Goal: Information Seeking & Learning: Learn about a topic

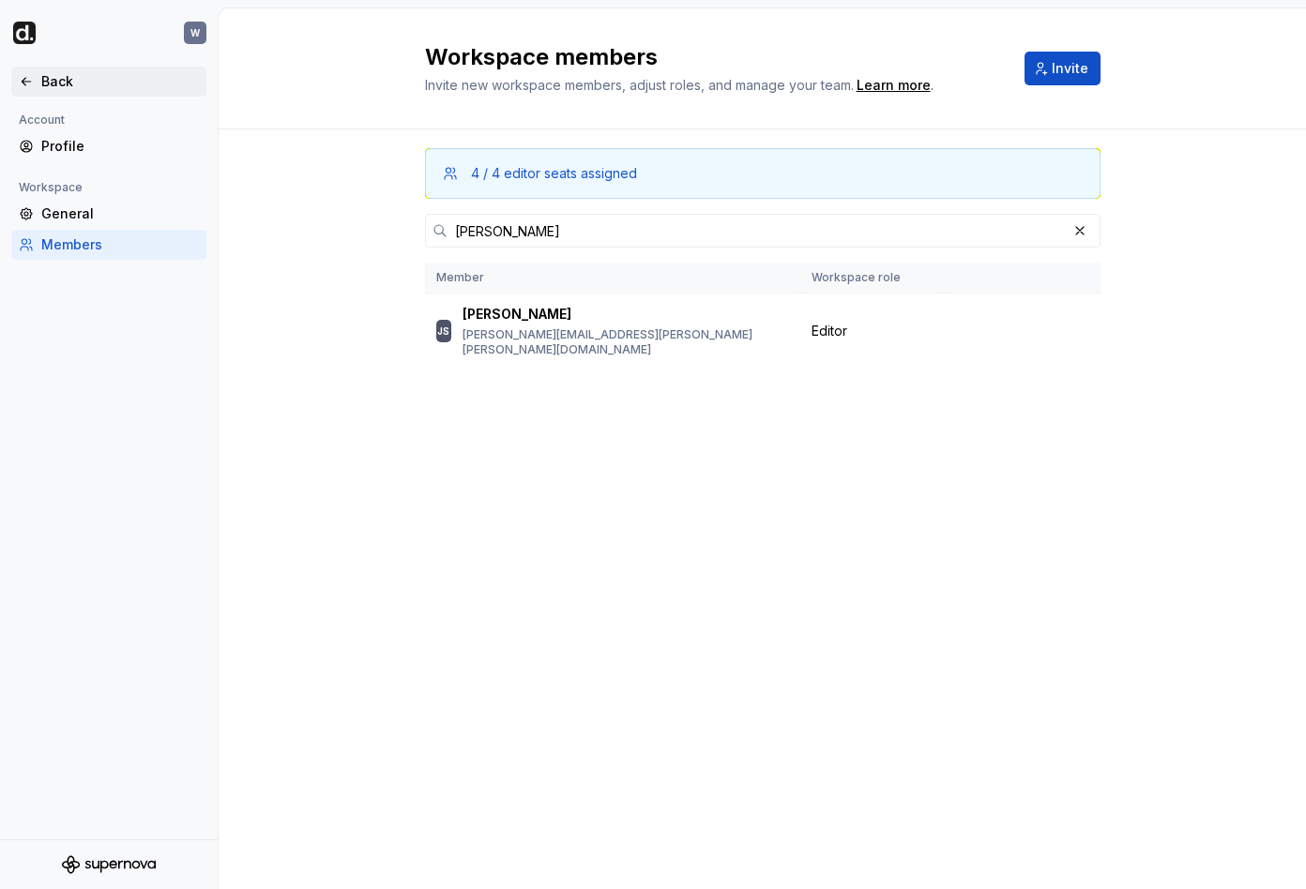
click at [130, 85] on div "Back" at bounding box center [120, 81] width 158 height 19
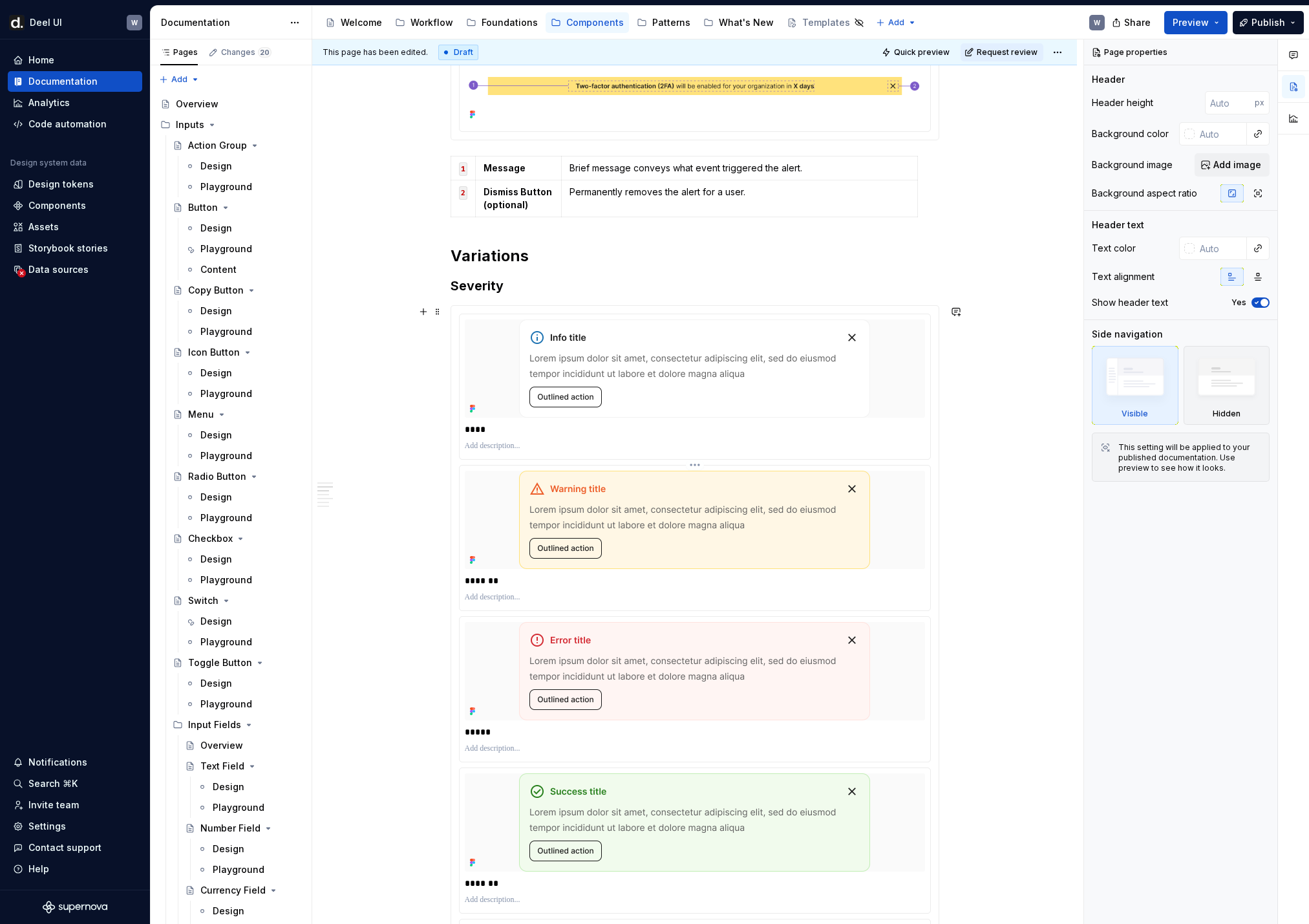
scroll to position [677, 0]
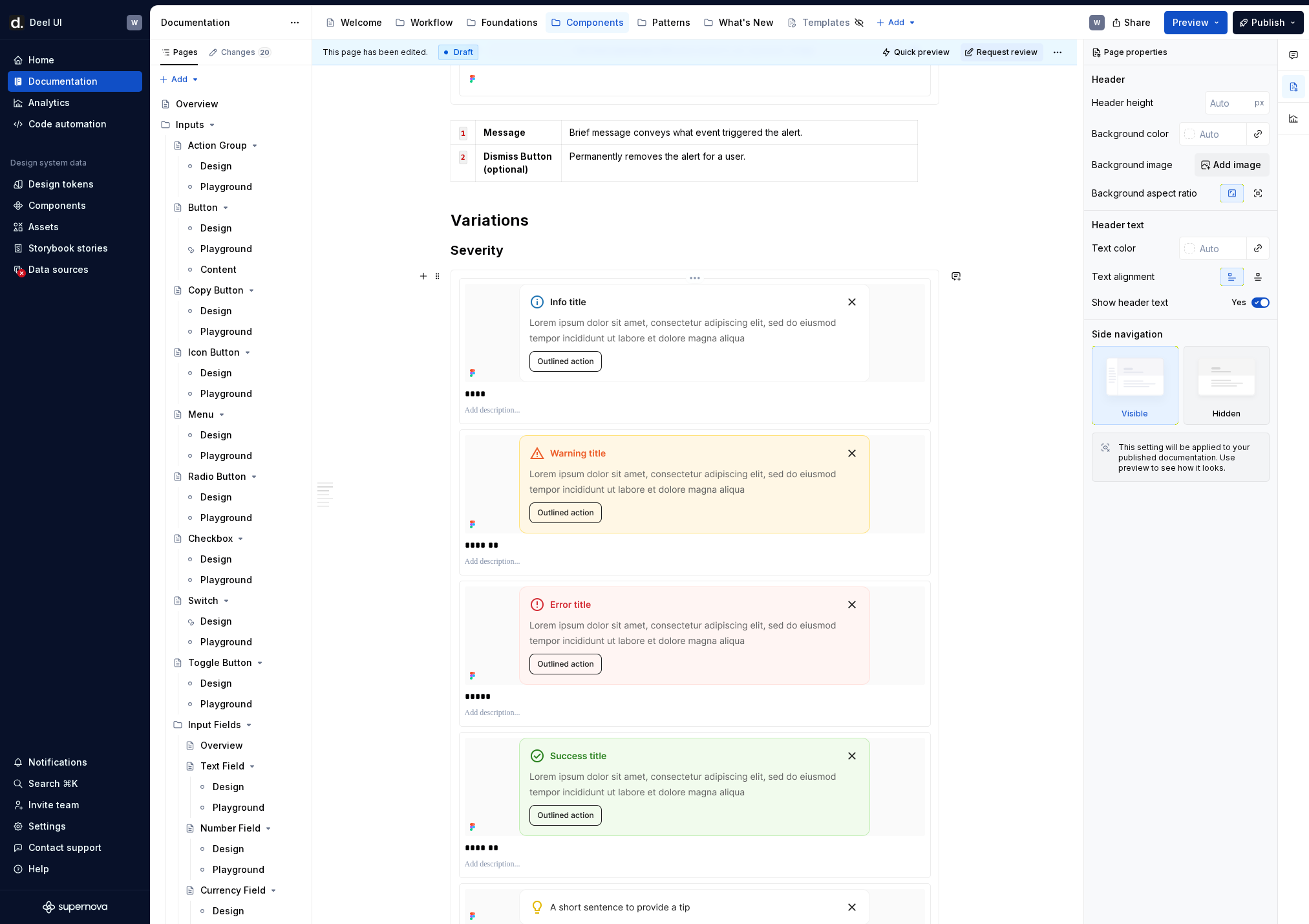
click at [666, 388] on p "****" at bounding box center [695, 393] width 460 height 13
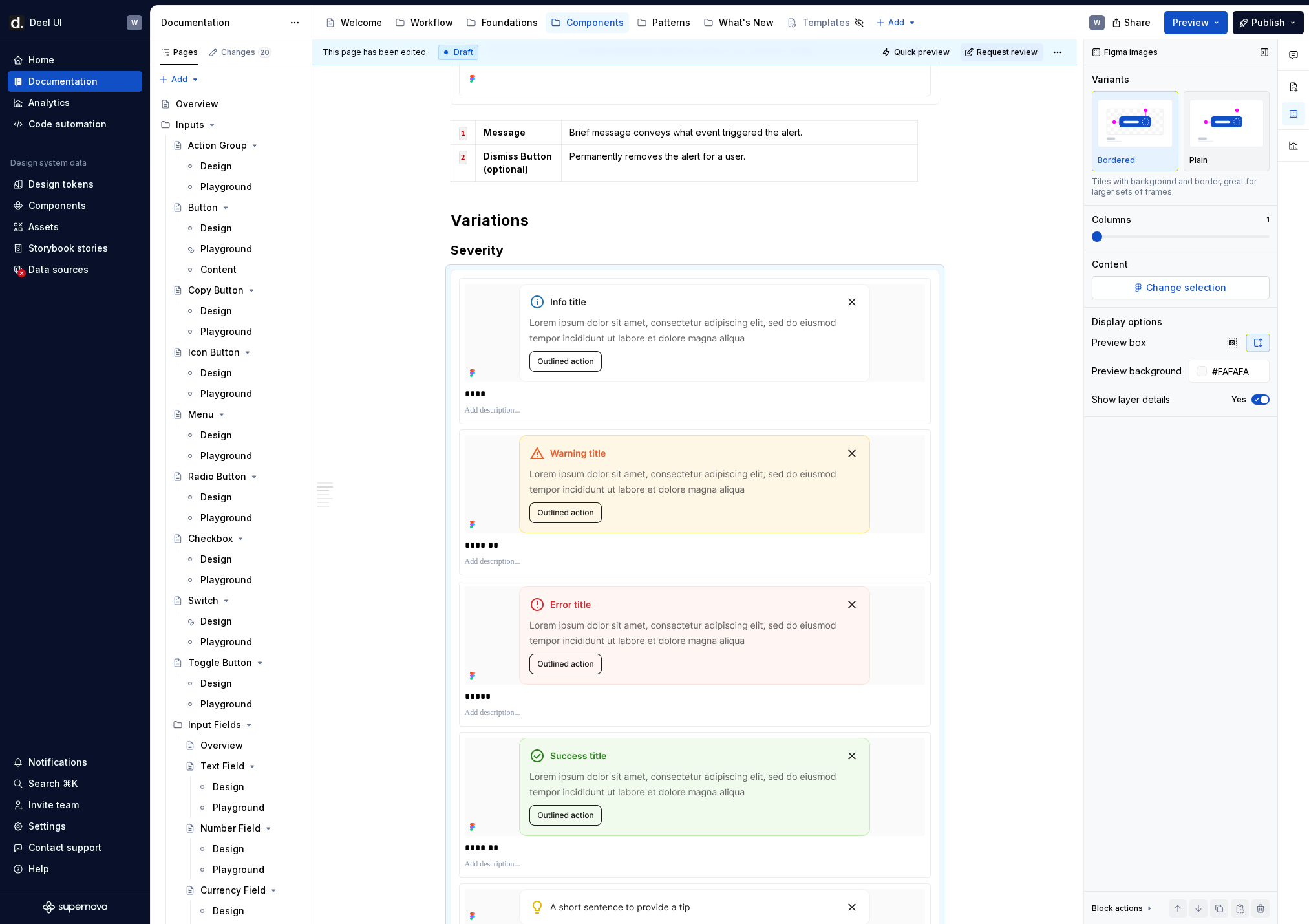
click at [899, 298] on button "Change selection" at bounding box center [1181, 288] width 178 height 23
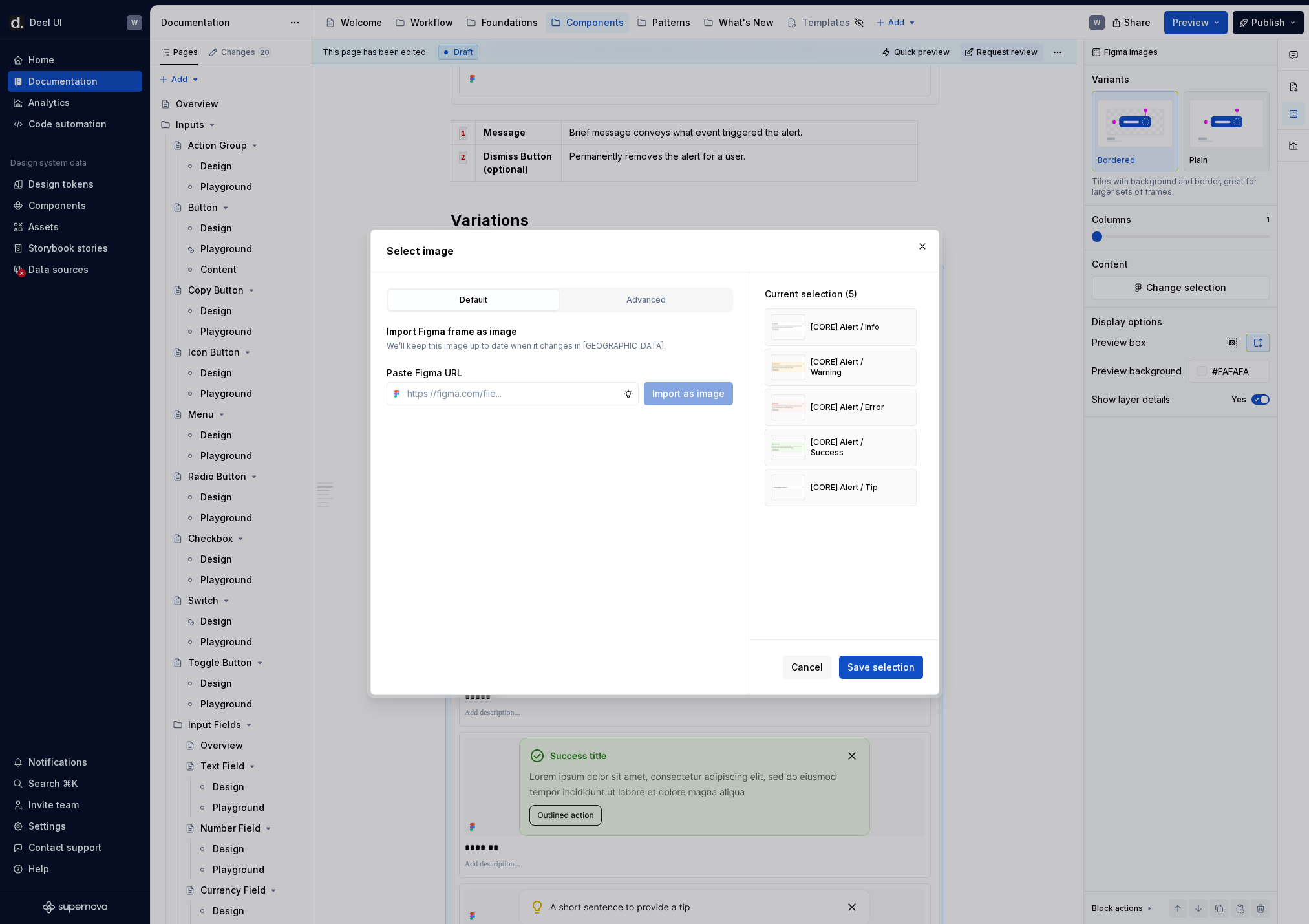
type textarea "*"
click at [571, 399] on input "text" at bounding box center [513, 394] width 221 height 23
click at [899, 328] on button "button" at bounding box center [902, 327] width 18 height 18
click at [899, 327] on button "button" at bounding box center [902, 327] width 18 height 18
click at [899, 358] on button "button" at bounding box center [902, 367] width 18 height 18
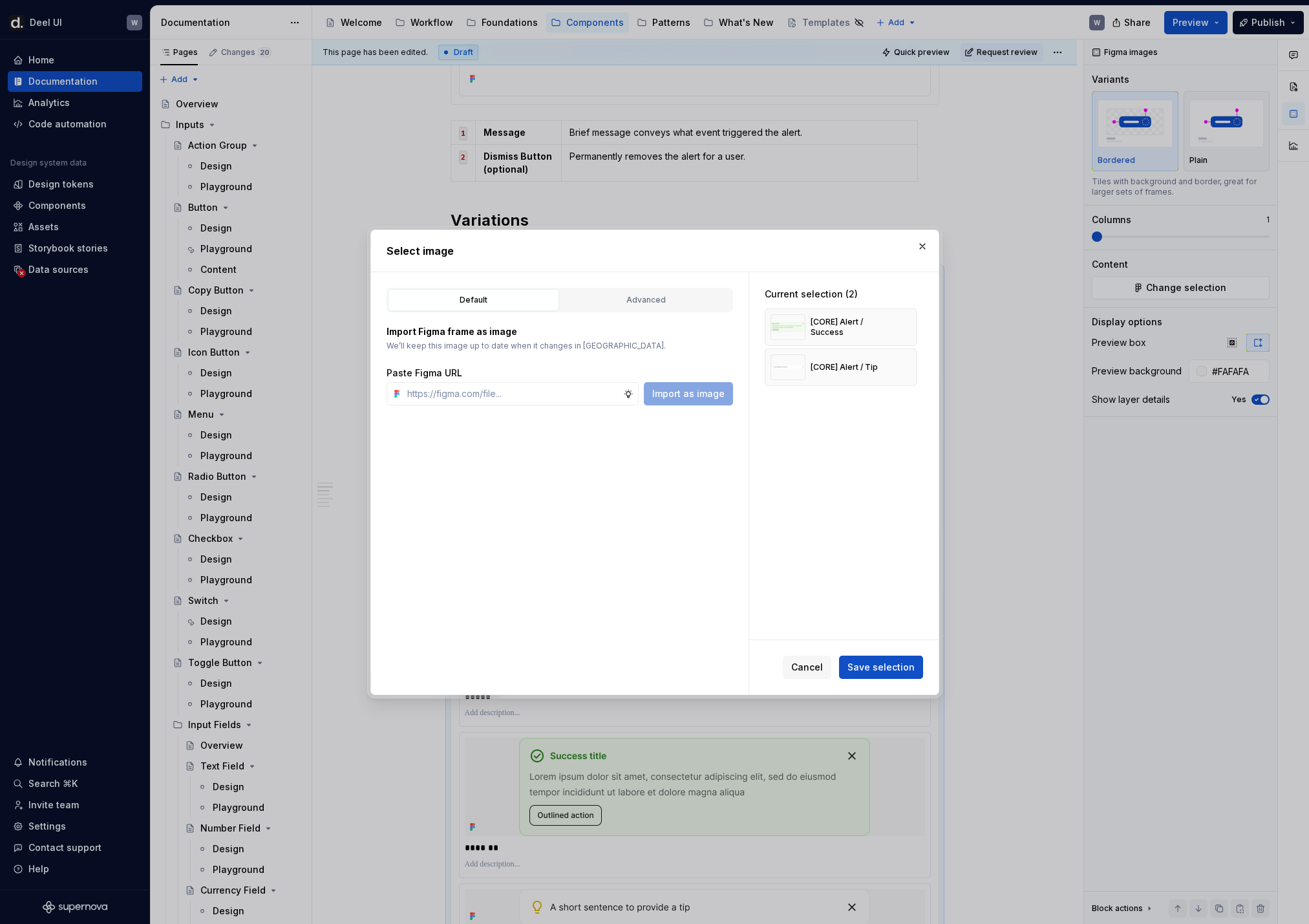
click at [899, 327] on button "button" at bounding box center [902, 327] width 18 height 18
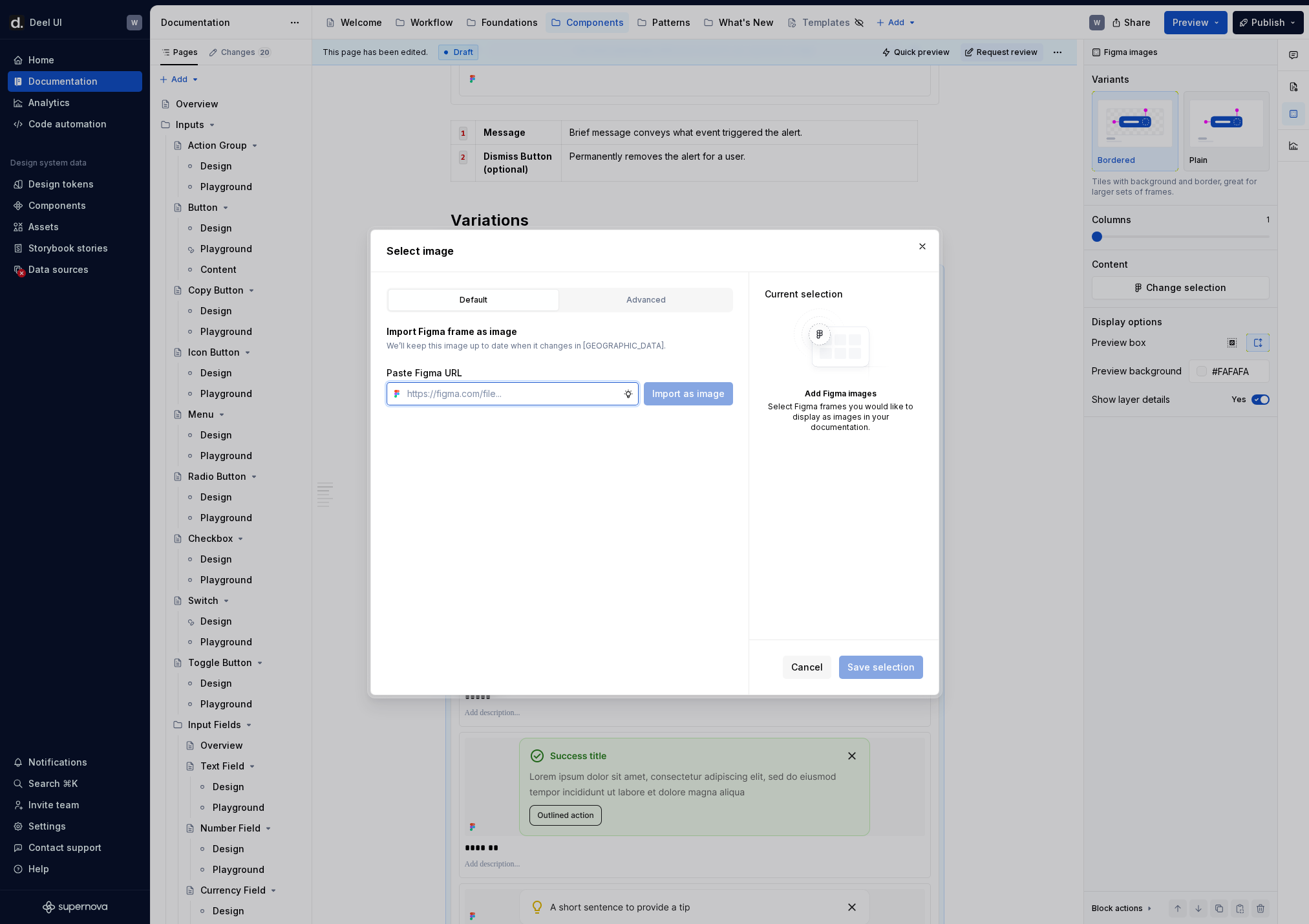
click at [542, 391] on input "text" at bounding box center [513, 394] width 221 height 23
paste input "[URL][DOMAIN_NAME]"
type input "[URL][DOMAIN_NAME]"
click at [677, 395] on span "Import as image" at bounding box center [688, 393] width 72 height 13
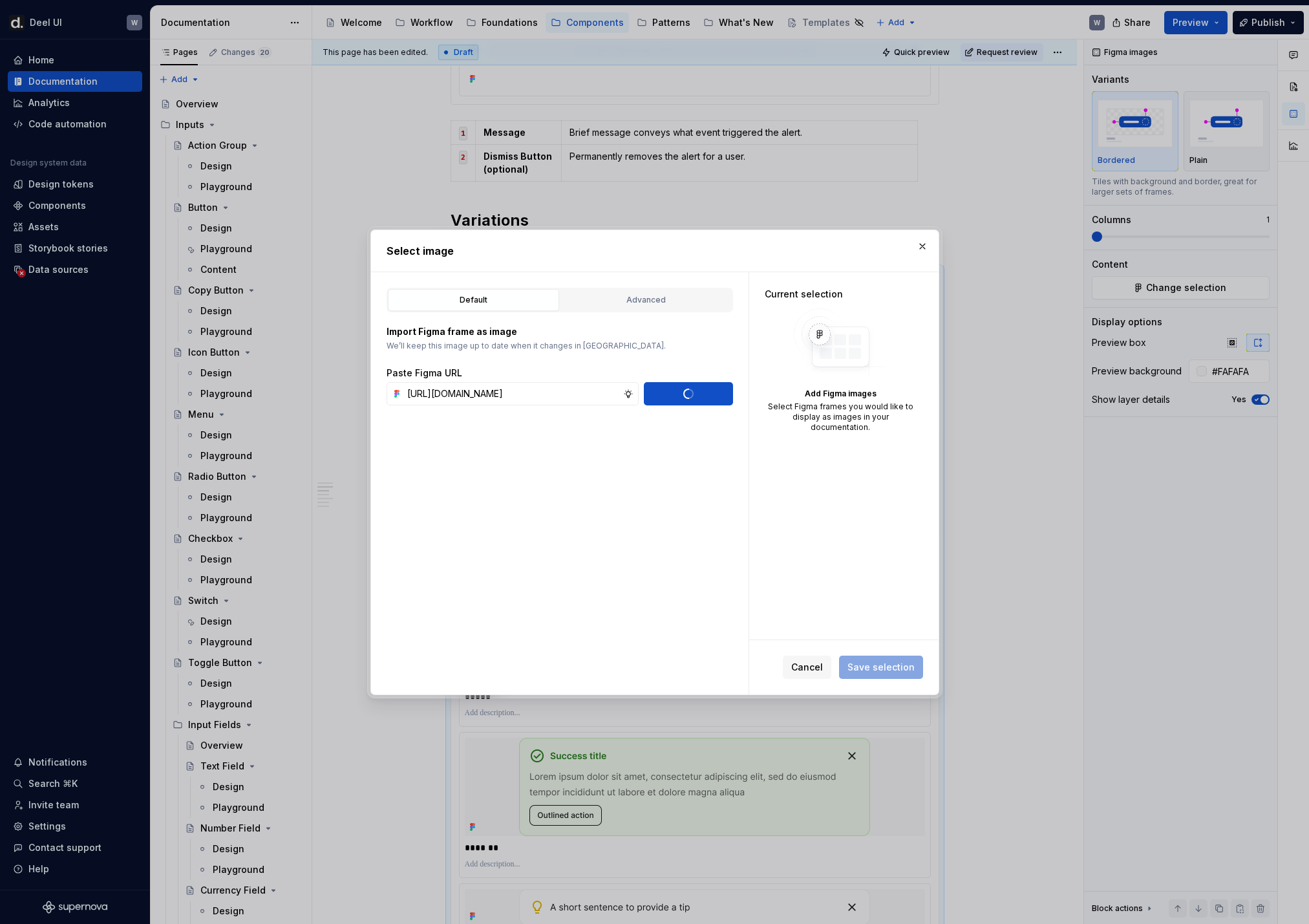
scroll to position [0, 0]
click at [595, 398] on input "[URL][DOMAIN_NAME]" at bounding box center [513, 394] width 221 height 23
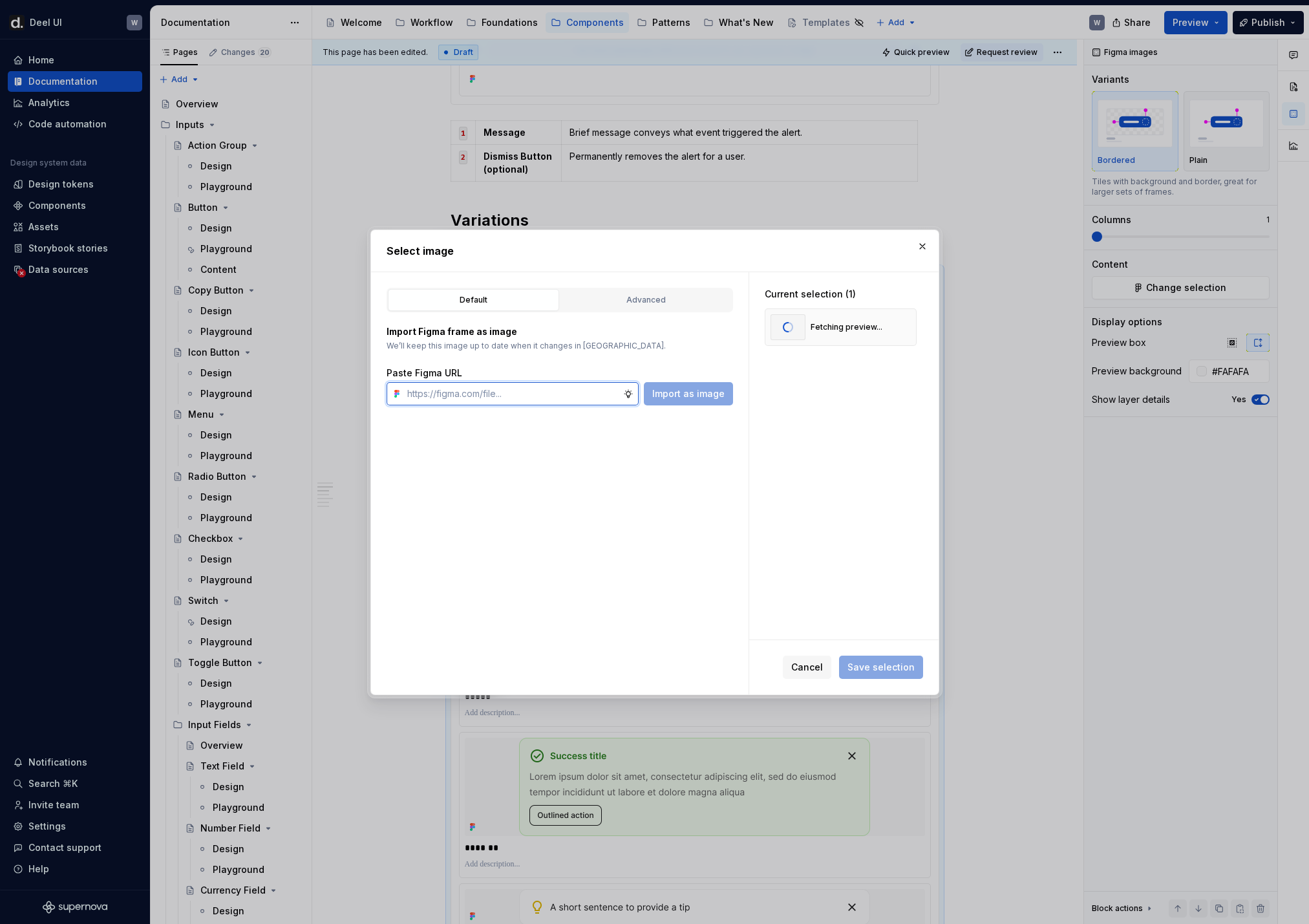
click at [590, 400] on input "text" at bounding box center [513, 394] width 221 height 23
paste input "[URL][DOMAIN_NAME]"
type input "[URL][DOMAIN_NAME]"
click at [677, 393] on span "Import as image" at bounding box center [688, 393] width 72 height 13
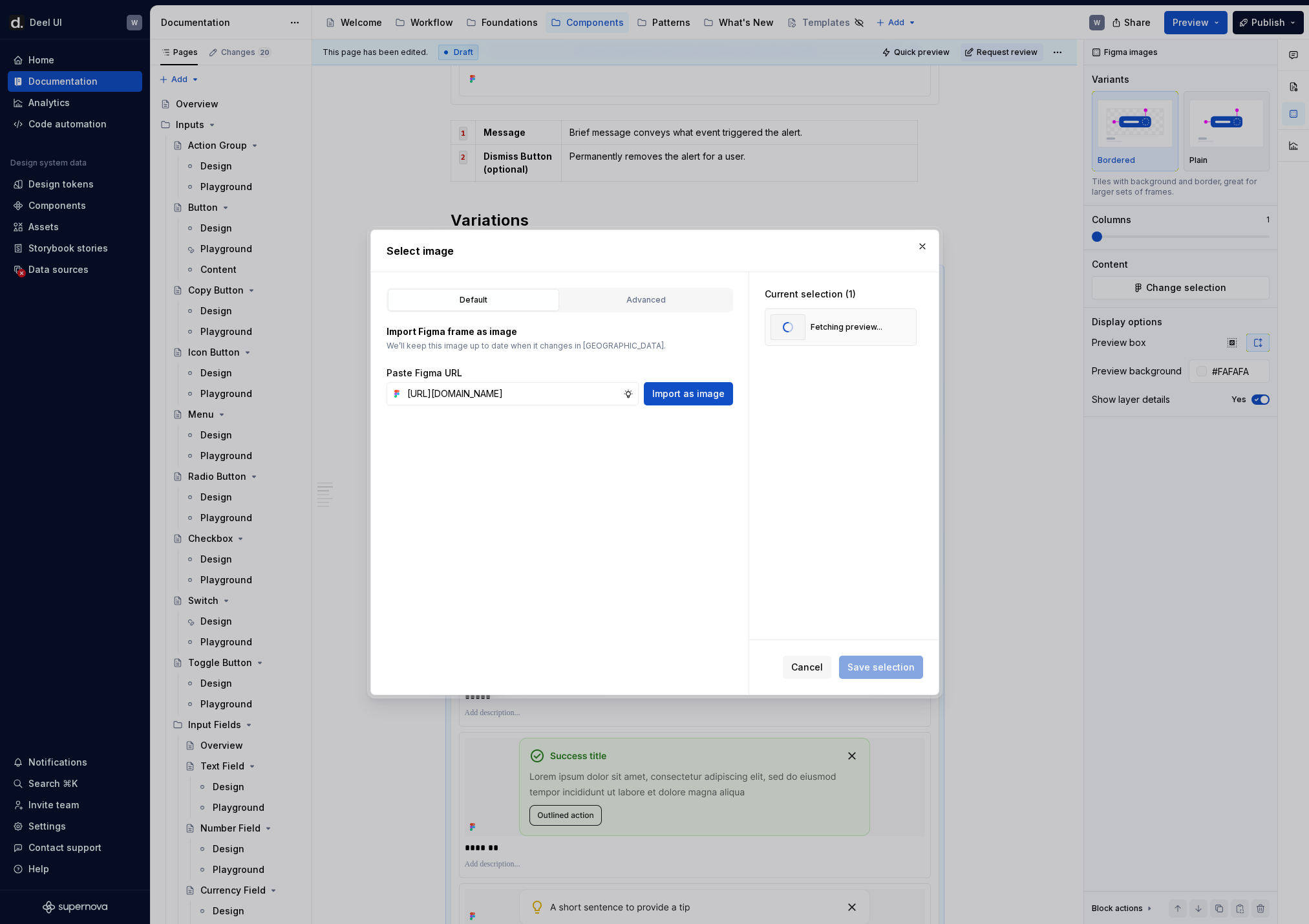
scroll to position [0, 0]
click at [585, 403] on input "text" at bounding box center [513, 394] width 221 height 23
paste input "[URL][DOMAIN_NAME]"
type input "[URL][DOMAIN_NAME]"
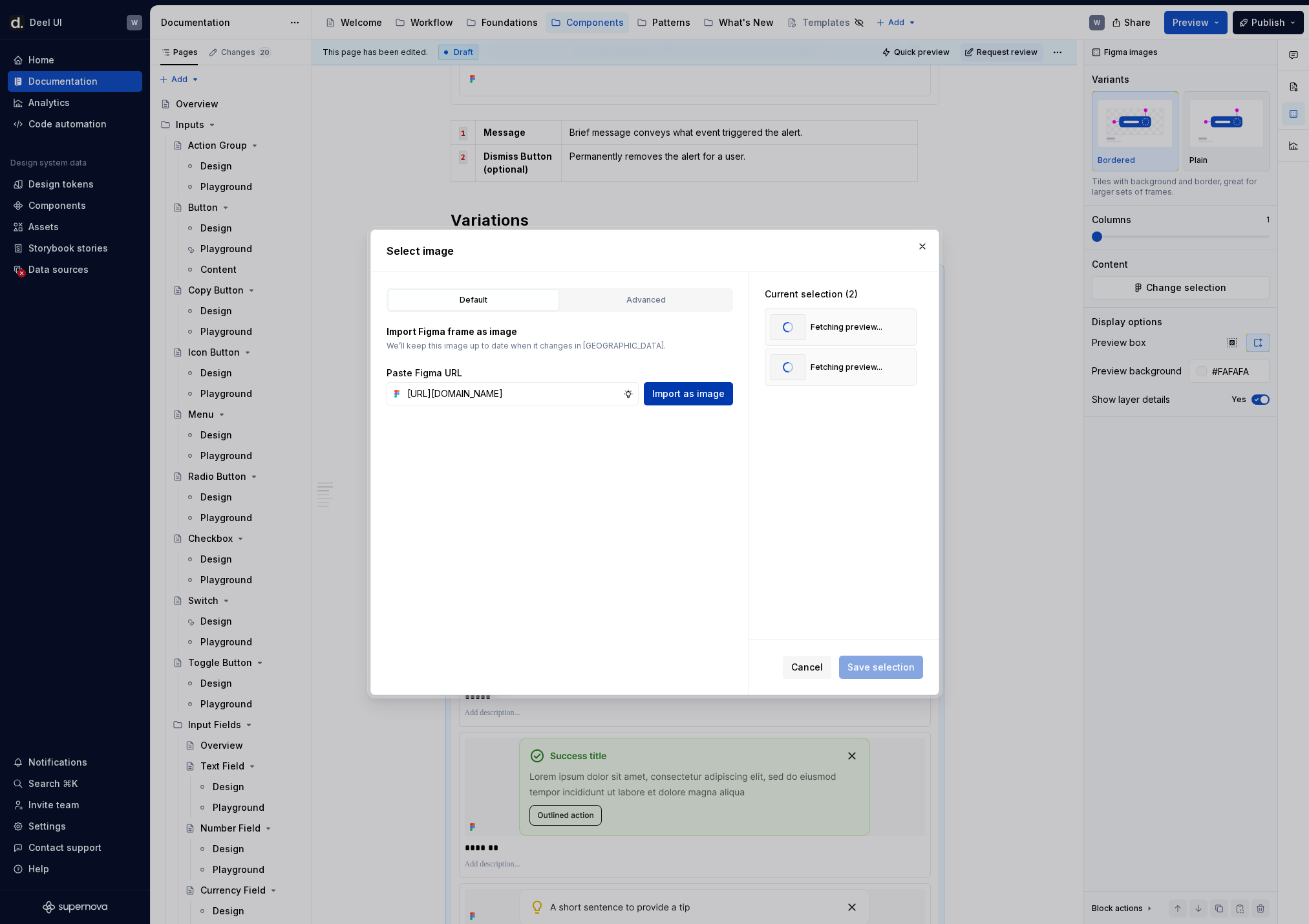
click at [703, 398] on span "Import as image" at bounding box center [688, 393] width 72 height 13
click at [550, 395] on input "text" at bounding box center [513, 394] width 221 height 23
paste input "[URL][DOMAIN_NAME]"
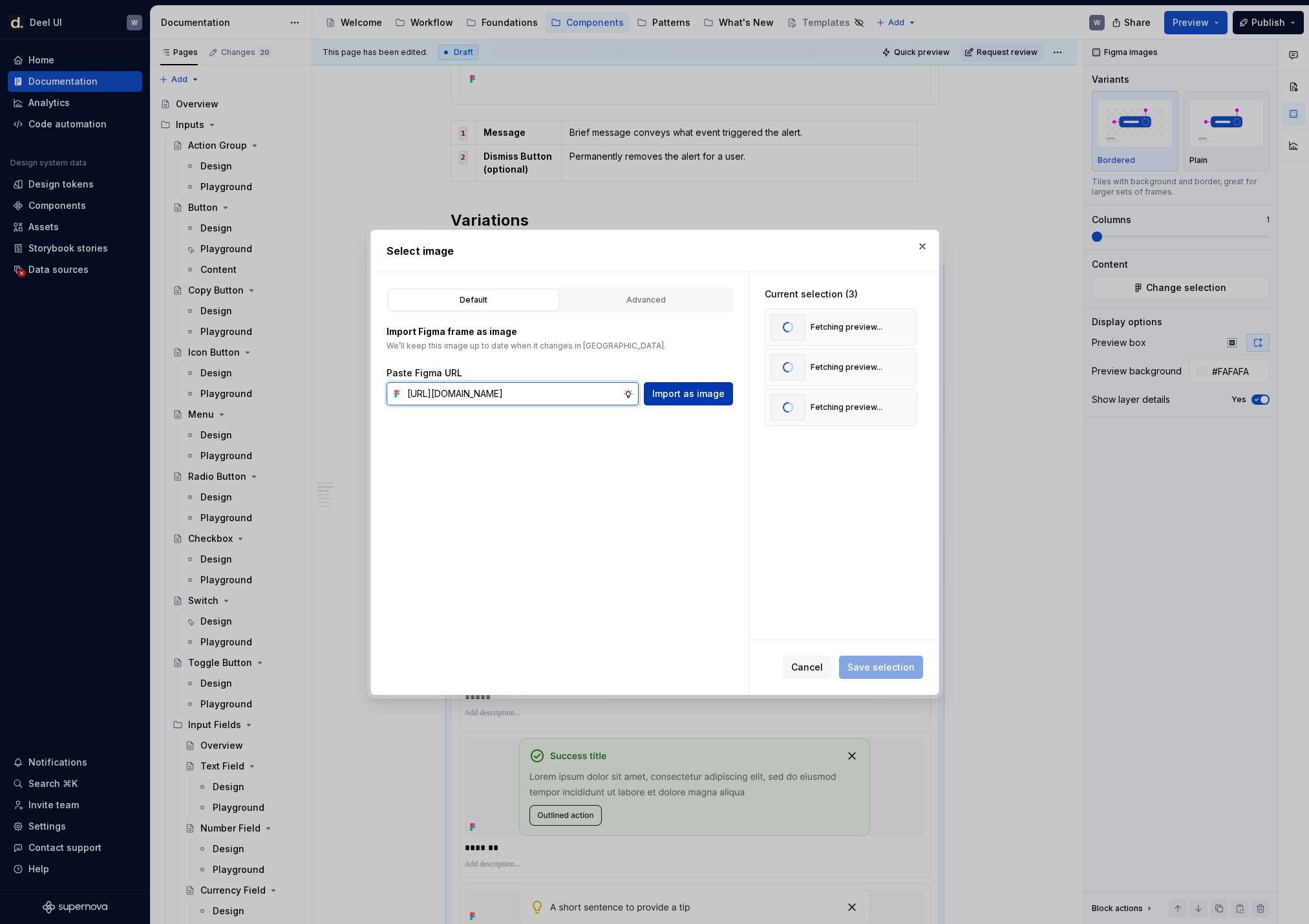
type input "[URL][DOMAIN_NAME]"
click at [676, 399] on span "Import as image" at bounding box center [688, 393] width 72 height 13
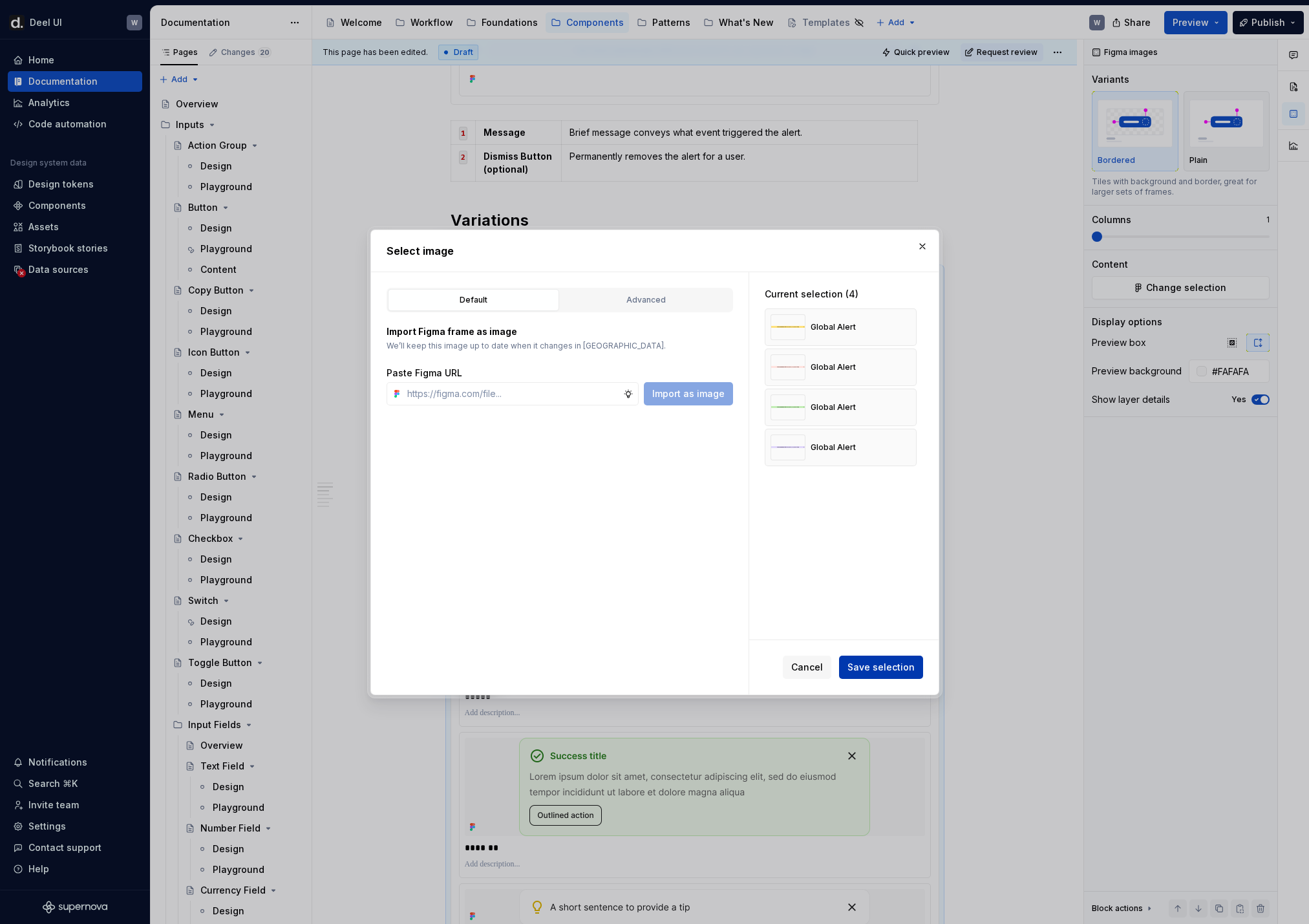
click at [866, 613] on span "Save selection" at bounding box center [881, 667] width 68 height 13
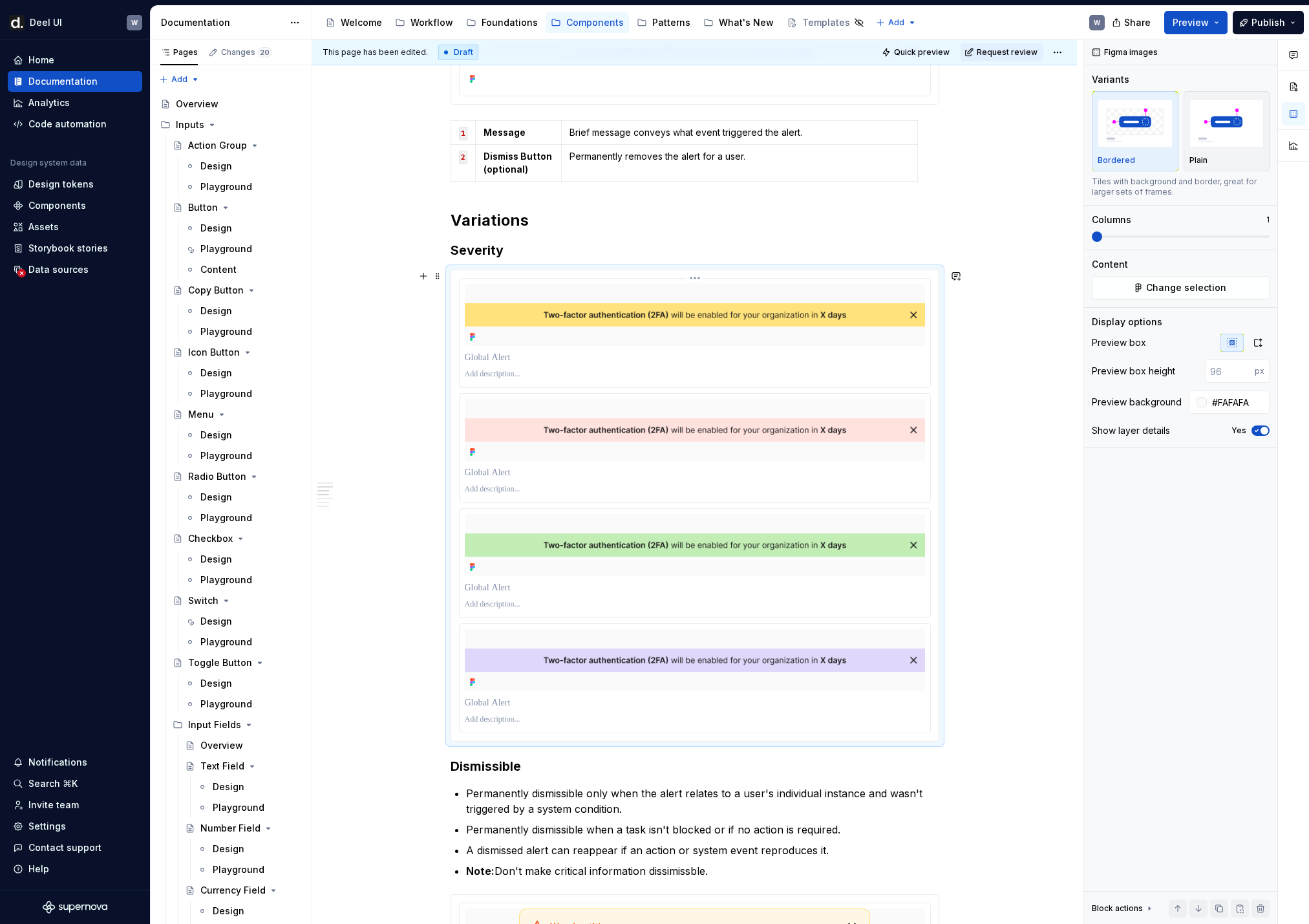
click at [692, 362] on p at bounding box center [695, 357] width 460 height 13
click at [524, 465] on div at bounding box center [695, 473] width 460 height 18
click at [522, 470] on p at bounding box center [695, 472] width 460 height 13
click at [512, 579] on div at bounding box center [695, 588] width 460 height 18
click at [512, 583] on p at bounding box center [695, 587] width 460 height 13
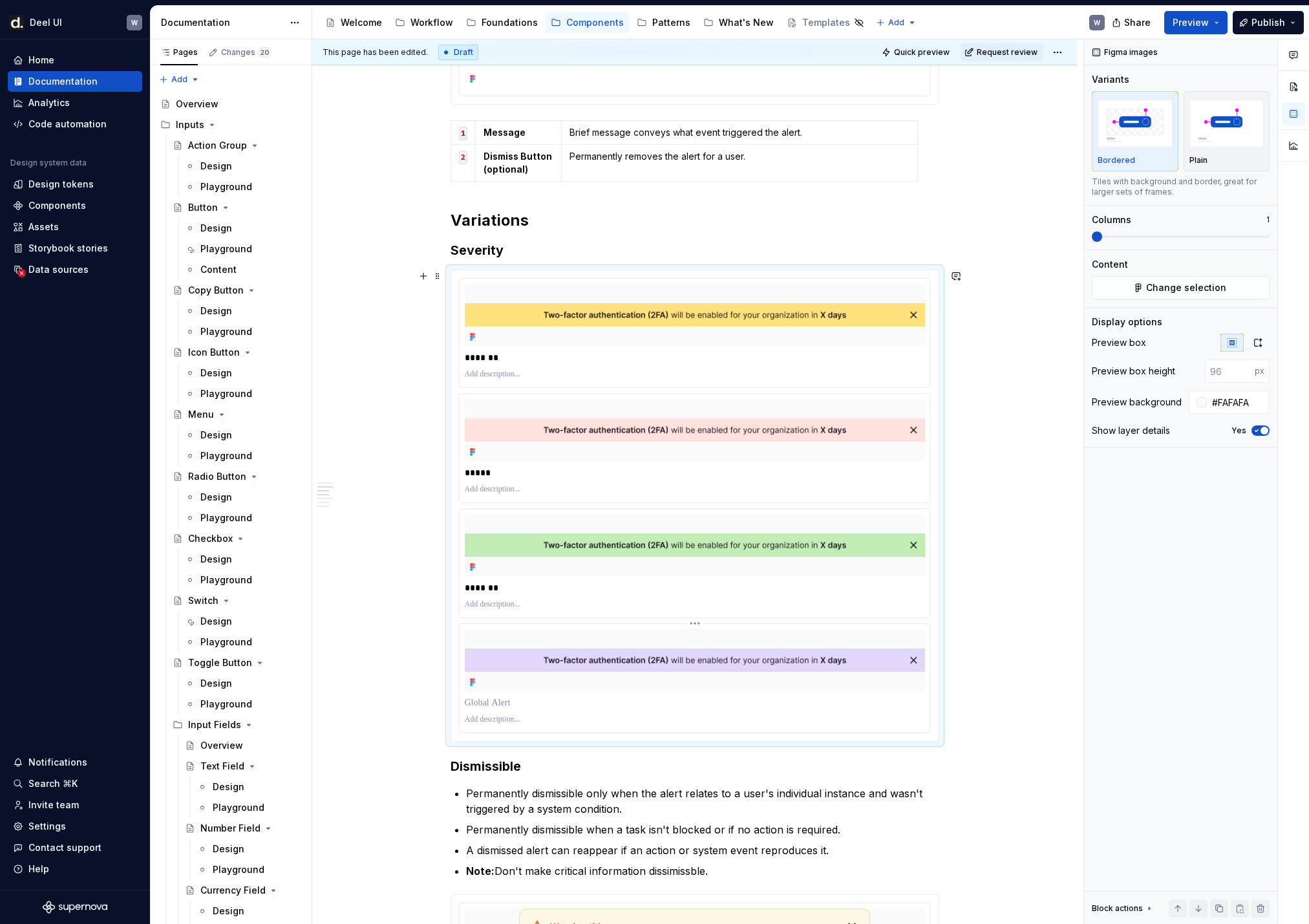
click at [504, 613] on p at bounding box center [695, 702] width 460 height 13
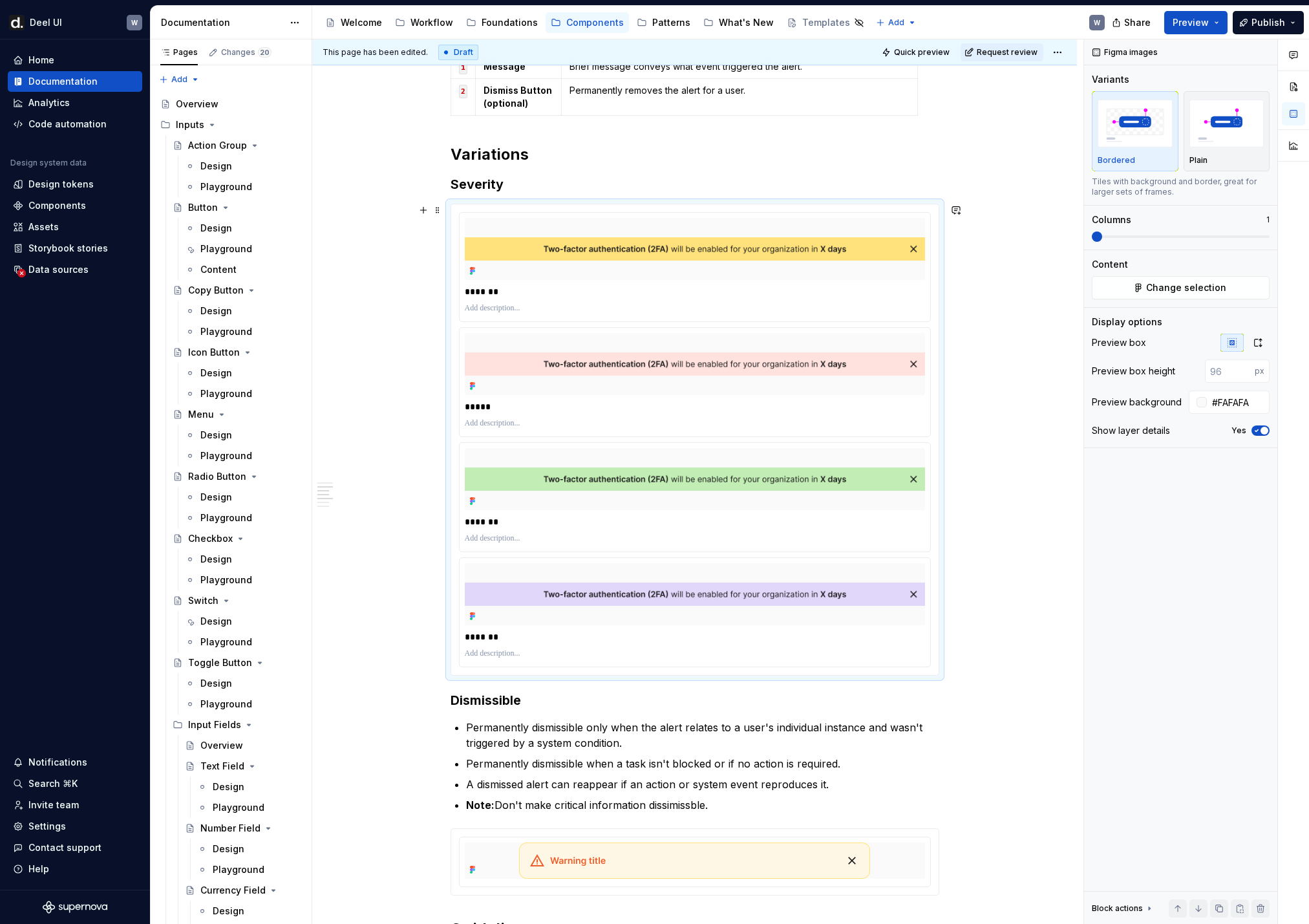
scroll to position [856, 0]
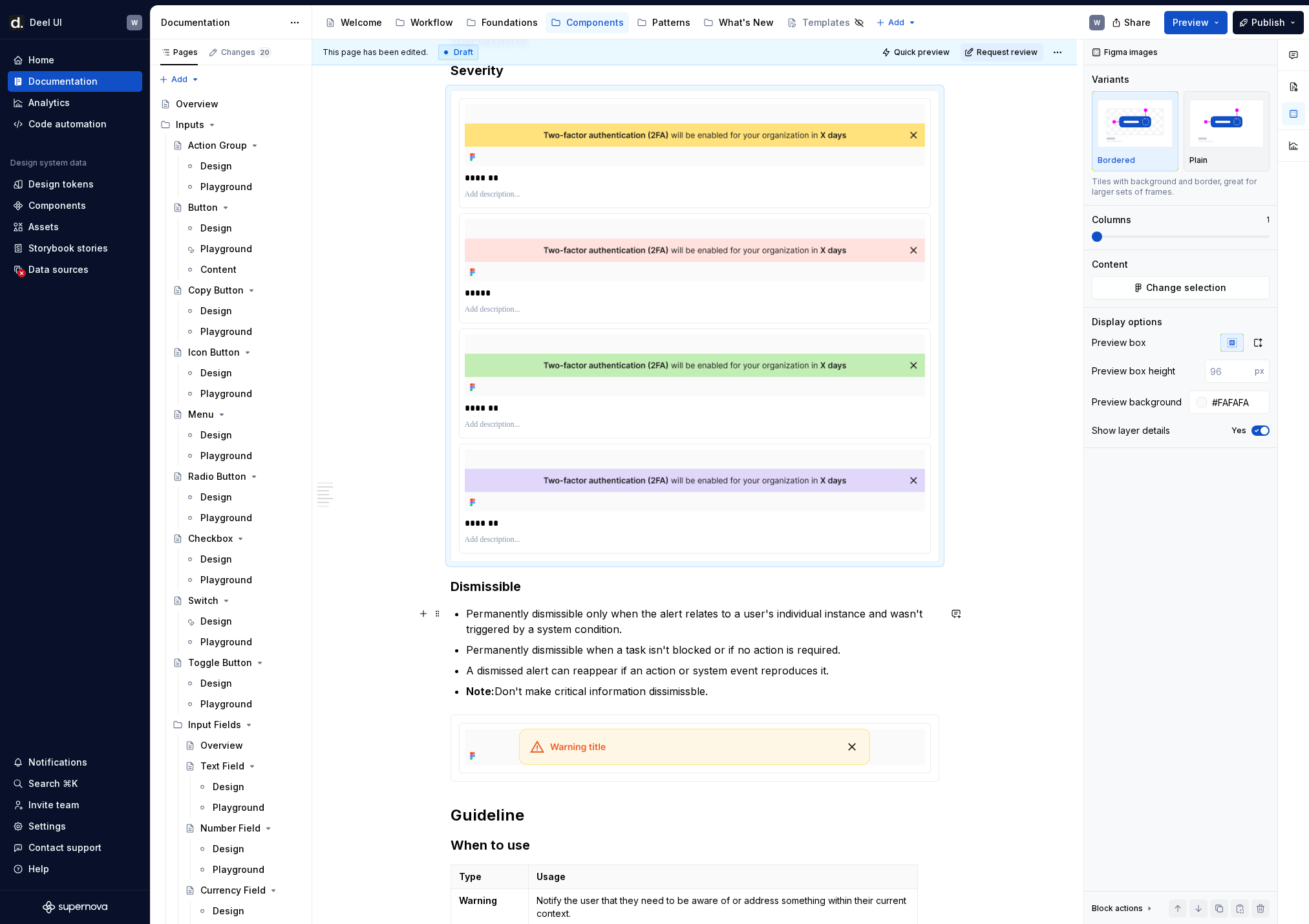
click at [623, 613] on p "Permanently dismissible only when the alert relates to a user's individual inst…" at bounding box center [702, 621] width 473 height 31
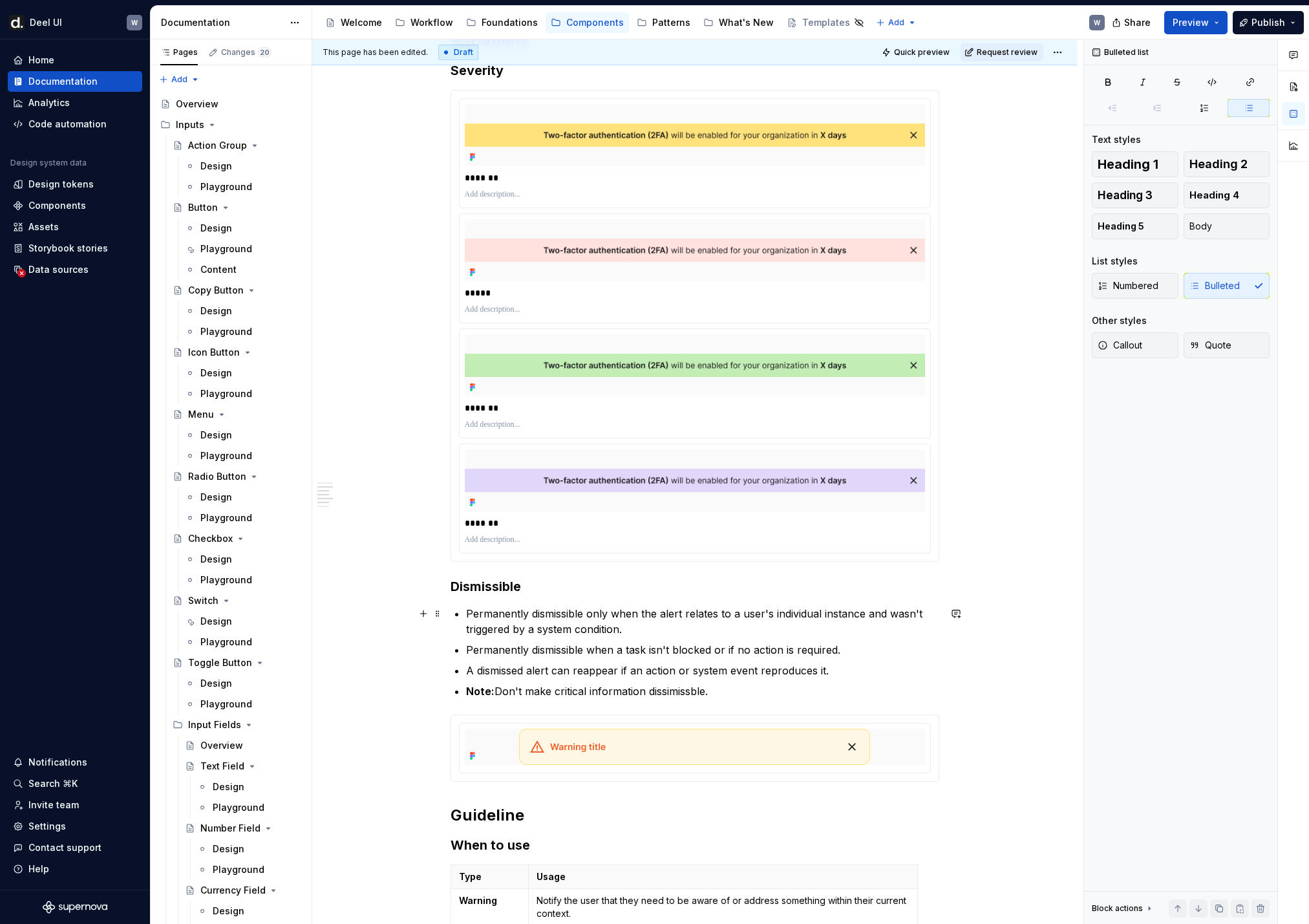
click at [646, 613] on p "Permanently dismissible only when the alert relates to a user's individual inst…" at bounding box center [702, 621] width 473 height 31
click at [645, 613] on p "Permanently dismissible when a task isn't blocked or if no action is required." at bounding box center [702, 650] width 473 height 16
click at [650, 613] on p "A dismissed alert can reappear if an action or system event reproduces it." at bounding box center [702, 670] width 473 height 16
click at [866, 613] on p "Permanently dismissible when a task isn't blocked or if no action is required." at bounding box center [702, 650] width 473 height 16
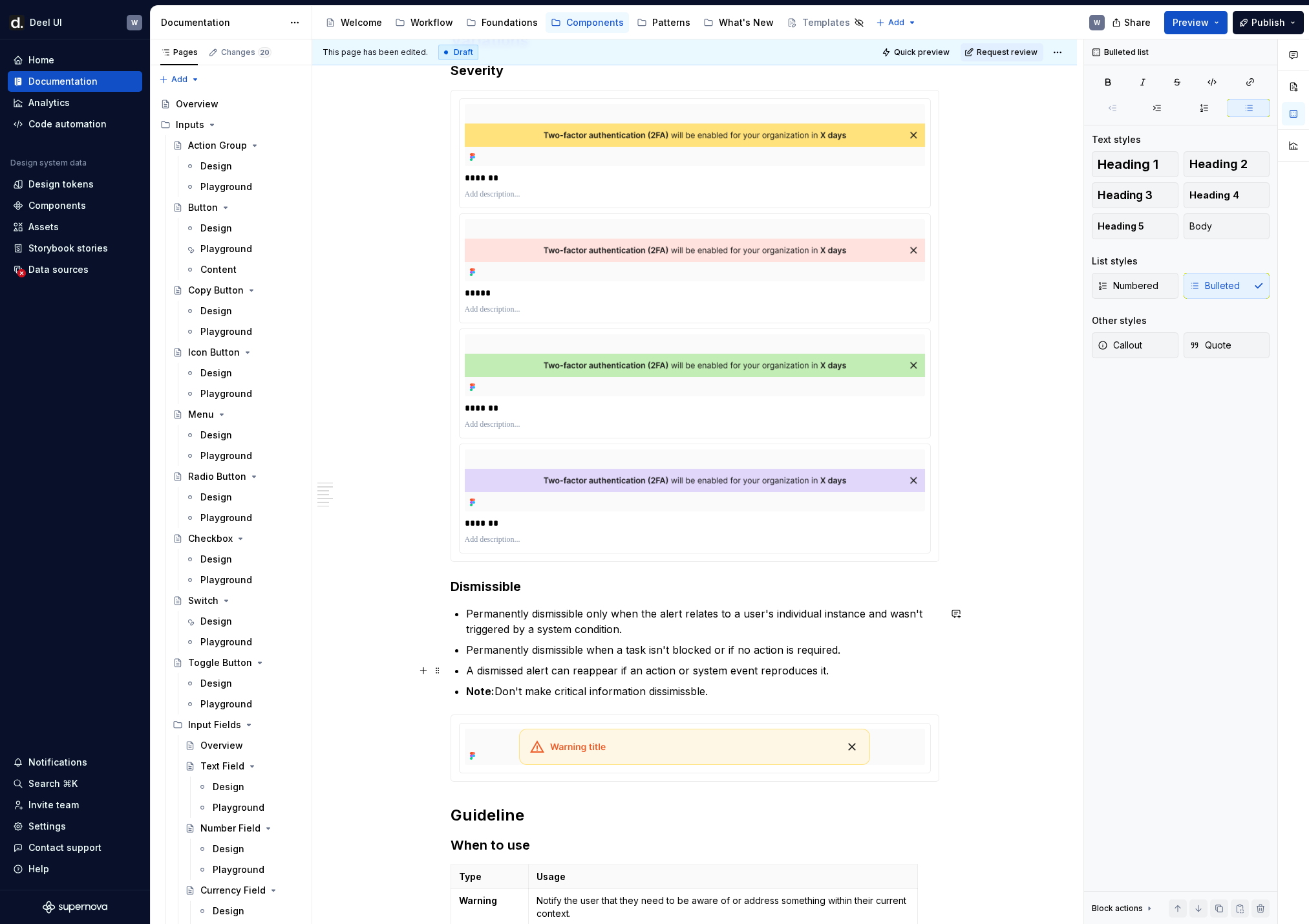
click at [843, 613] on p "A dismissed alert can reappear if an action or system event reproduces it." at bounding box center [702, 670] width 473 height 16
click at [786, 613] on ul "Permanently dismissible only when the alert relates to a user's individual inst…" at bounding box center [702, 652] width 473 height 93
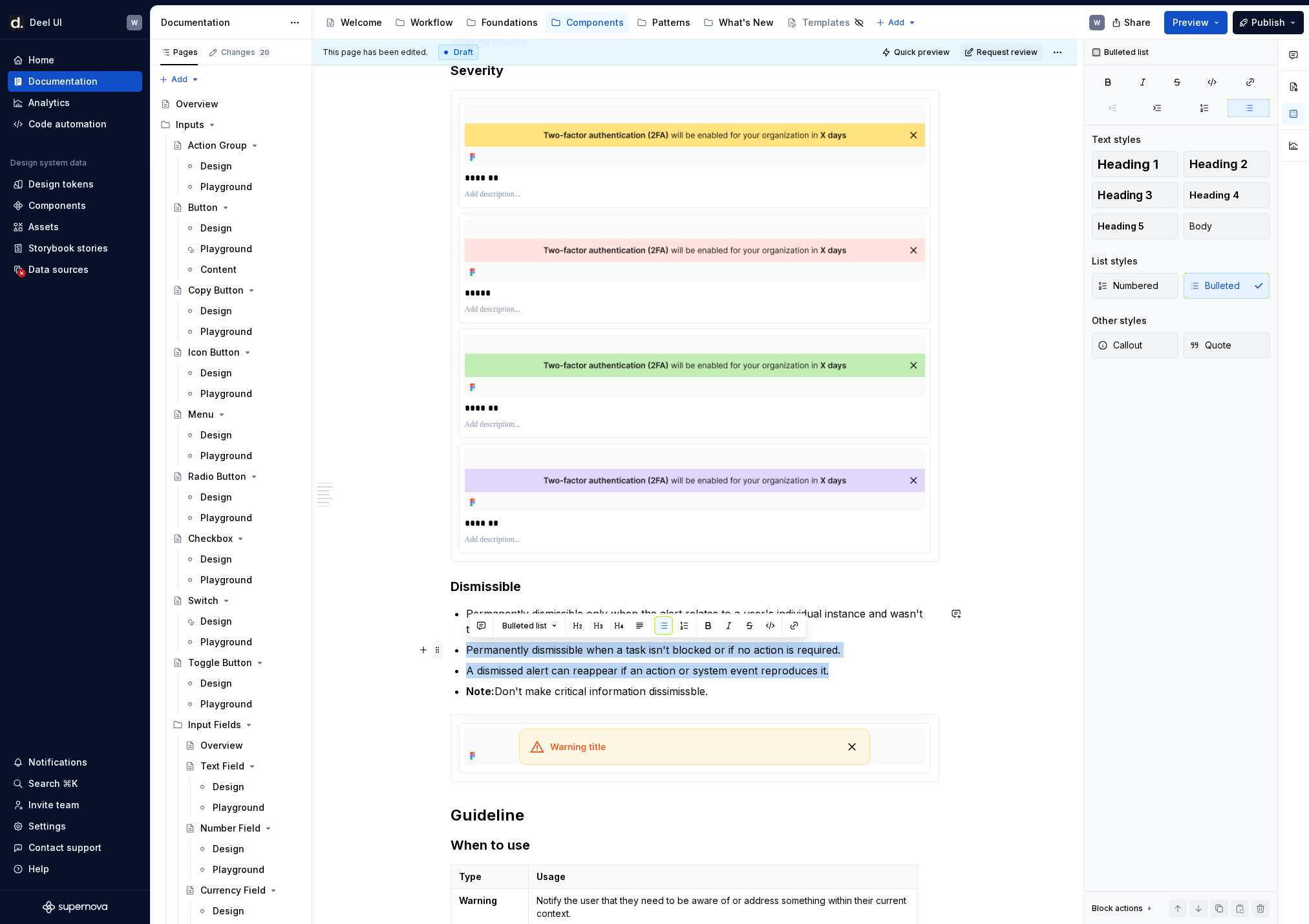
drag, startPoint x: 848, startPoint y: 670, endPoint x: 437, endPoint y: 641, distance: 412.0
click at [451, 613] on div "**********" at bounding box center [694, 398] width 488 height 1967
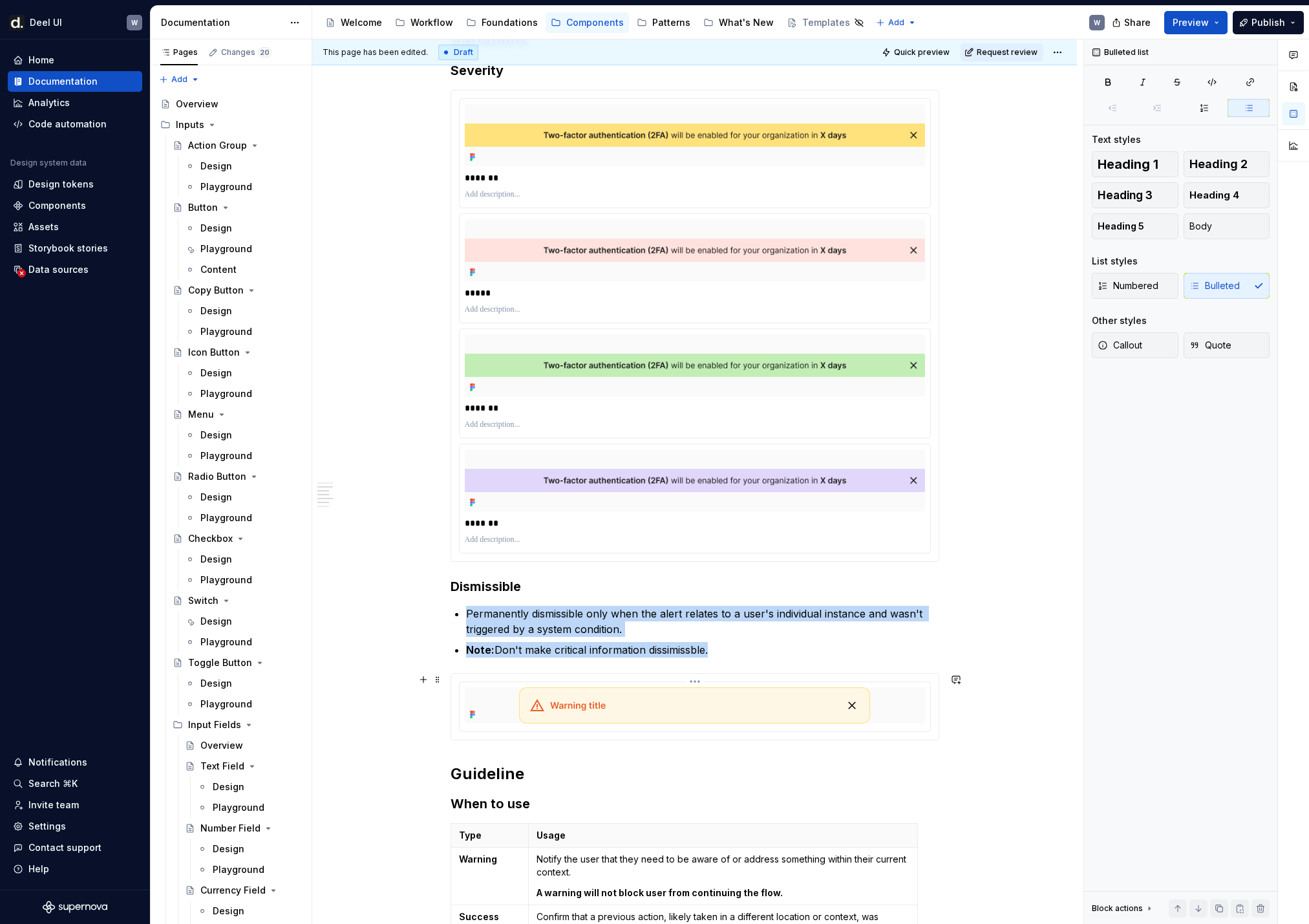
click at [640, 613] on img at bounding box center [694, 705] width 351 height 37
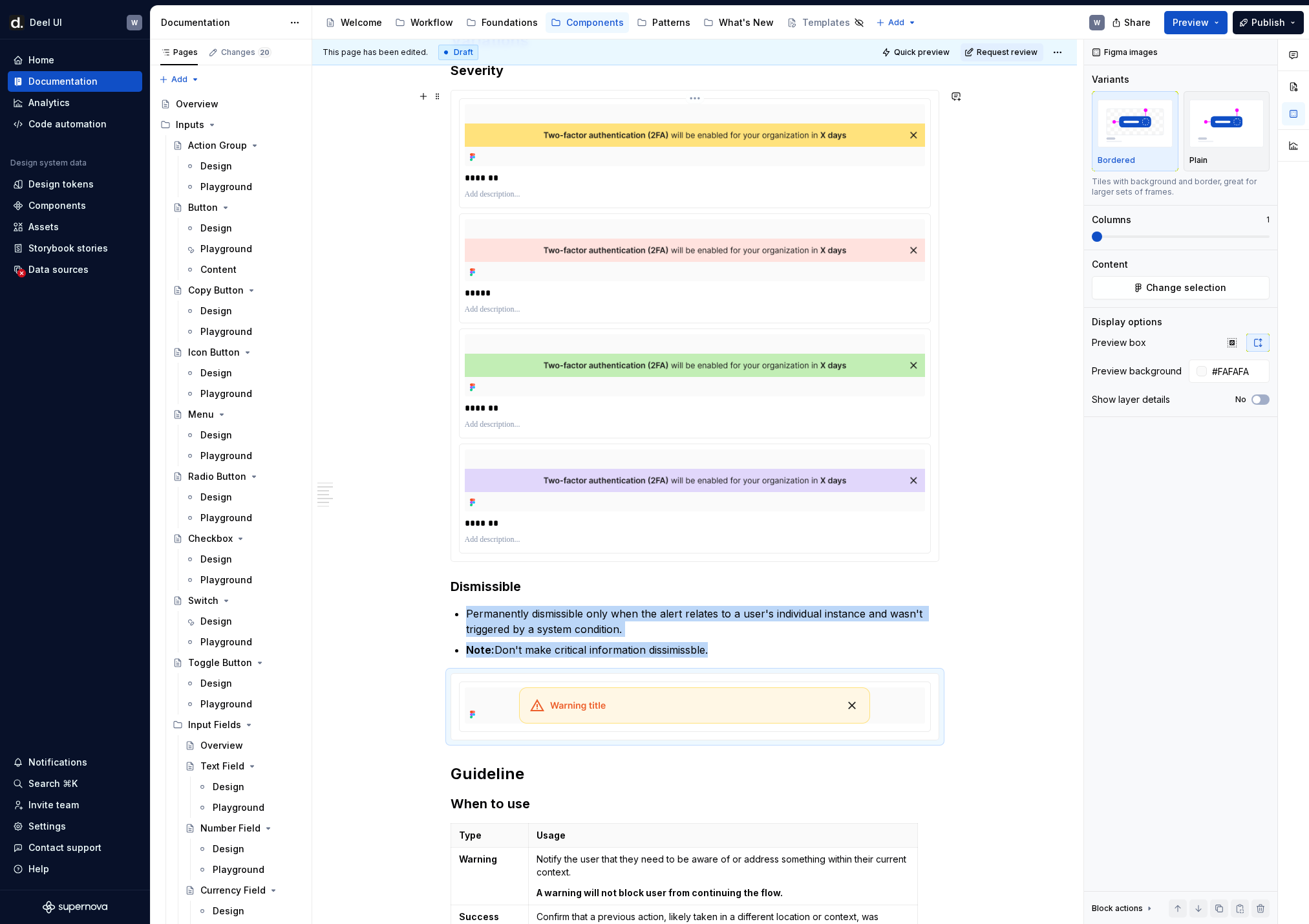
click at [701, 99] on html "[PERSON_NAME] UI W Home Documentation Analytics Code automation Design system d…" at bounding box center [654, 462] width 1309 height 924
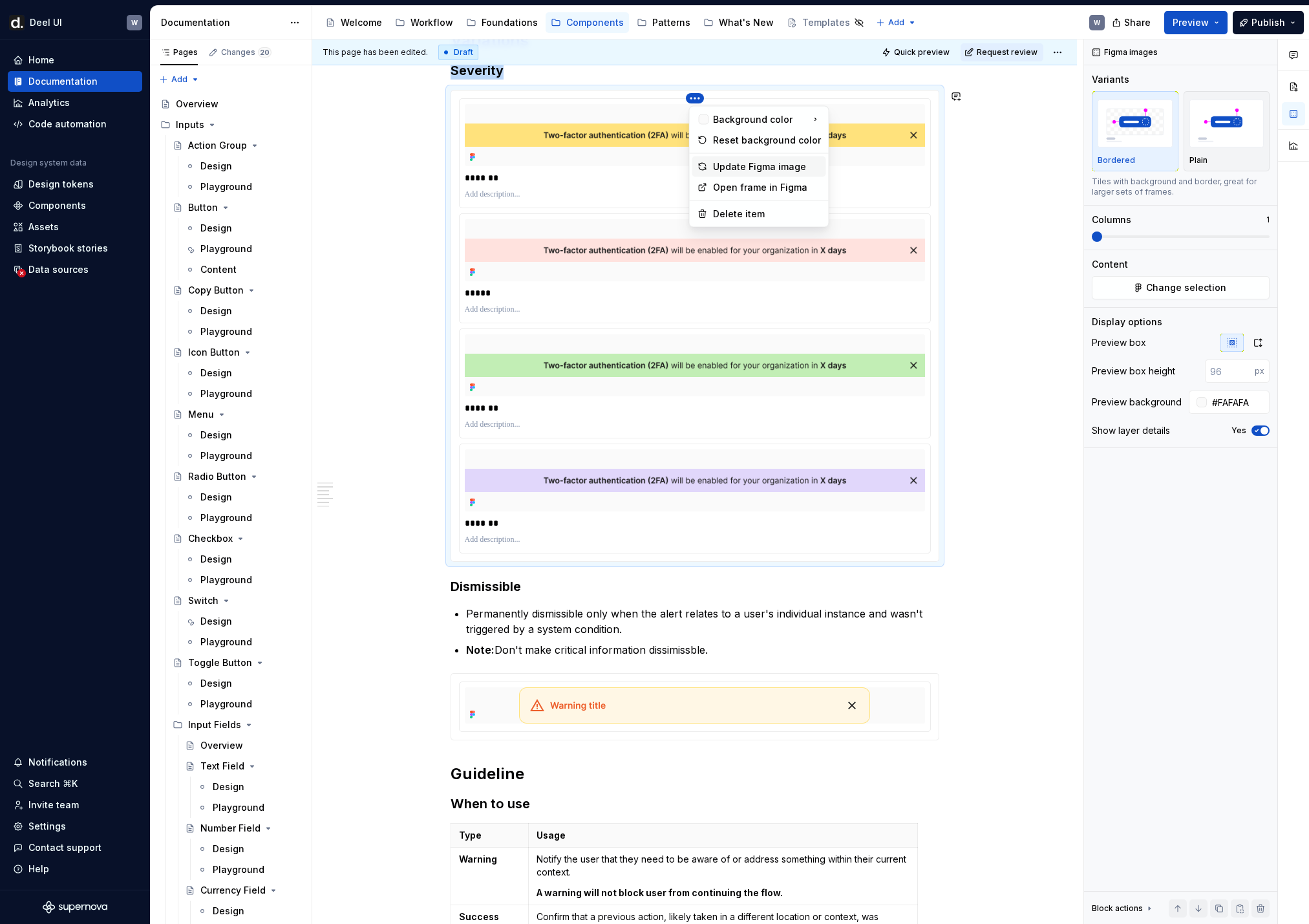
click at [719, 163] on div "Update Figma image" at bounding box center [767, 167] width 108 height 13
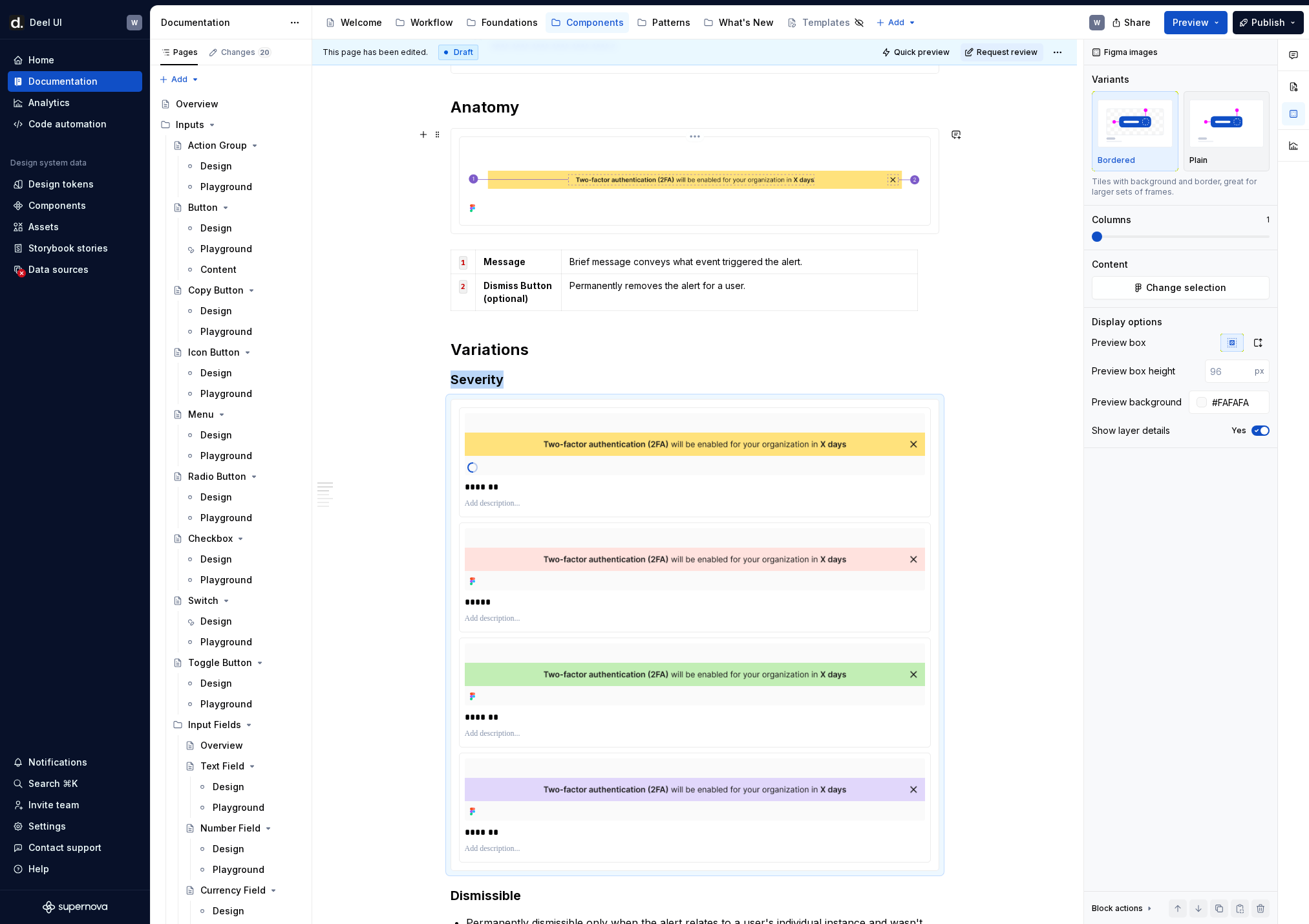
scroll to position [582, 0]
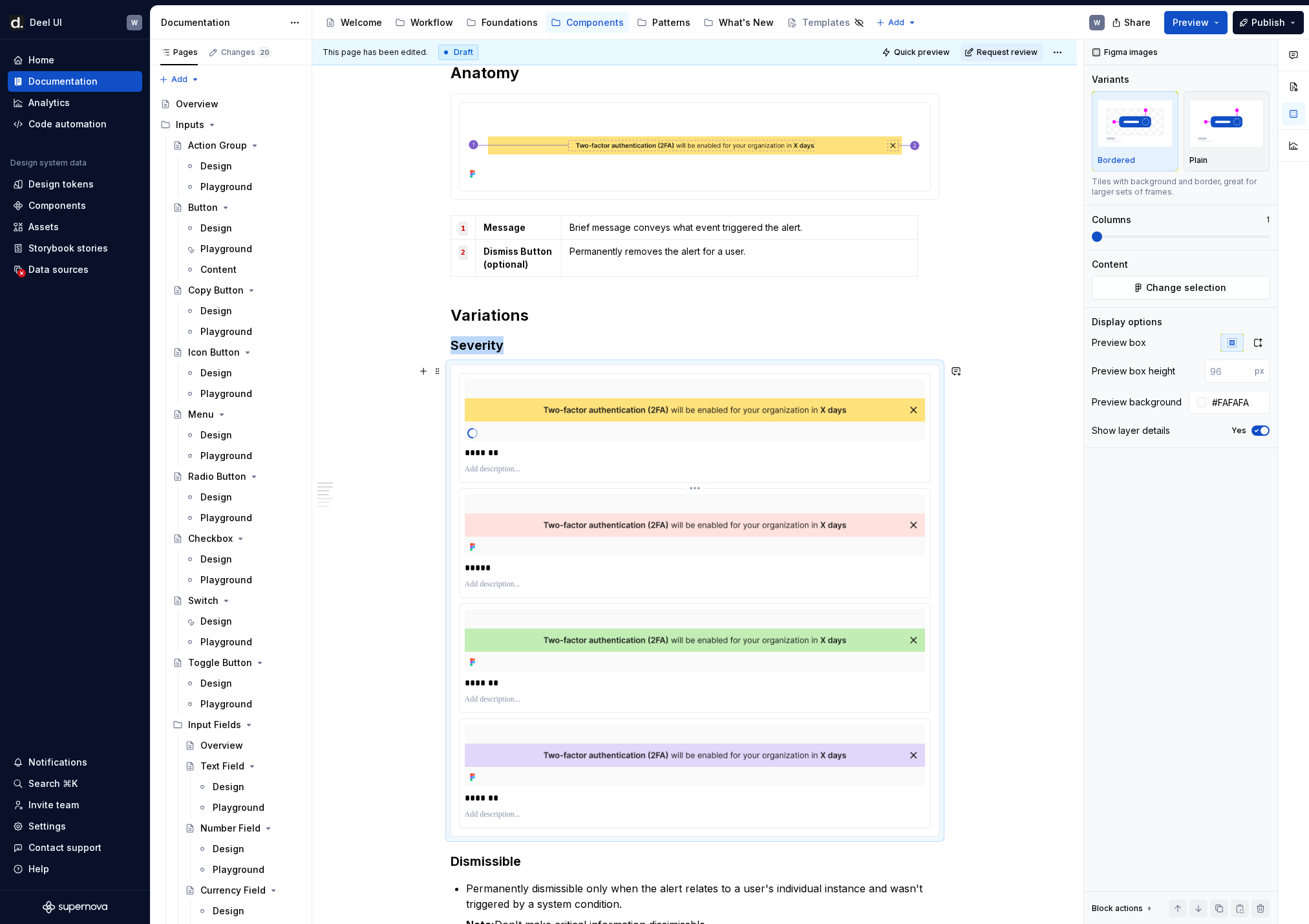
click at [705, 488] on html "[PERSON_NAME] UI W Home Documentation Analytics Code automation Design system d…" at bounding box center [654, 462] width 1309 height 924
click at [738, 555] on div "Update Figma image" at bounding box center [767, 556] width 108 height 13
click at [699, 604] on html "[PERSON_NAME] UI W Home Documentation Analytics Code automation Design system d…" at bounding box center [654, 462] width 1309 height 924
click at [735, 613] on div "Update Figma image" at bounding box center [767, 671] width 108 height 13
click at [692, 613] on html "[PERSON_NAME] UI W Home Documentation Analytics Code automation Design system d…" at bounding box center [654, 462] width 1309 height 924
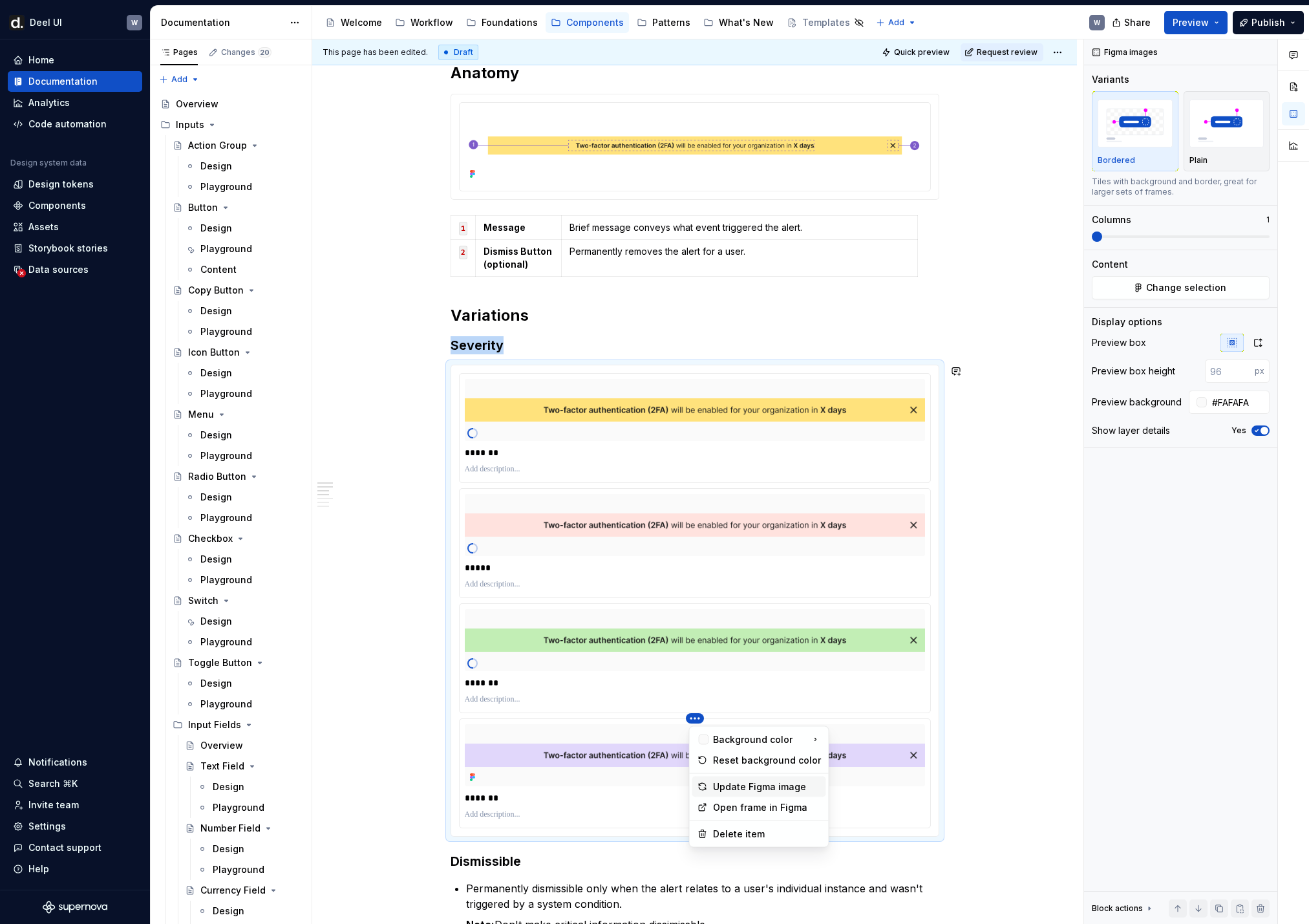
click at [741, 613] on div "Update Figma image" at bounding box center [767, 786] width 108 height 13
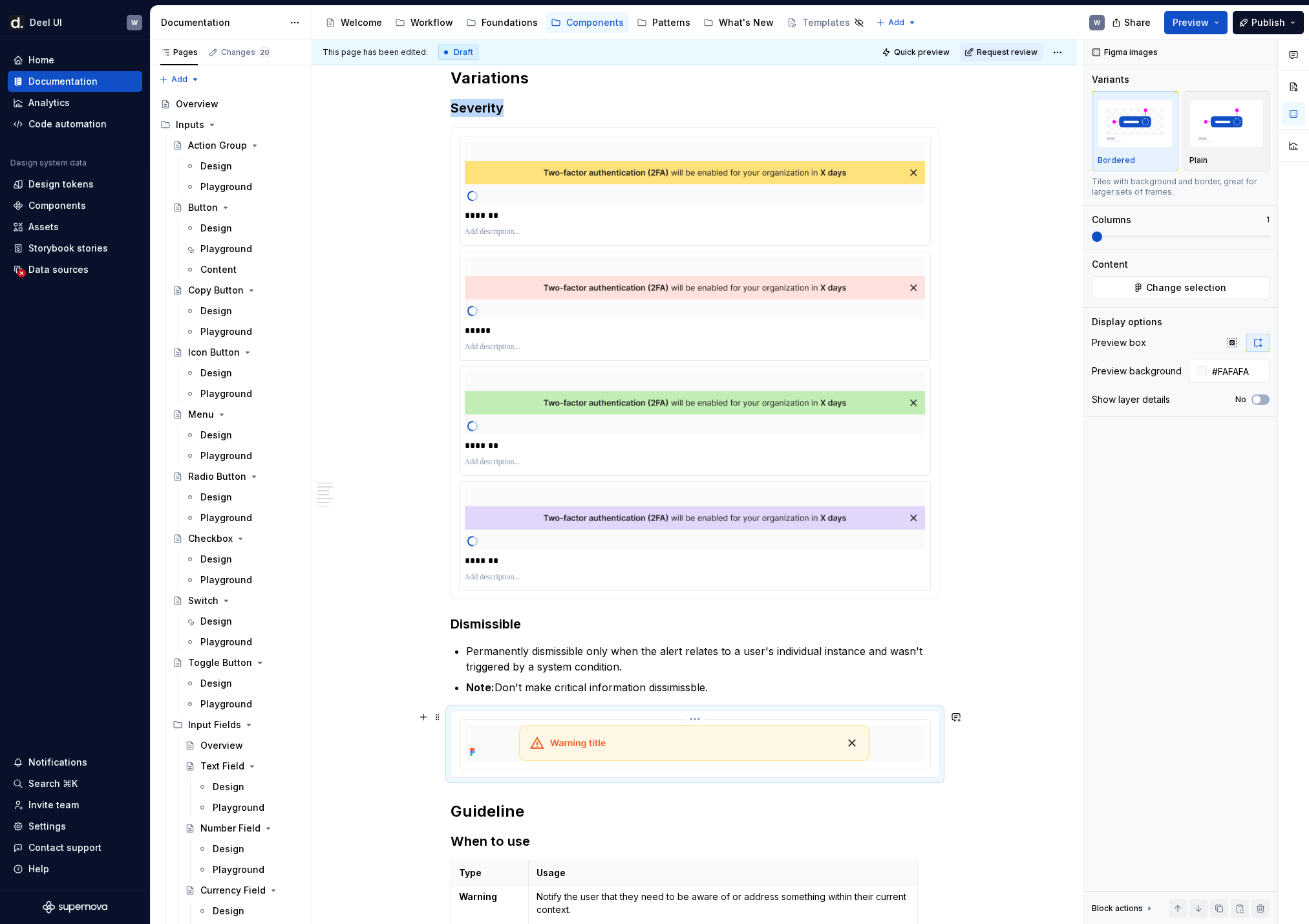
click at [663, 613] on img at bounding box center [694, 743] width 351 height 37
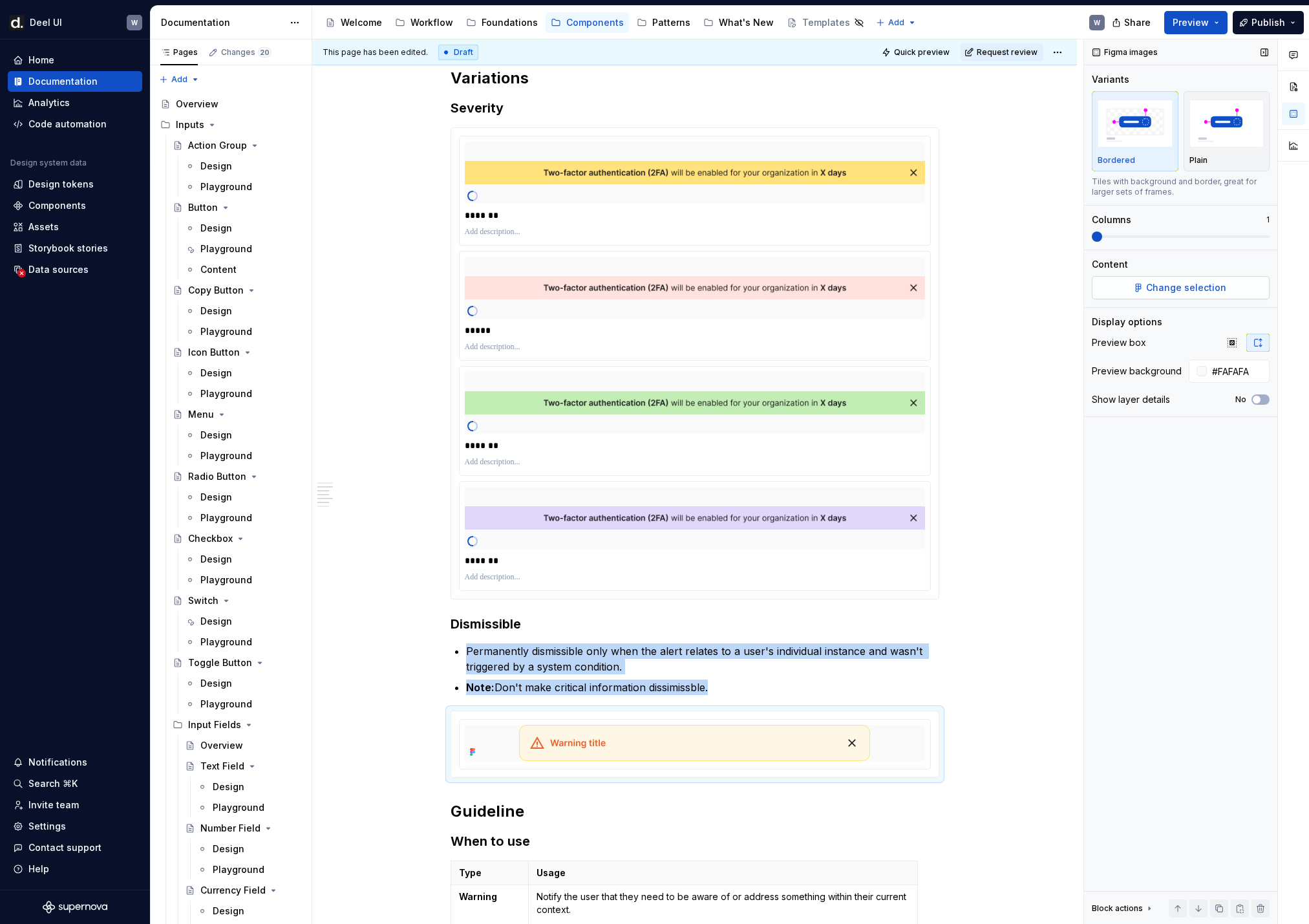
click at [899, 292] on span "Change selection" at bounding box center [1186, 287] width 80 height 13
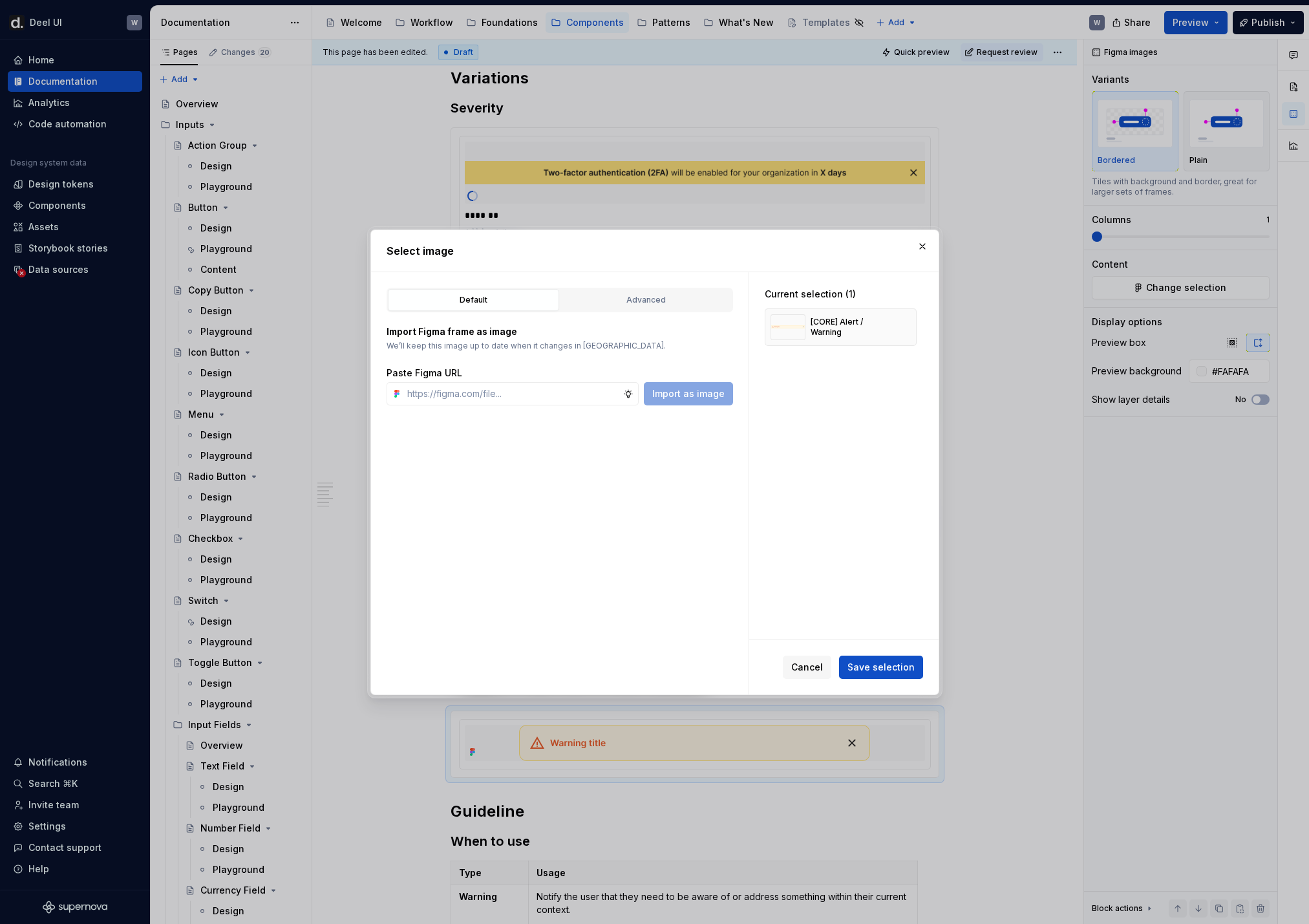
type textarea "*"
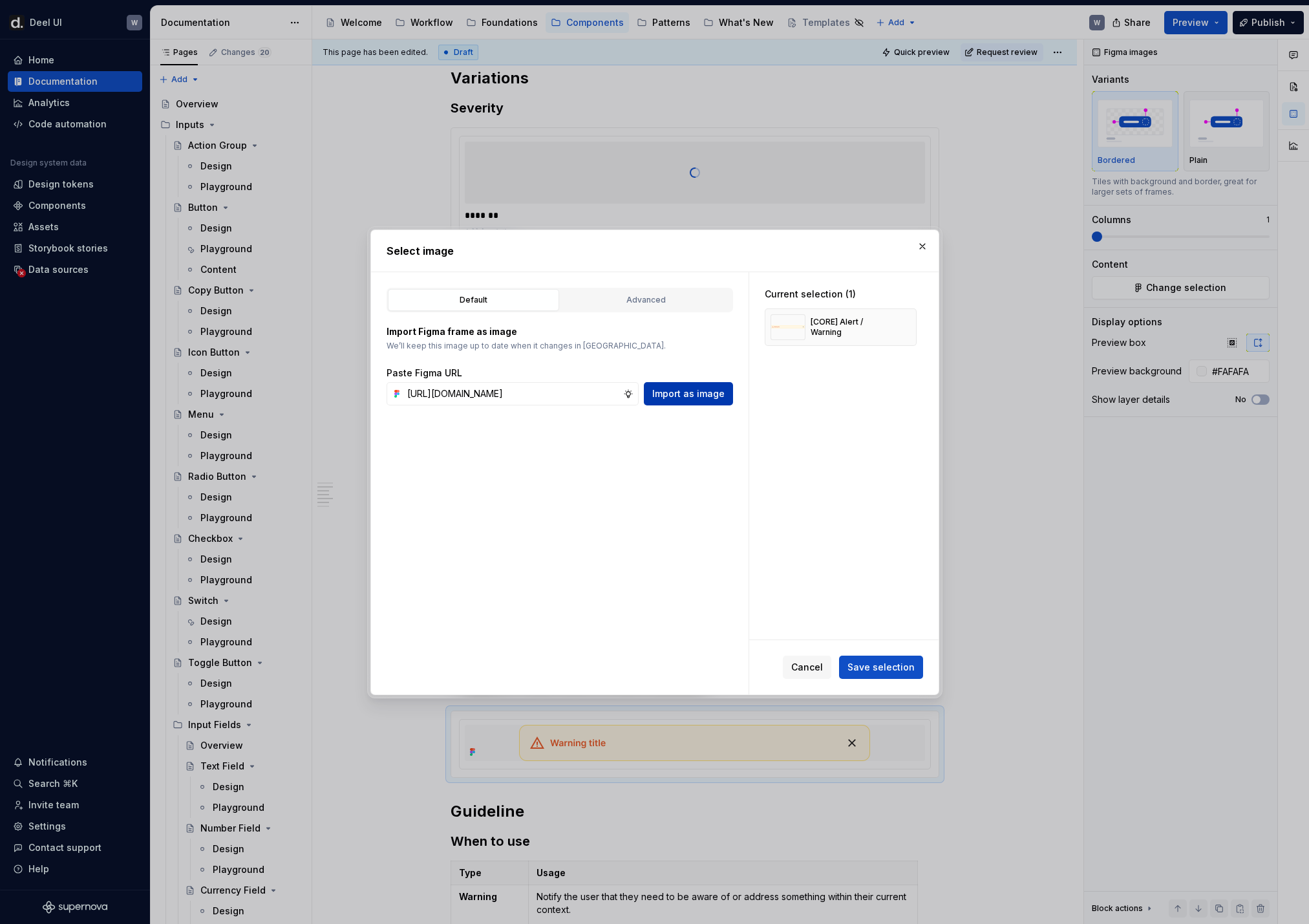
scroll to position [0, 384]
type input "[URL][DOMAIN_NAME]"
click at [899, 324] on button "button" at bounding box center [902, 327] width 18 height 18
click at [689, 389] on span "Import as image" at bounding box center [688, 393] width 72 height 13
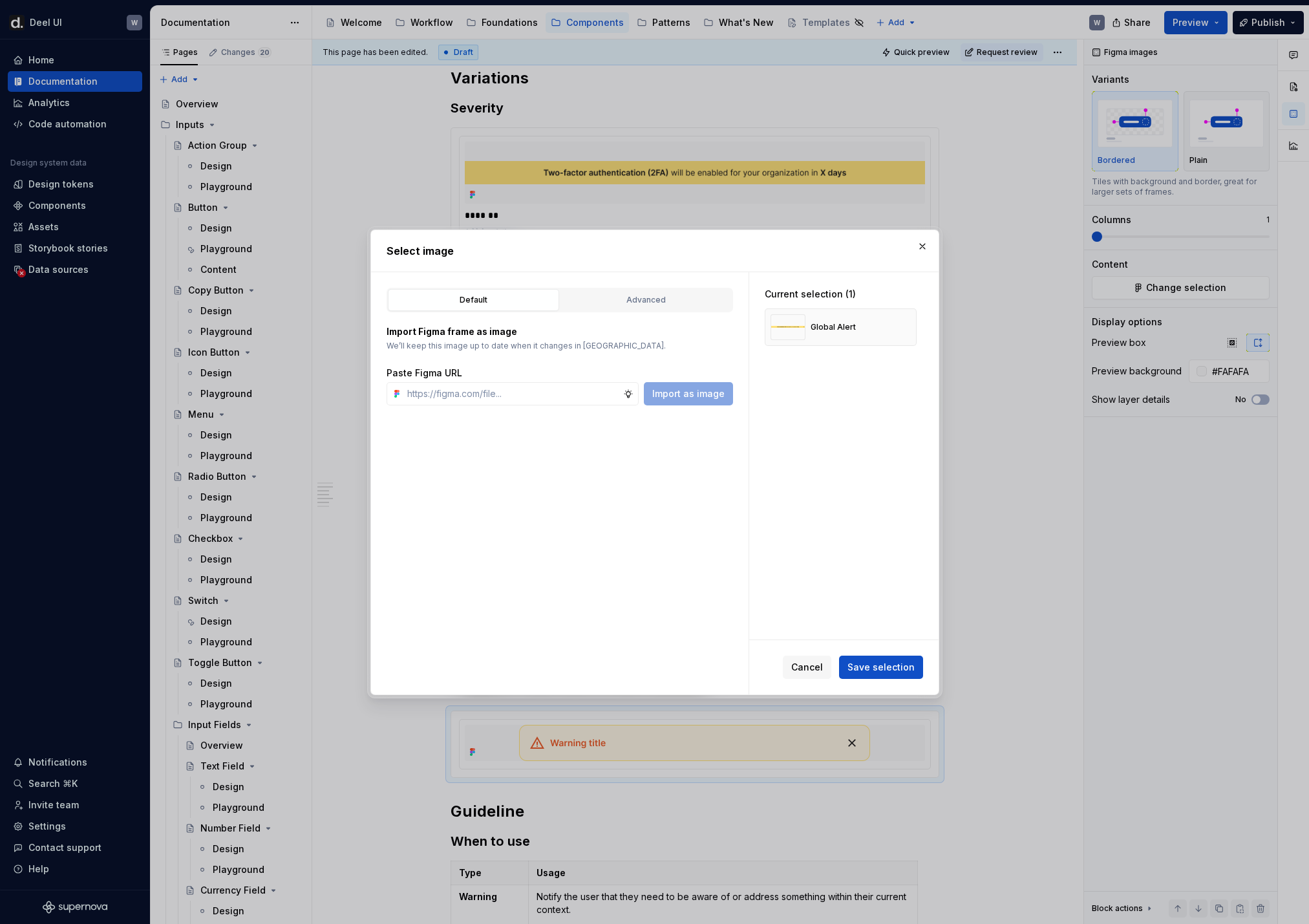
type textarea "*"
click at [868, 613] on span "Save selection" at bounding box center [881, 667] width 68 height 13
click at [868, 613] on div "Cancel Save selection" at bounding box center [853, 667] width 141 height 23
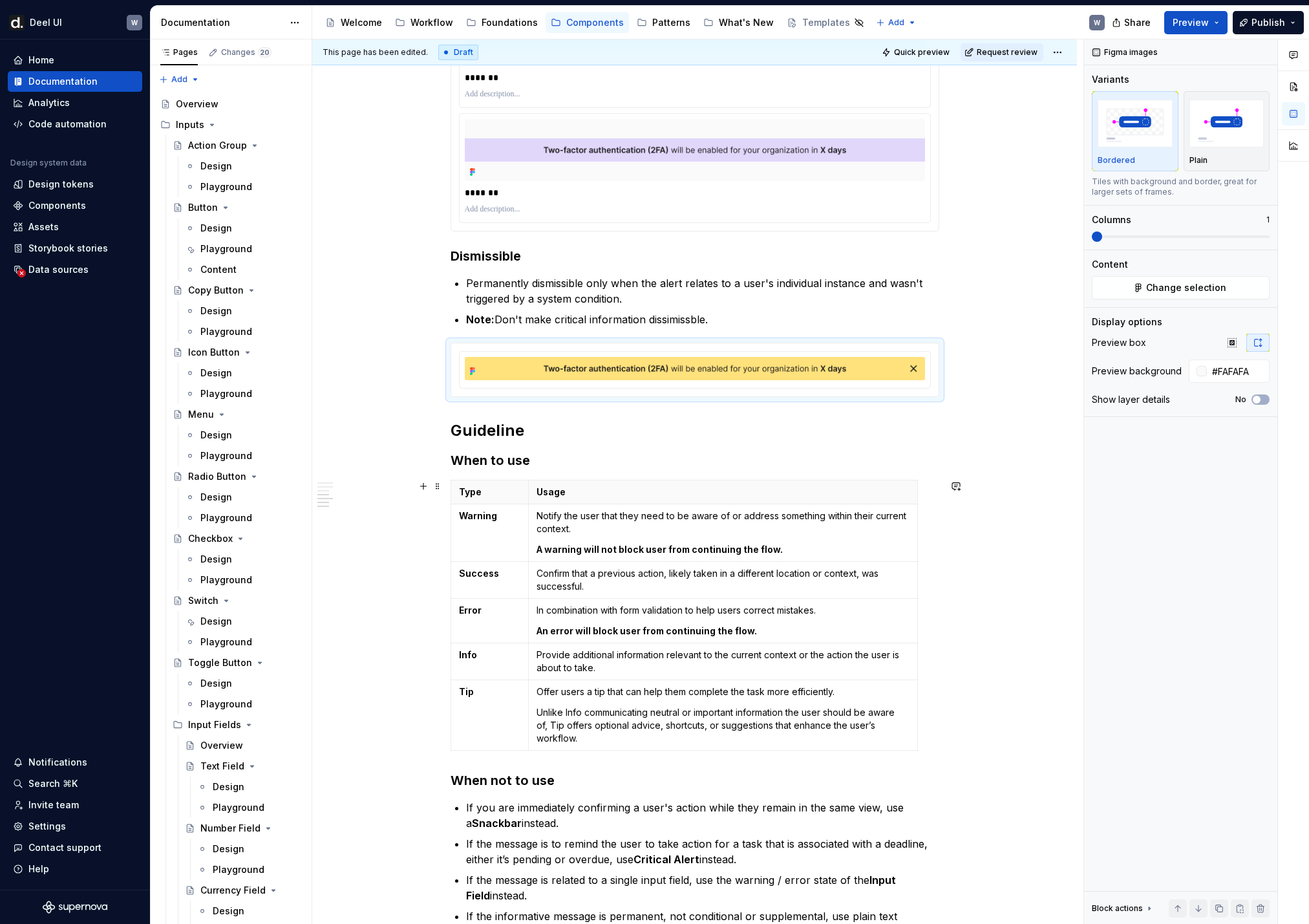
scroll to position [1249, 0]
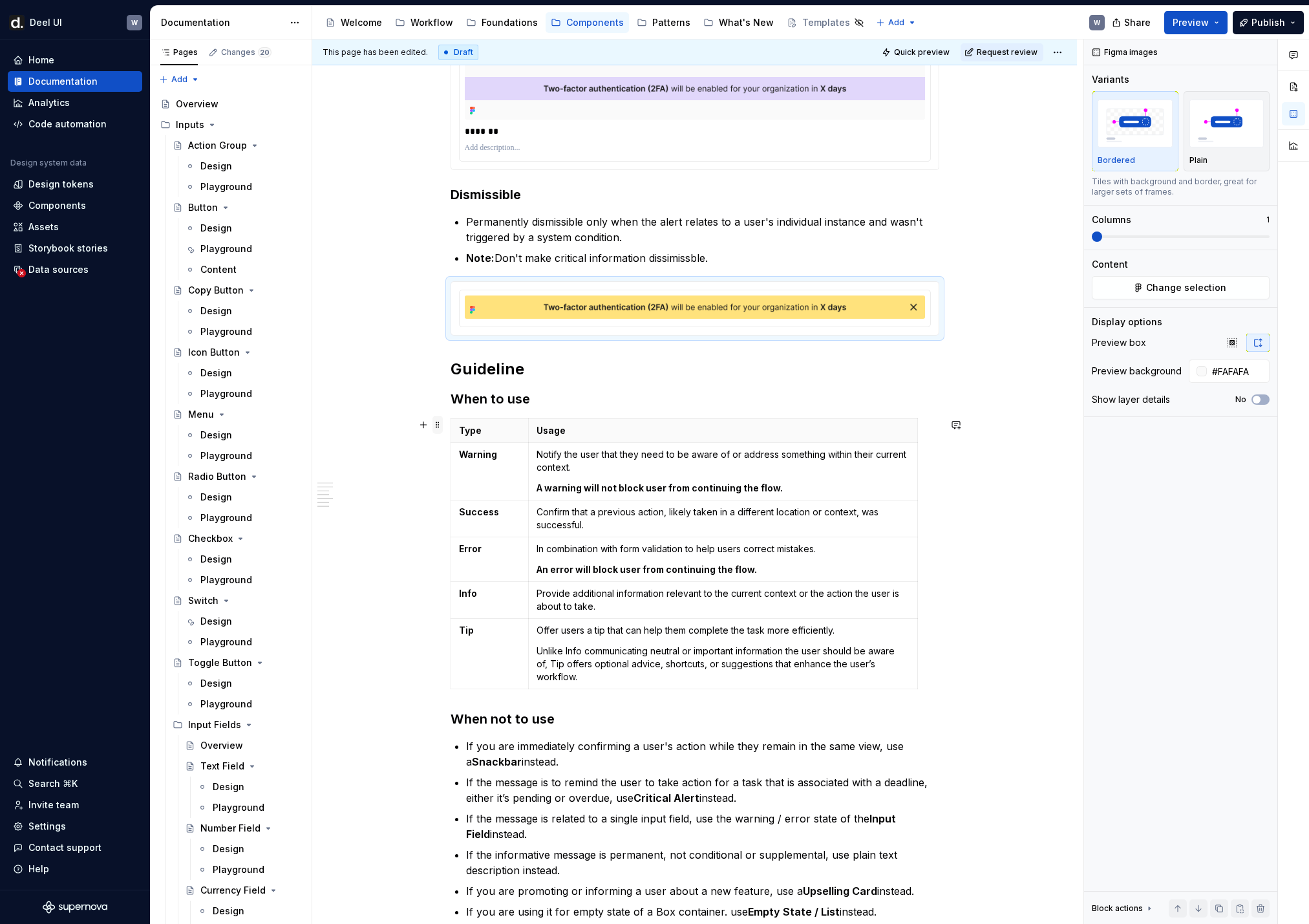
click at [441, 430] on span at bounding box center [437, 424] width 10 height 18
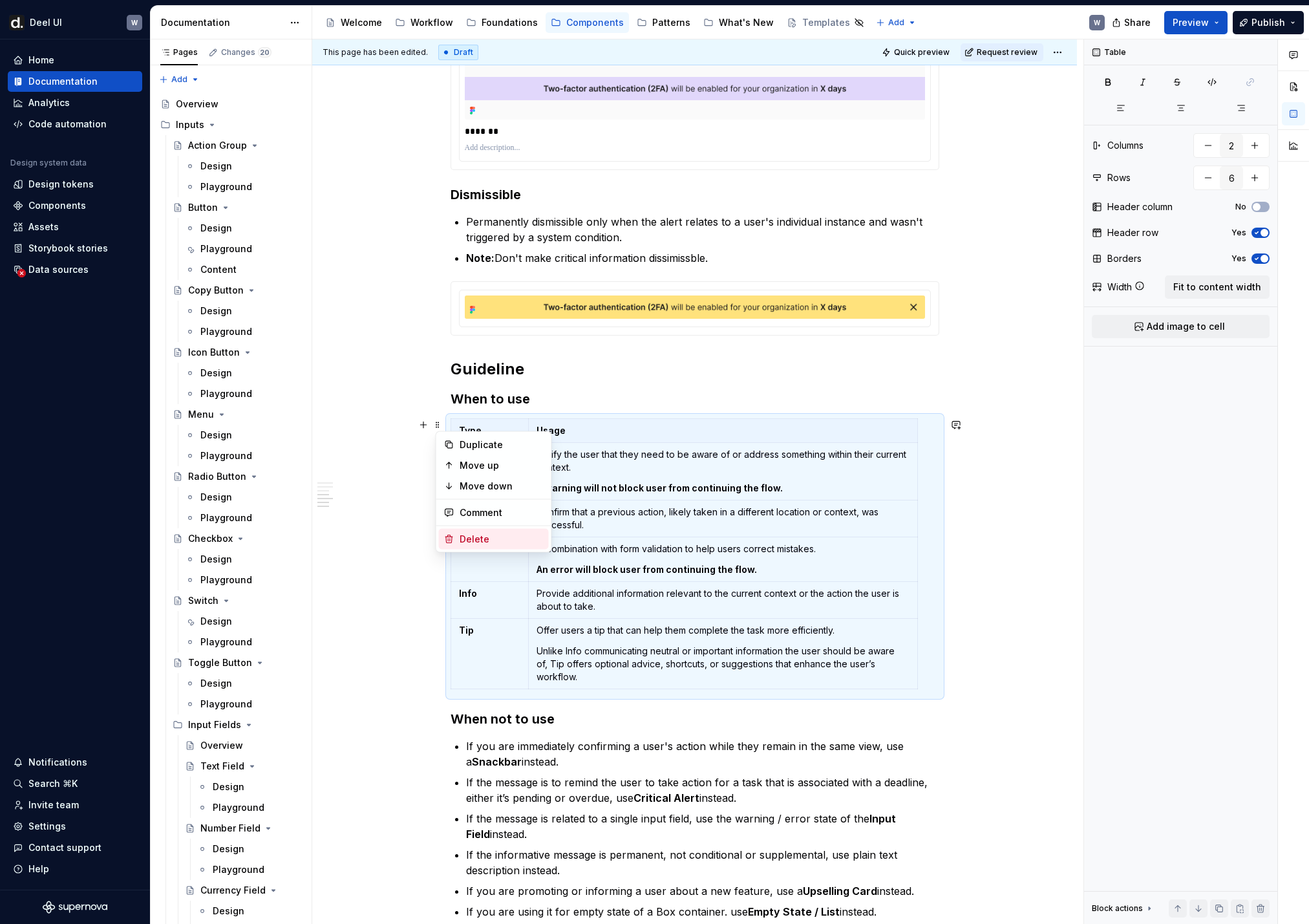
click at [478, 539] on div "Delete" at bounding box center [502, 539] width 84 height 13
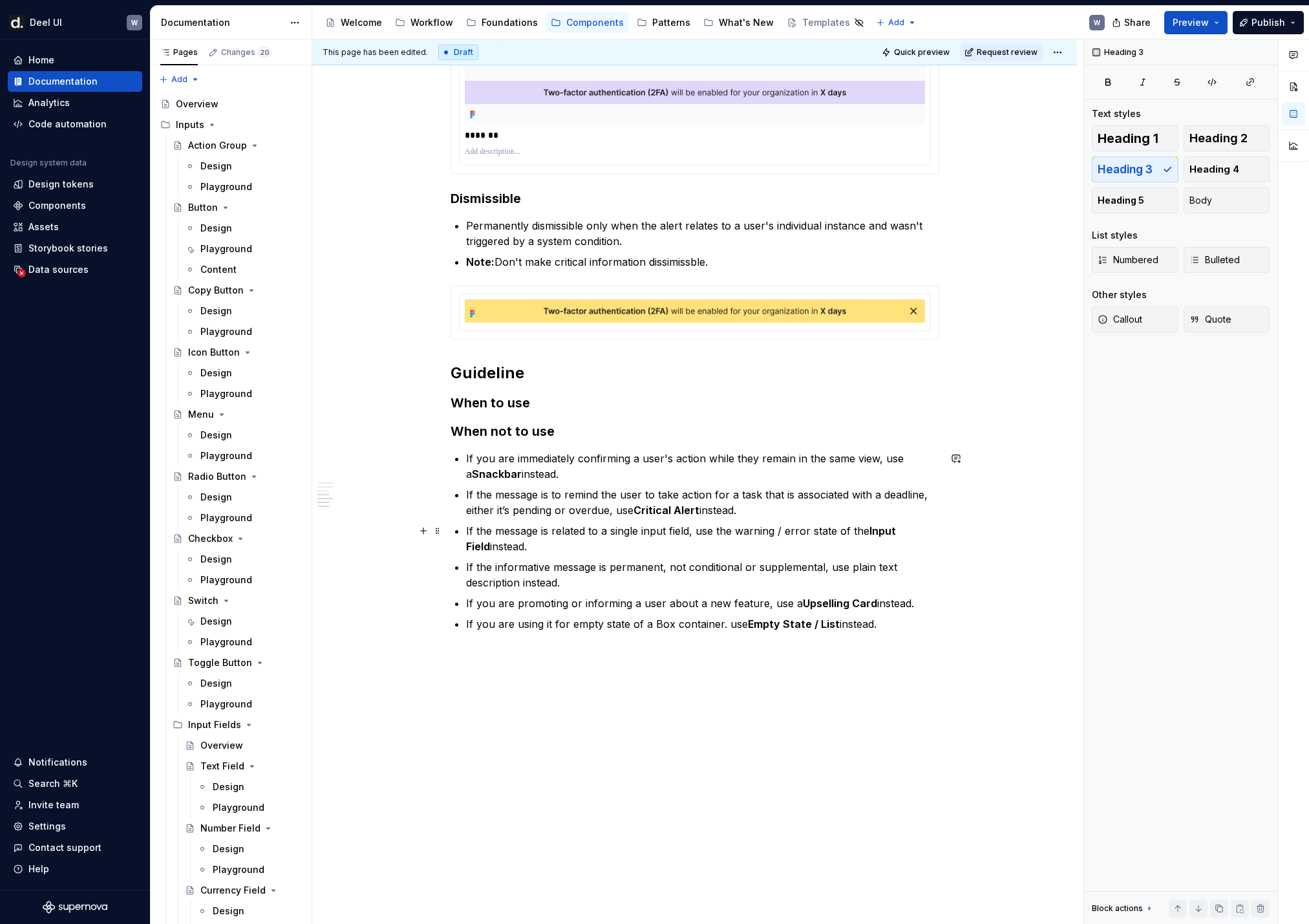
scroll to position [1244, 0]
click at [544, 410] on h3 "When to use" at bounding box center [694, 403] width 488 height 18
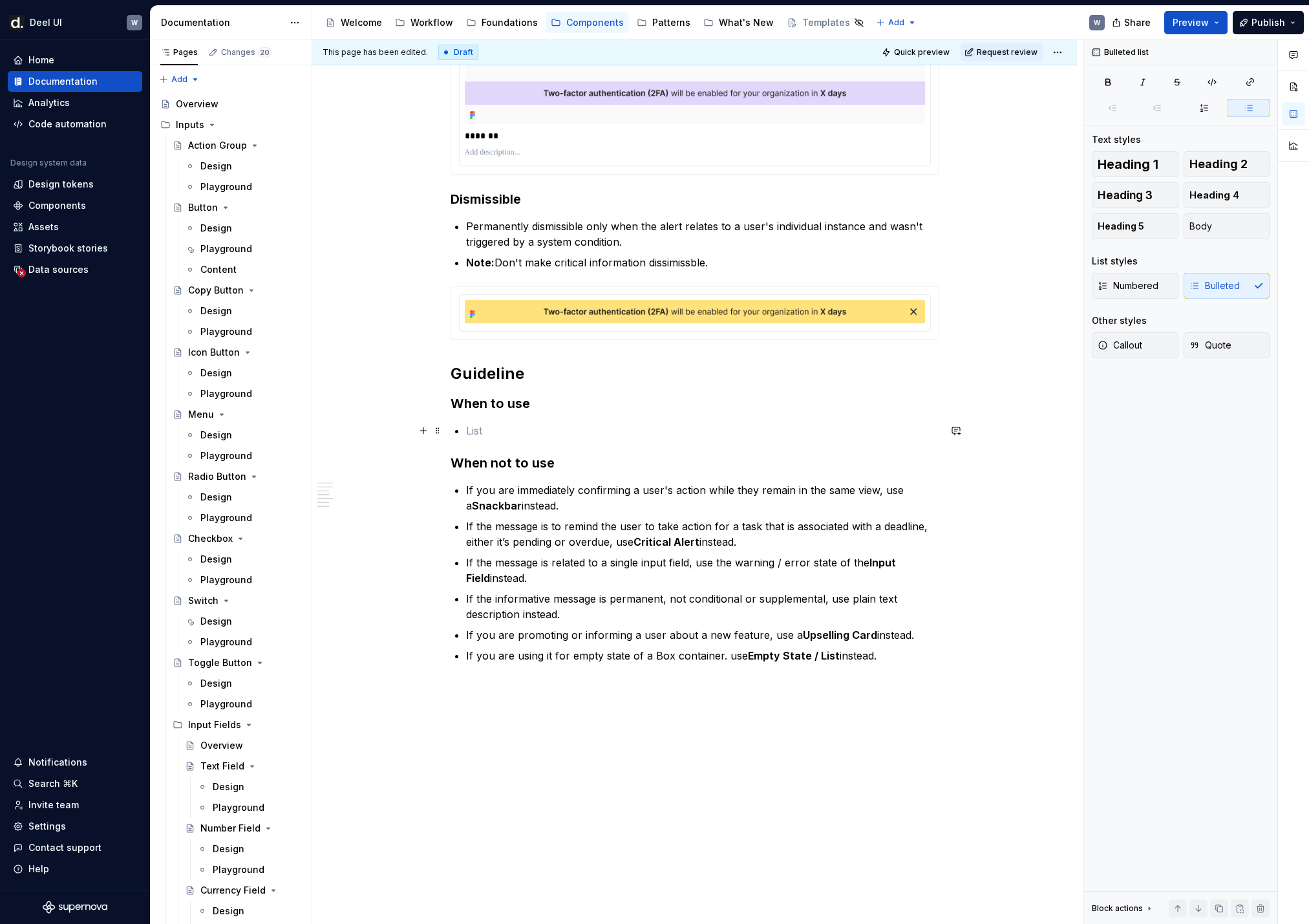
click at [475, 429] on p at bounding box center [702, 431] width 473 height 16
click at [519, 427] on p at bounding box center [702, 431] width 473 height 16
click at [490, 431] on p at bounding box center [702, 431] width 473 height 16
click at [575, 538] on p "If the message is to remind the user to take action for a task that is associat…" at bounding box center [702, 533] width 473 height 31
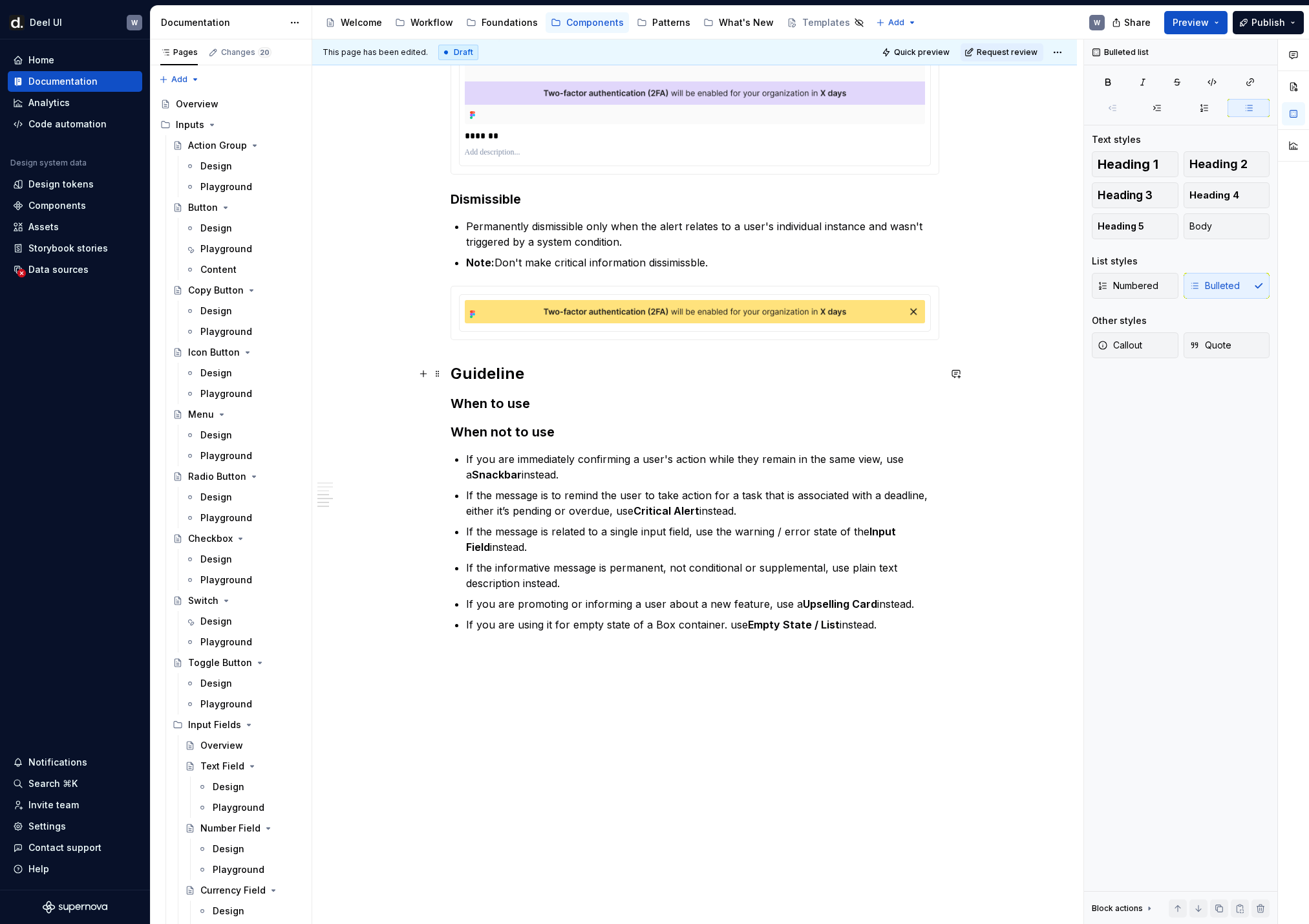
click at [539, 402] on h3 "When to use" at bounding box center [694, 403] width 488 height 18
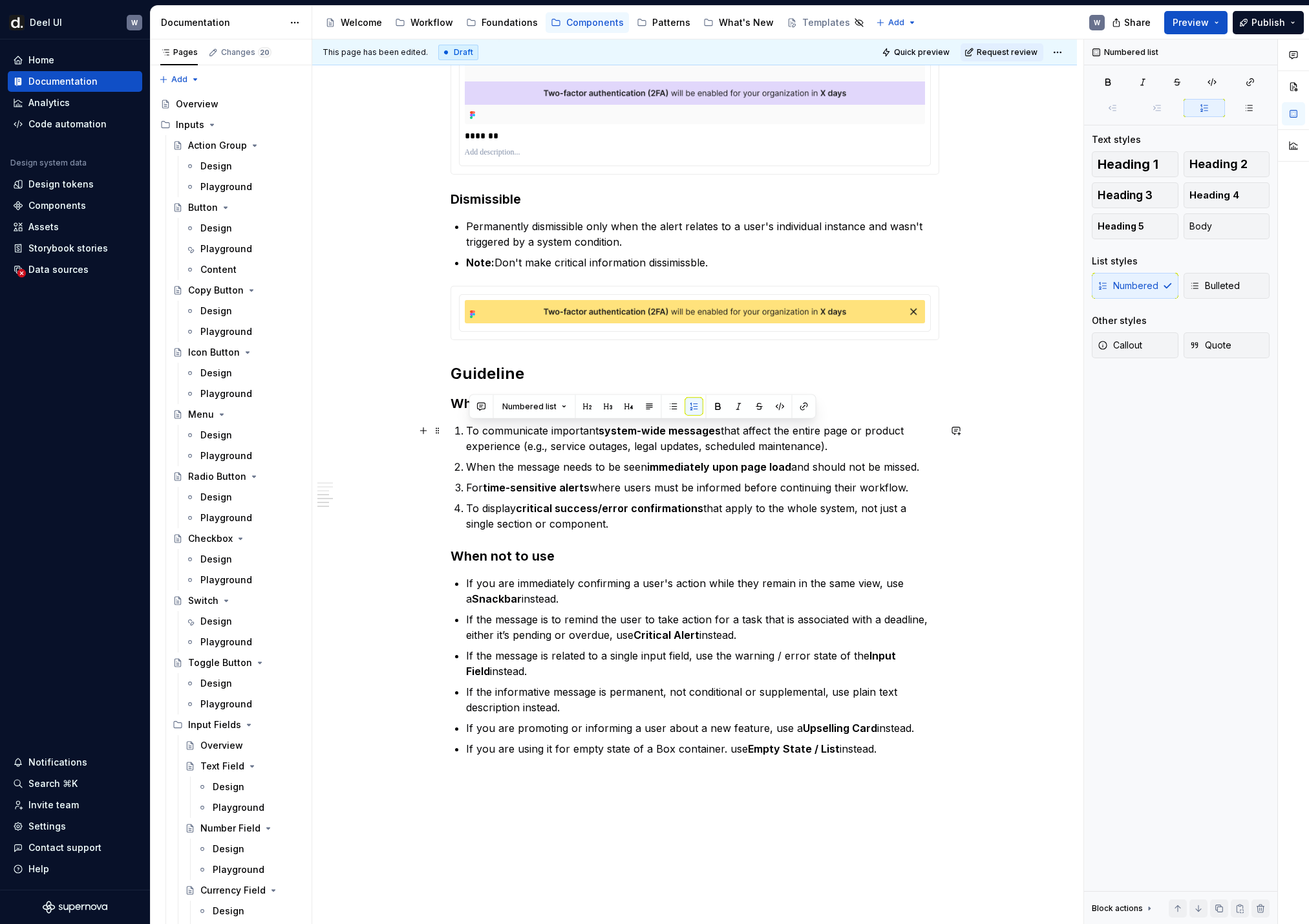
drag, startPoint x: 539, startPoint y: 488, endPoint x: 471, endPoint y: 426, distance: 92.0
click at [471, 426] on ol "To communicate important system-wide messages that affect the entire page or pr…" at bounding box center [702, 478] width 473 height 109
click at [666, 407] on button "button" at bounding box center [674, 407] width 18 height 18
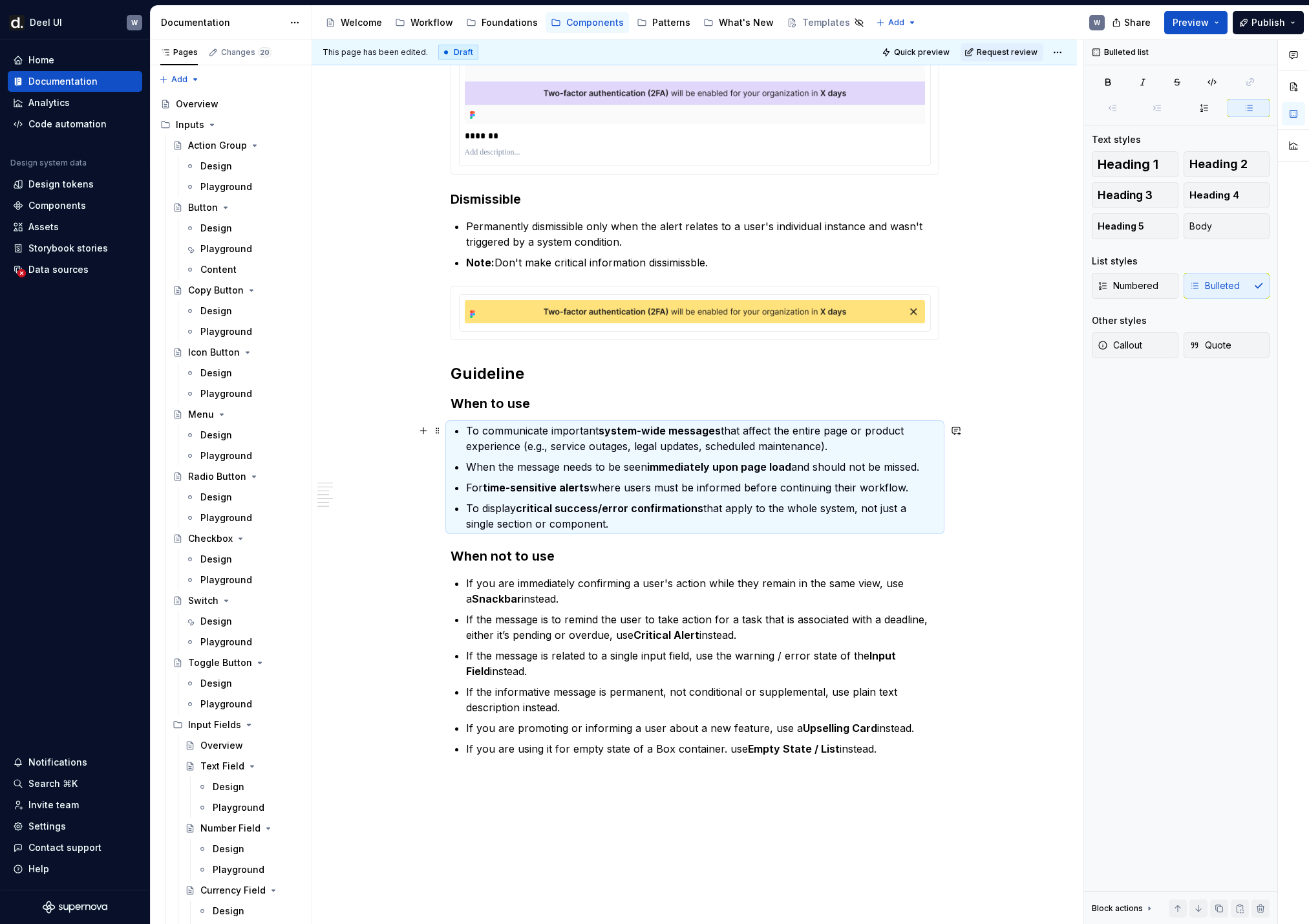
click at [564, 441] on p "To communicate important system-wide messages that affect the entire page or pr…" at bounding box center [702, 438] width 473 height 31
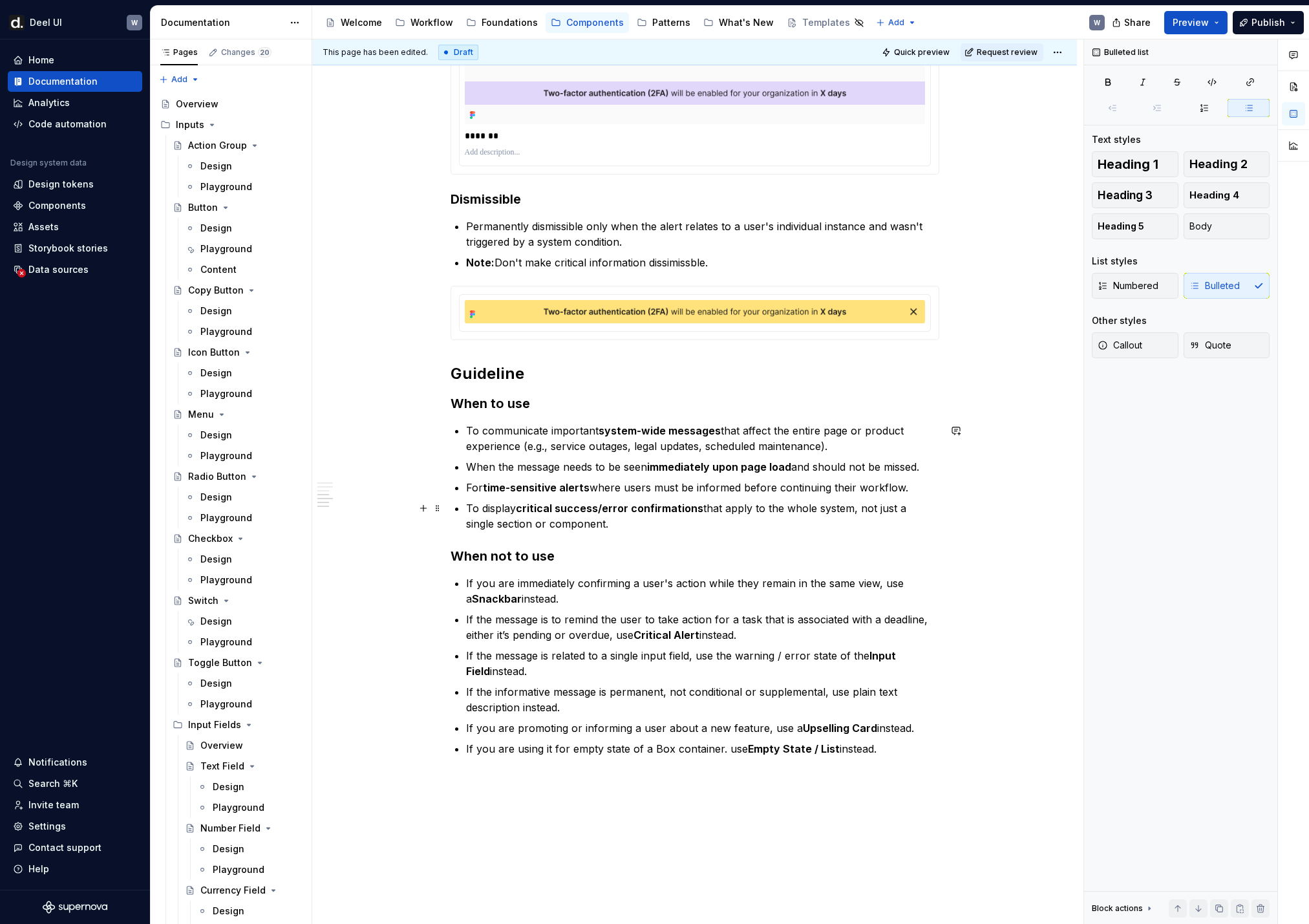
click at [665, 521] on p "To display critical success/error confirmations that apply to the whole system,…" at bounding box center [702, 515] width 473 height 31
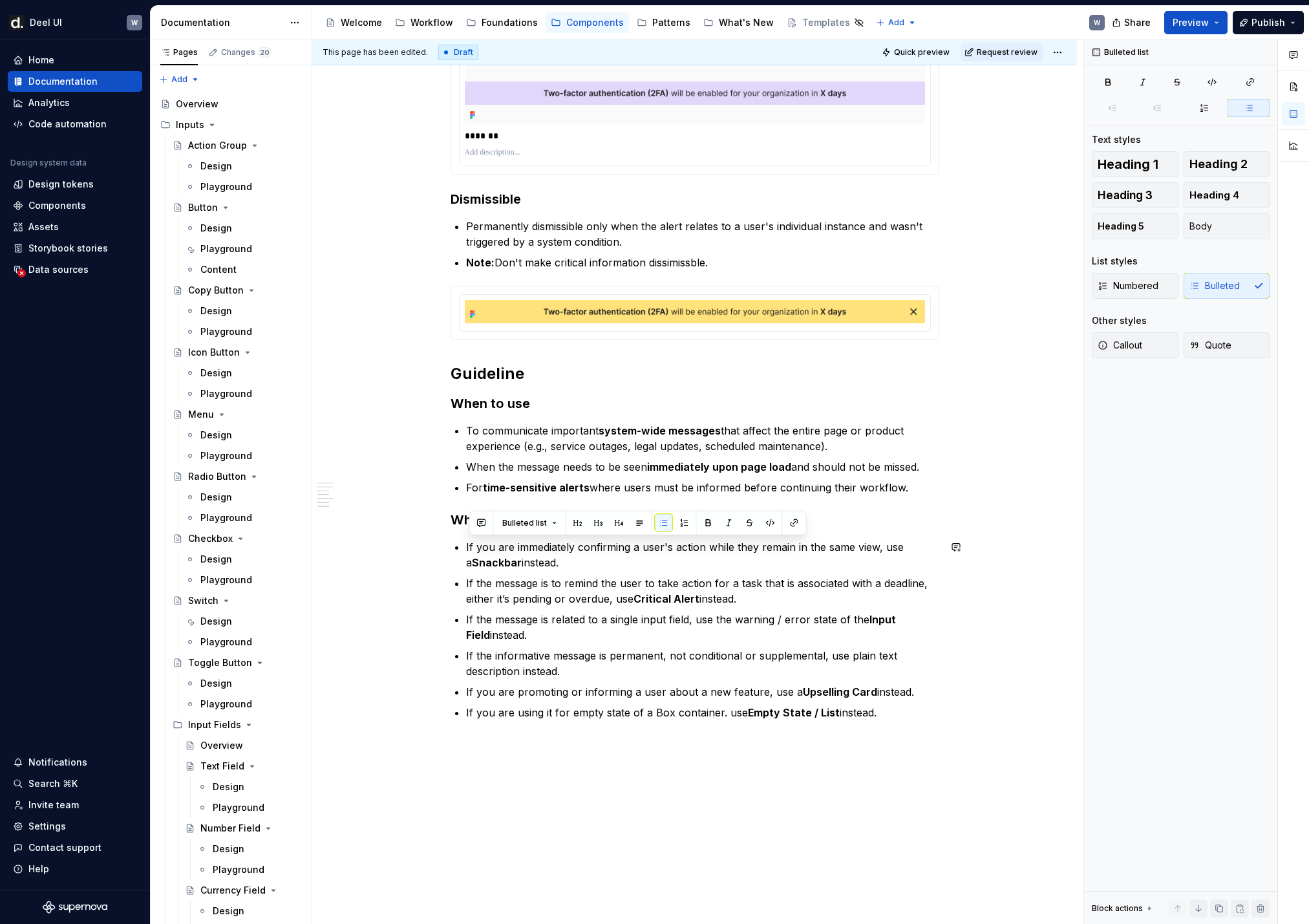
drag, startPoint x: 867, startPoint y: 704, endPoint x: 476, endPoint y: 532, distance: 427.2
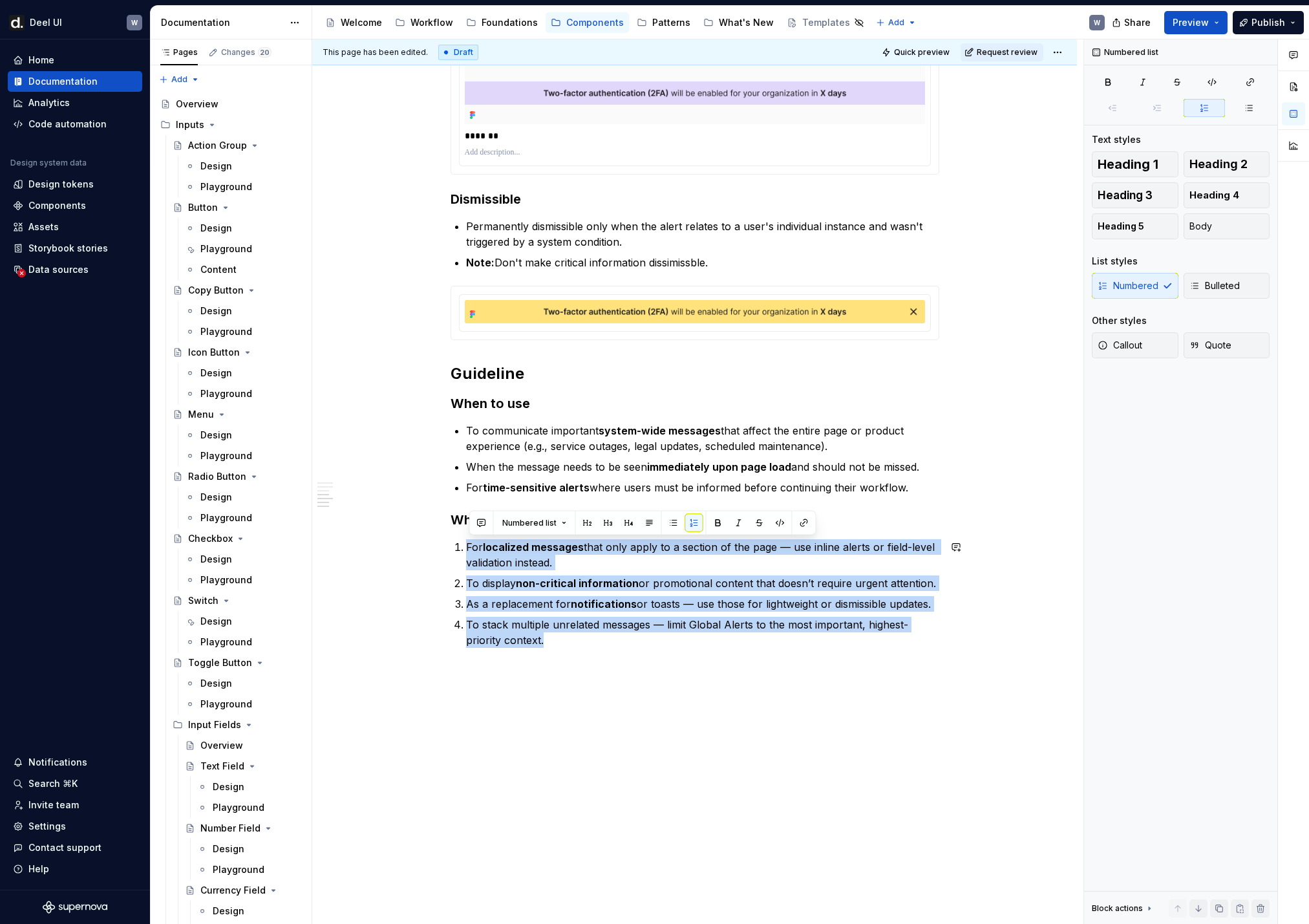
drag, startPoint x: 541, startPoint y: 613, endPoint x: 485, endPoint y: 537, distance: 94.4
click at [670, 521] on button "button" at bounding box center [674, 523] width 18 height 18
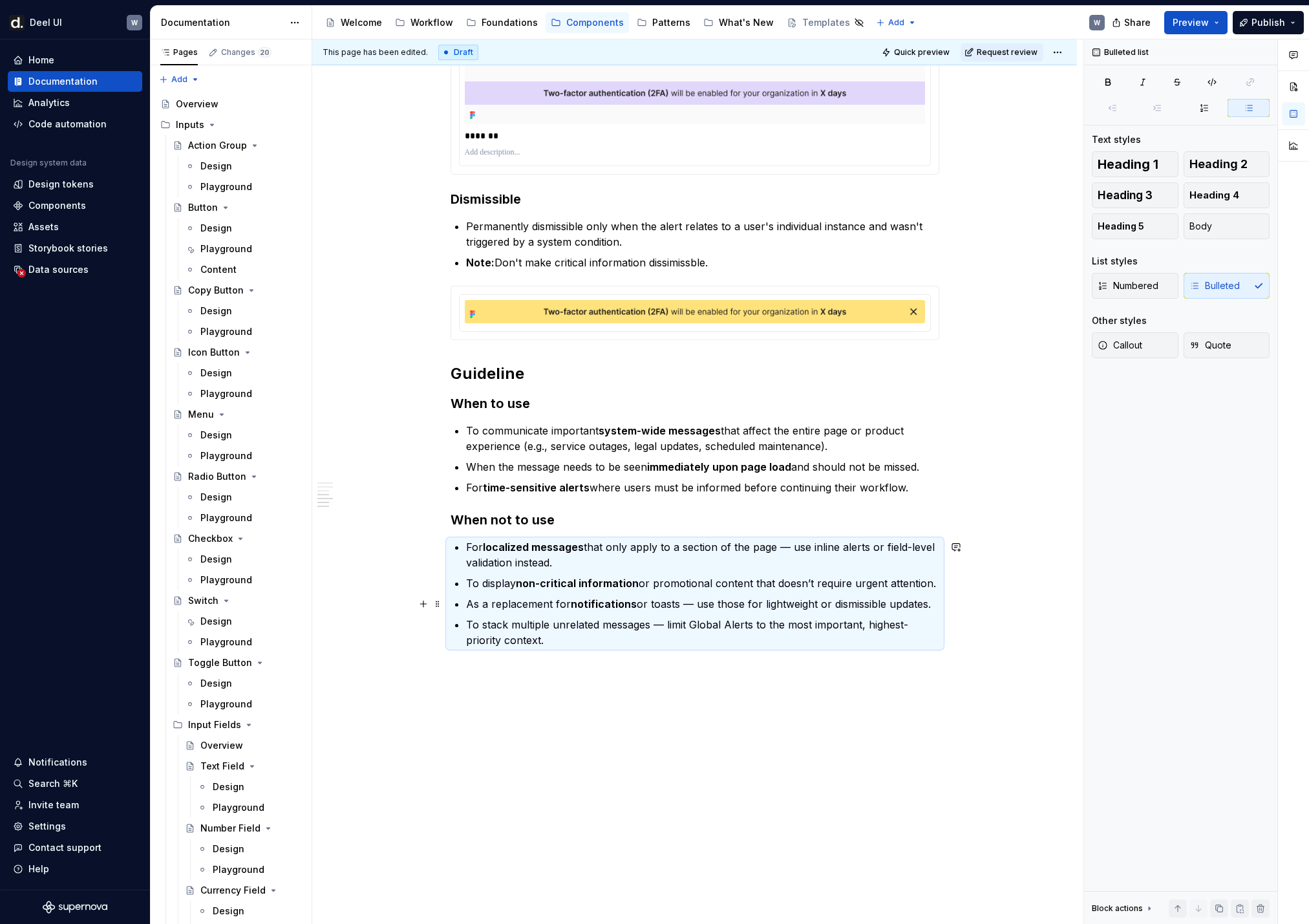
click at [530, 593] on ul "For localized messages that only apply to a section of the page — use inline al…" at bounding box center [702, 593] width 473 height 109
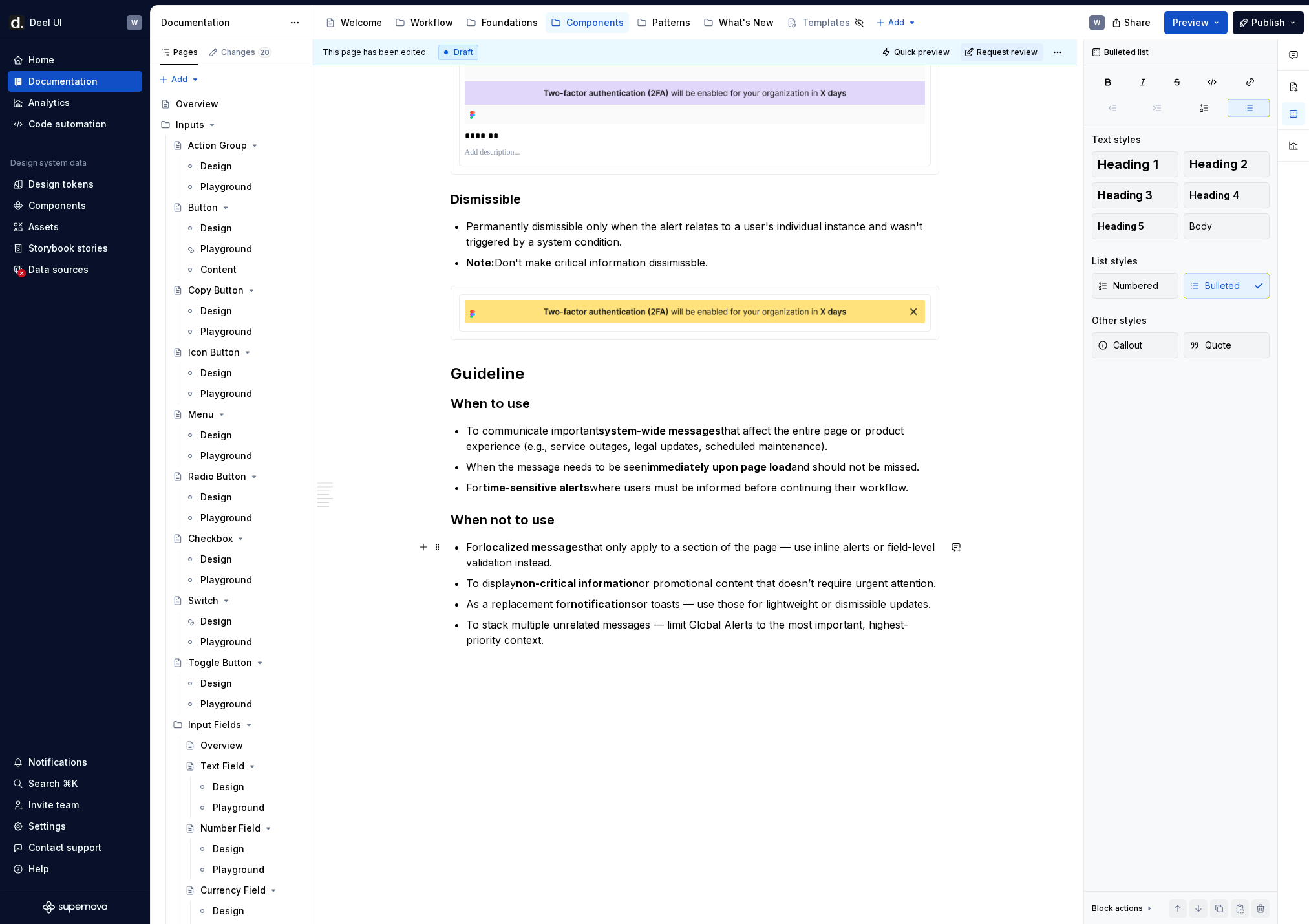
click at [854, 548] on p "For localized messages that only apply to a section of the page — use inline al…" at bounding box center [702, 554] width 473 height 31
click at [899, 581] on p "To display non-critical information or promotional content that doesn’t require…" at bounding box center [702, 583] width 473 height 16
drag, startPoint x: 654, startPoint y: 582, endPoint x: 515, endPoint y: 583, distance: 139.0
click at [515, 583] on p "To display non-critical information or promotional content that doesn’t require…" at bounding box center [702, 583] width 473 height 16
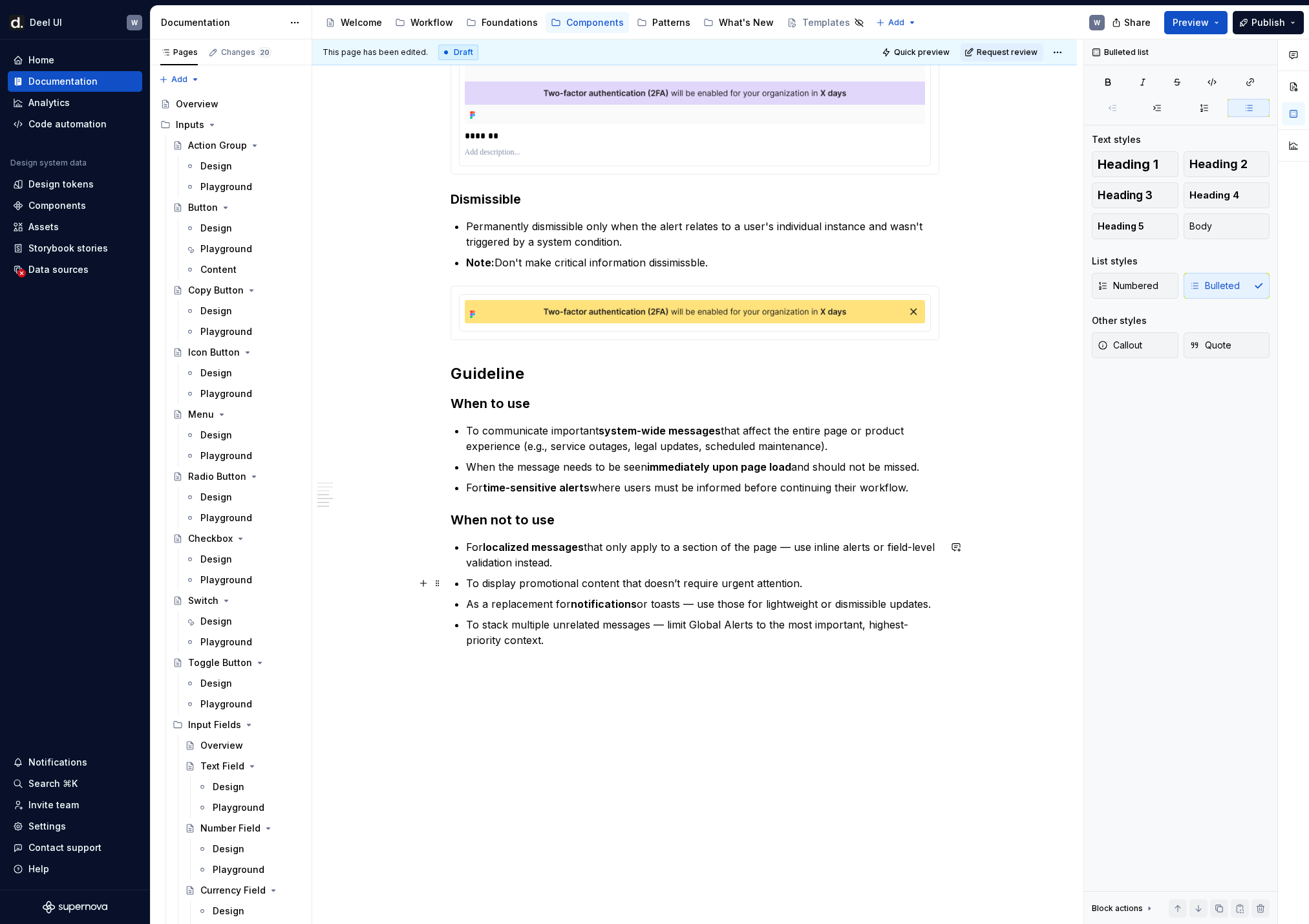
click at [824, 584] on p "To display promotional content that doesn’t require urgent attention." at bounding box center [702, 583] width 473 height 16
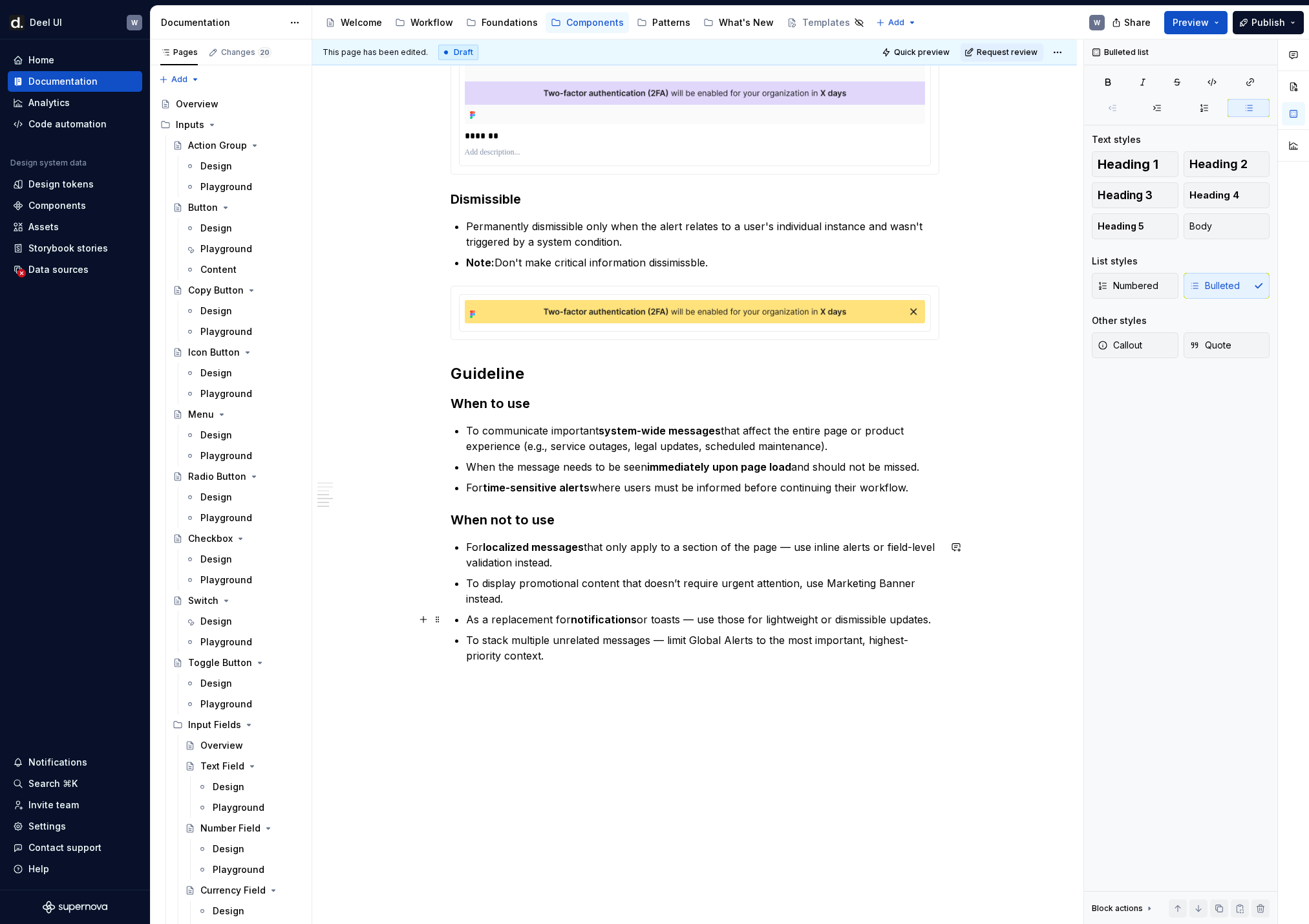
click at [671, 613] on p "As a replacement for notifications or toasts — use those for lightweight or dis…" at bounding box center [702, 619] width 473 height 16
drag, startPoint x: 473, startPoint y: 621, endPoint x: 958, endPoint y: 624, distance: 485.0
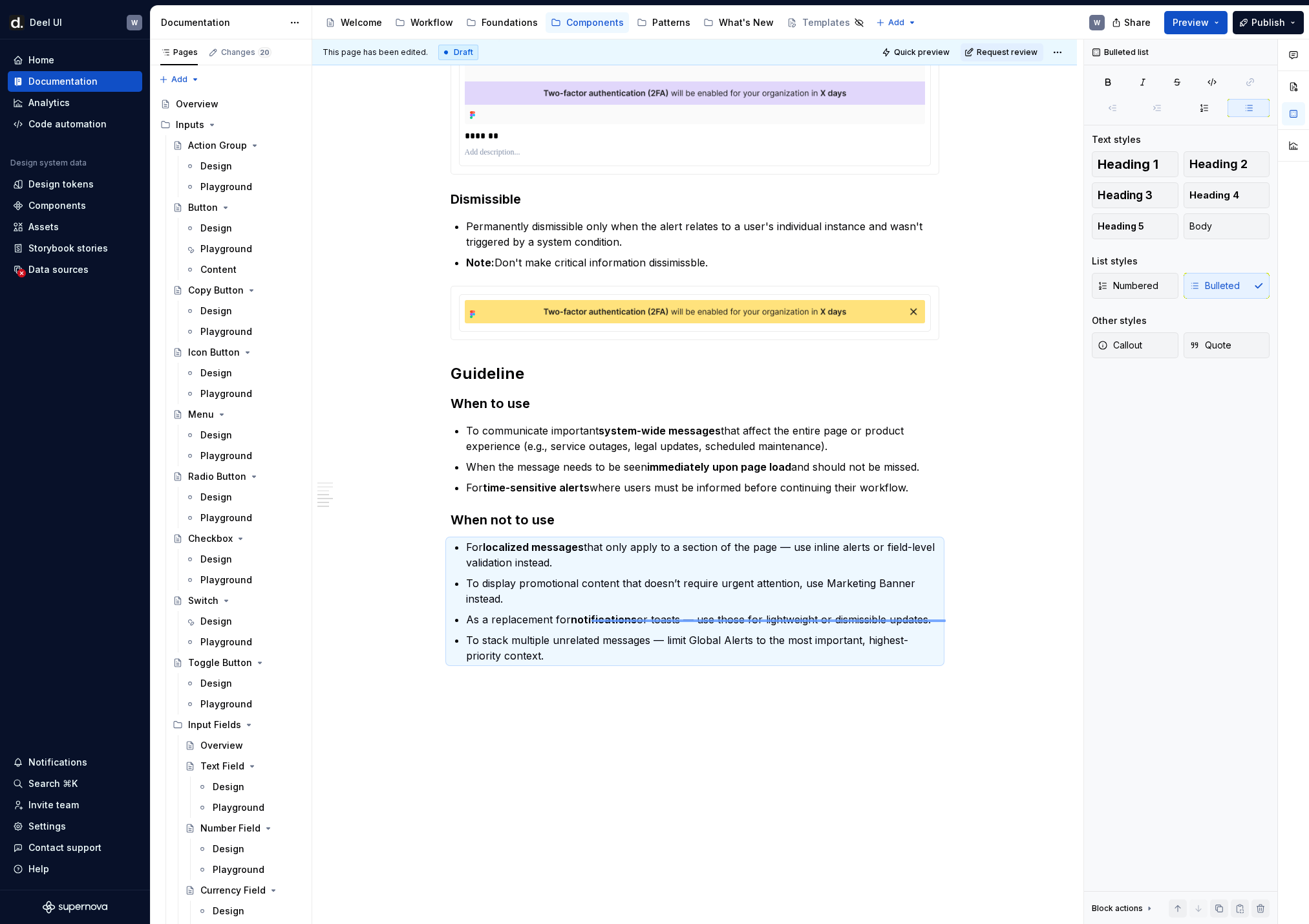
drag, startPoint x: 946, startPoint y: 619, endPoint x: 591, endPoint y: 622, distance: 355.0
click at [591, 613] on div "**********" at bounding box center [697, 482] width 771 height 885
click at [590, 613] on strong "notifications" at bounding box center [604, 619] width 66 height 13
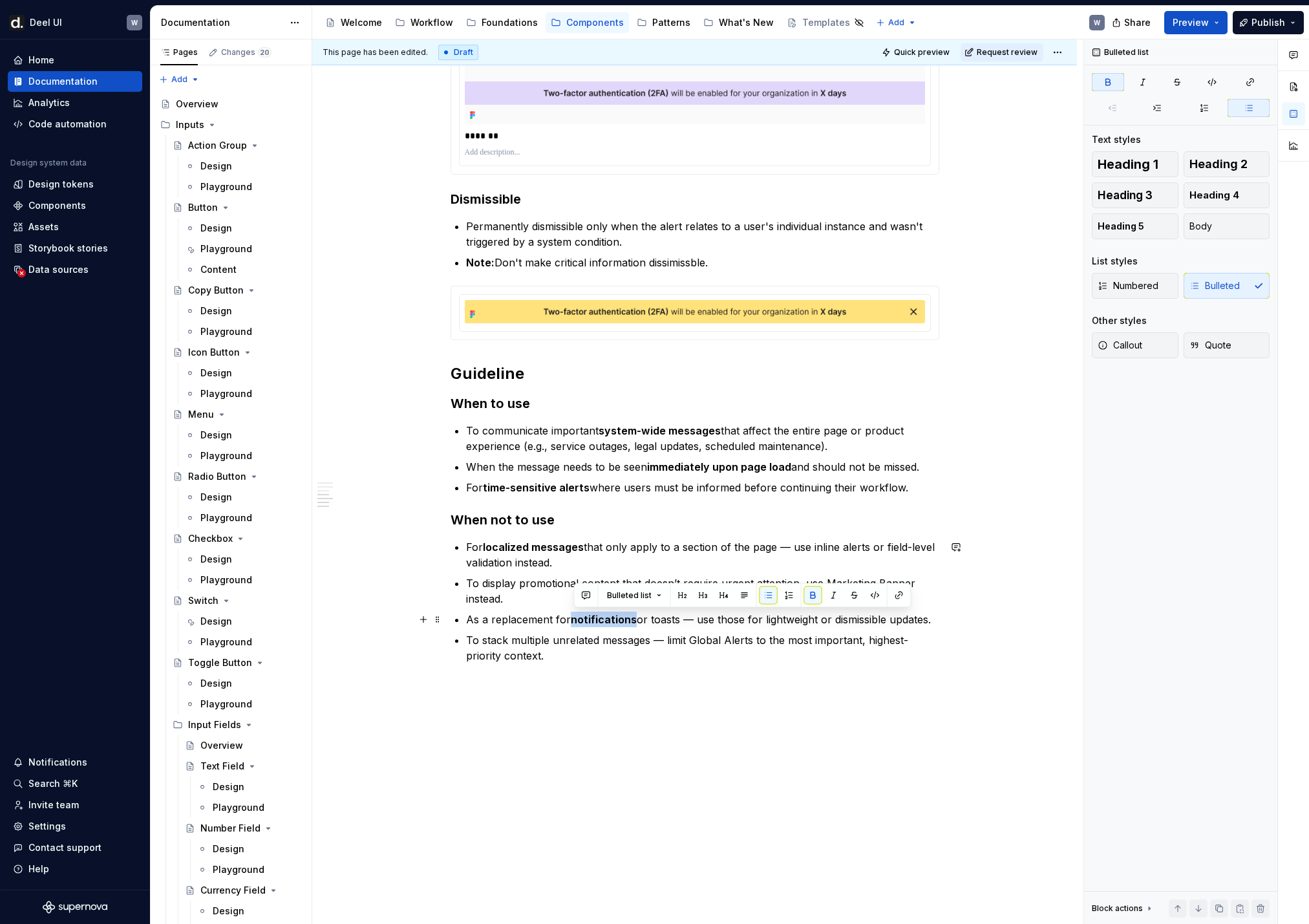
click at [590, 613] on strong "notifications" at bounding box center [604, 619] width 66 height 13
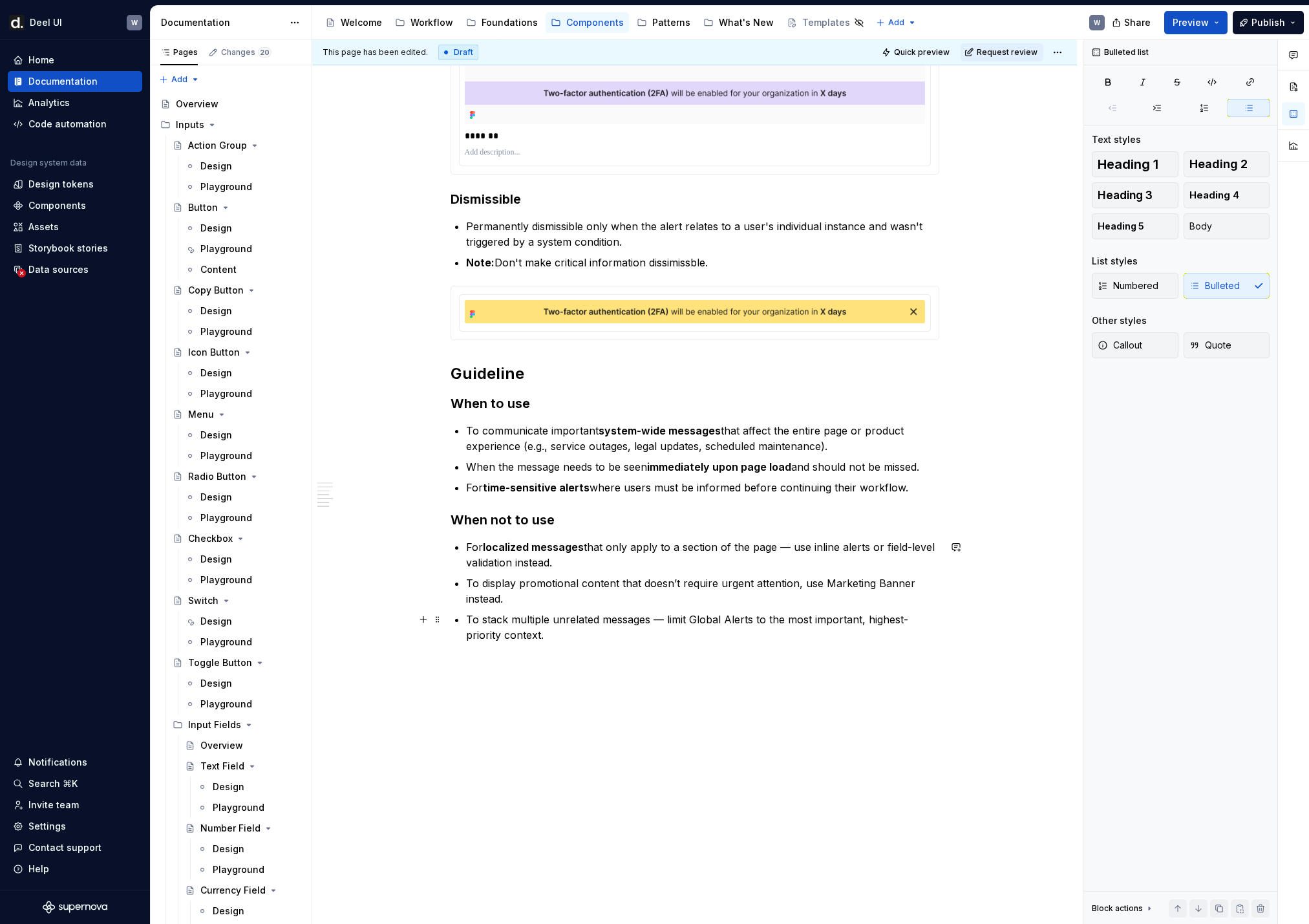
click at [603, 613] on p "To stack multiple unrelated messages — limit Global Alerts to the most importan…" at bounding box center [702, 627] width 473 height 31
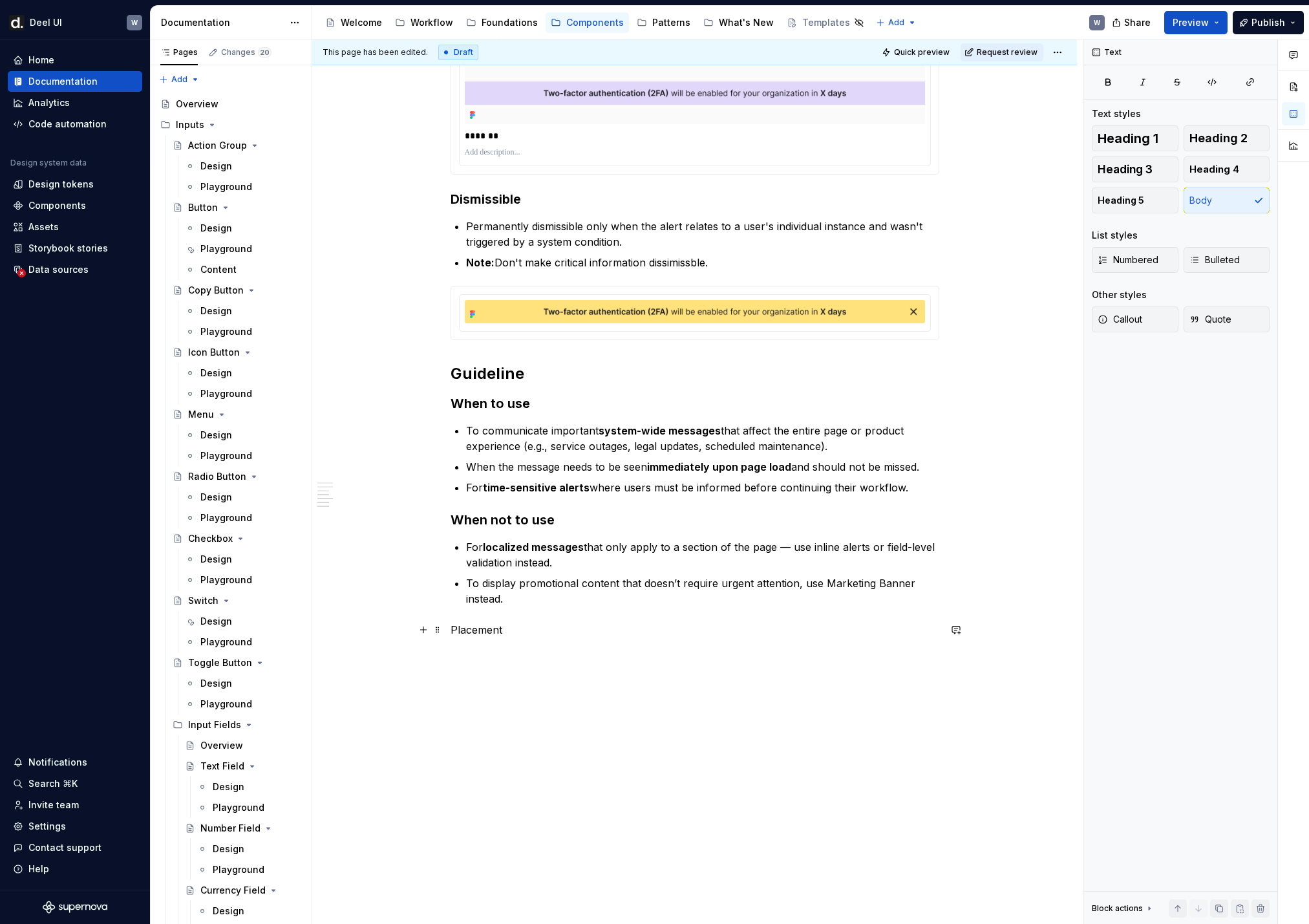
click at [477, 613] on p "Placement" at bounding box center [694, 630] width 488 height 16
click at [555, 605] on button "button" at bounding box center [556, 606] width 18 height 18
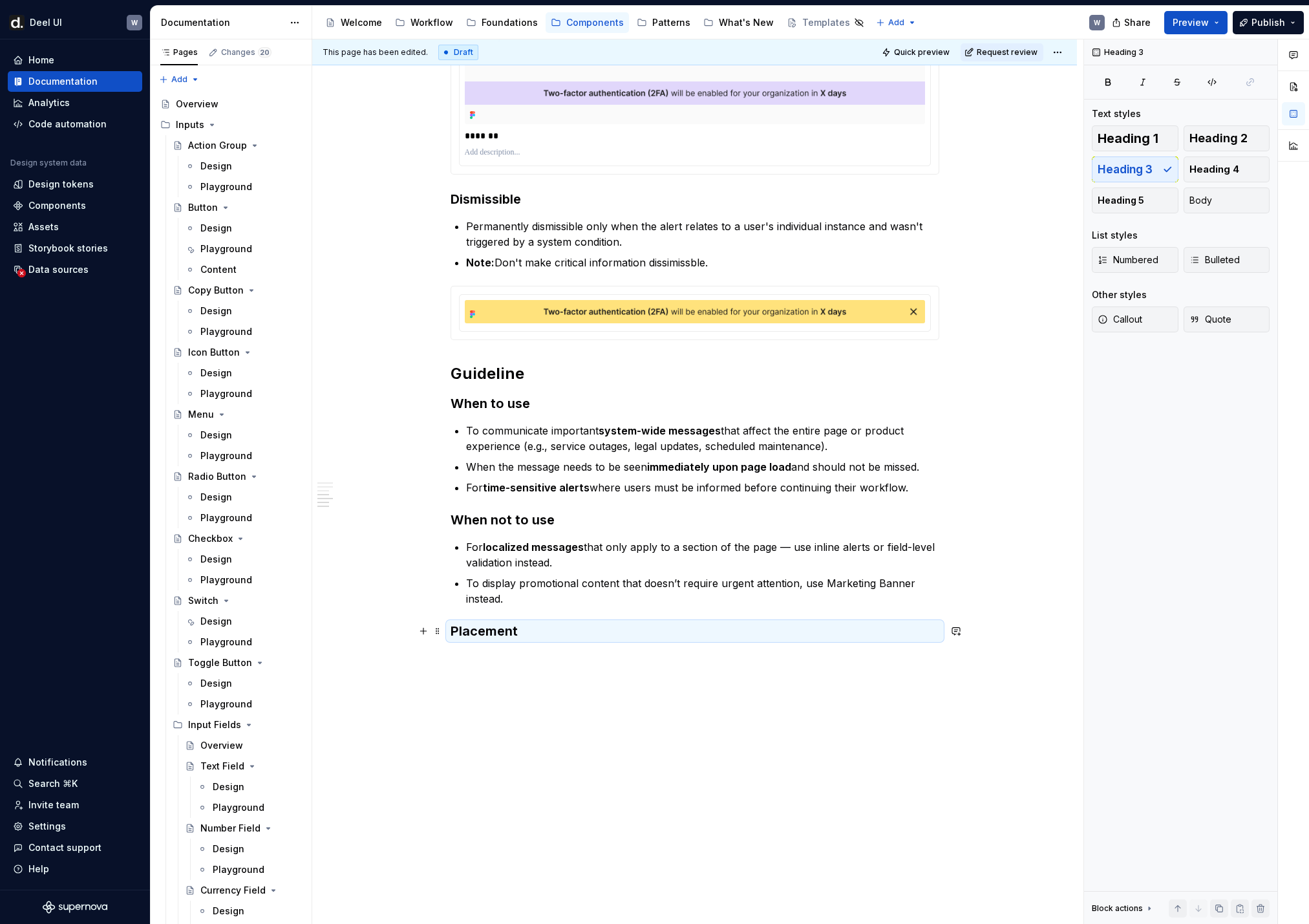
click at [535, 613] on h3 "Placement" at bounding box center [694, 631] width 488 height 18
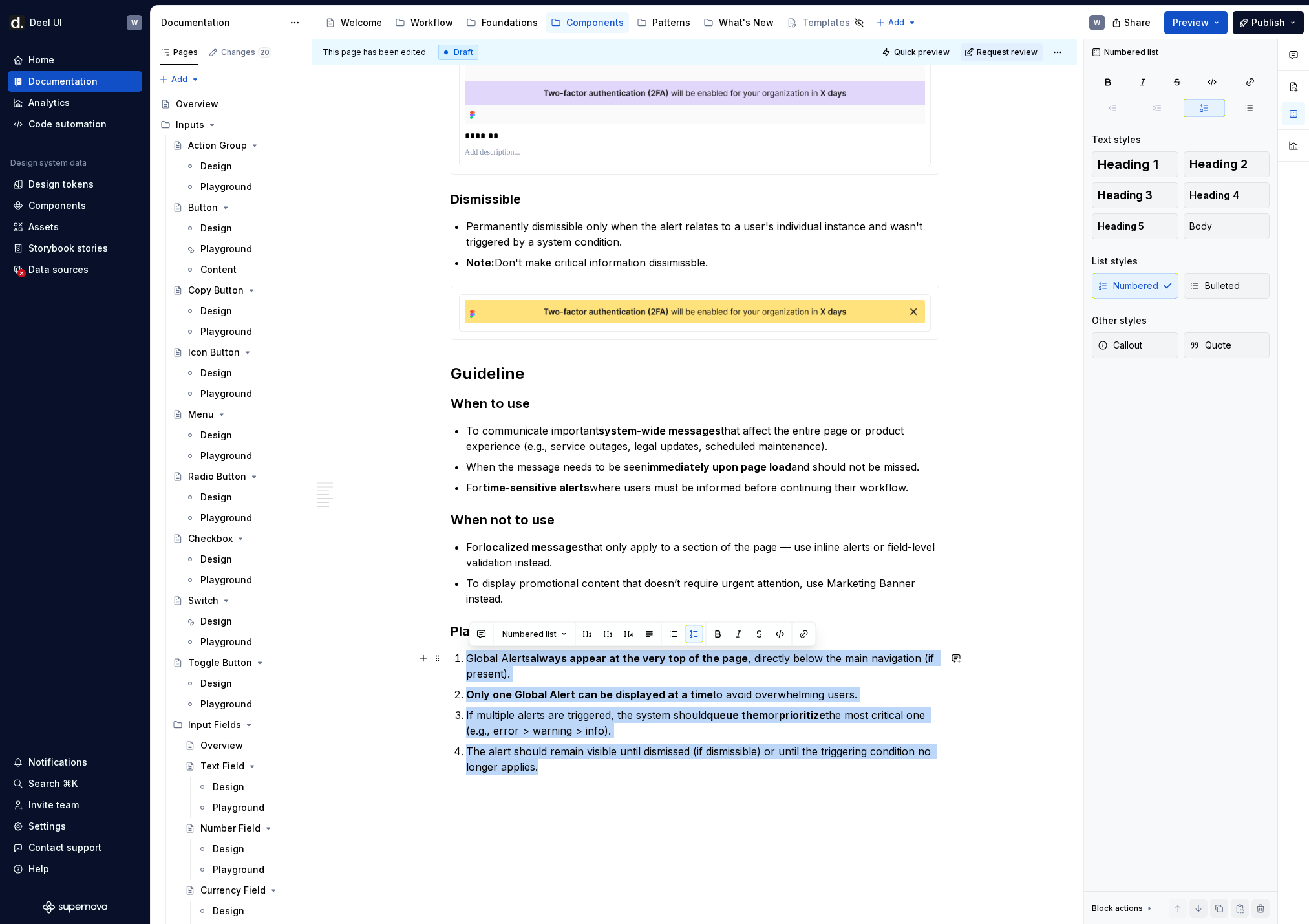
drag, startPoint x: 499, startPoint y: 717, endPoint x: 455, endPoint y: 662, distance: 70.4
click at [675, 613] on button "button" at bounding box center [674, 634] width 18 height 18
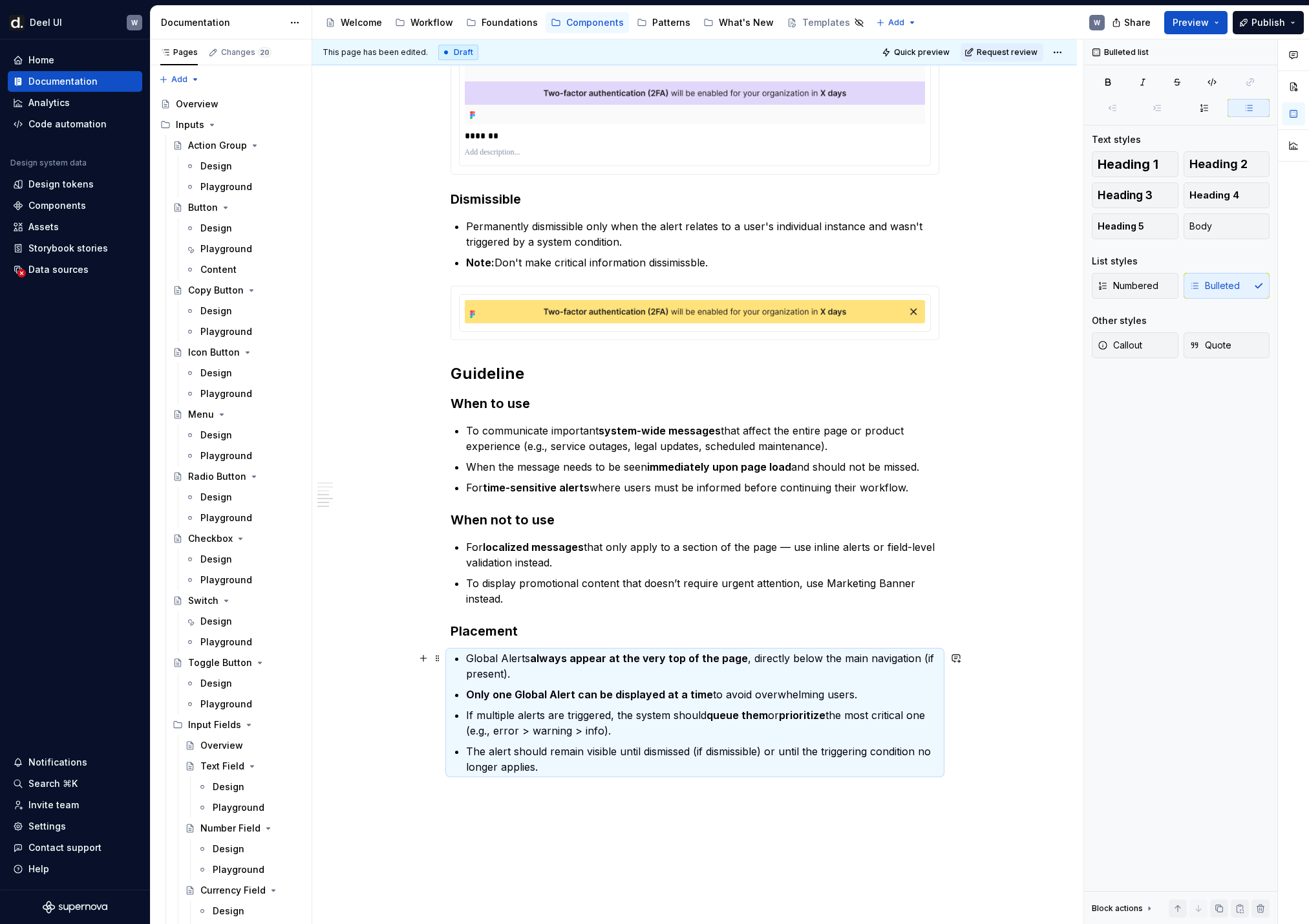
click at [645, 613] on p "Global Alerts always appear at the very top of the page , directly below the ma…" at bounding box center [702, 666] width 473 height 31
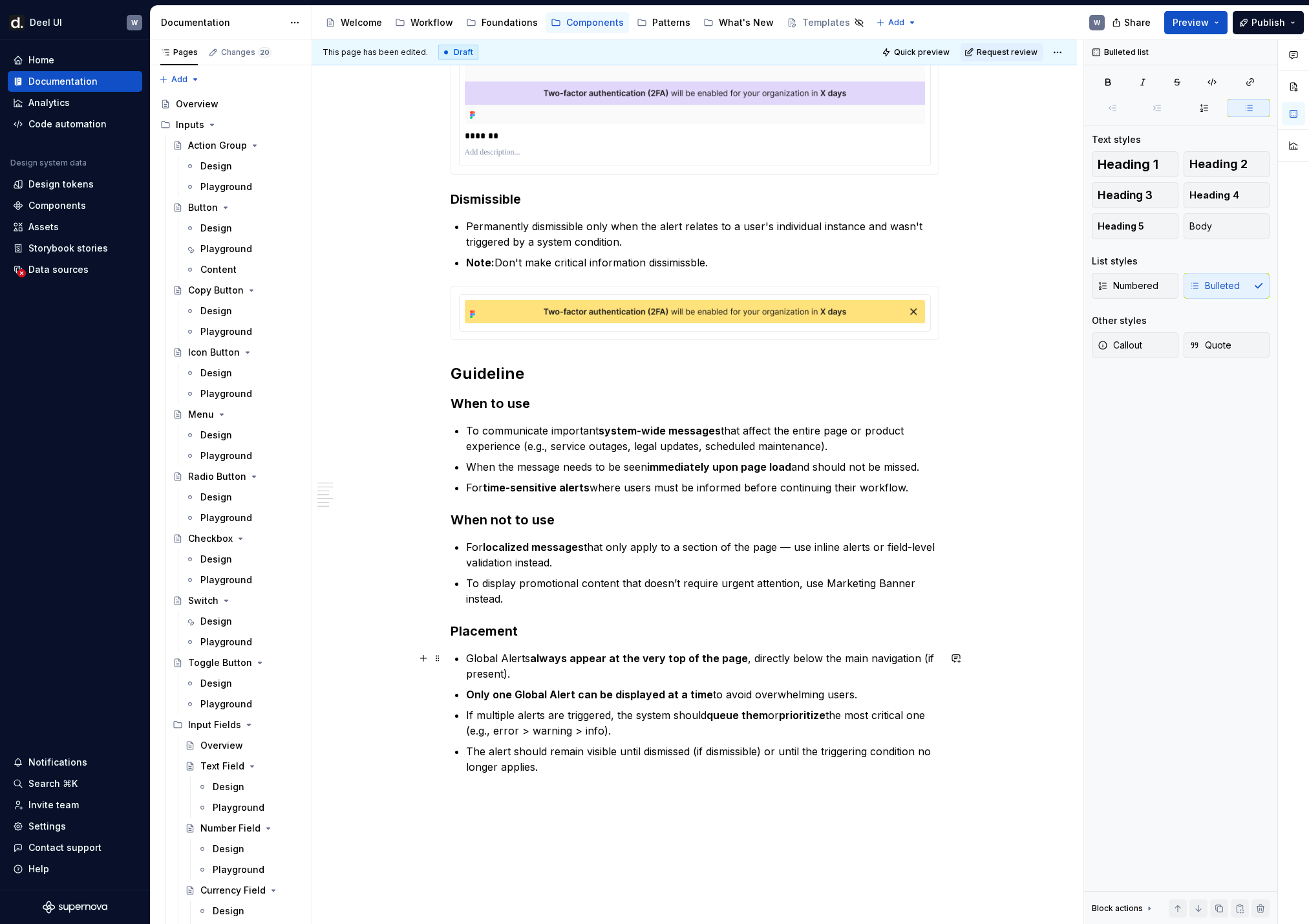
click at [804, 613] on p "Global Alerts always appear at the very top of the page , directly below the ma…" at bounding box center [702, 666] width 473 height 31
drag, startPoint x: 835, startPoint y: 667, endPoint x: 916, endPoint y: 657, distance: 81.6
click at [899, 613] on p "Global Alerts always appear at the very top of the page , directly above the ma…" at bounding box center [702, 666] width 473 height 31
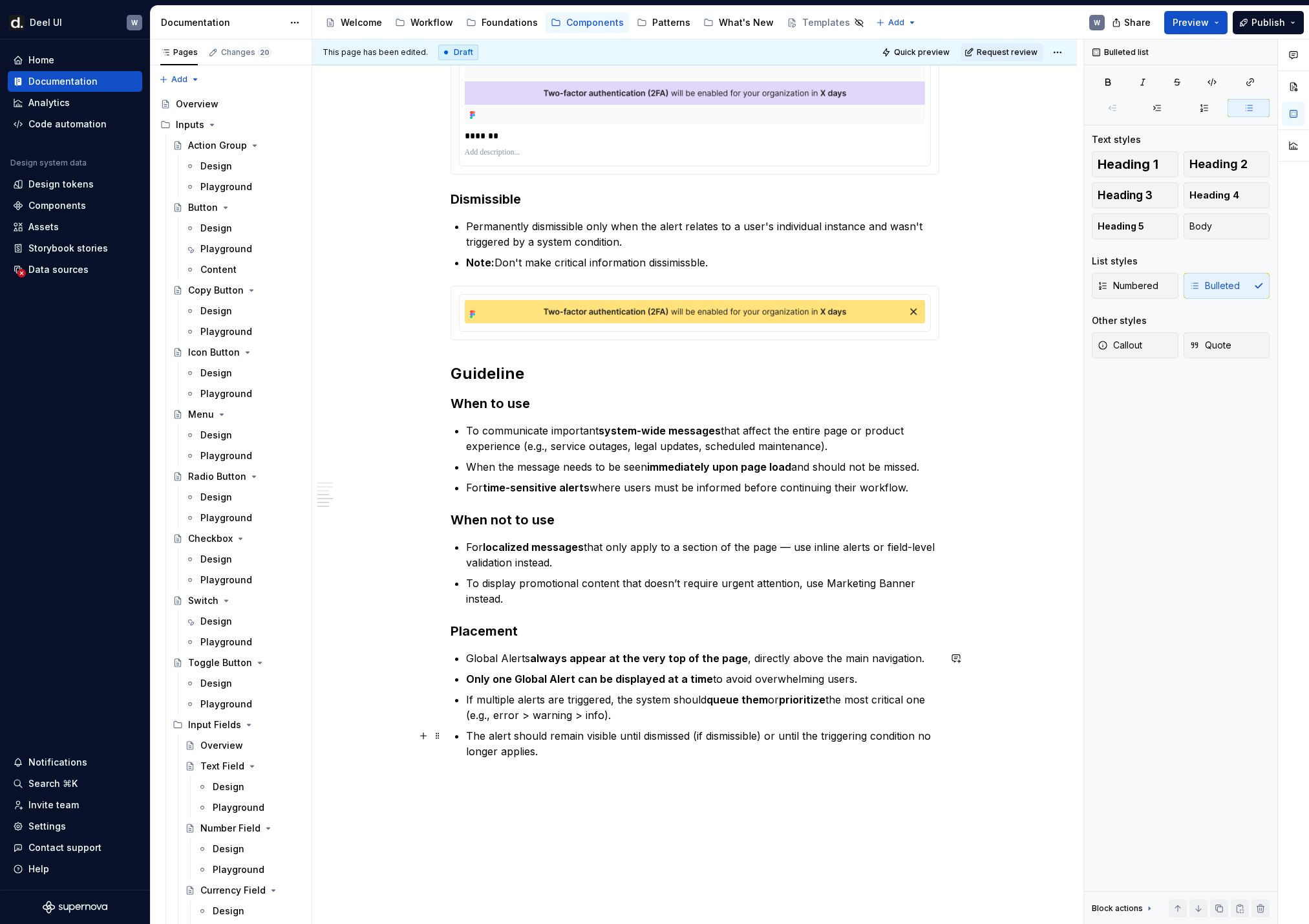
click at [570, 613] on p "The alert should remain visible until dismissed (if dismissible) or until the t…" at bounding box center [702, 743] width 473 height 31
drag, startPoint x: 628, startPoint y: 717, endPoint x: 461, endPoint y: 696, distance: 168.3
click at [466, 613] on li "If multiple alerts are triggered, the system should queue them or prioritize th…" at bounding box center [702, 707] width 473 height 31
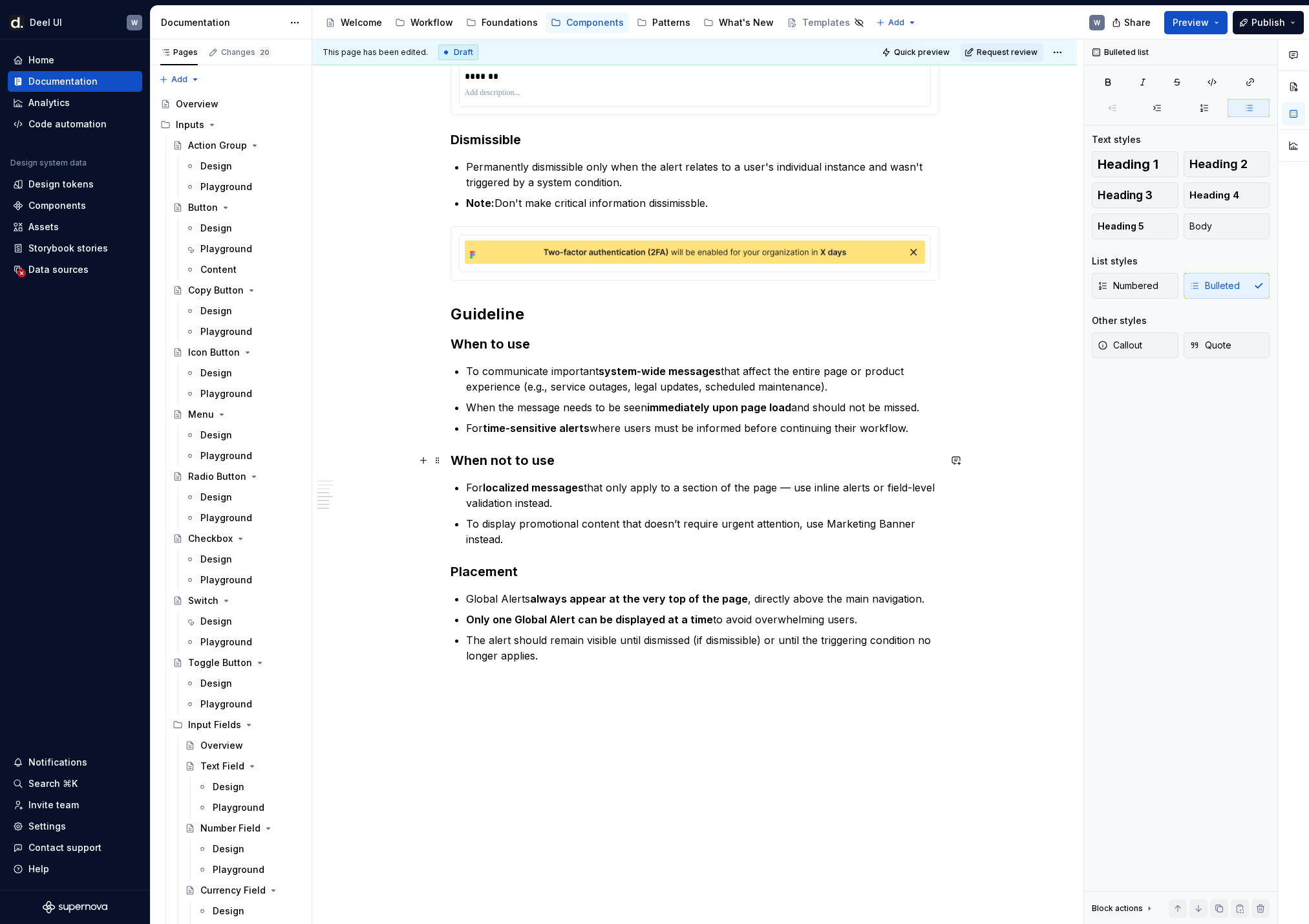
scroll to position [1304, 0]
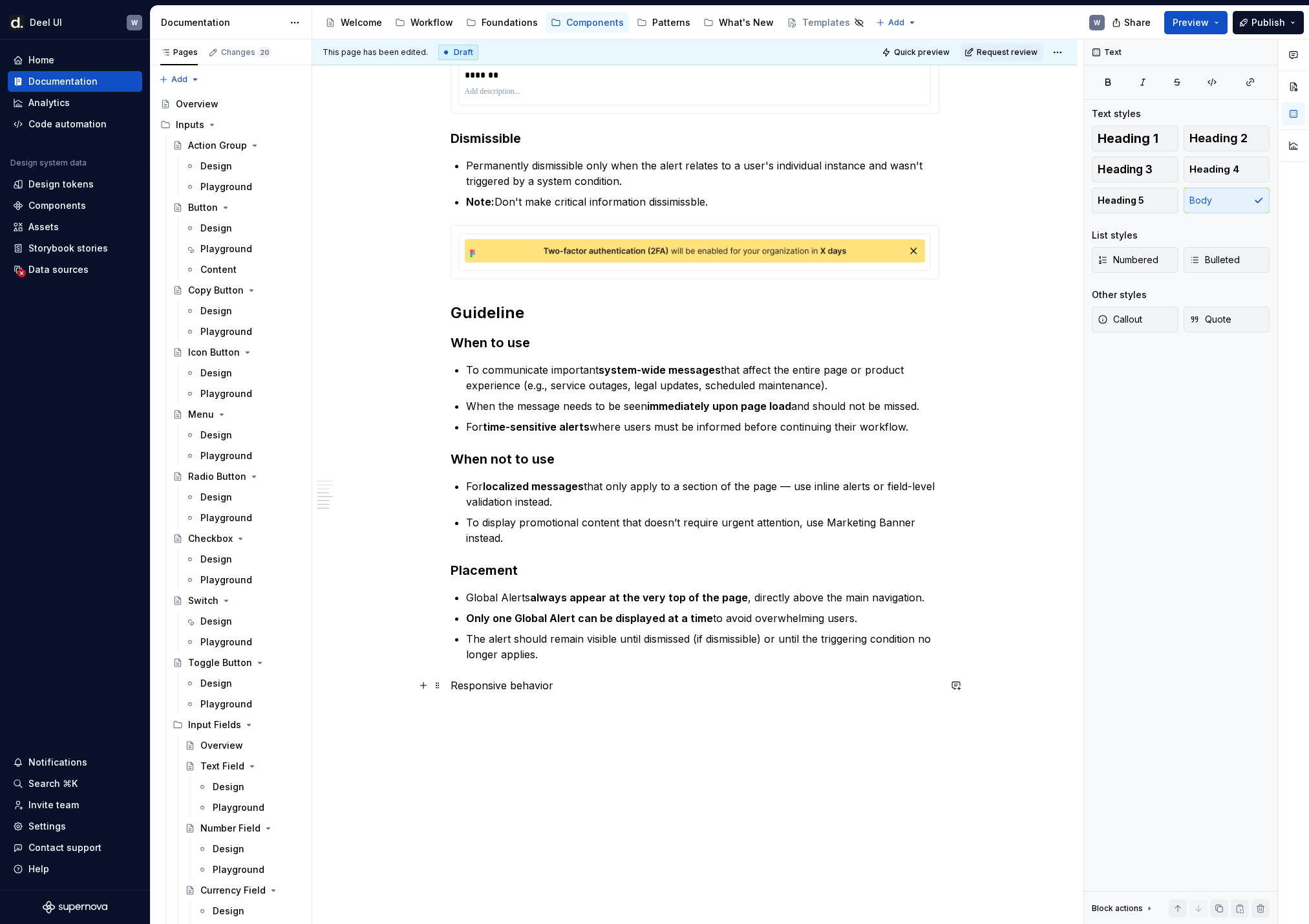
click at [548, 613] on p "Responsive behavior" at bounding box center [694, 685] width 488 height 16
click at [553, 613] on button "button" at bounding box center [556, 661] width 18 height 18
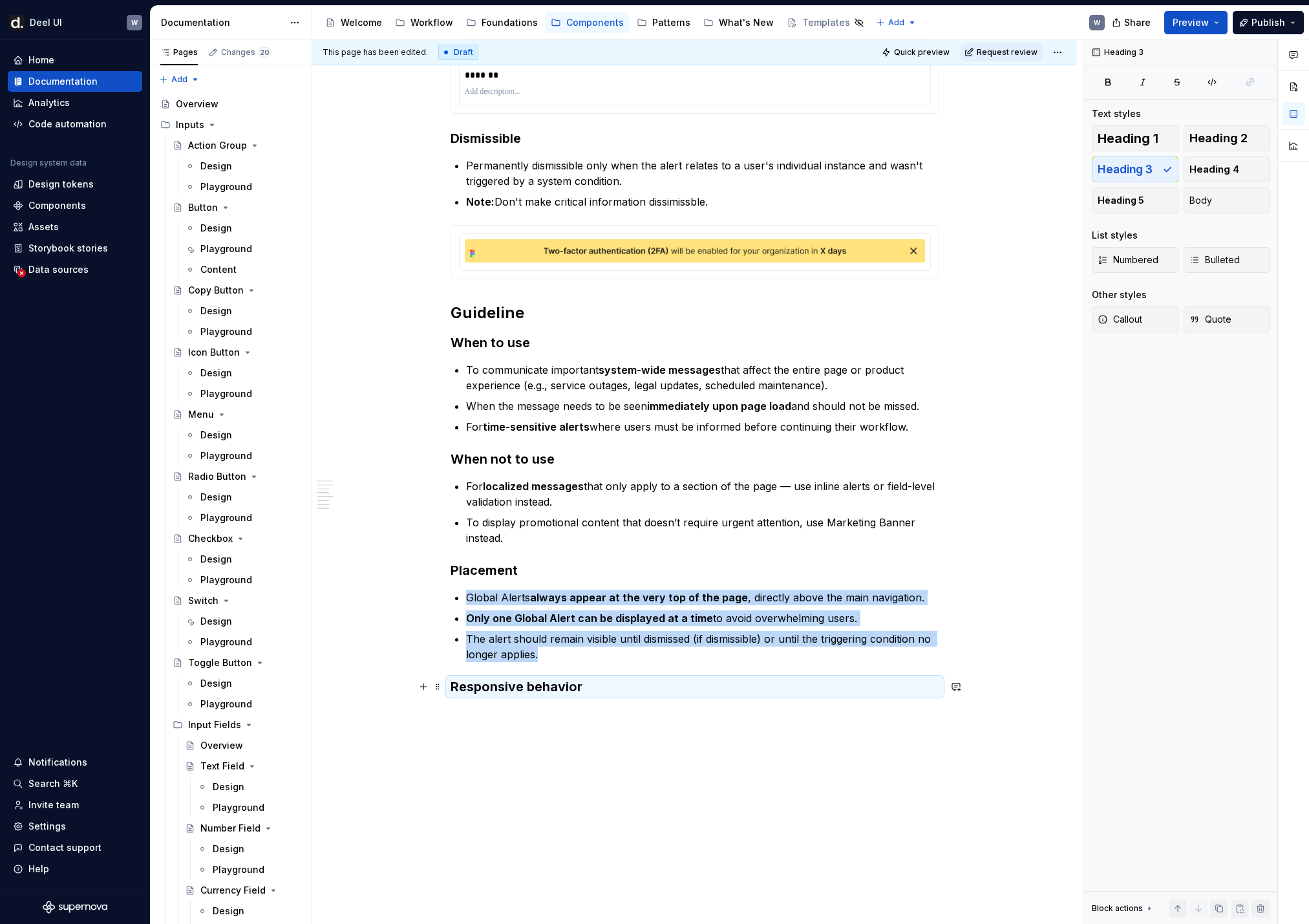
click at [586, 613] on h3 "Responsive behavior" at bounding box center [694, 686] width 488 height 18
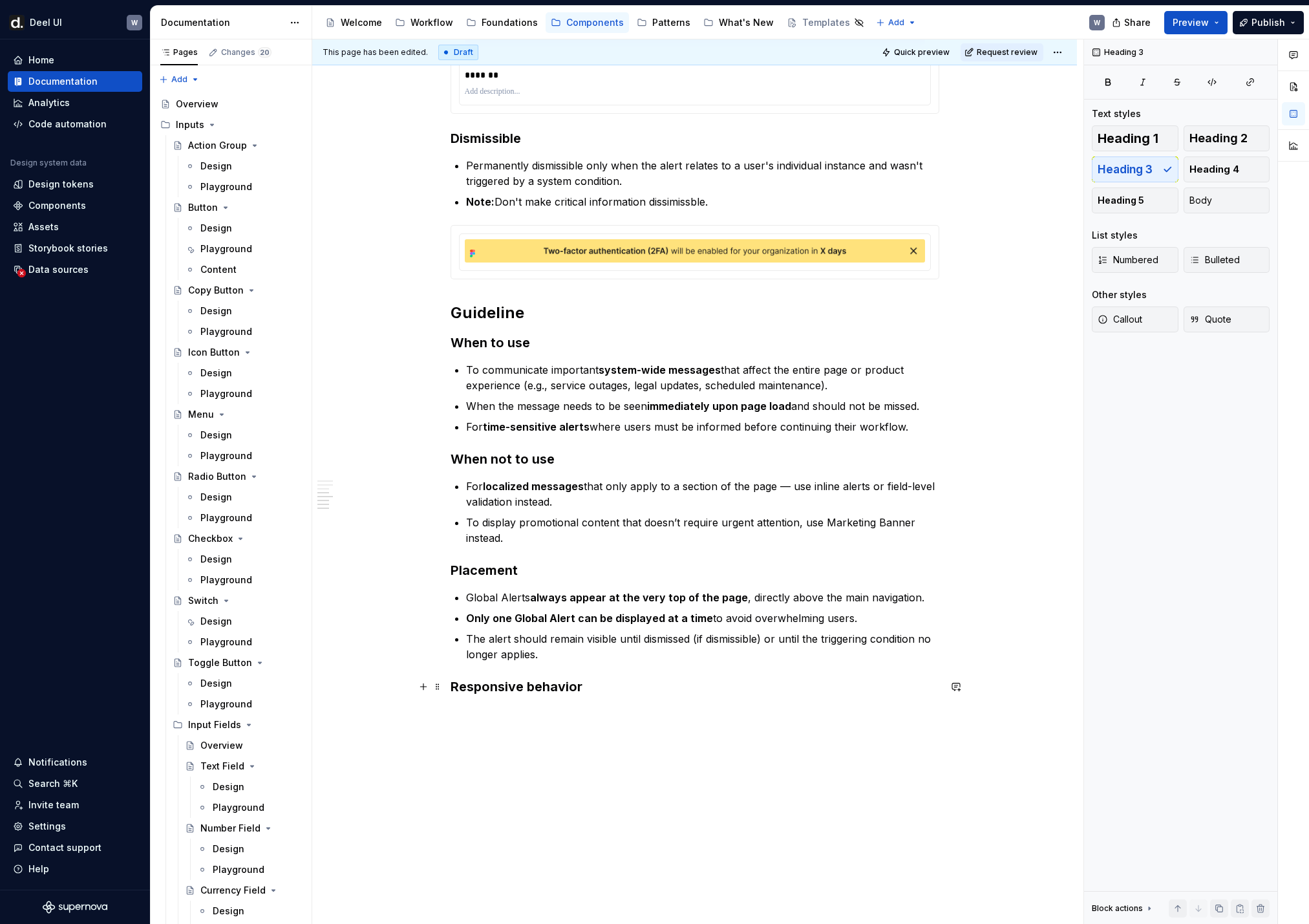
click at [591, 613] on h3 "Responsive behavior" at bounding box center [694, 686] width 488 height 18
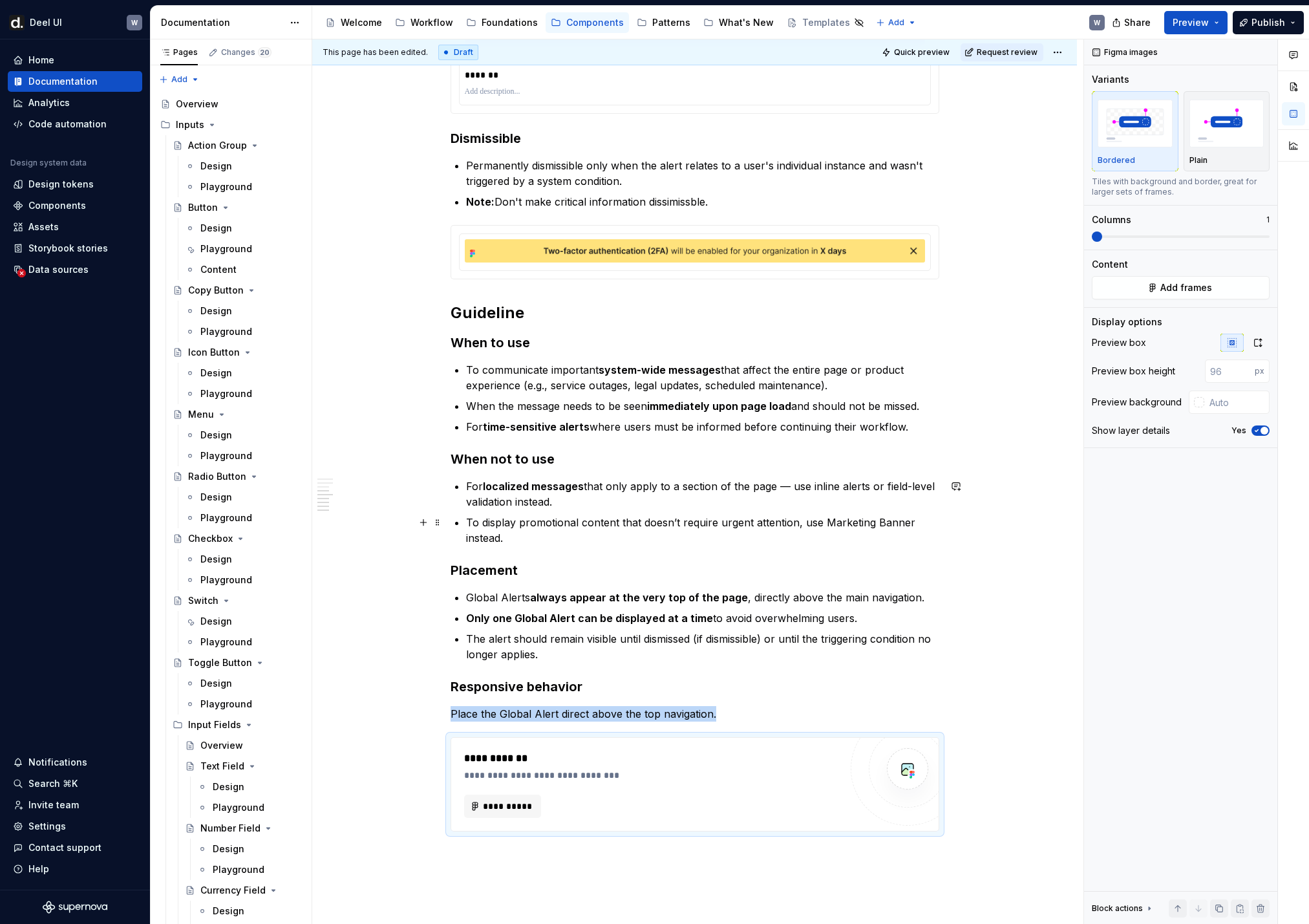
type textarea "*"
click at [528, 613] on span "**********" at bounding box center [508, 806] width 50 height 13
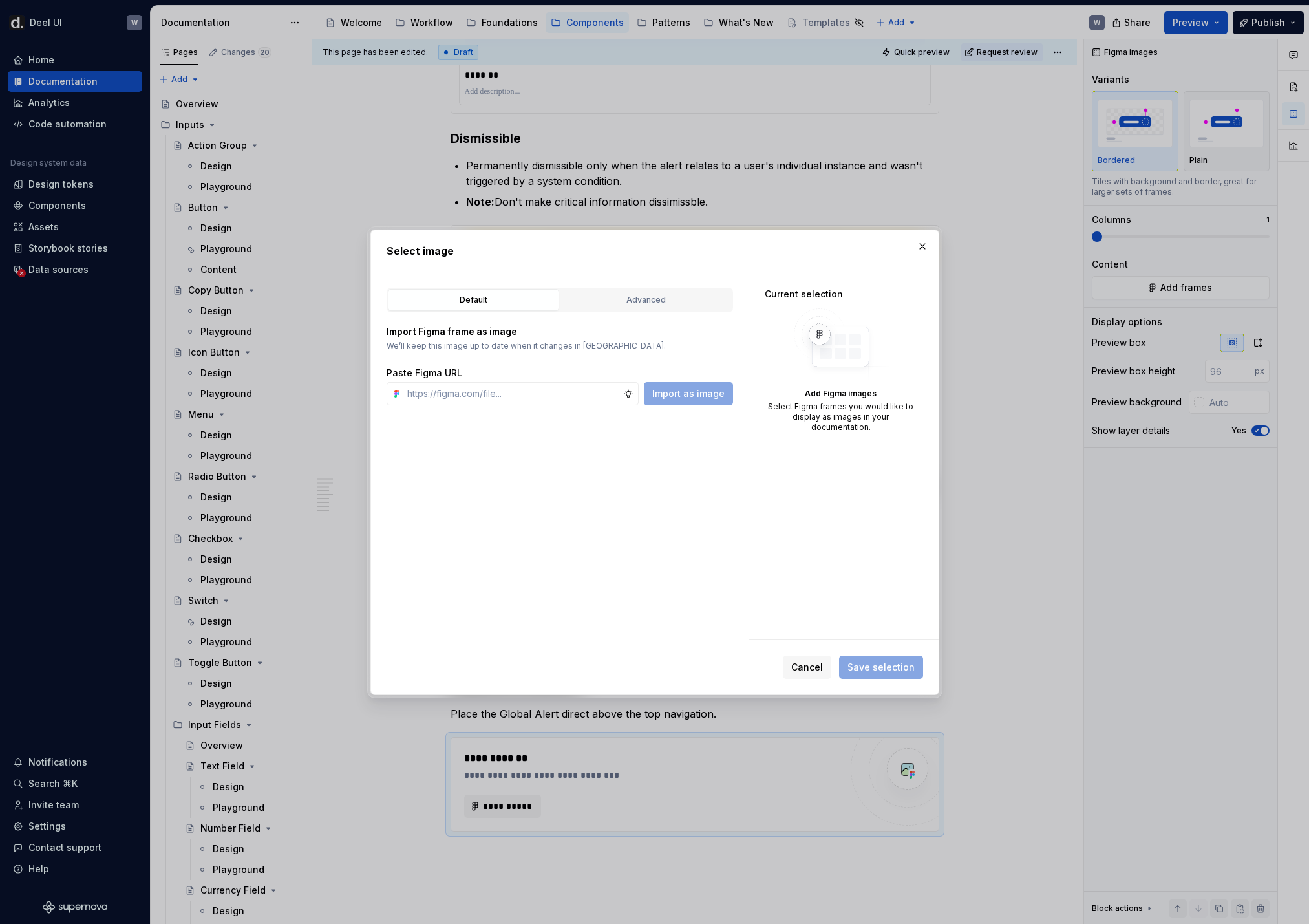
click at [562, 407] on div "Default Advanced Import Figma frame as image We’ll keep this image up to date w…" at bounding box center [560, 483] width 378 height 422
click at [561, 394] on input "text" at bounding box center [513, 394] width 221 height 23
paste input "[URL][DOMAIN_NAME]"
type input "[URL][DOMAIN_NAME]"
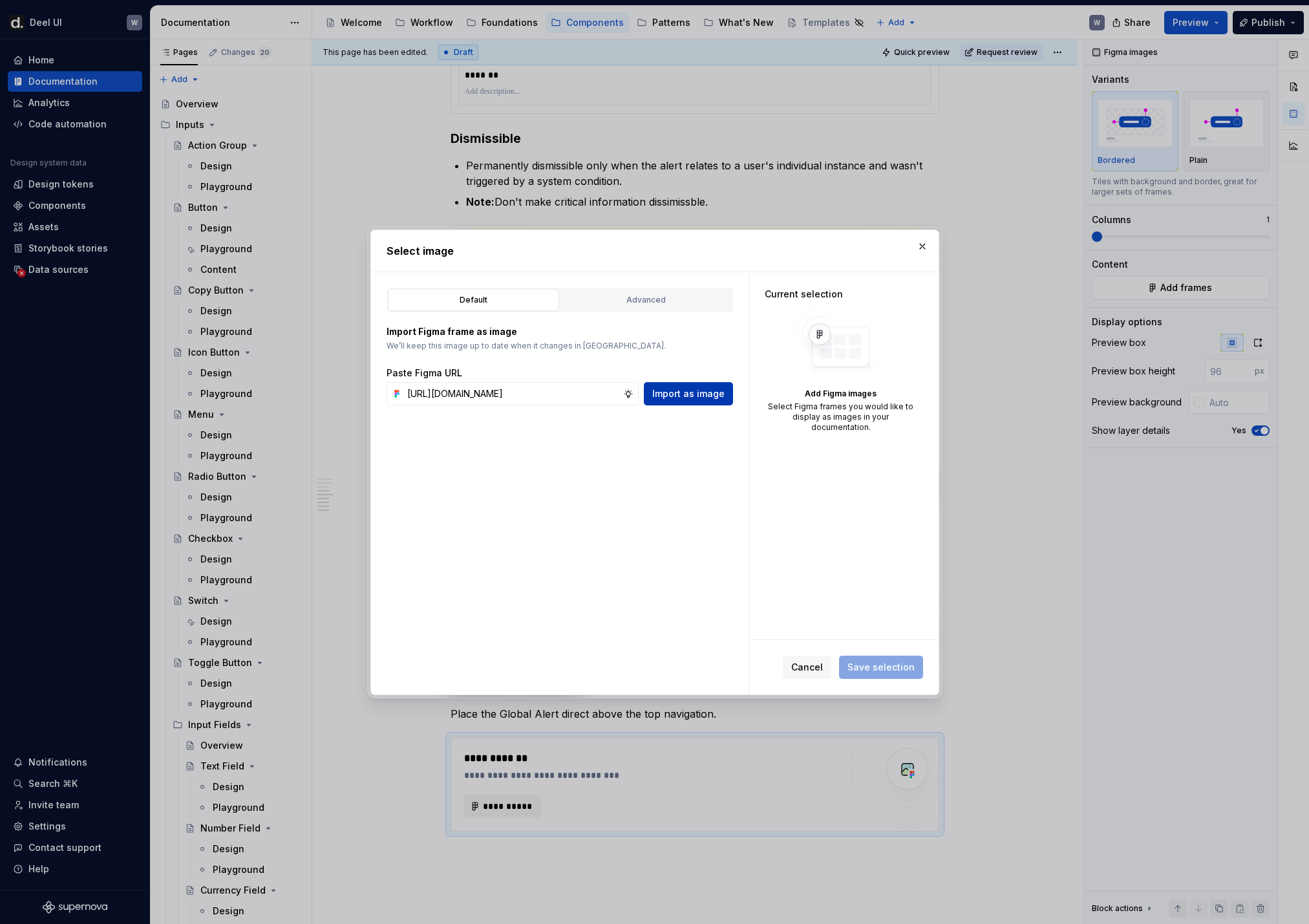
click at [709, 393] on span "Import as image" at bounding box center [688, 393] width 72 height 13
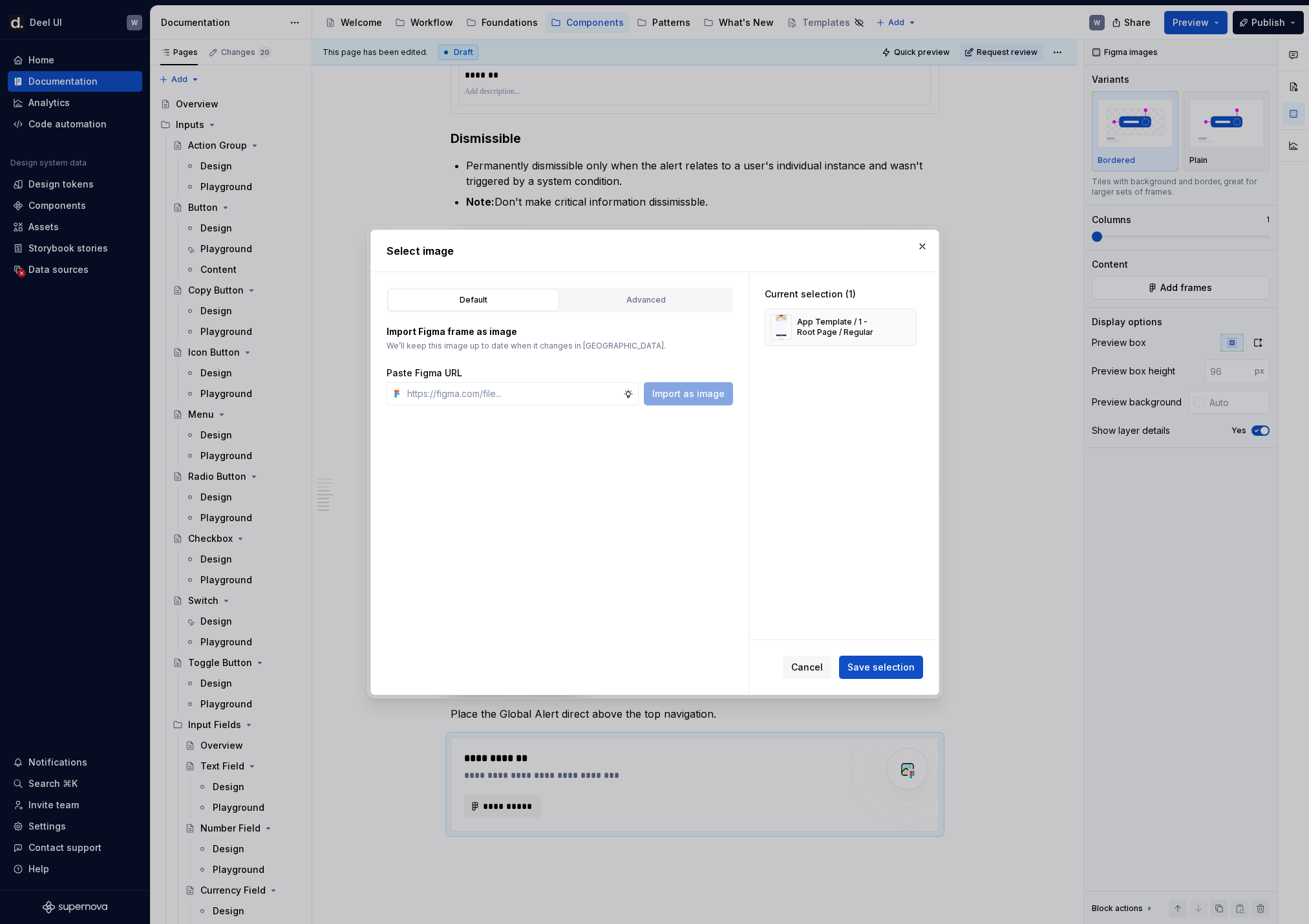
click at [847, 613] on div "Current selection (1) App Template / 1 - Root Page / Regular Cancel Save select…" at bounding box center [843, 483] width 189 height 422
click at [869, 613] on span "Save selection" at bounding box center [881, 667] width 68 height 13
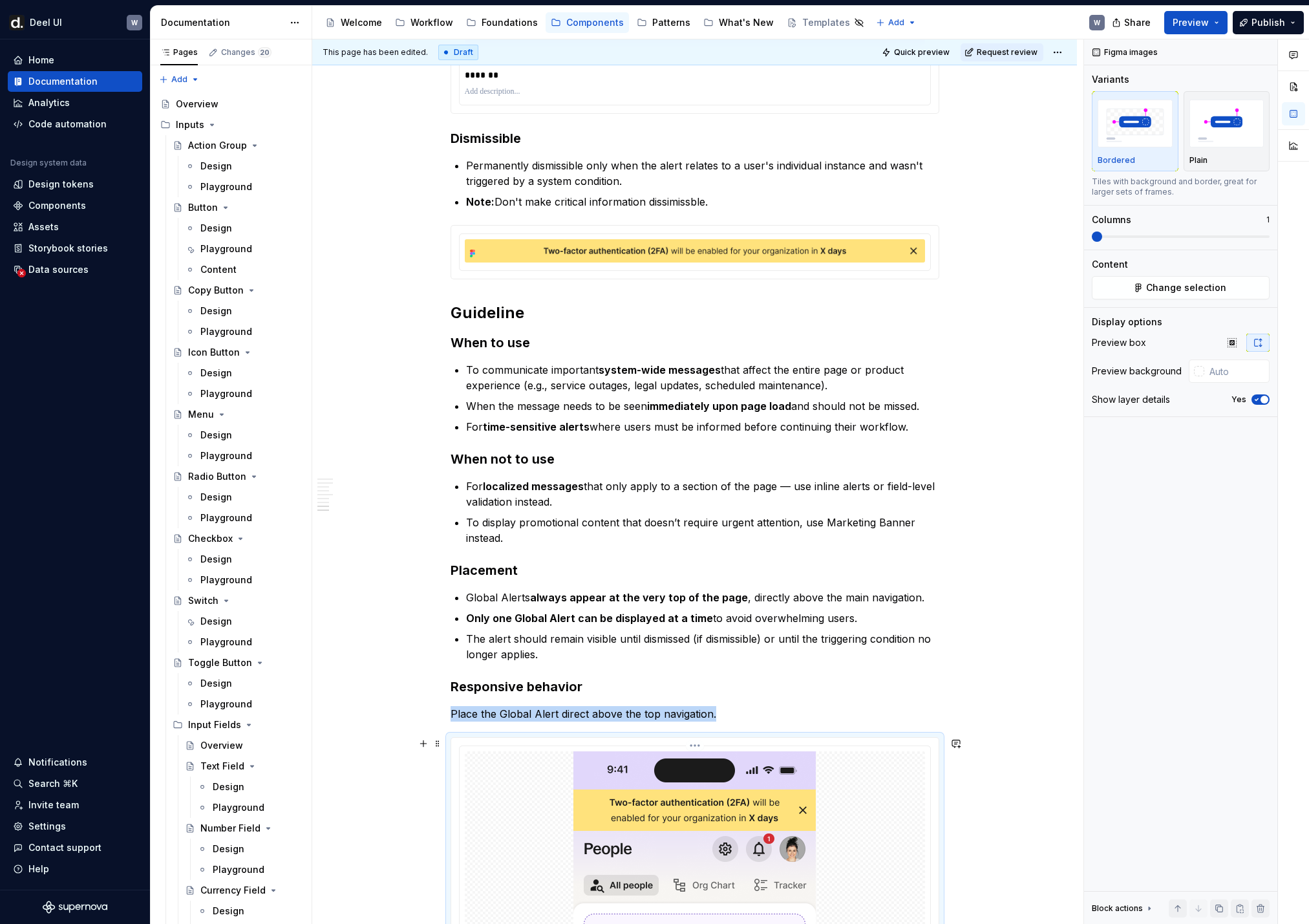
scroll to position [1748, 0]
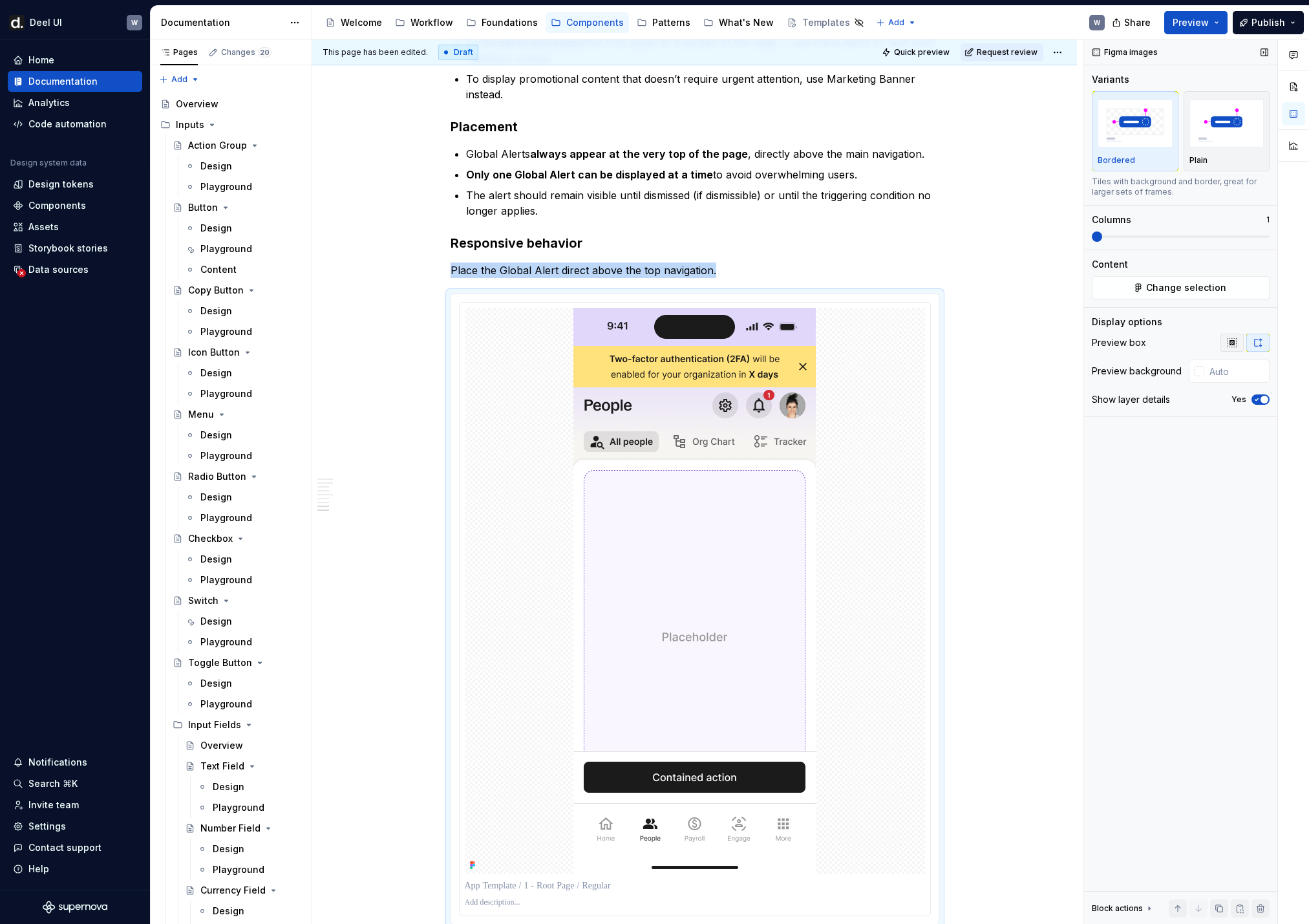
click at [899, 349] on button "button" at bounding box center [1232, 342] width 23 height 18
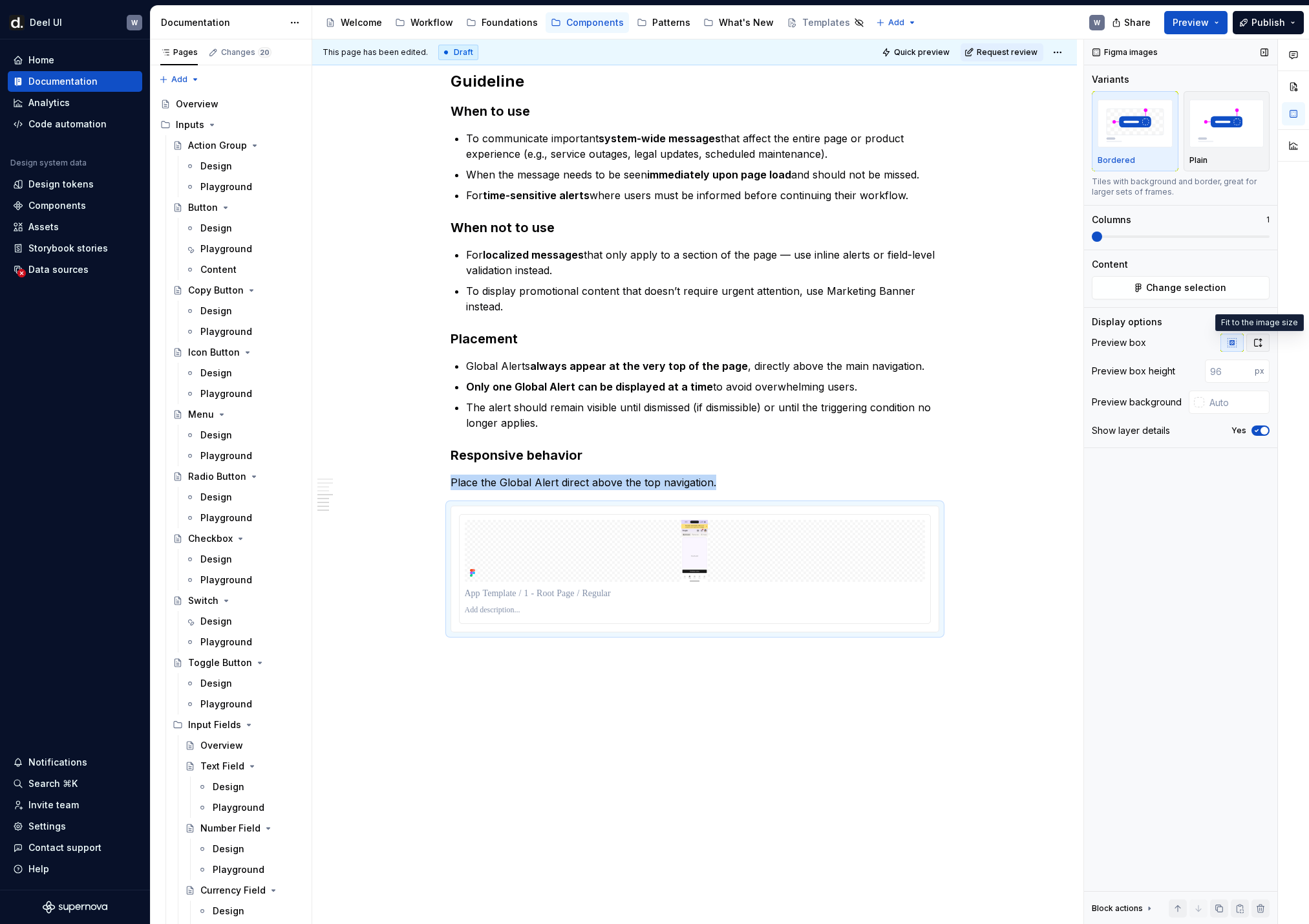
click at [899, 348] on button "button" at bounding box center [1258, 342] width 23 height 18
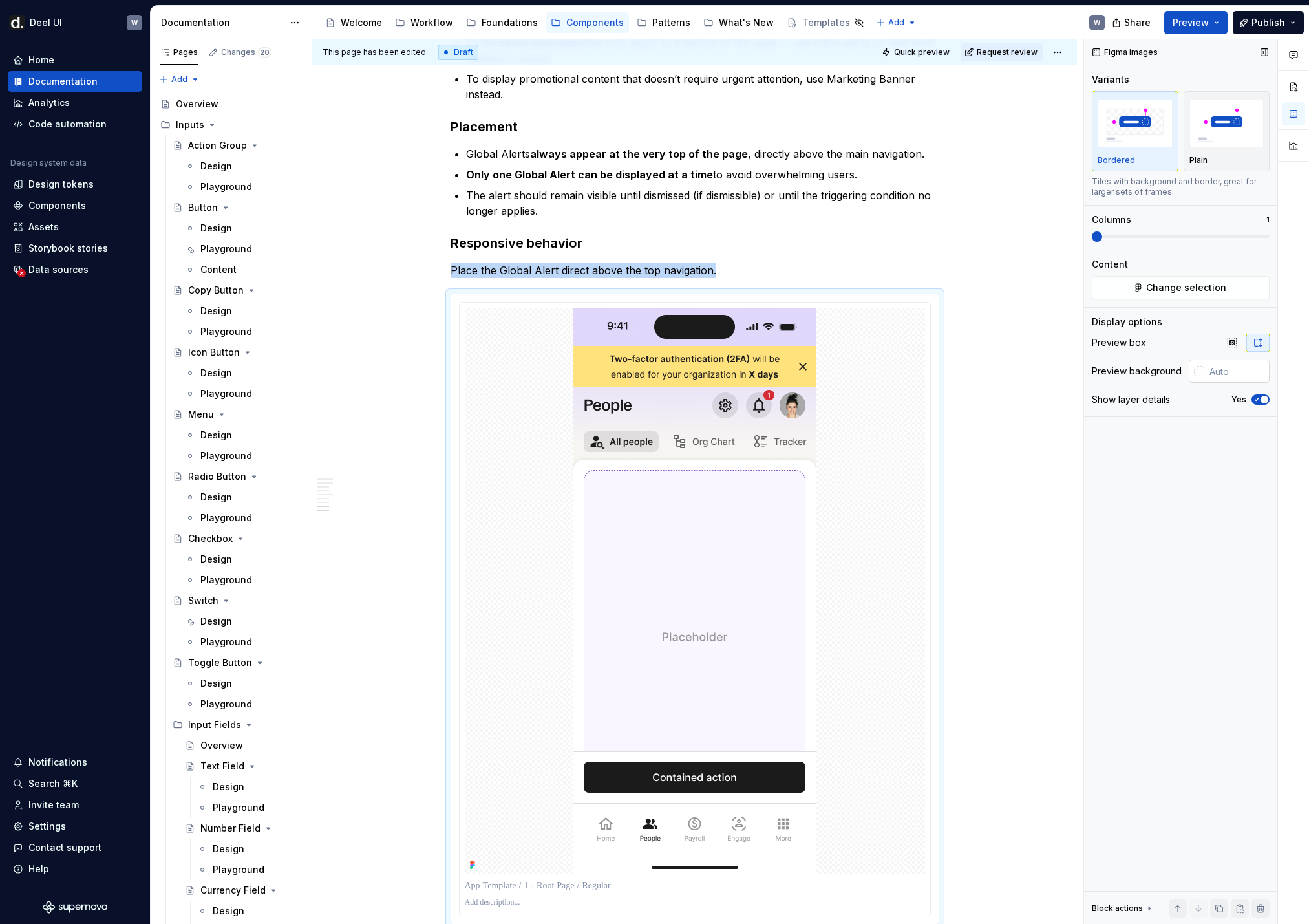
click at [899, 374] on input "text" at bounding box center [1237, 371] width 65 height 23
type input "#FAFAFA"
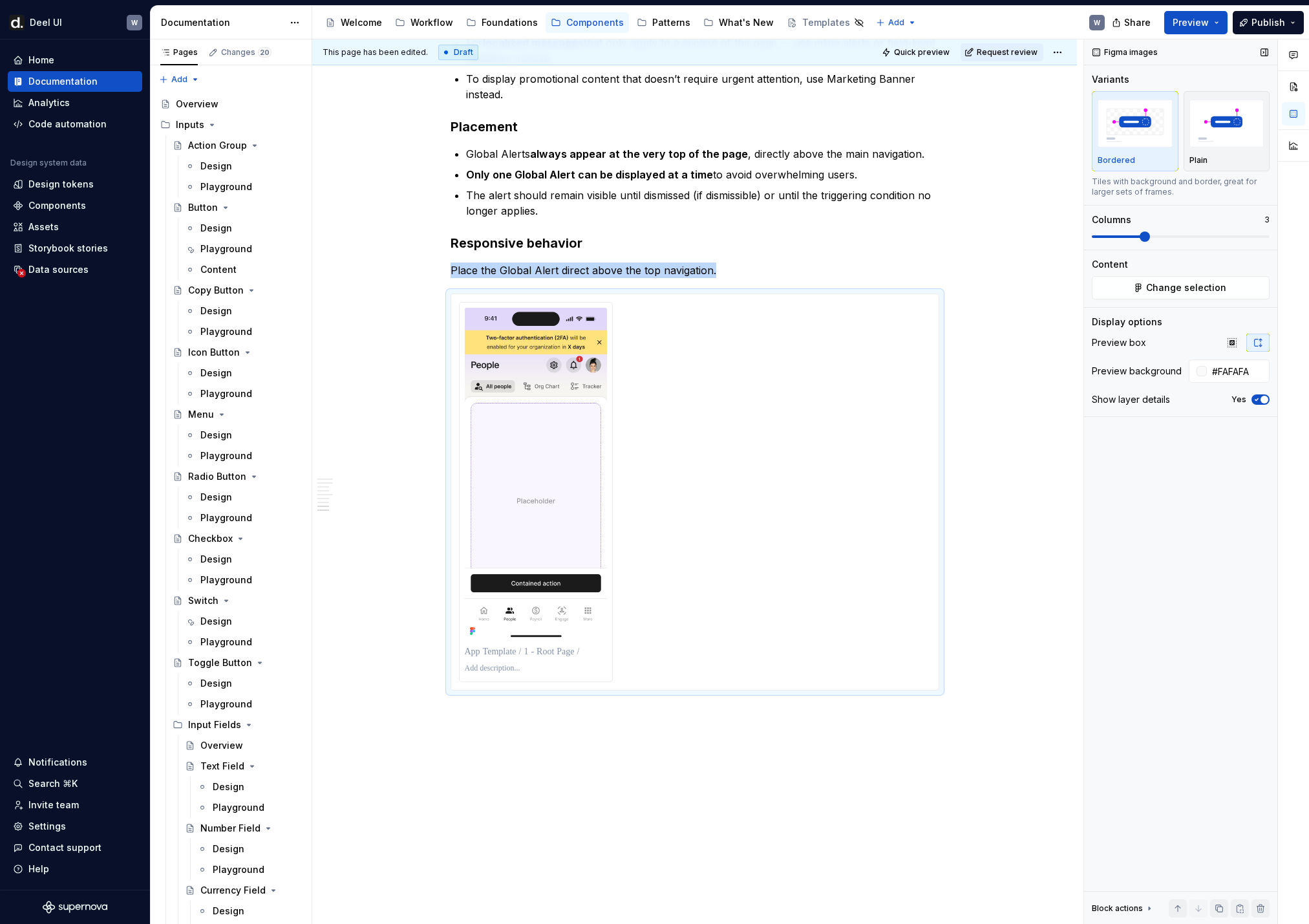
click at [899, 241] on span at bounding box center [1144, 236] width 10 height 10
click at [899, 400] on span "button" at bounding box center [1264, 399] width 8 height 8
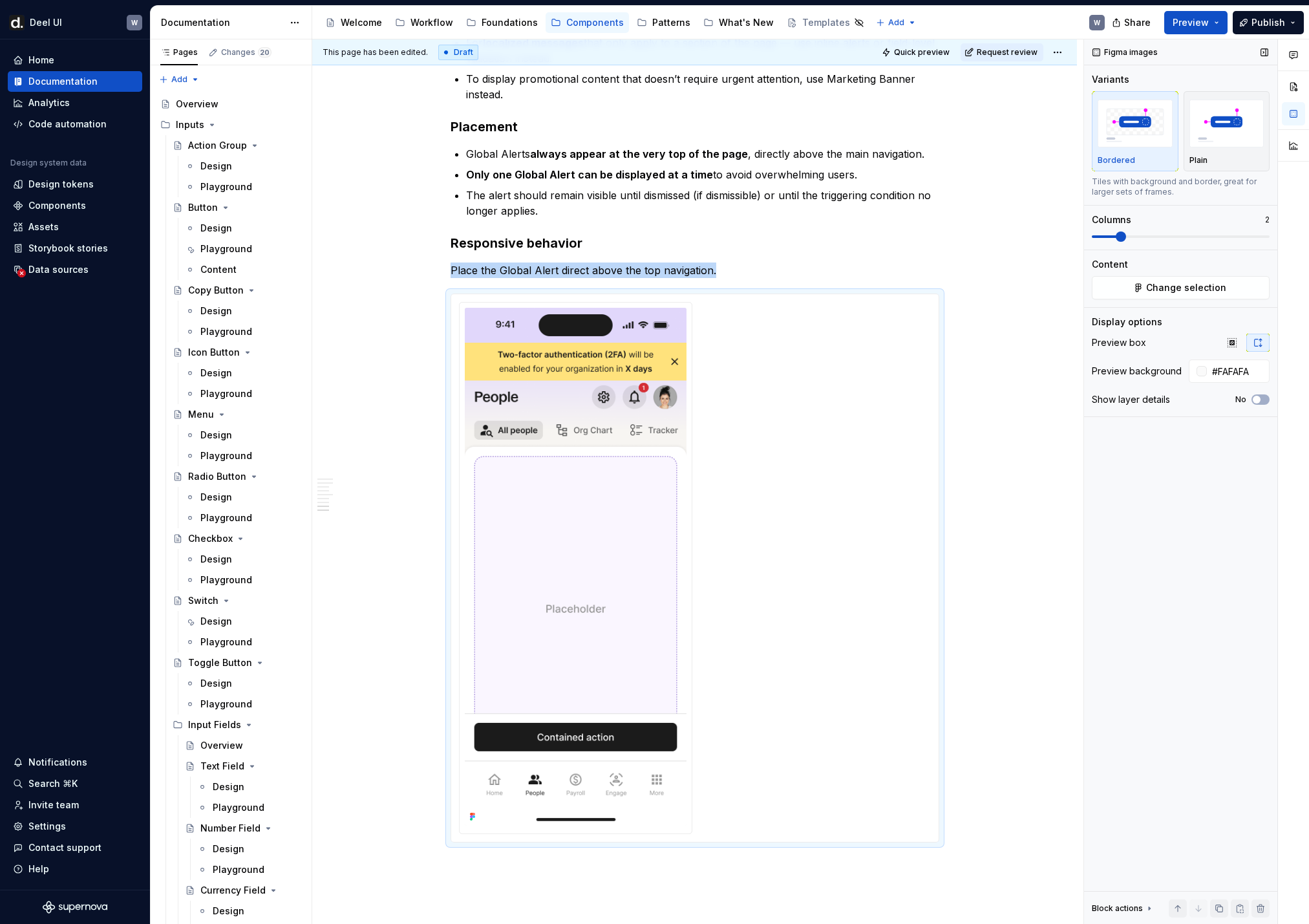
click at [899, 234] on span at bounding box center [1120, 236] width 10 height 10
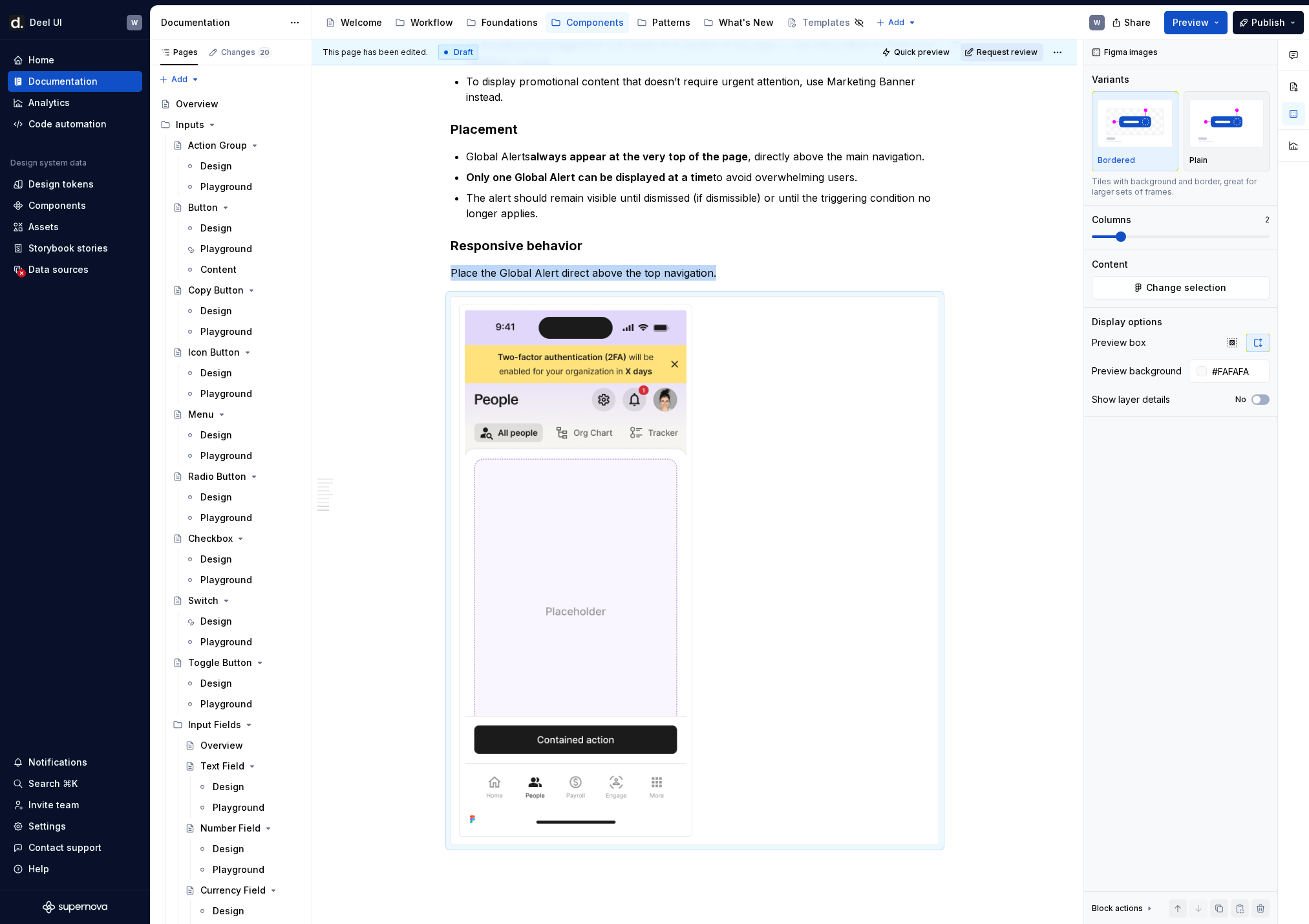
click at [899, 55] on span "Request review" at bounding box center [1007, 52] width 61 height 10
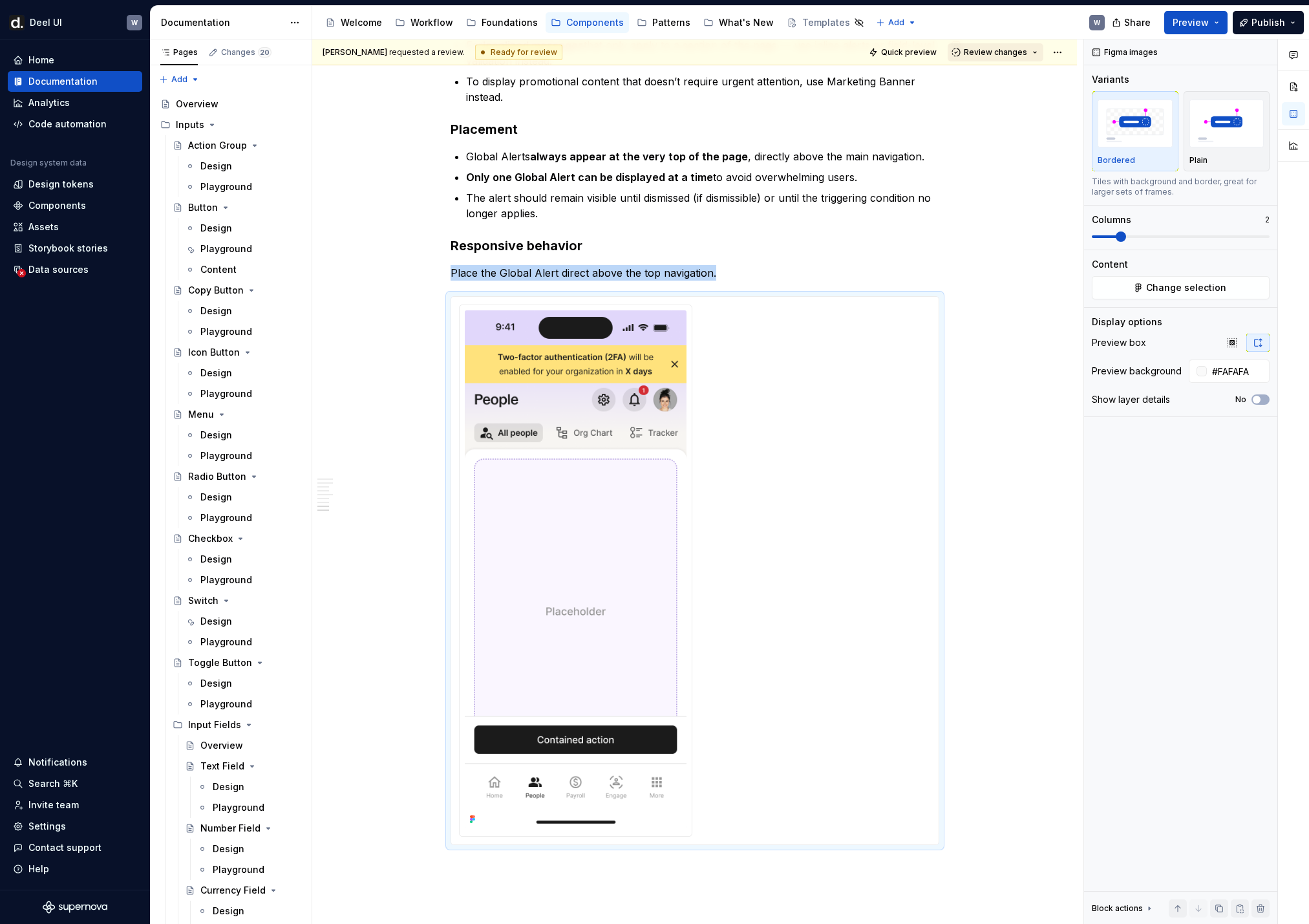
click at [899, 57] on span "Review changes" at bounding box center [996, 52] width 63 height 10
click at [899, 77] on div "Approve" at bounding box center [1038, 77] width 113 height 13
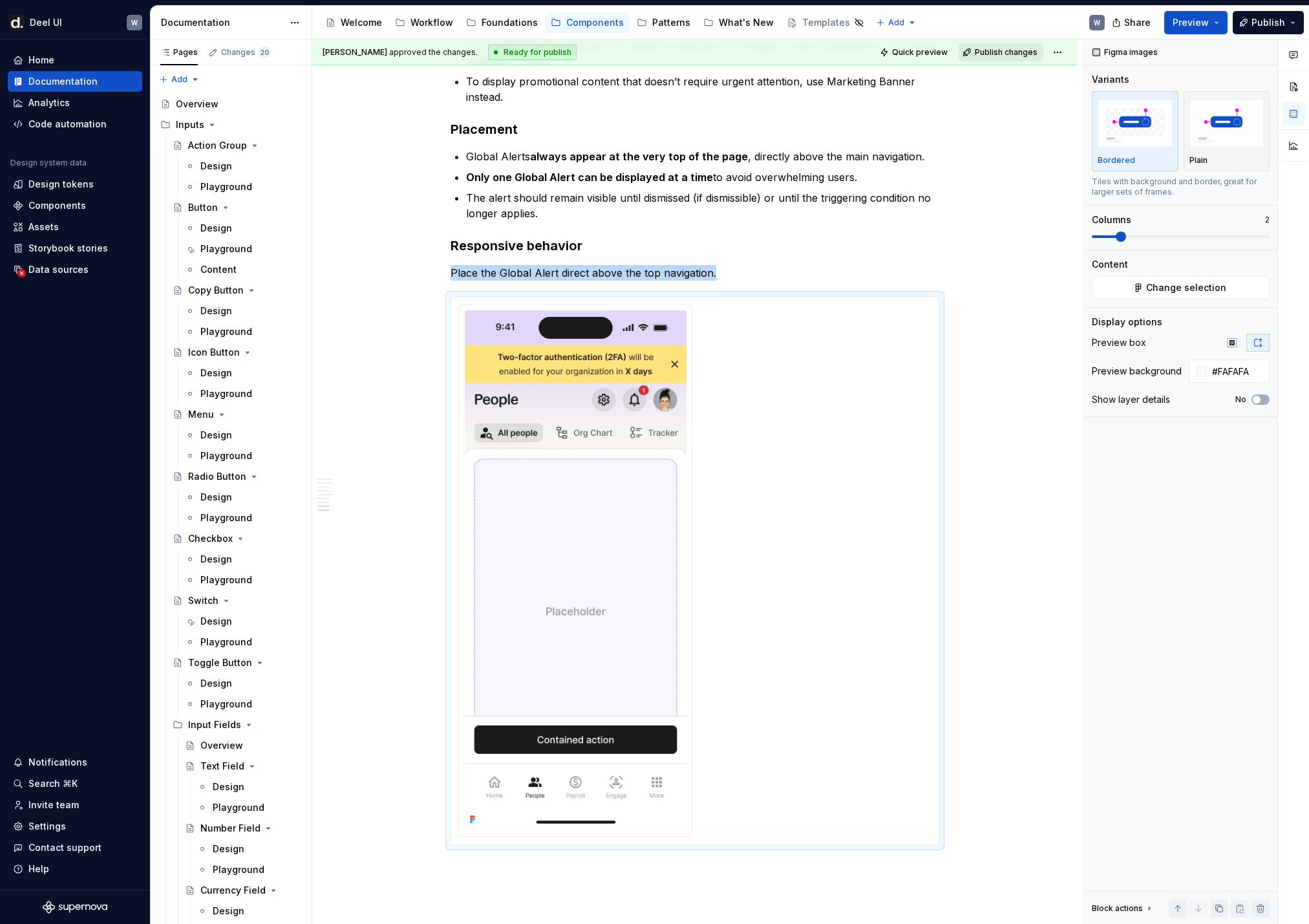
click at [899, 59] on button "Publish changes" at bounding box center [1000, 52] width 85 height 18
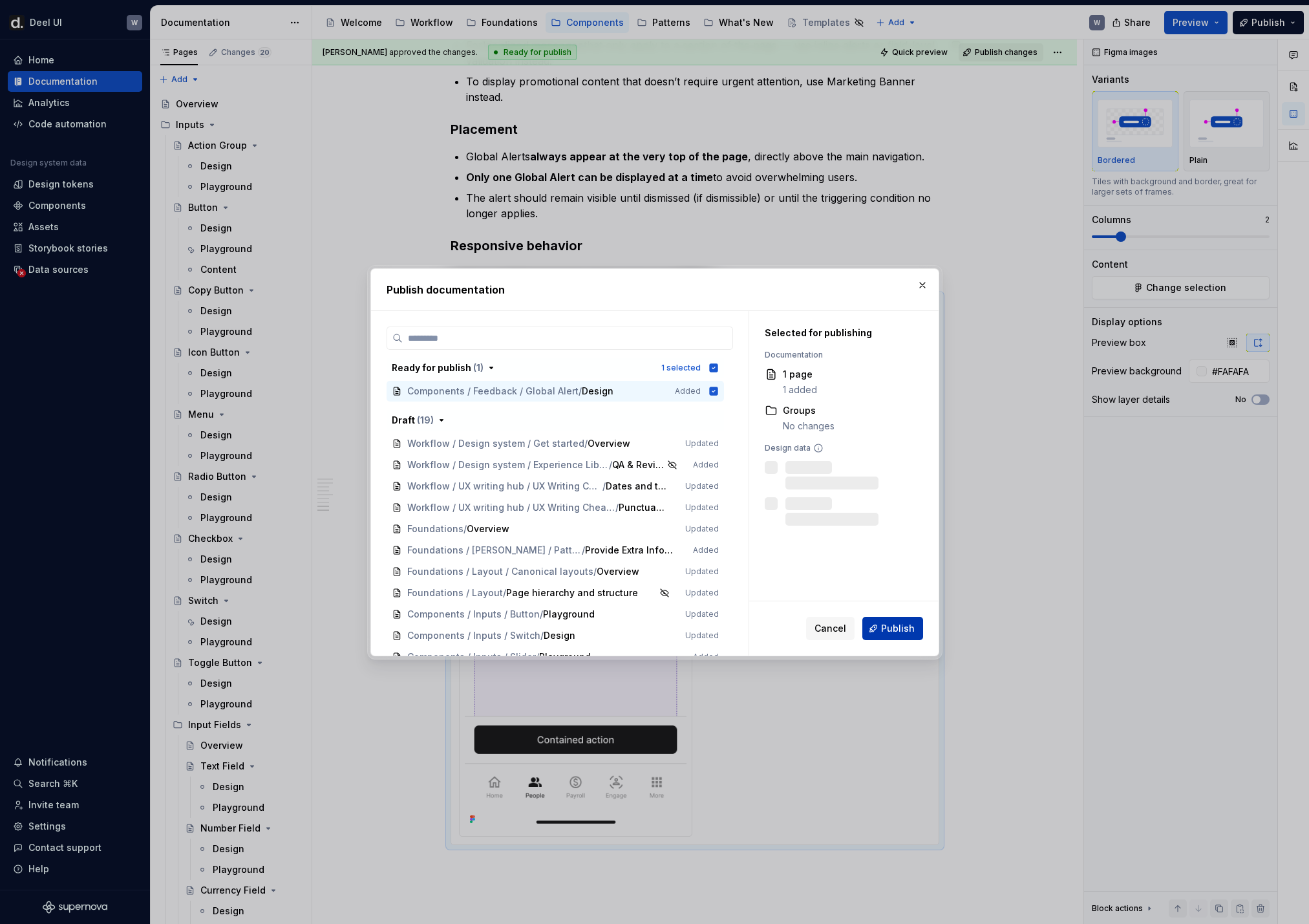
click at [898, 613] on span "Publish" at bounding box center [898, 628] width 34 height 13
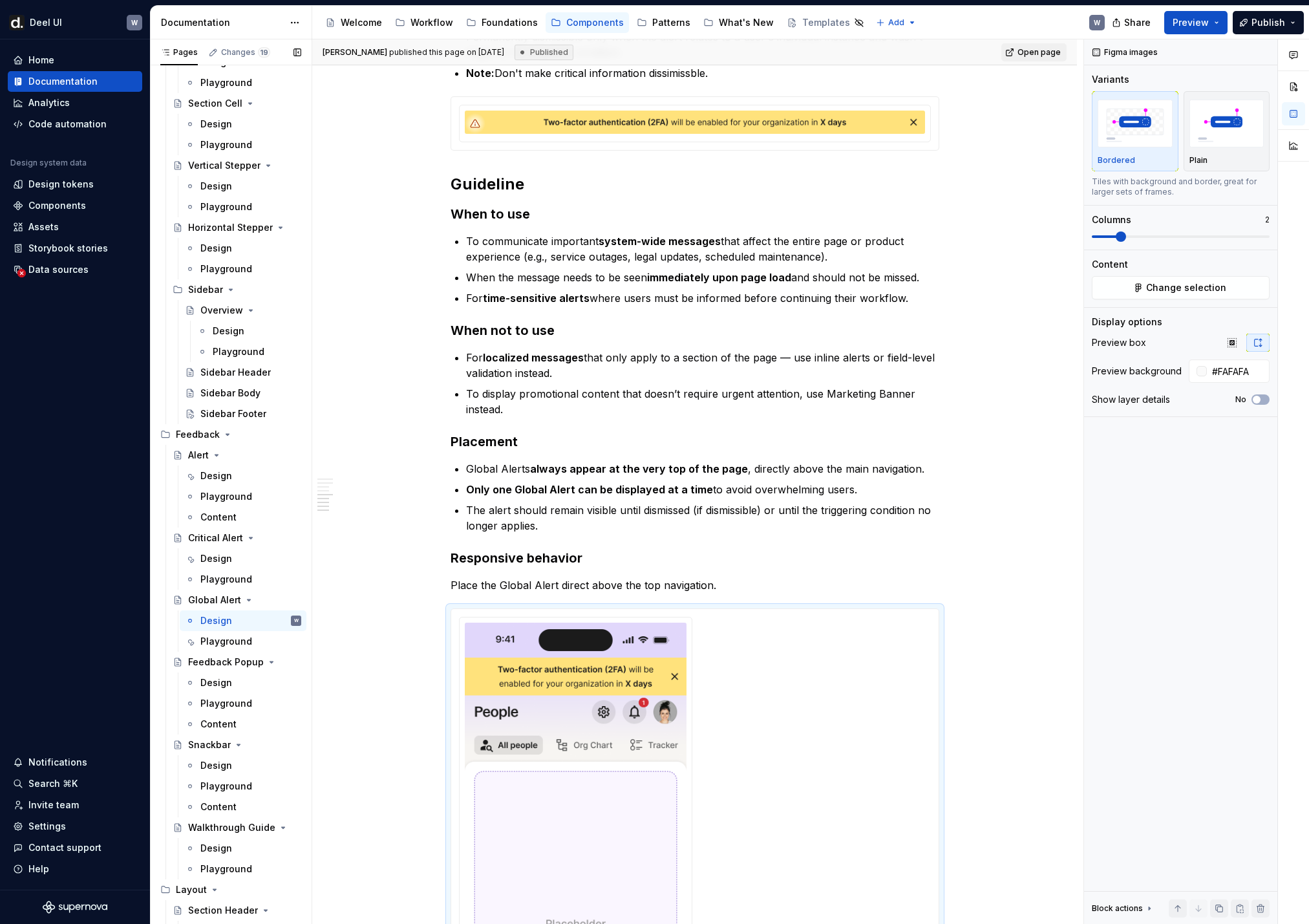
scroll to position [4514, 0]
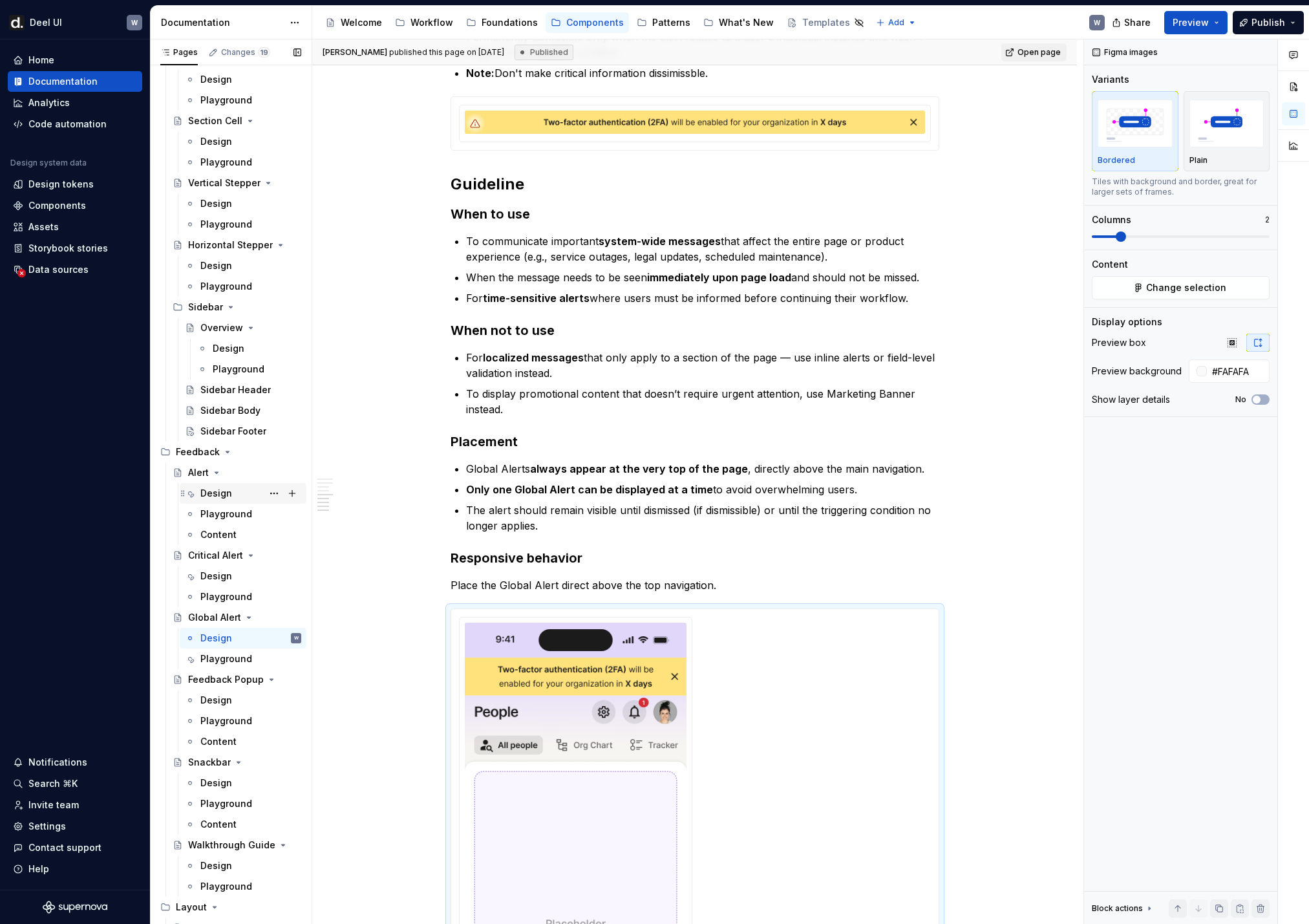
click at [226, 493] on div "Design" at bounding box center [216, 493] width 32 height 13
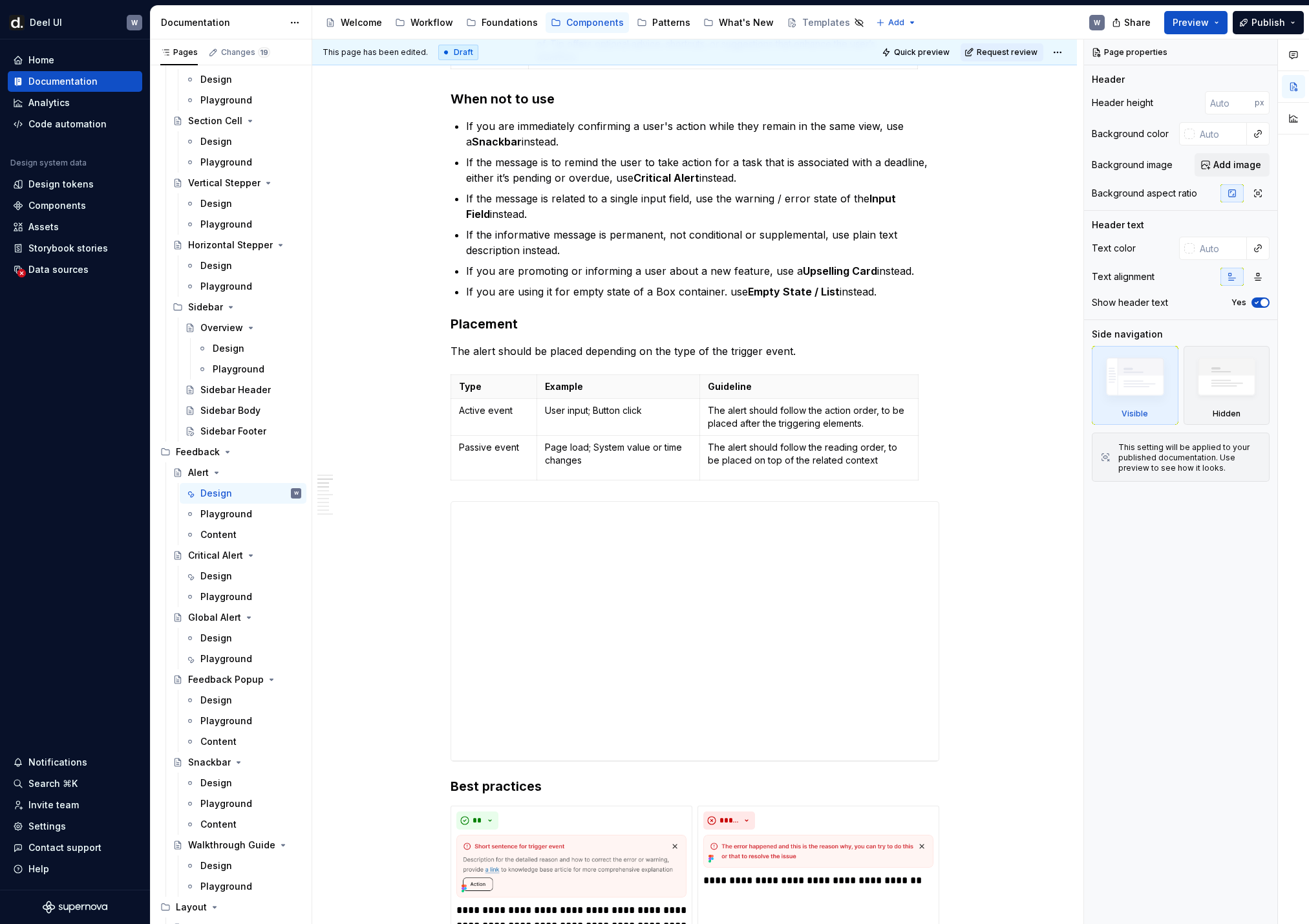
scroll to position [3527, 0]
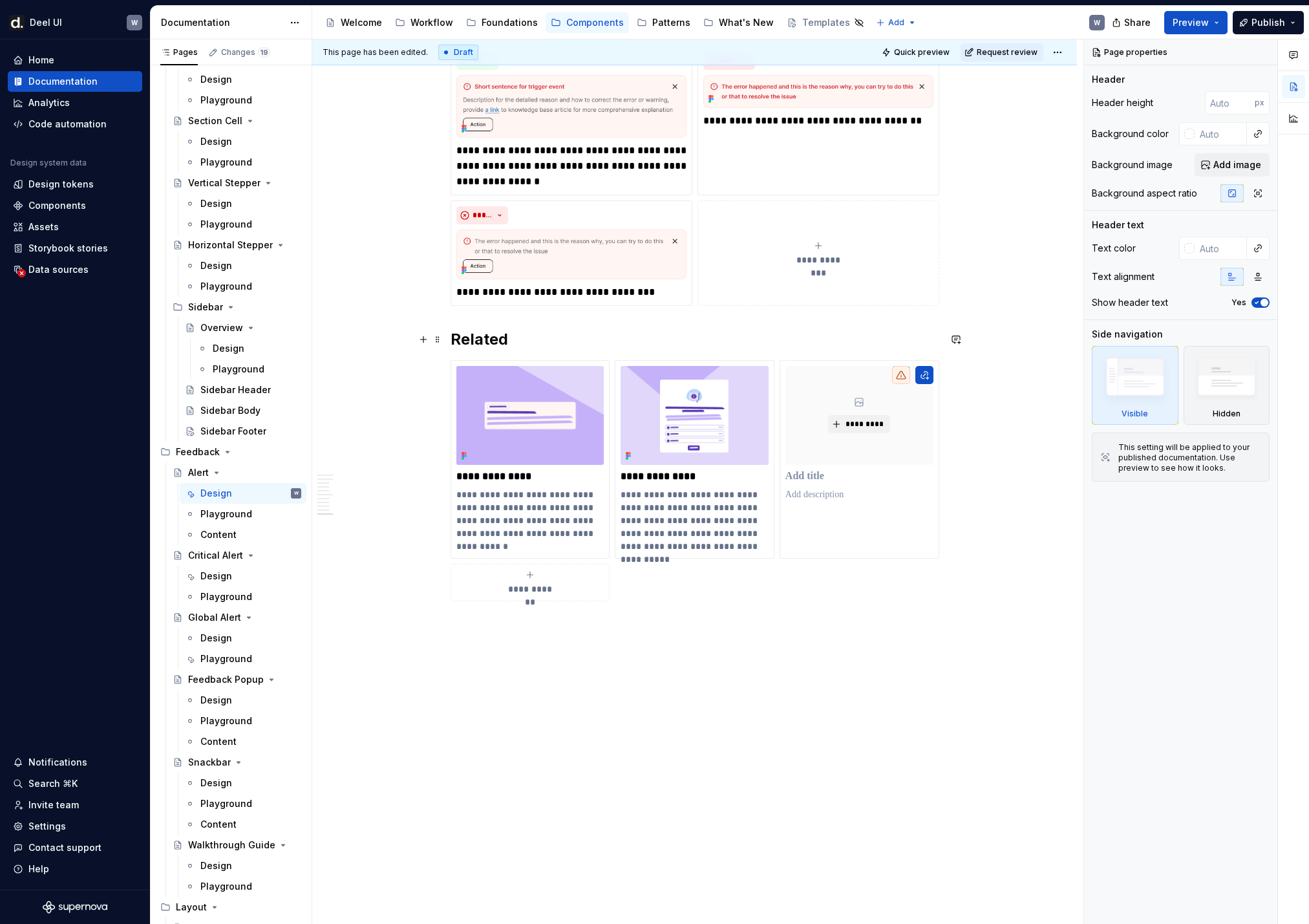
click at [488, 342] on h2 "Related" at bounding box center [694, 340] width 488 height 21
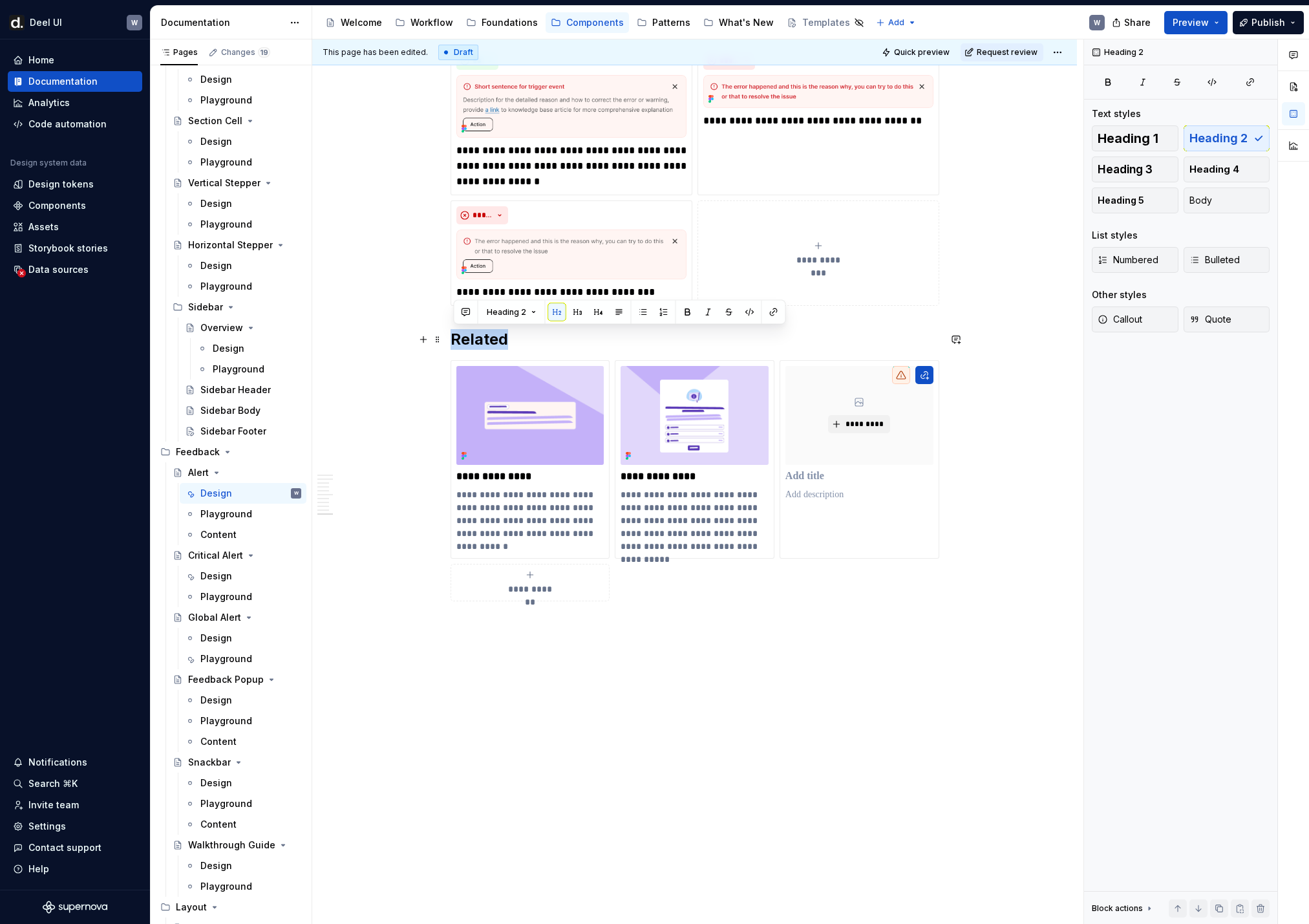
click at [488, 342] on h2 "Related" at bounding box center [694, 340] width 488 height 21
click at [487, 360] on div "**********" at bounding box center [530, 459] width 160 height 198
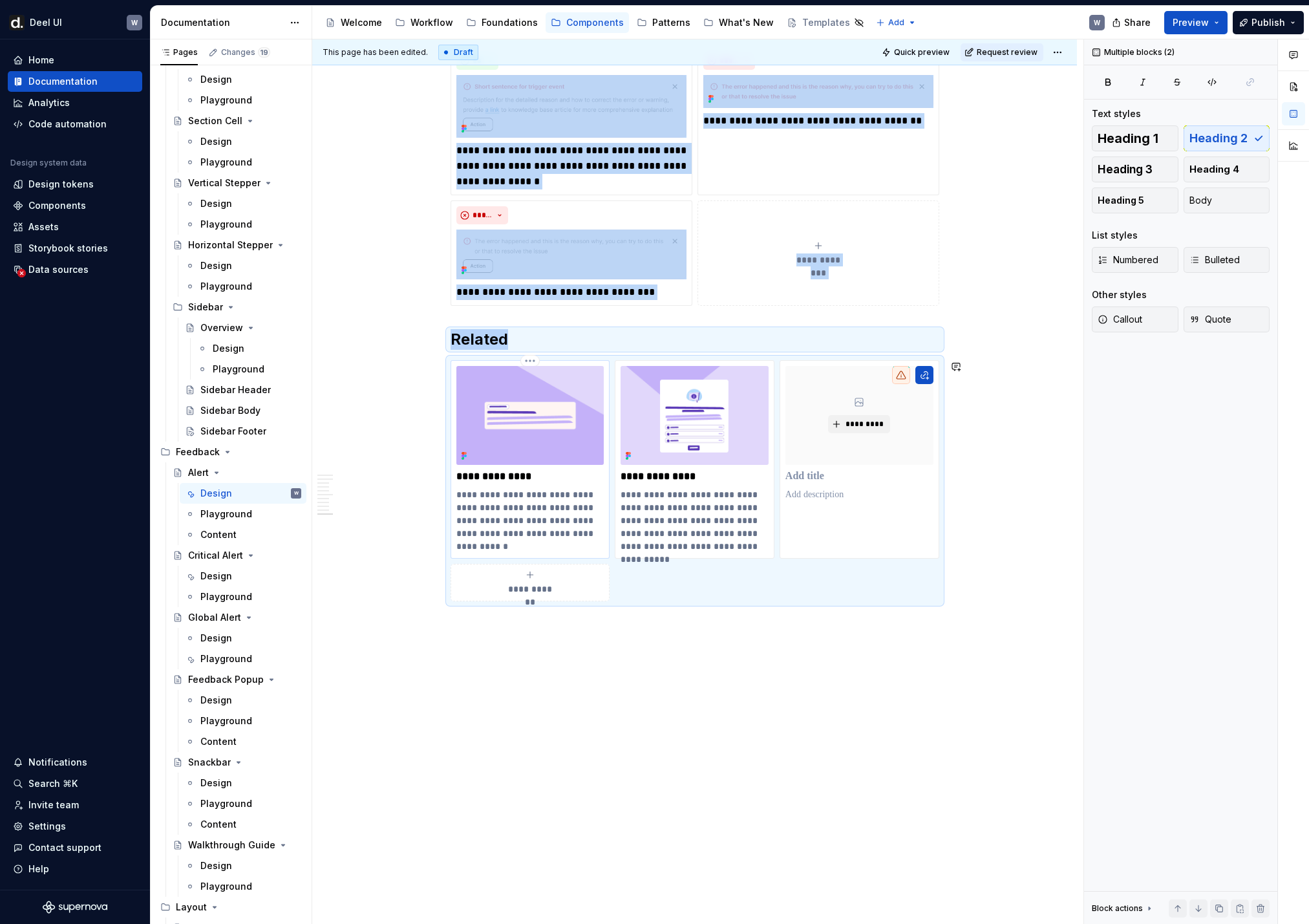
copy div "**********"
click at [215, 613] on div "Design" at bounding box center [216, 638] width 32 height 13
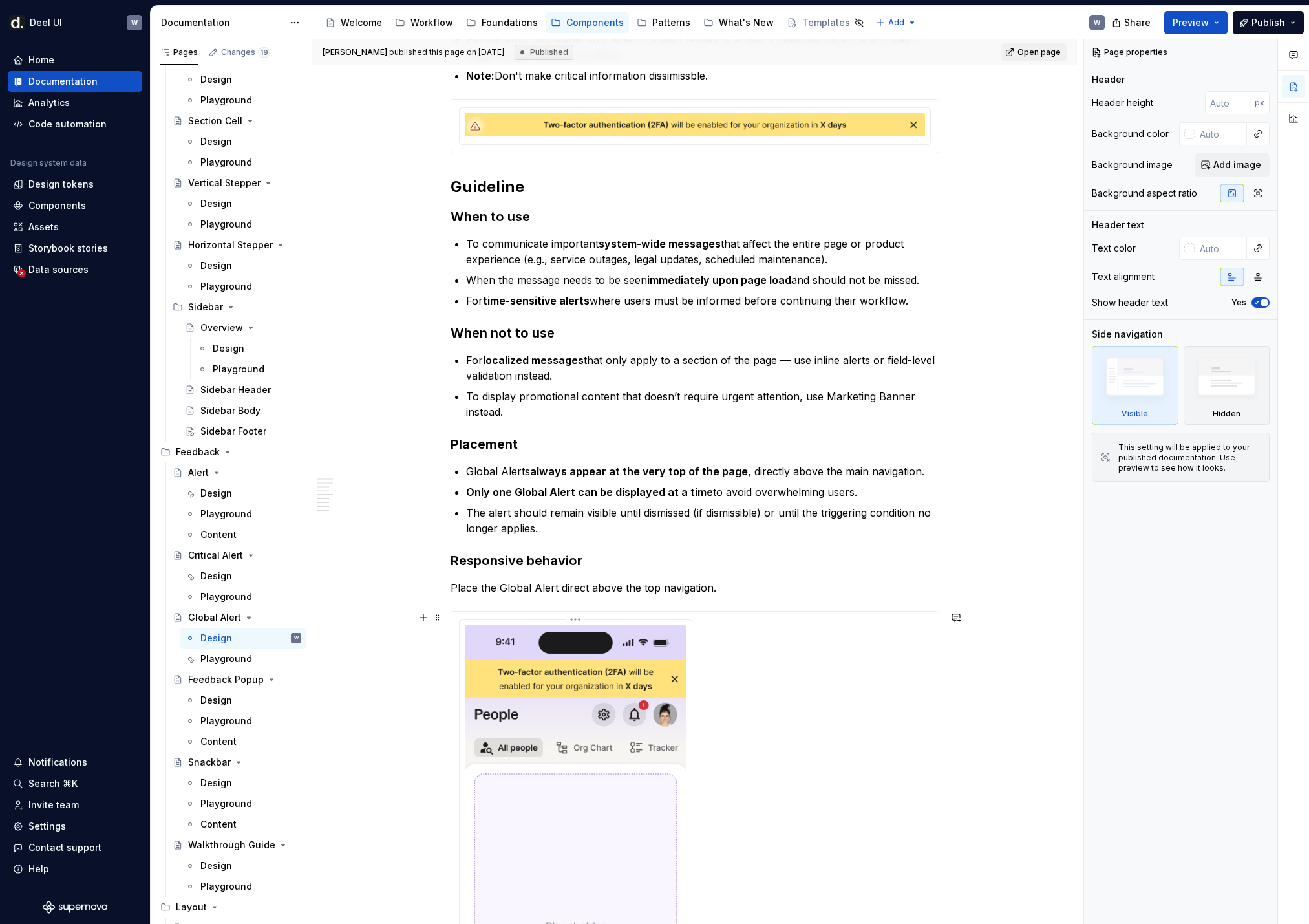
scroll to position [1959, 0]
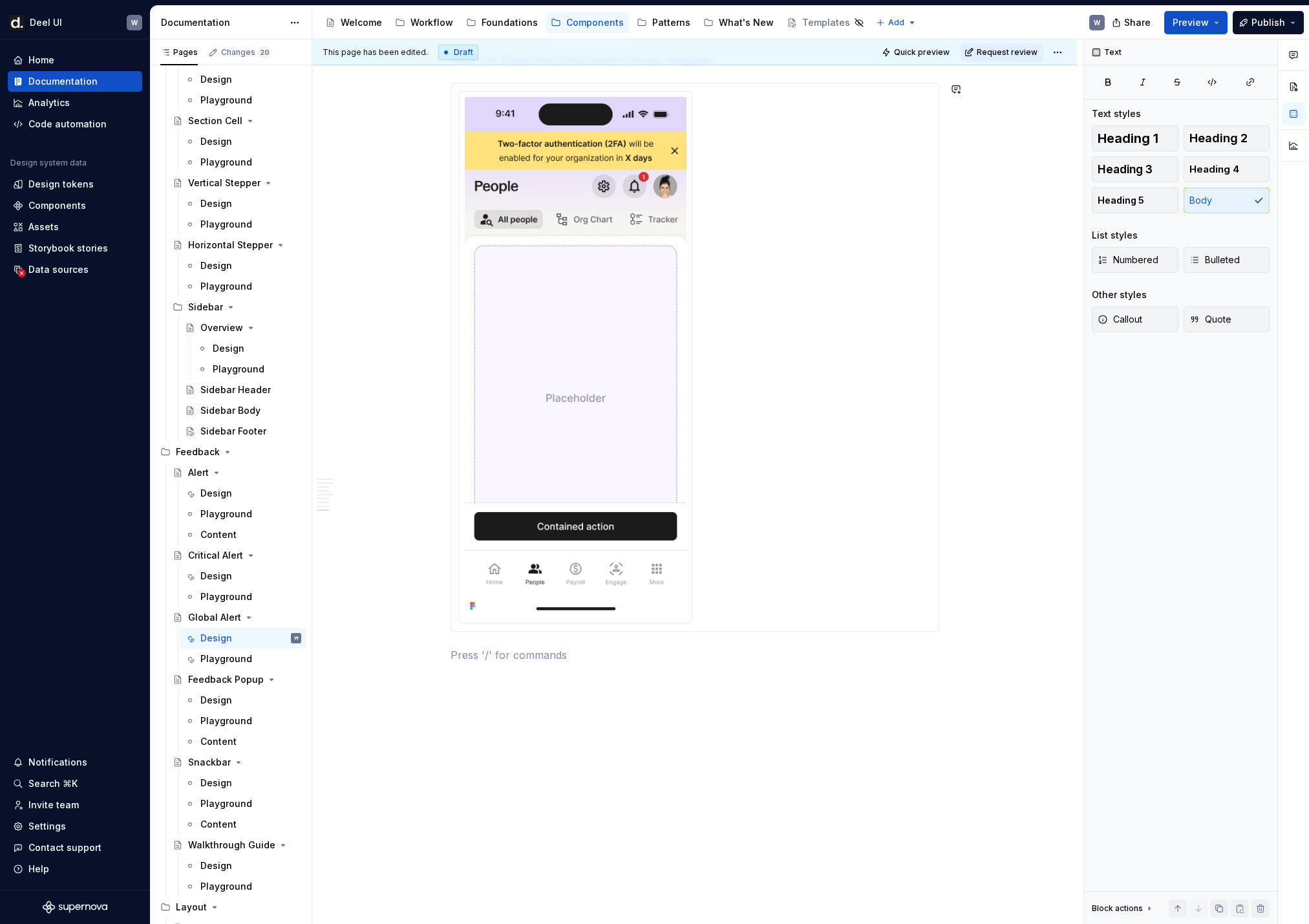
click at [485, 613] on p at bounding box center [694, 655] width 488 height 16
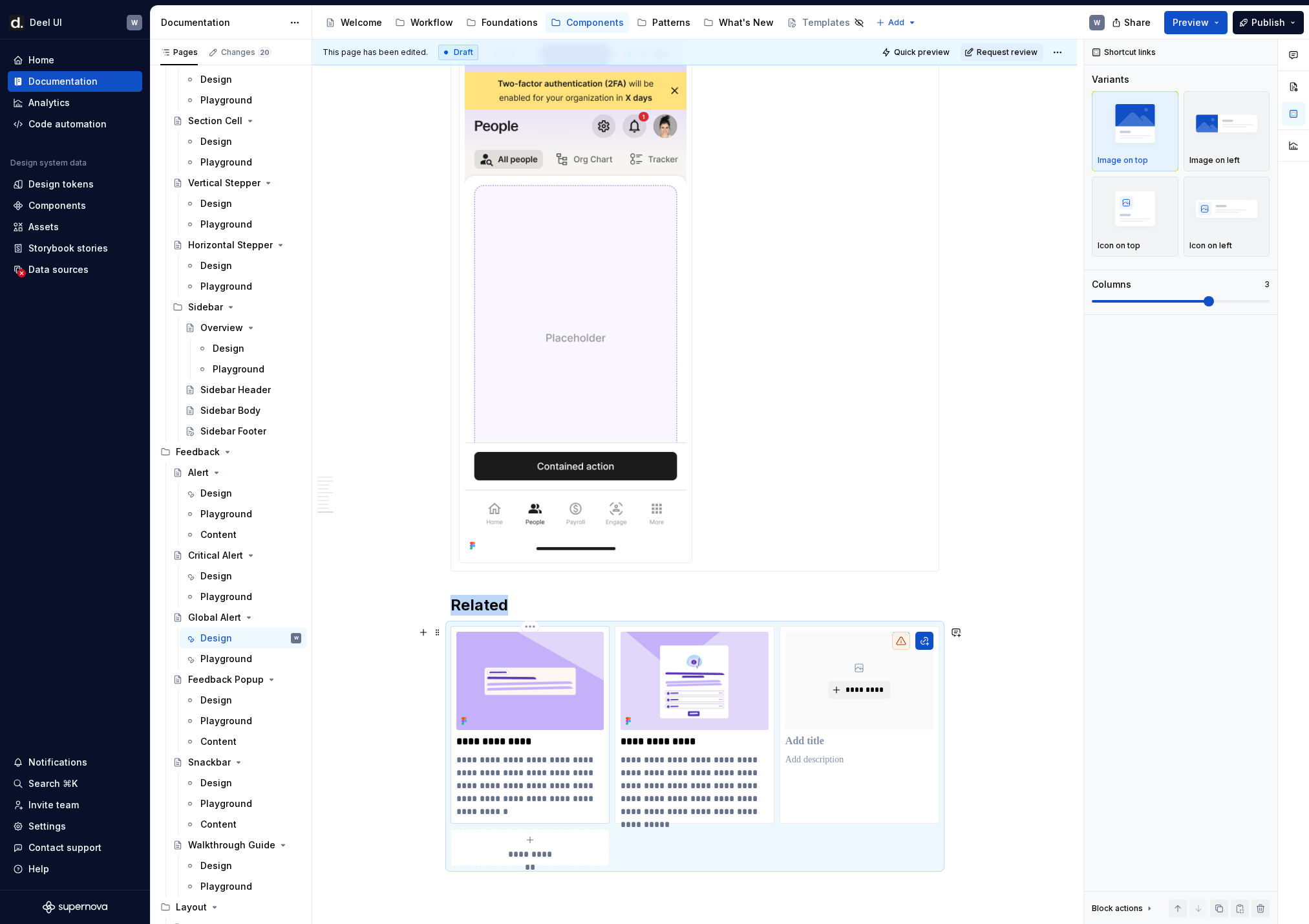
scroll to position [2053, 0]
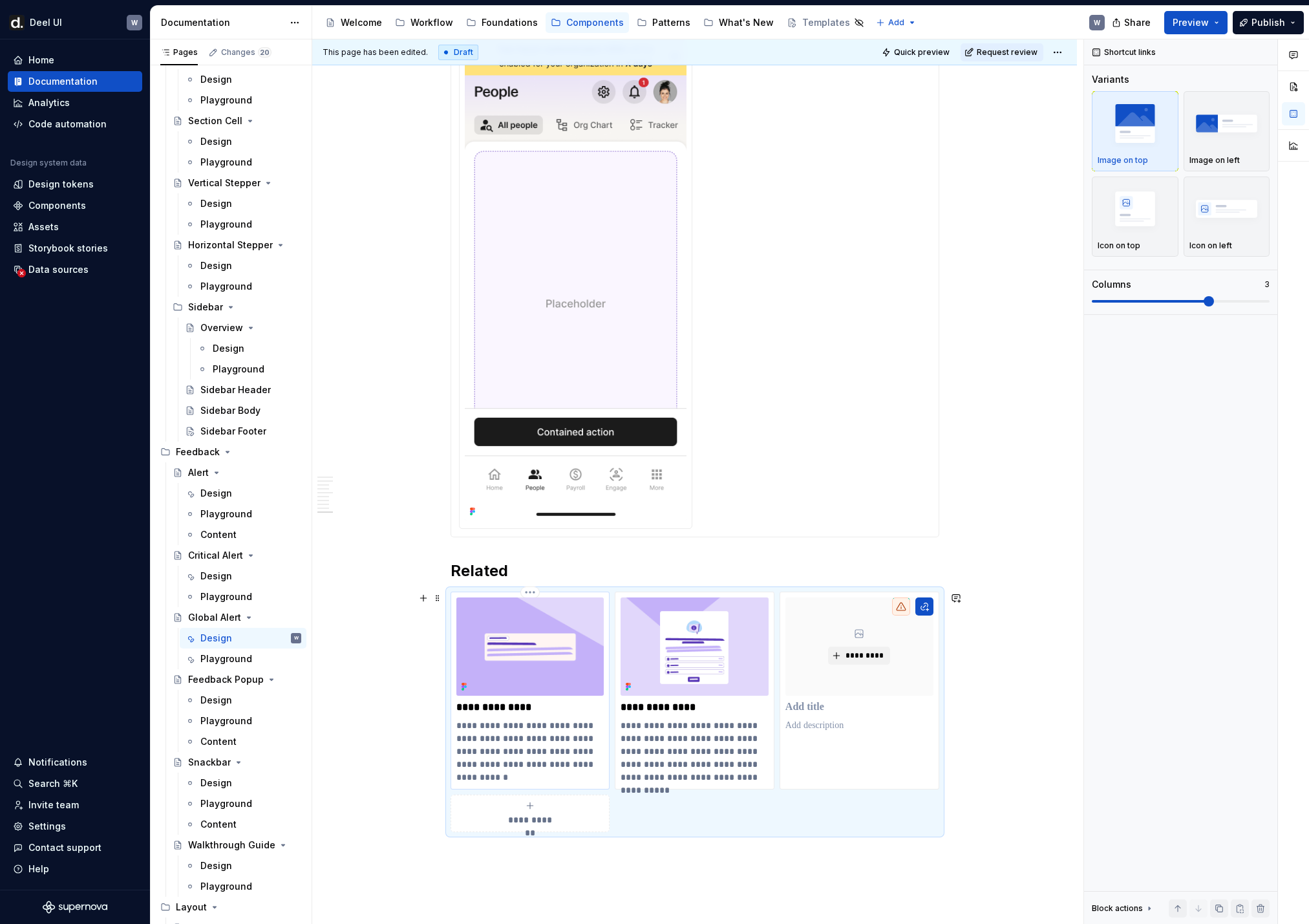
click at [553, 613] on p "**********" at bounding box center [530, 707] width 148 height 13
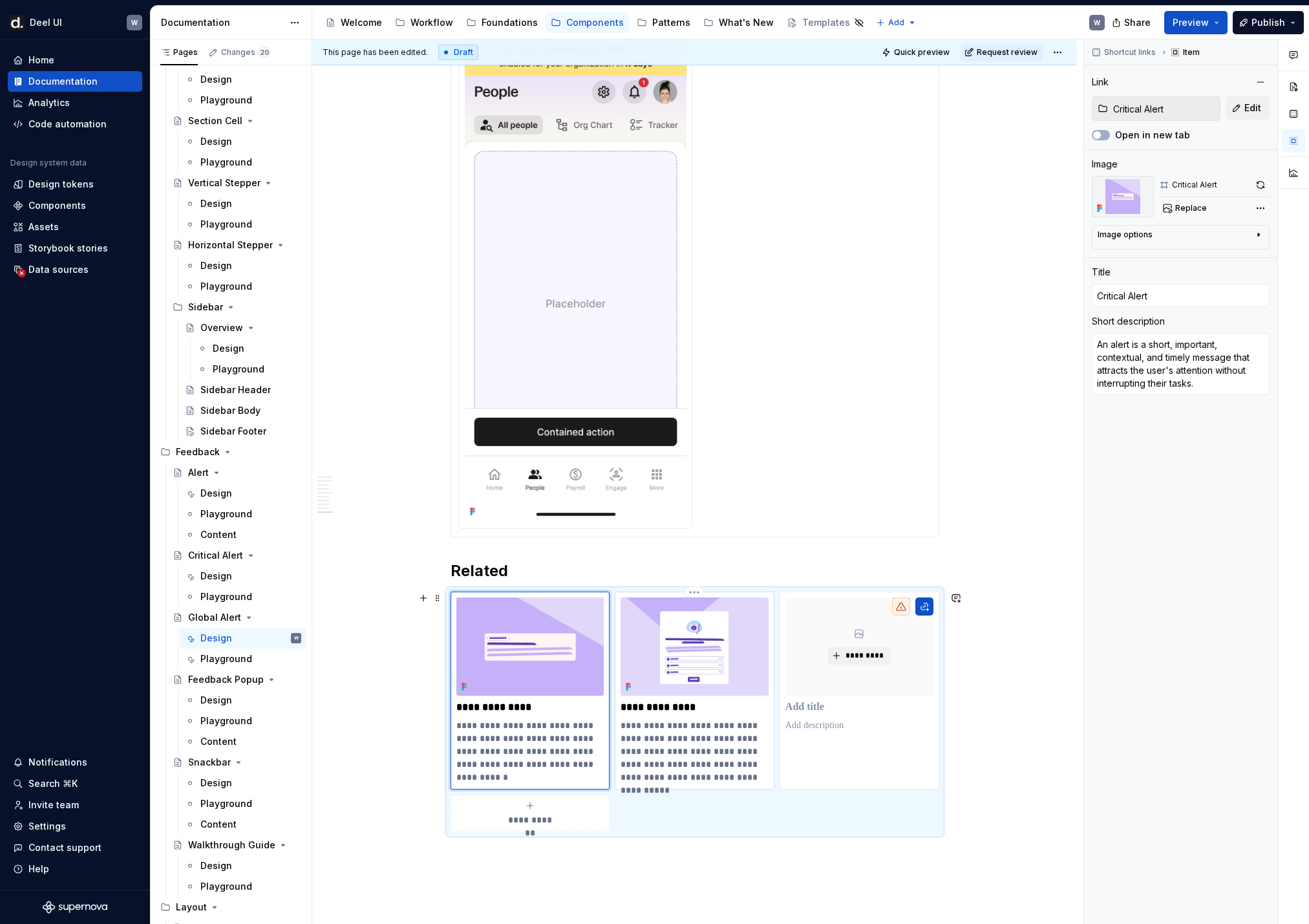
click at [697, 613] on p "**********" at bounding box center [694, 707] width 148 height 13
type textarea "*"
type input "Snackbar"
type input "Feedback Popup"
type textarea "A feedback popup displays an important message in response to a user’s action, …"
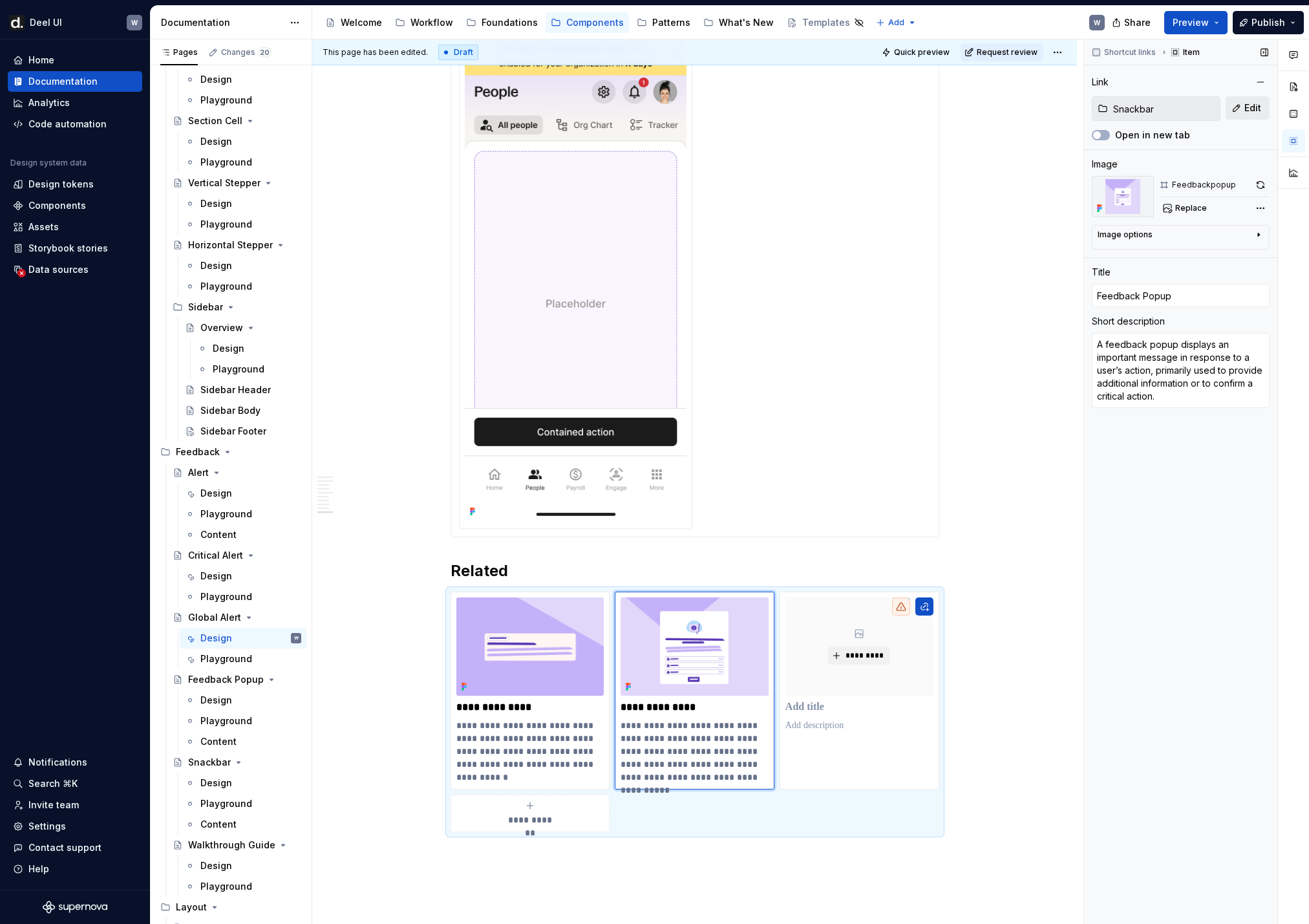
click at [899, 107] on span "Edit" at bounding box center [1253, 107] width 17 height 13
type textarea "*"
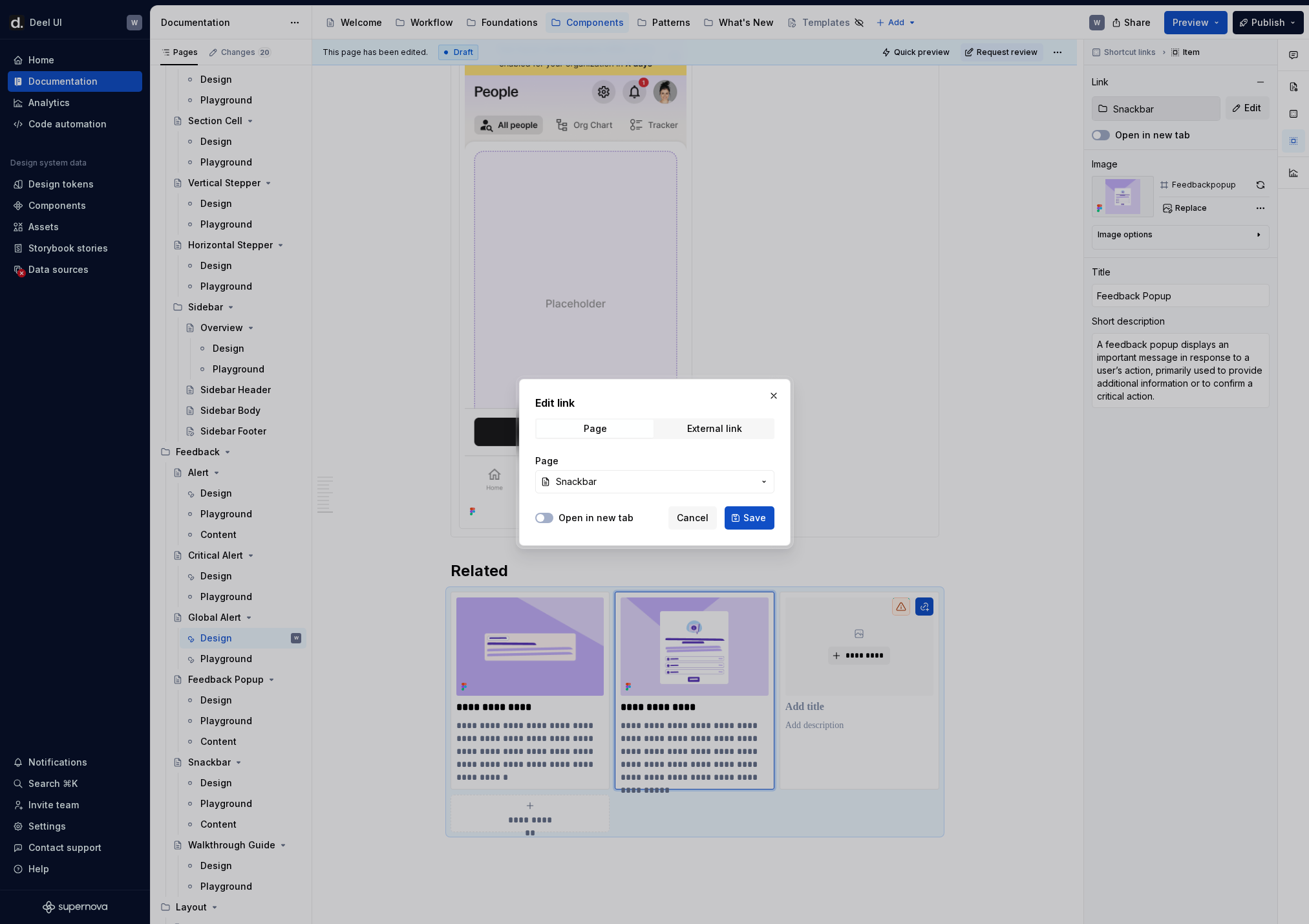
click at [666, 474] on button "Snackbar" at bounding box center [654, 482] width 239 height 23
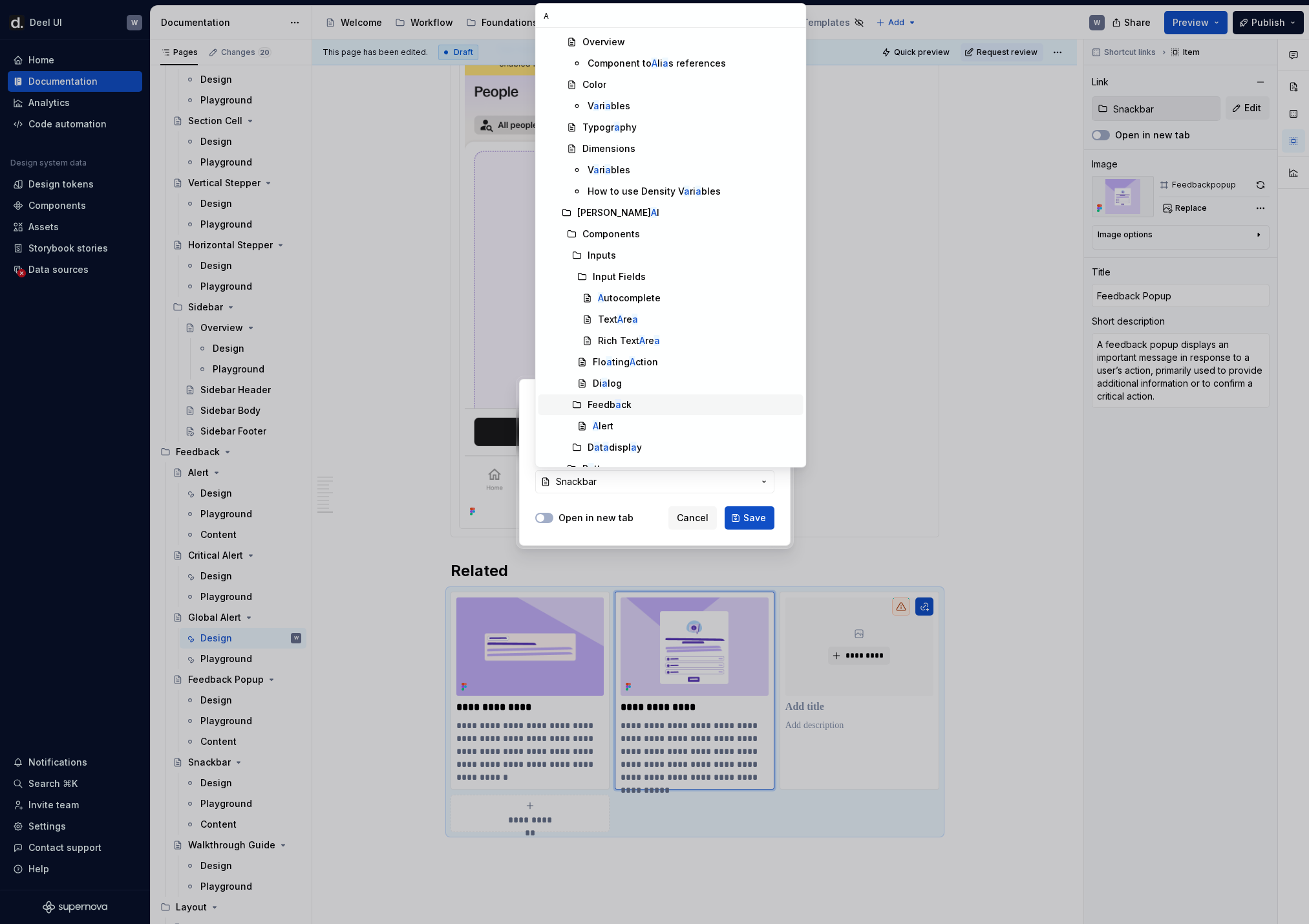
scroll to position [1803, 0]
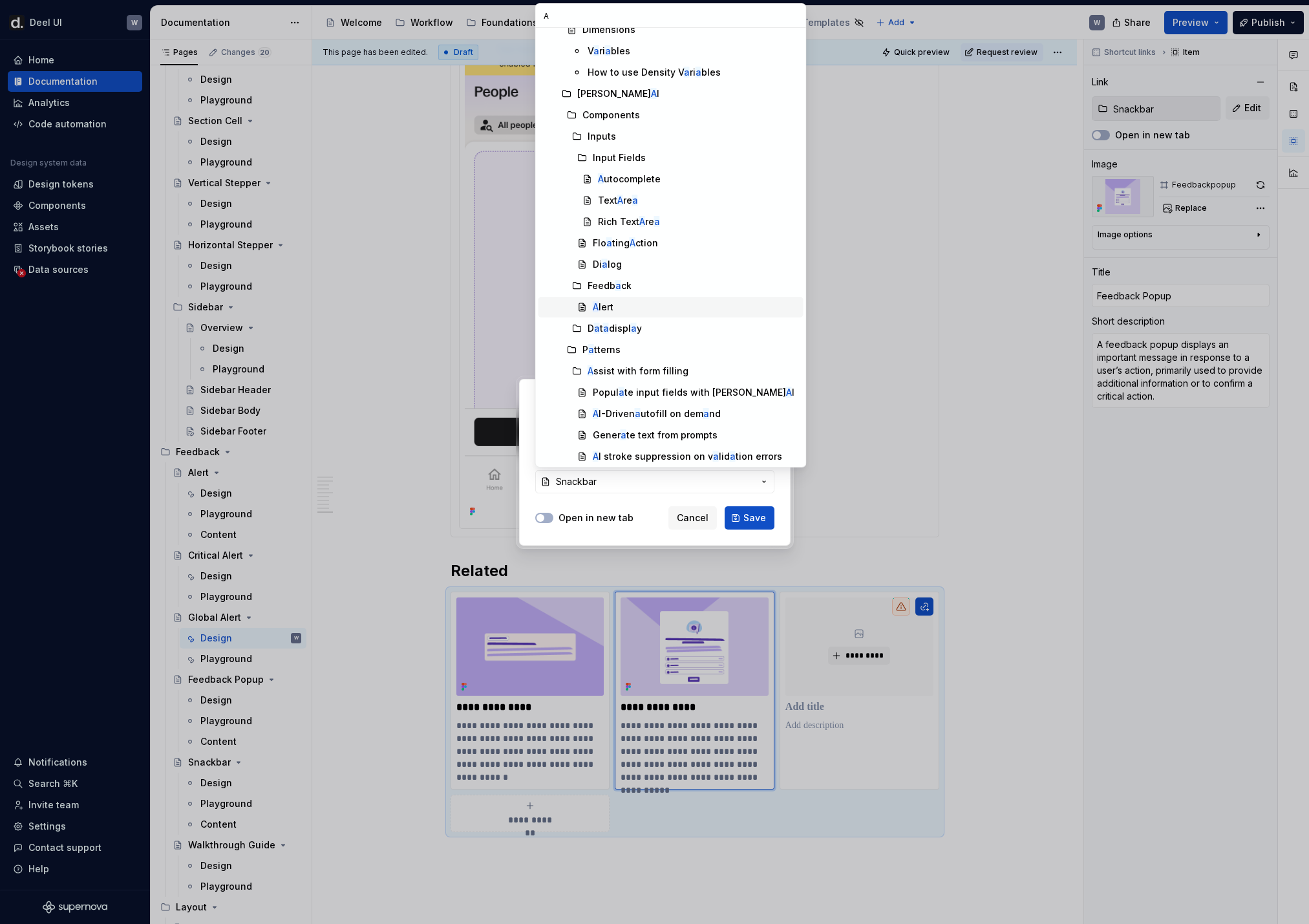
type input "A"
click at [628, 309] on div "A lert" at bounding box center [695, 307] width 205 height 13
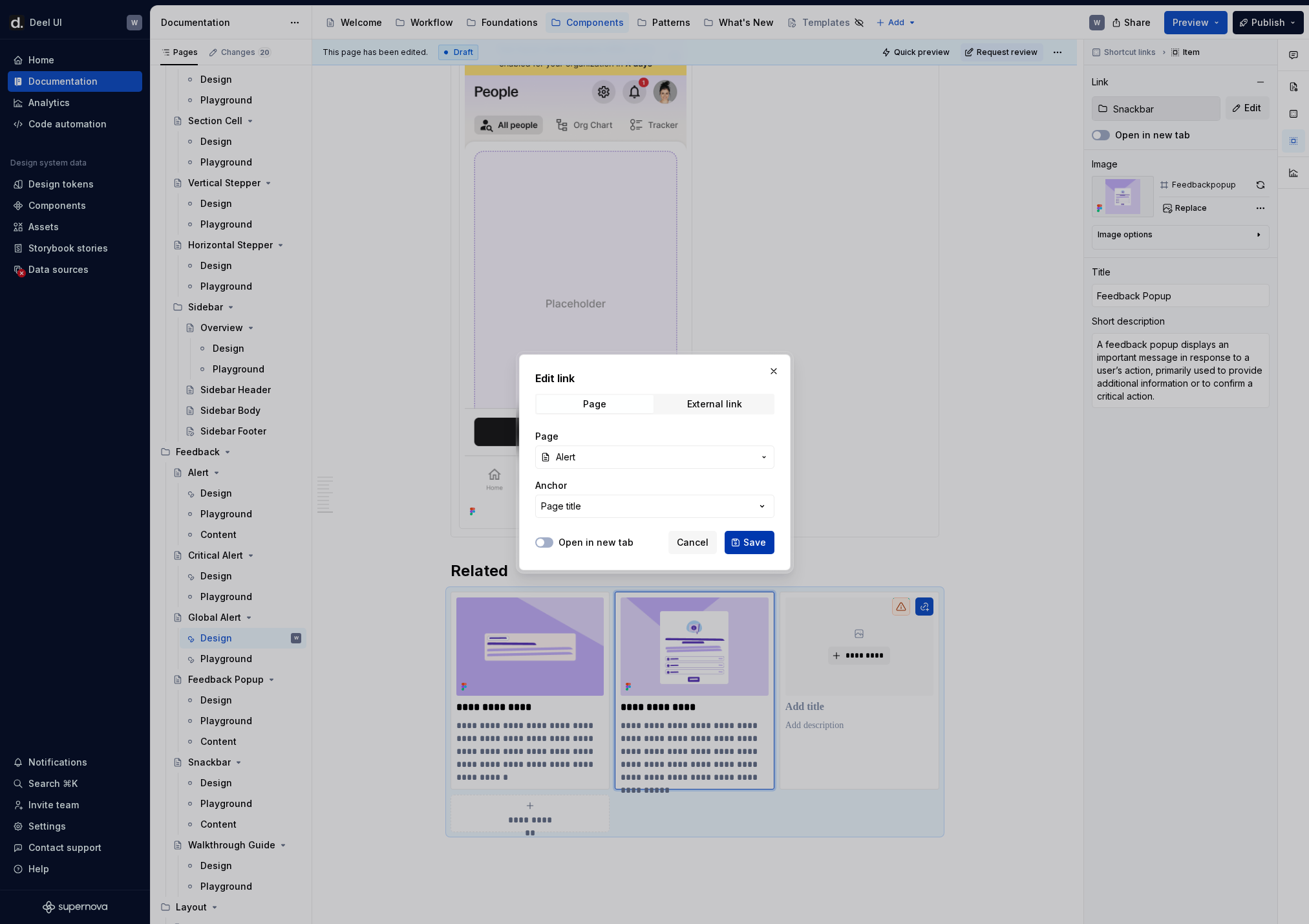
click at [746, 544] on span "Save" at bounding box center [754, 542] width 23 height 13
type textarea "*"
type input "Feedback / Alert"
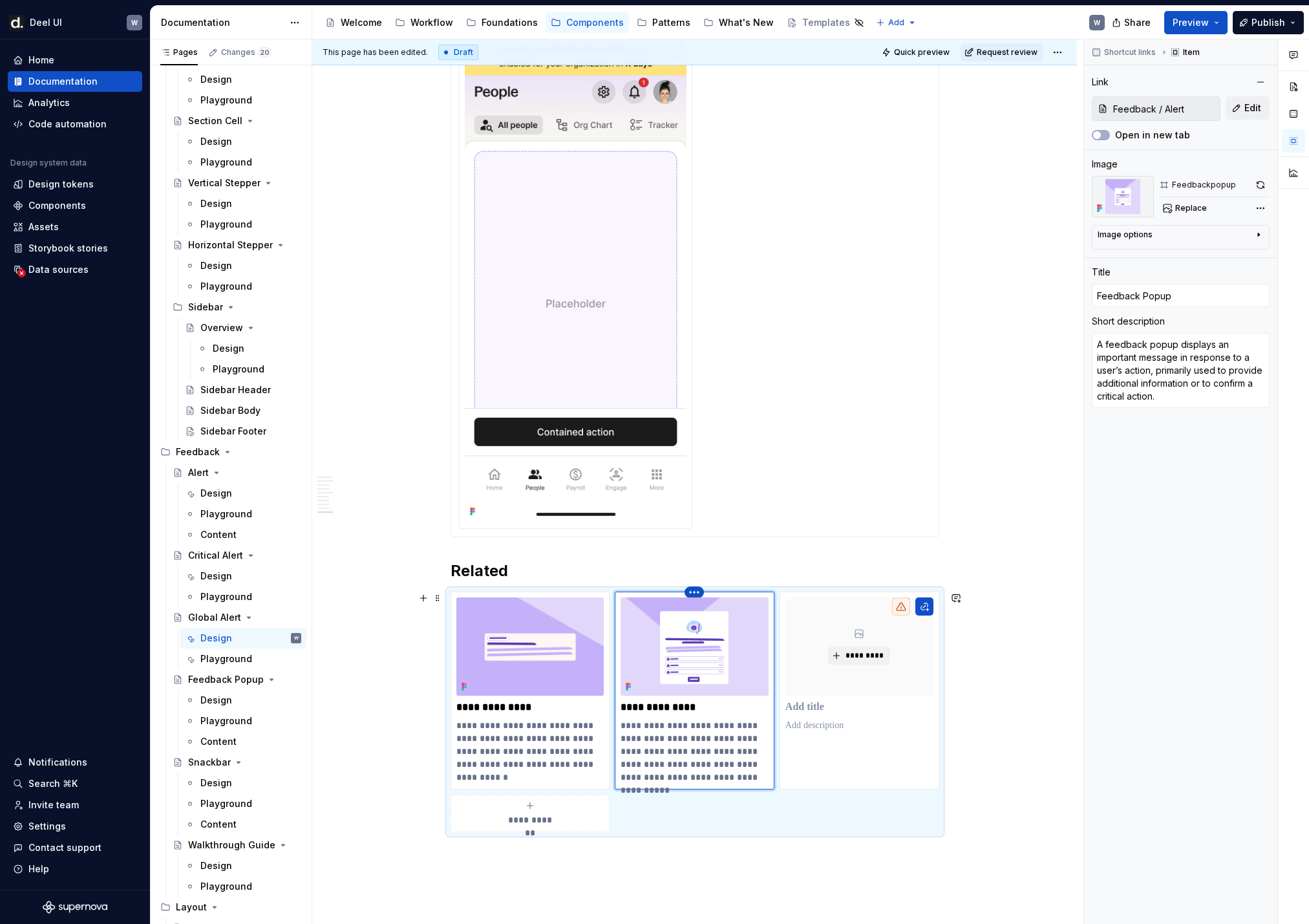
click at [703, 592] on html "[PERSON_NAME] UI W Home Documentation Analytics Code automation Design system d…" at bounding box center [654, 462] width 1309 height 924
click at [728, 613] on div "Delete item" at bounding box center [754, 614] width 84 height 13
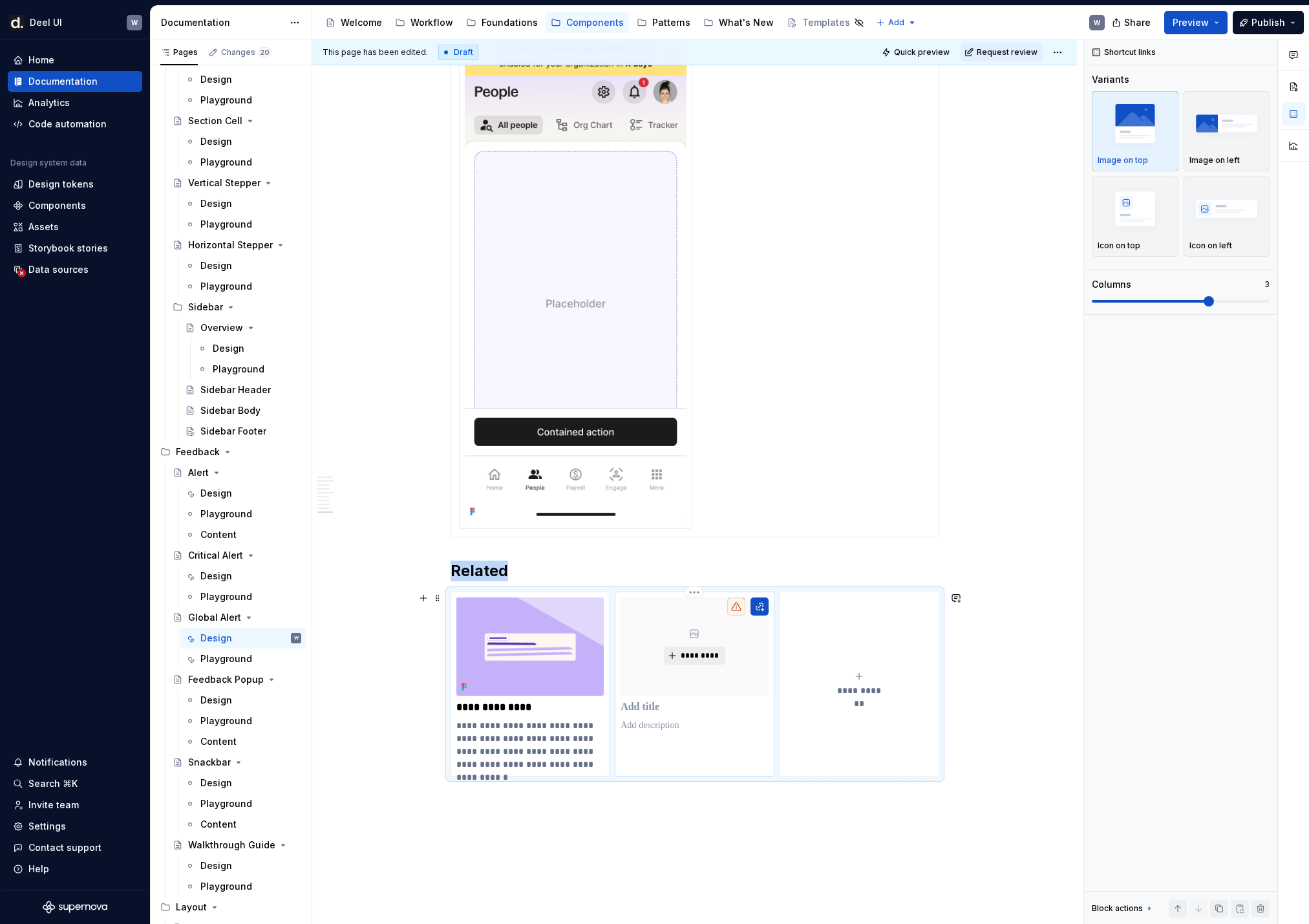
click at [702, 613] on button "*********" at bounding box center [694, 655] width 61 height 18
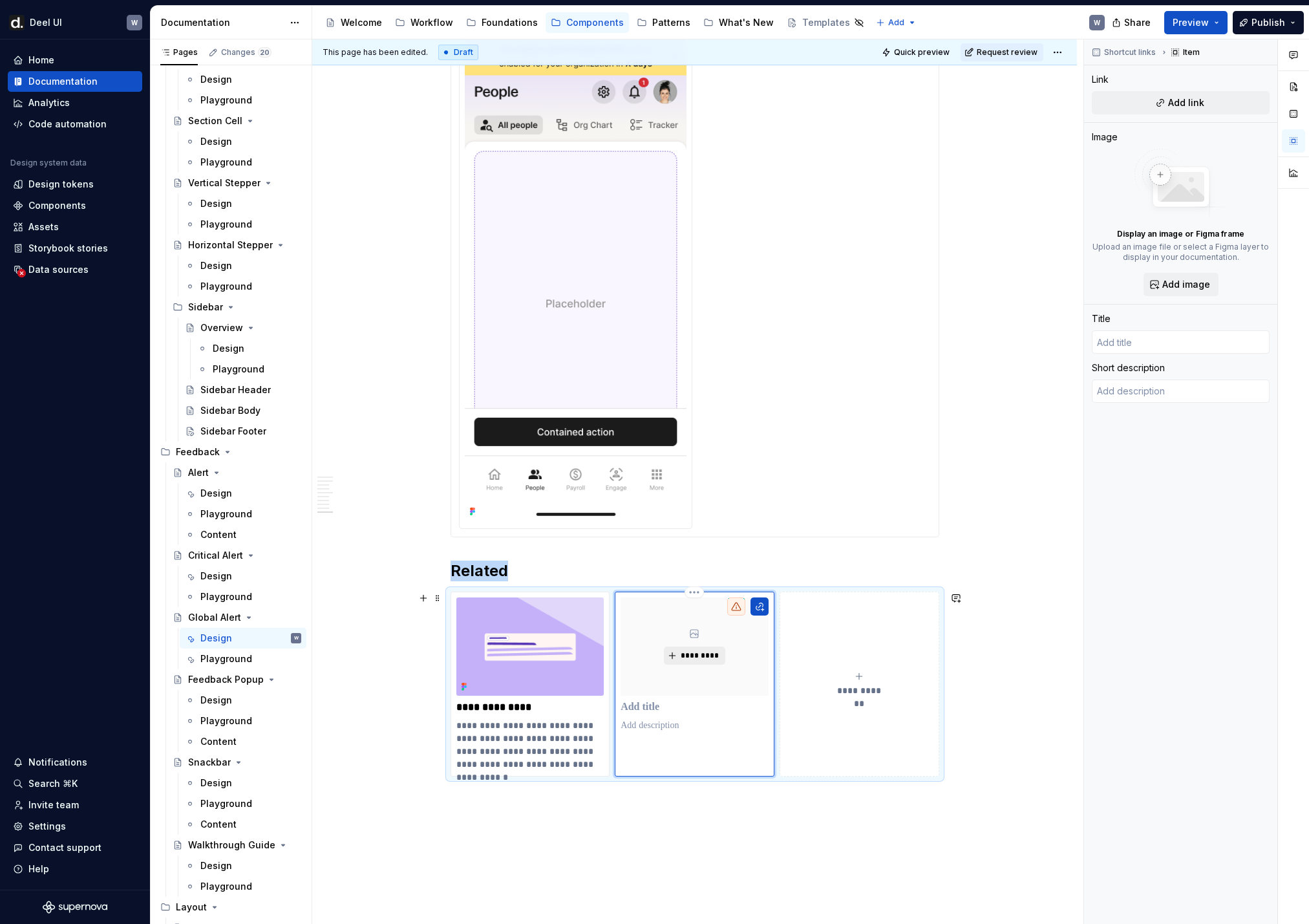
click at [710, 613] on button "*********" at bounding box center [694, 655] width 61 height 18
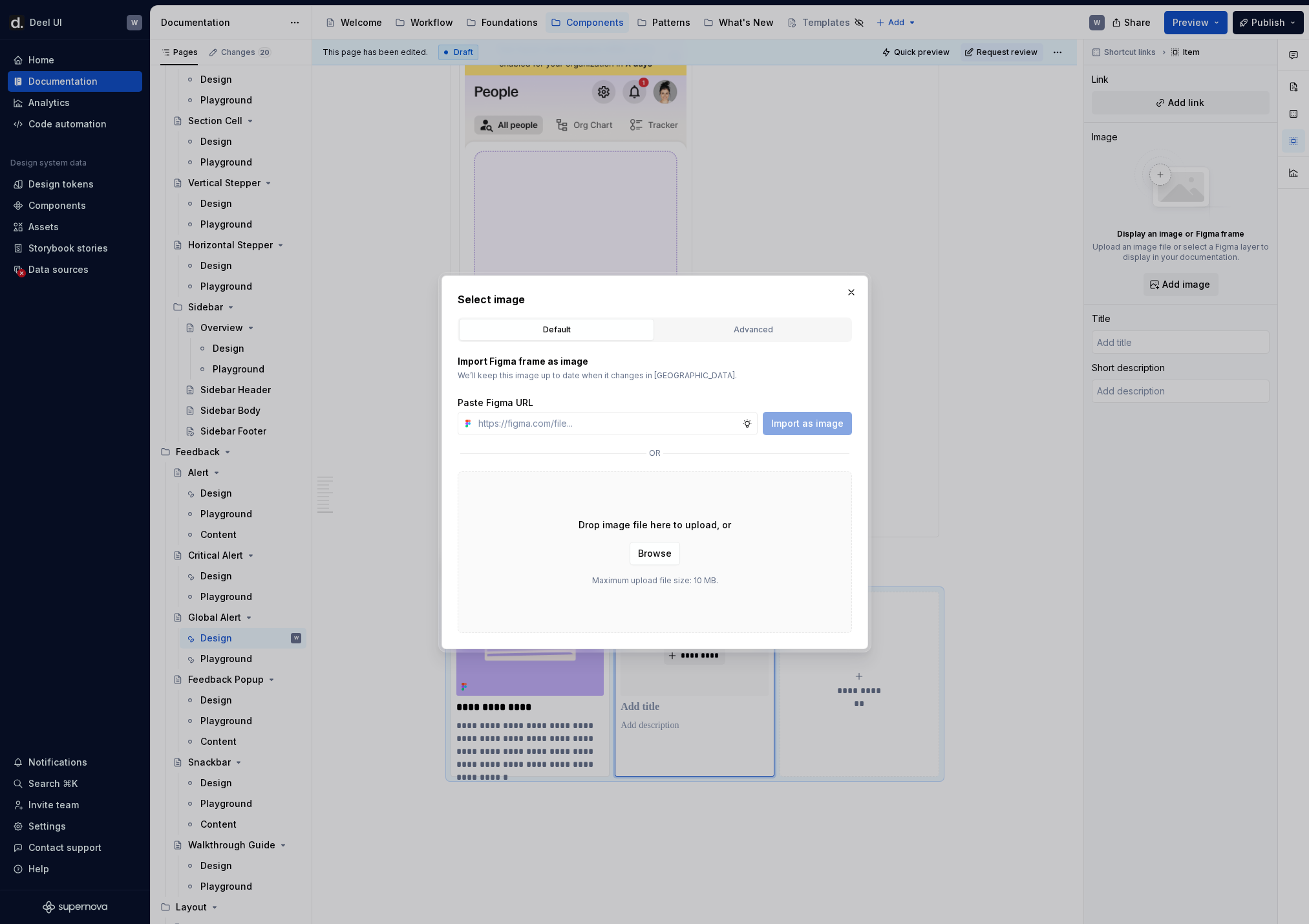
type textarea "*"
paste input "[URL][DOMAIN_NAME]"
type input "[URL][DOMAIN_NAME]"
click at [798, 422] on span "Import as image" at bounding box center [807, 423] width 72 height 13
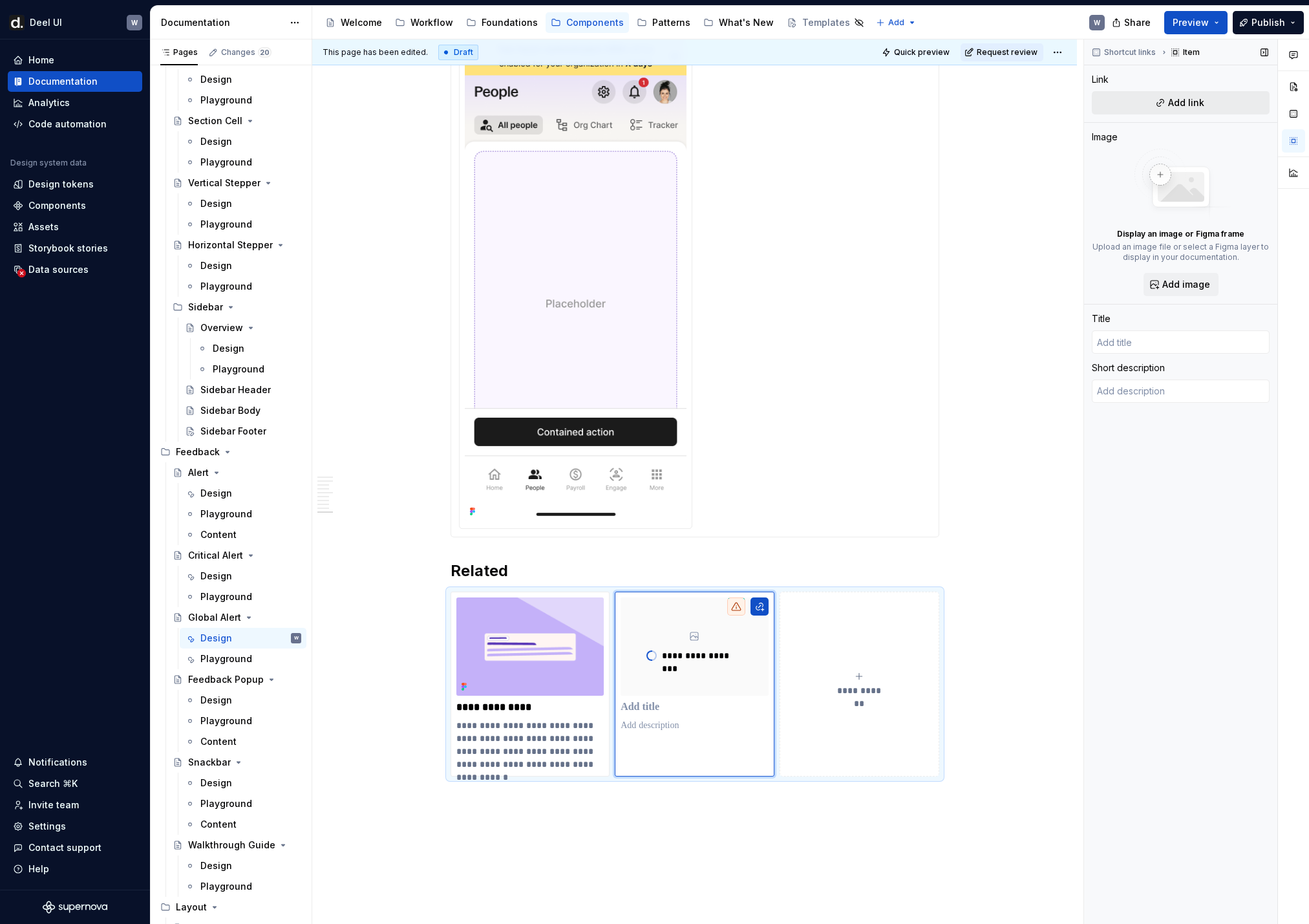
click at [899, 110] on button "Add link" at bounding box center [1181, 103] width 178 height 23
type textarea "*"
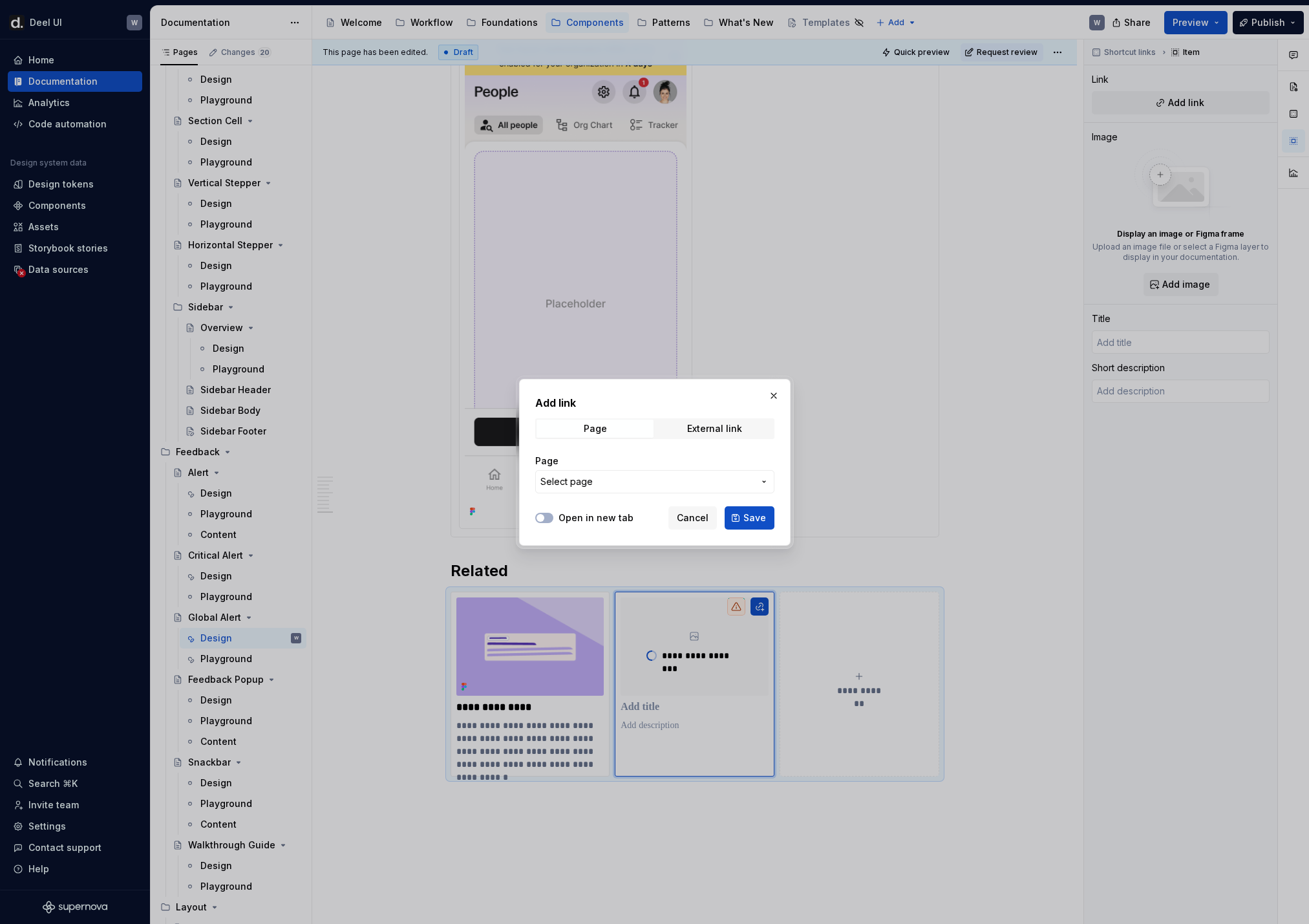
click at [648, 476] on span "Select page" at bounding box center [647, 482] width 214 height 13
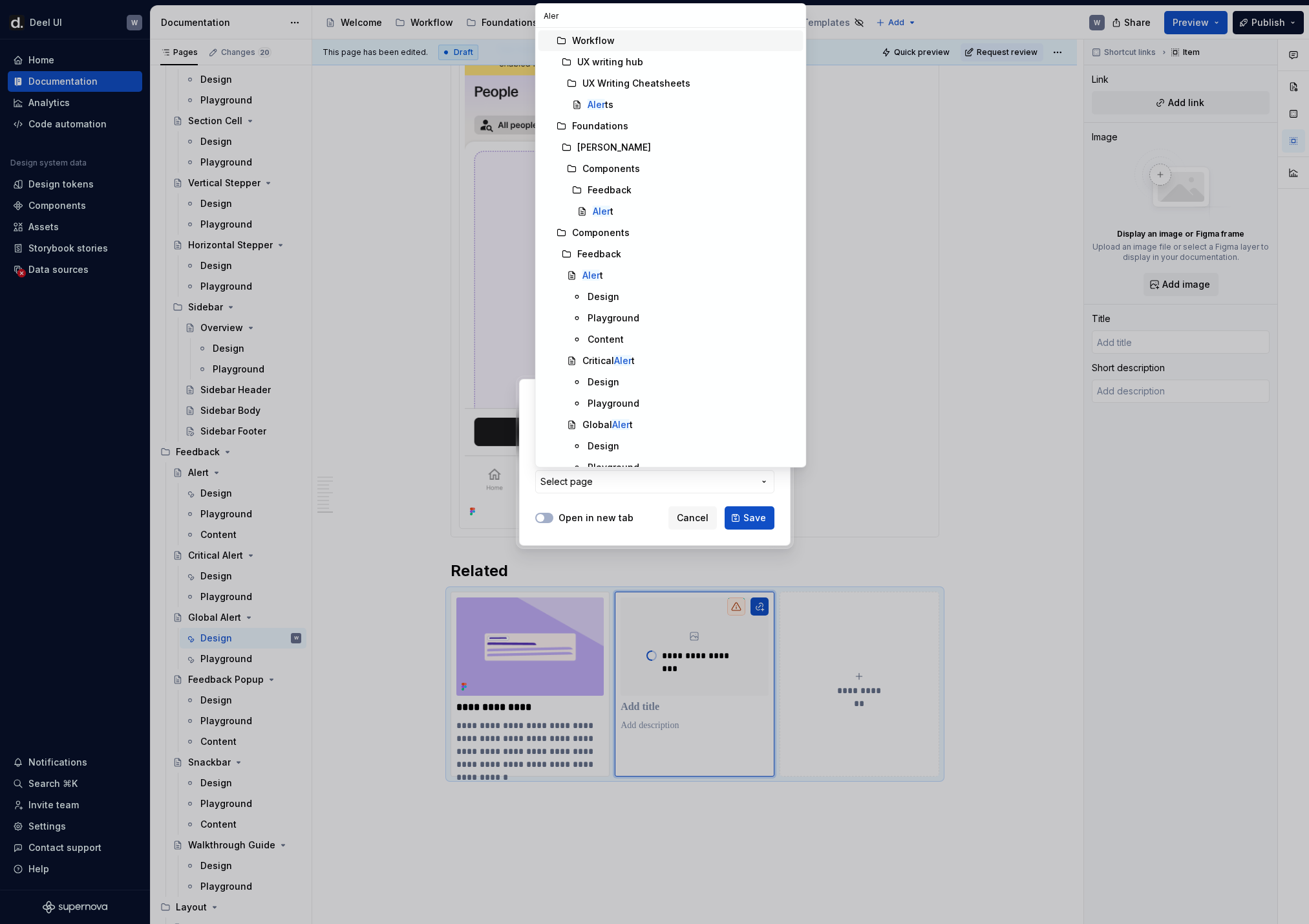
type input "Alert"
click at [612, 296] on div "Design" at bounding box center [604, 296] width 32 height 13
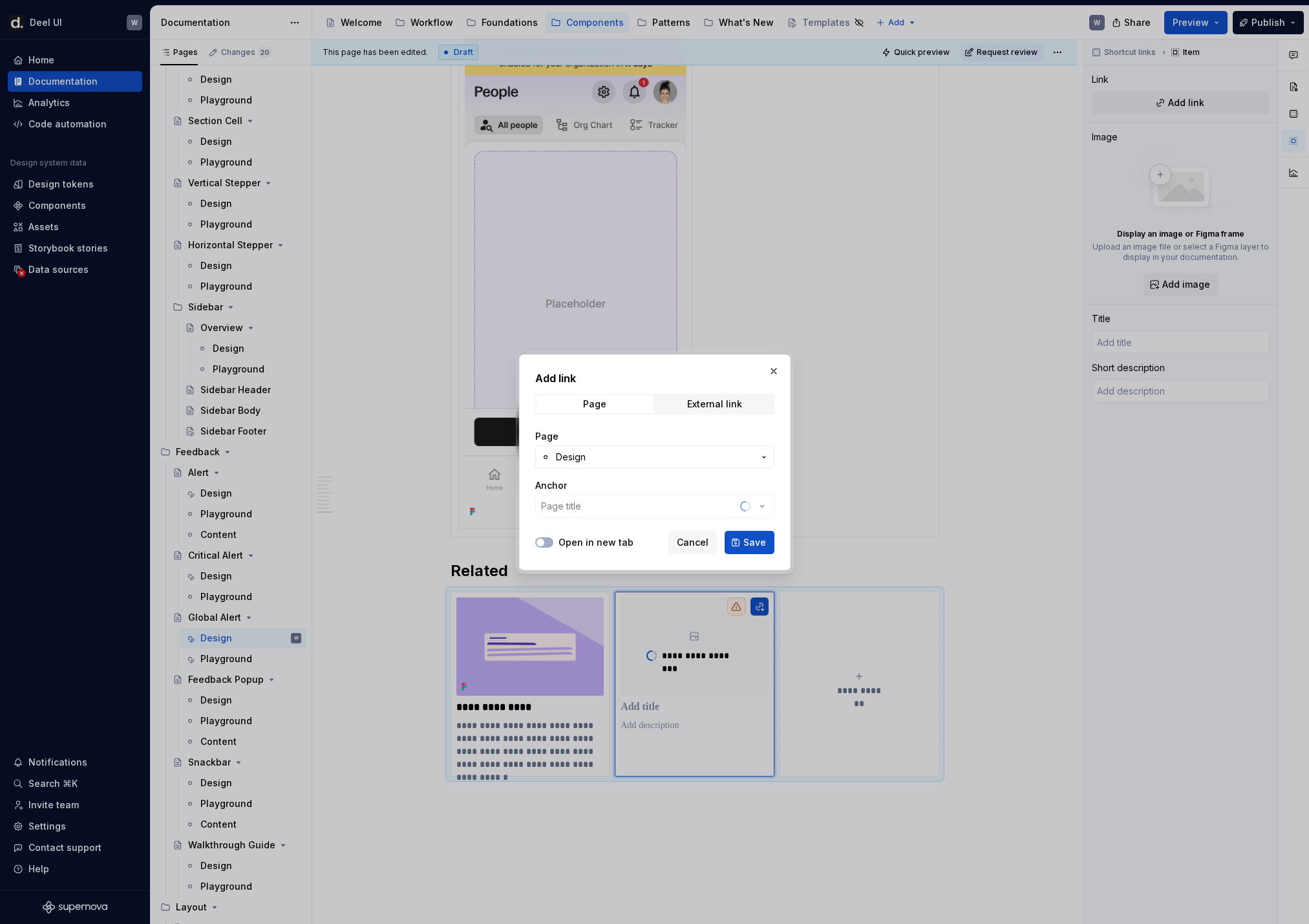
type textarea "*"
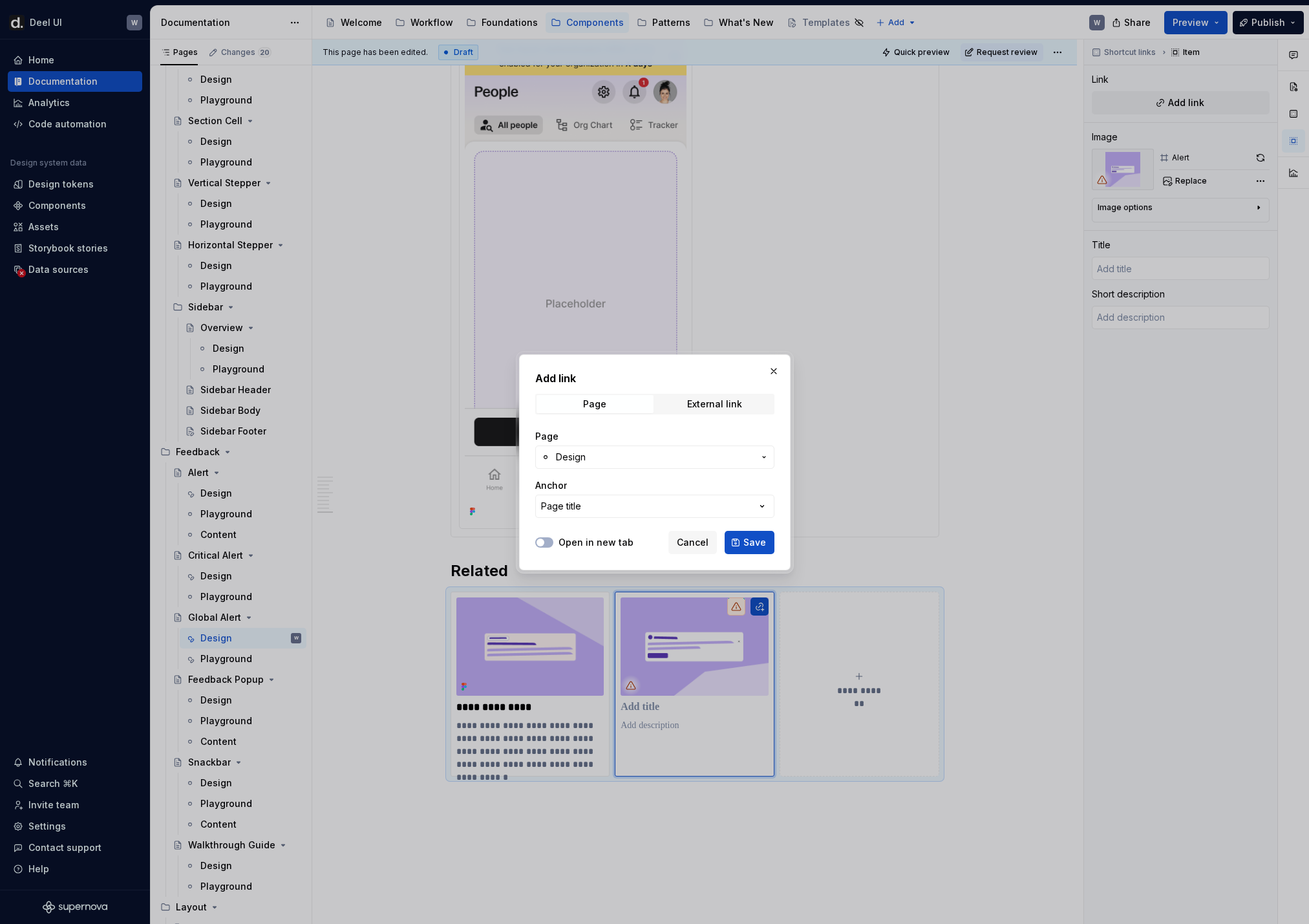
click at [662, 447] on button "Design" at bounding box center [654, 457] width 239 height 23
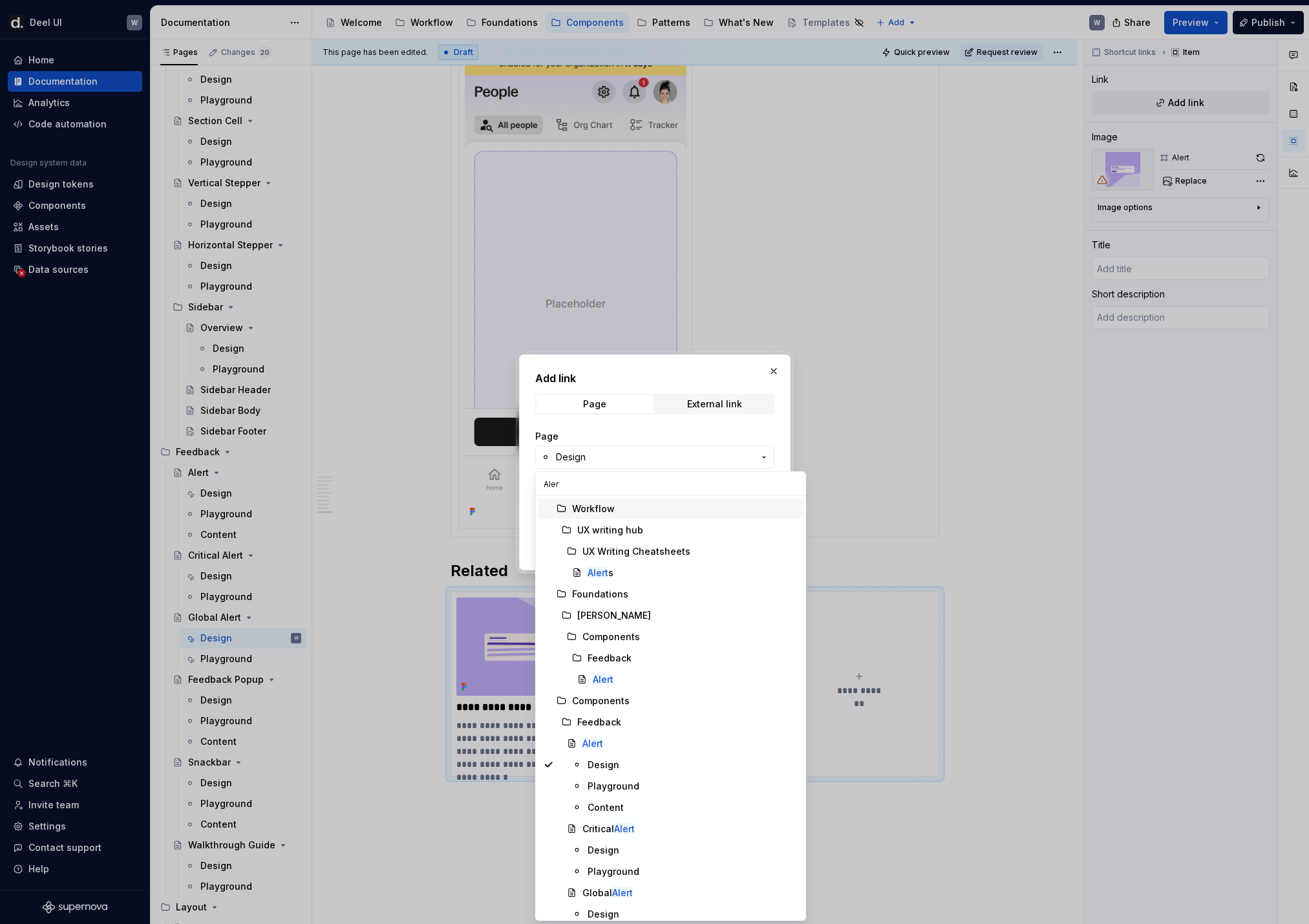
type input "Alert"
drag, startPoint x: 612, startPoint y: 741, endPoint x: 623, endPoint y: 740, distance: 11.0
click at [612, 613] on div "Alert" at bounding box center [690, 743] width 216 height 13
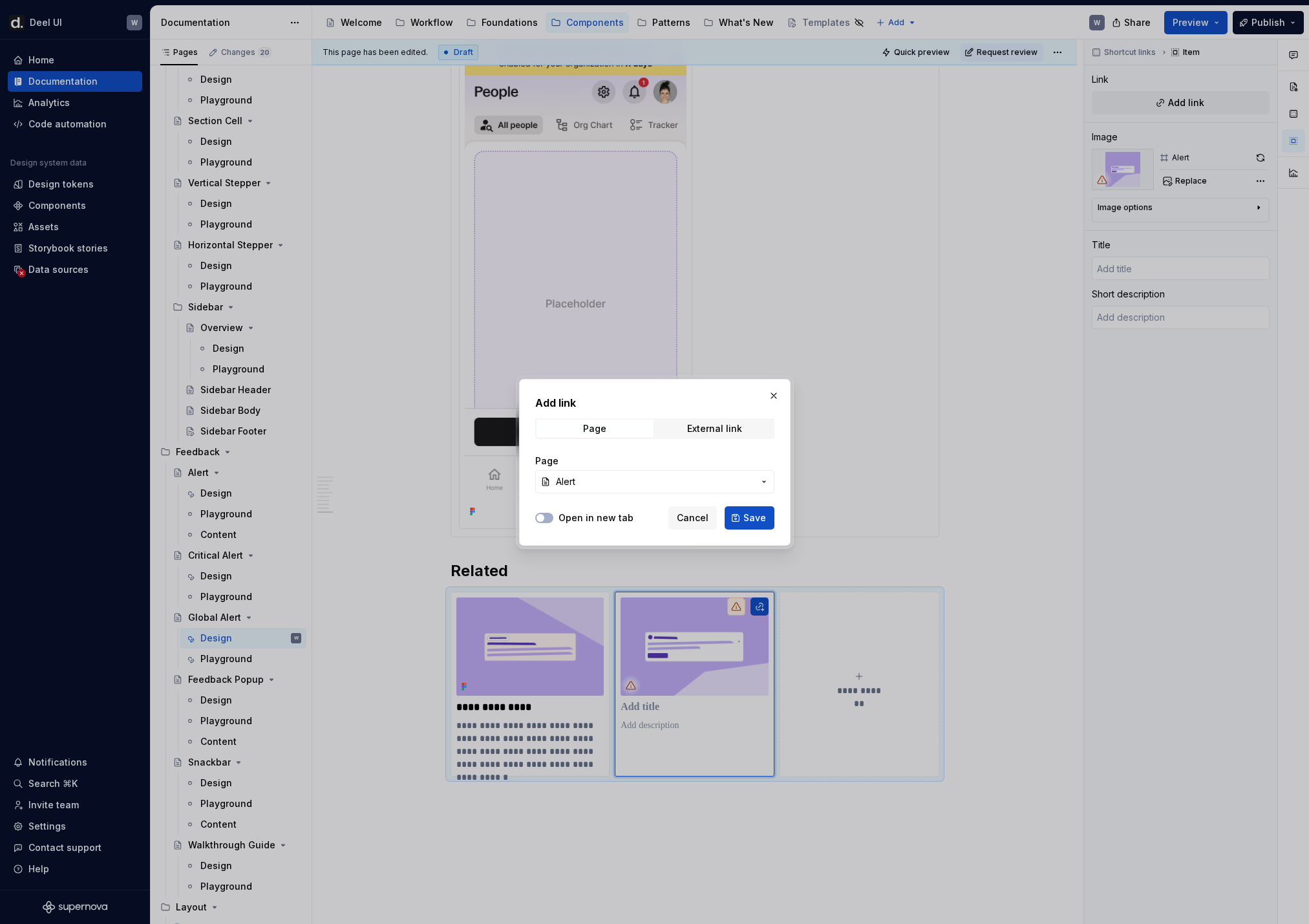
click at [750, 522] on span "Save" at bounding box center [754, 517] width 23 height 13
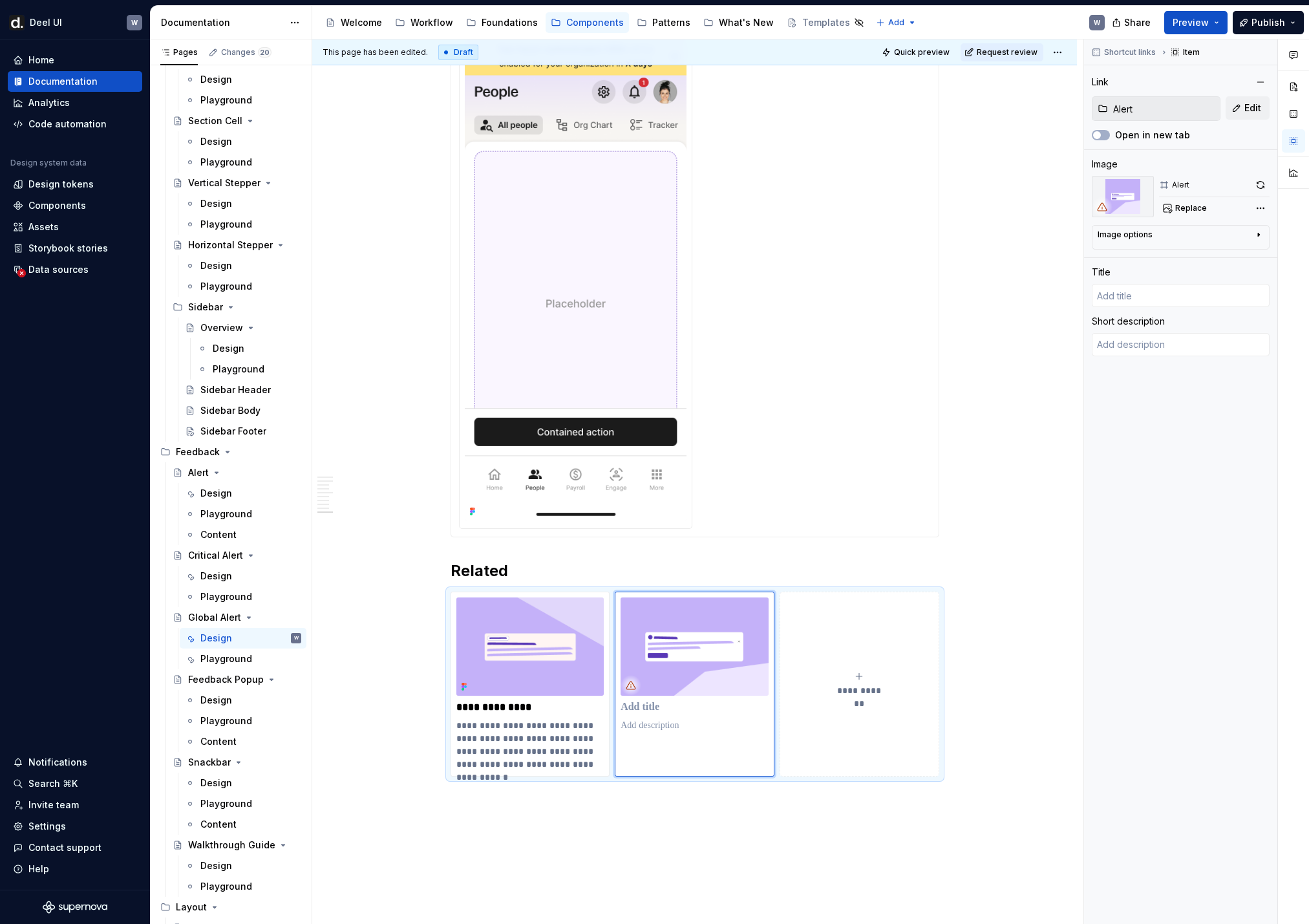
type textarea "*"
type input "Alert"
type textarea "An alert is a short, important, contextual, and timely message that attracts th…"
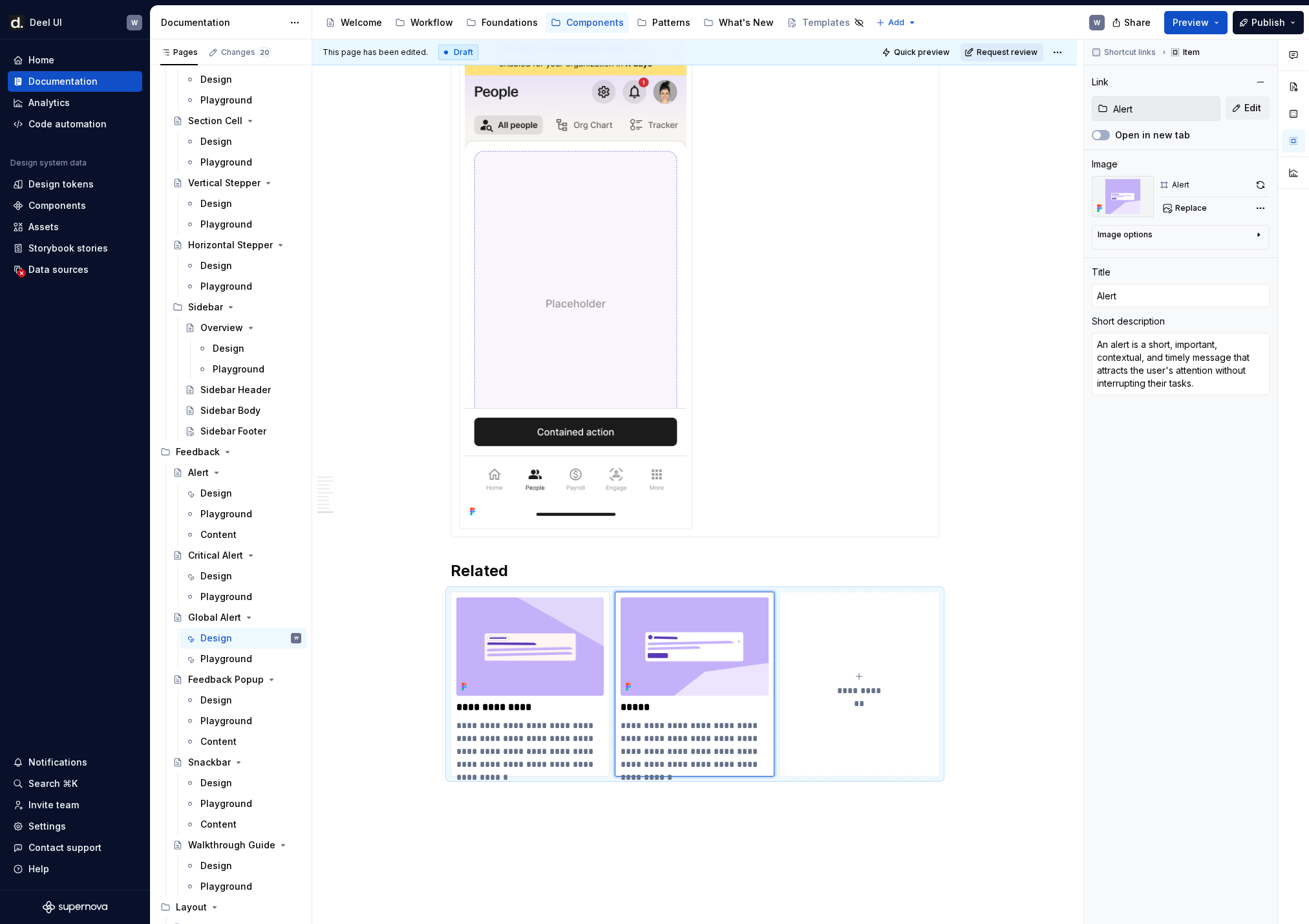
click at [899, 57] on button "Request review" at bounding box center [1002, 52] width 83 height 18
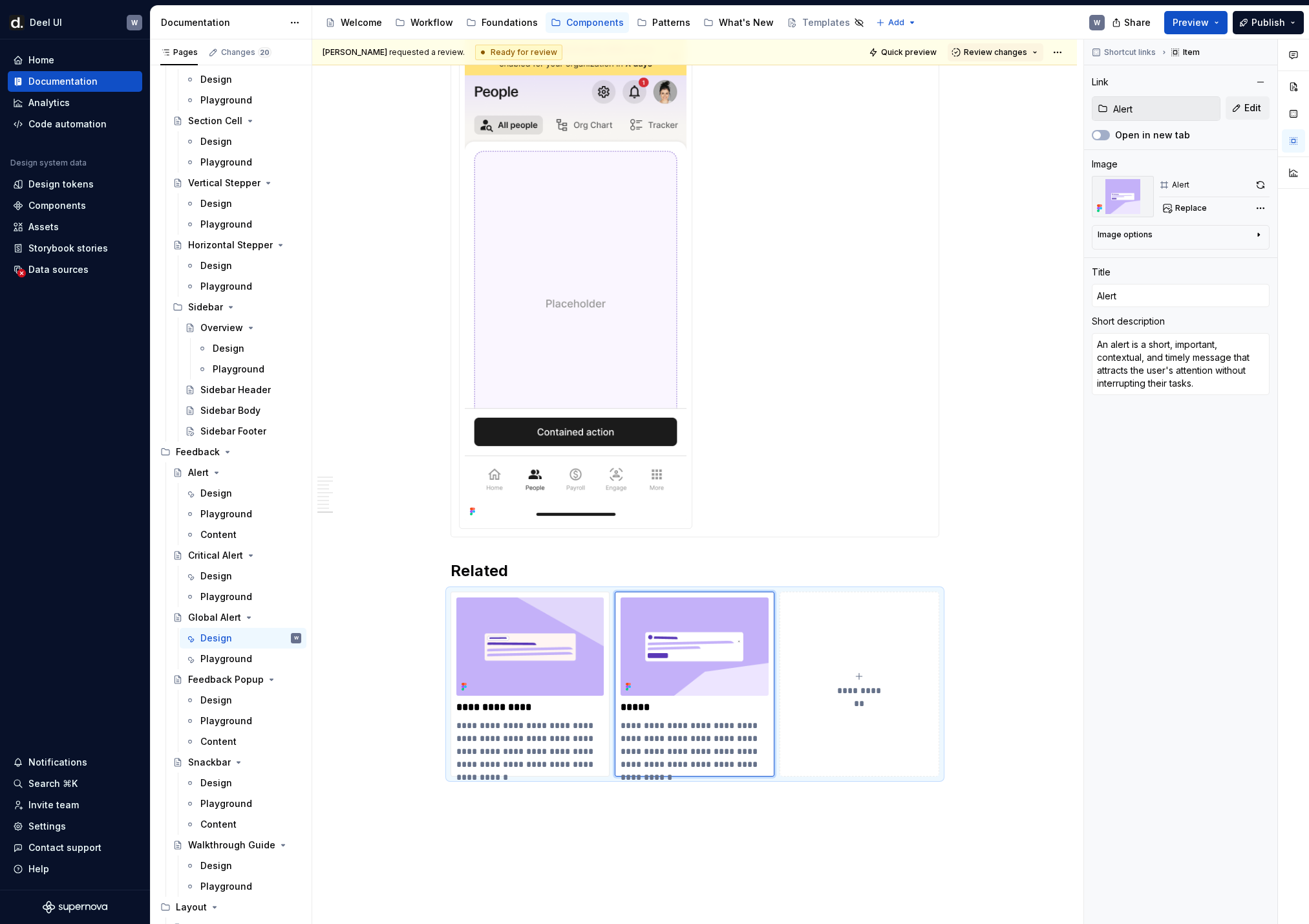
click at [899, 59] on button "Review changes" at bounding box center [995, 52] width 96 height 18
click at [899, 74] on div "Approve" at bounding box center [1038, 77] width 113 height 13
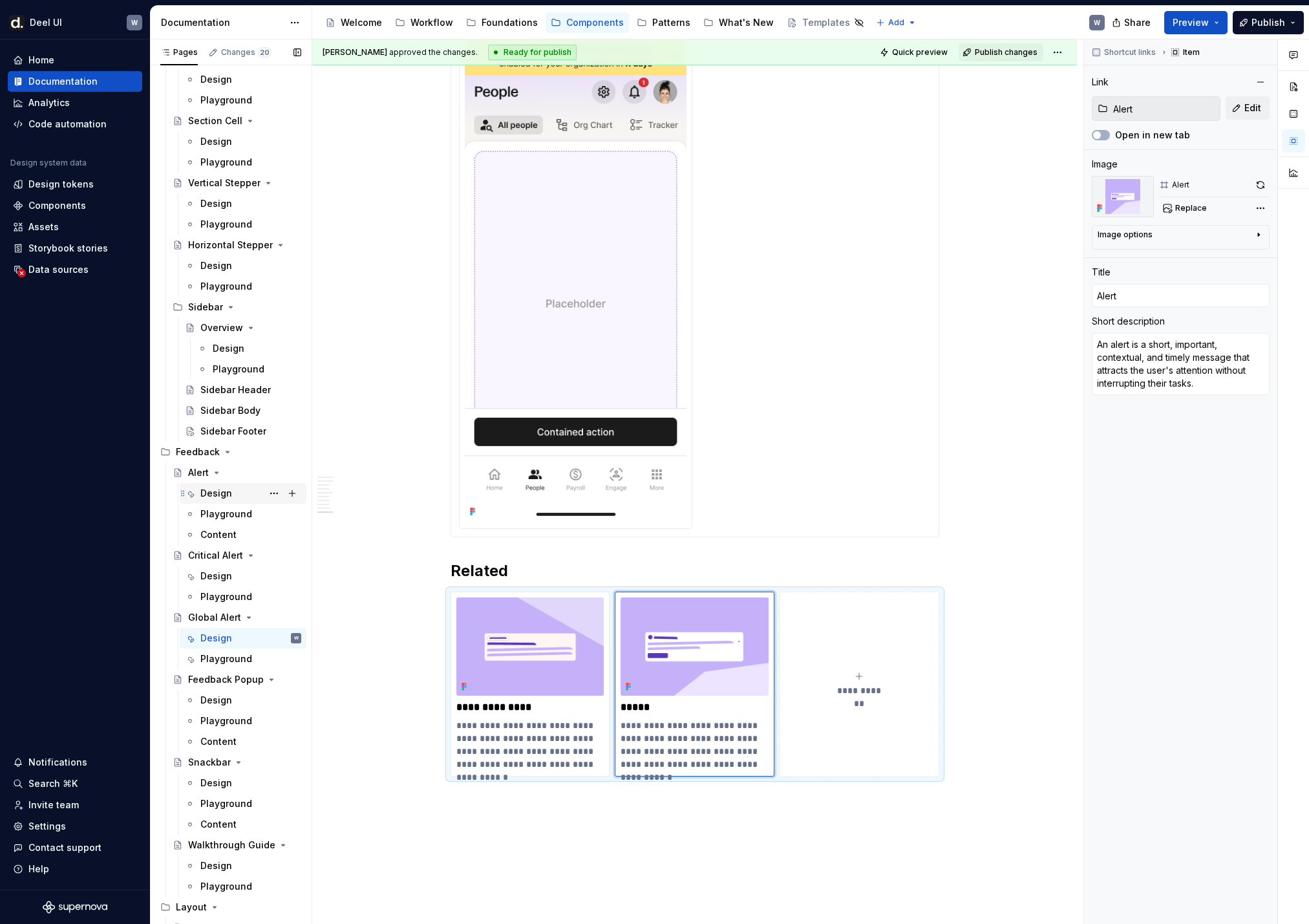
click at [221, 497] on div "Design" at bounding box center [216, 493] width 32 height 13
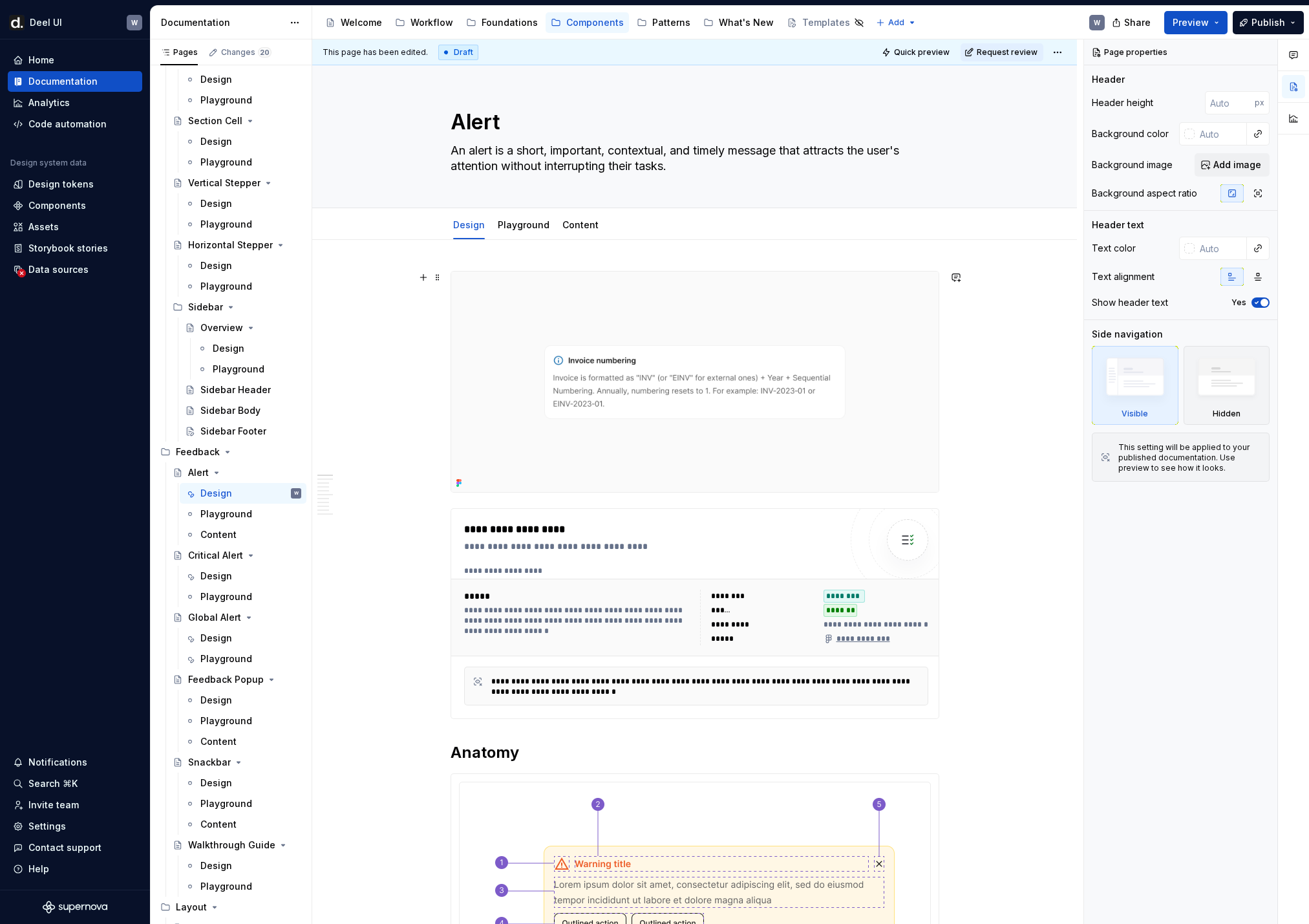
scroll to position [258, 0]
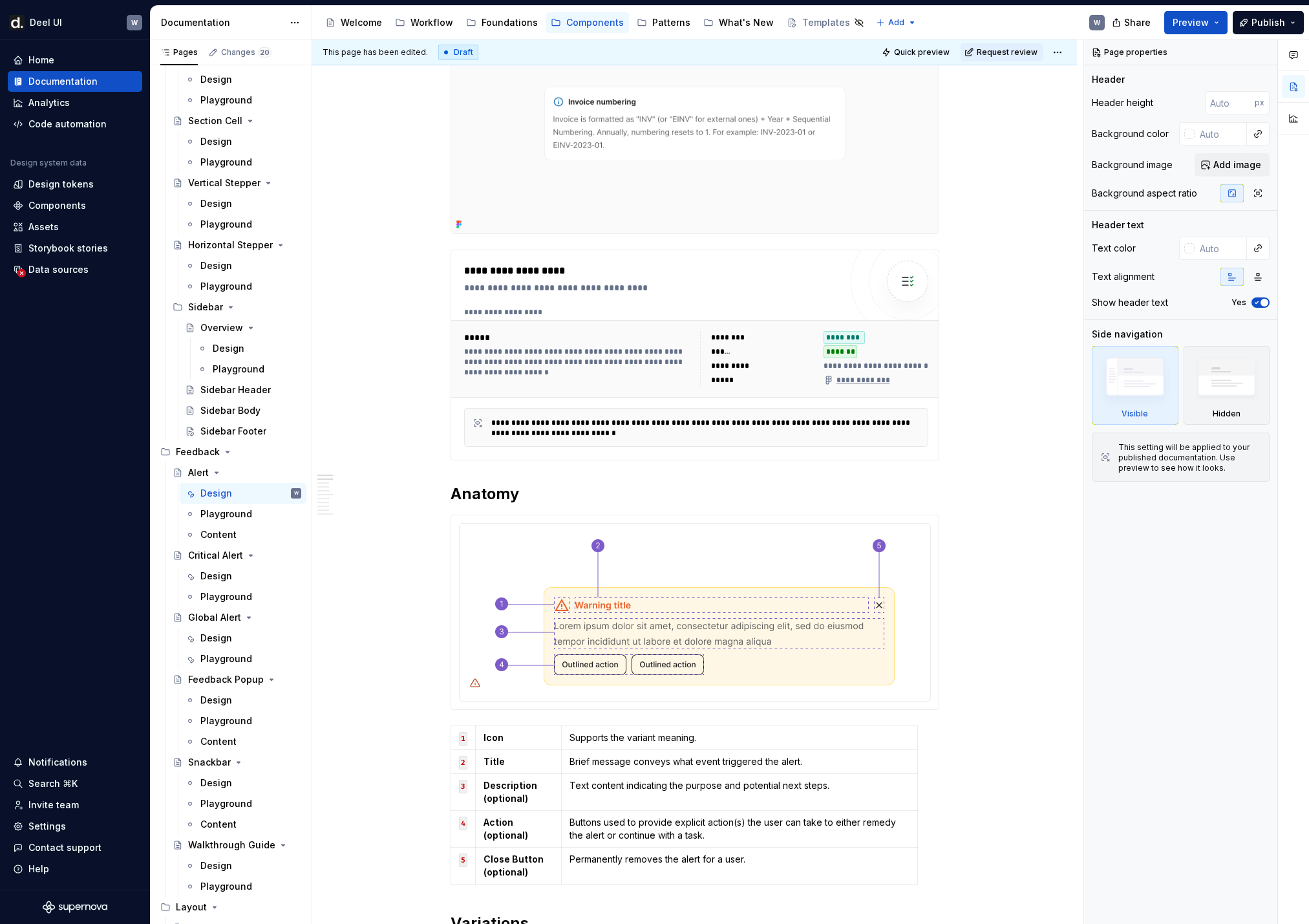
click at [713, 165] on img at bounding box center [694, 123] width 487 height 220
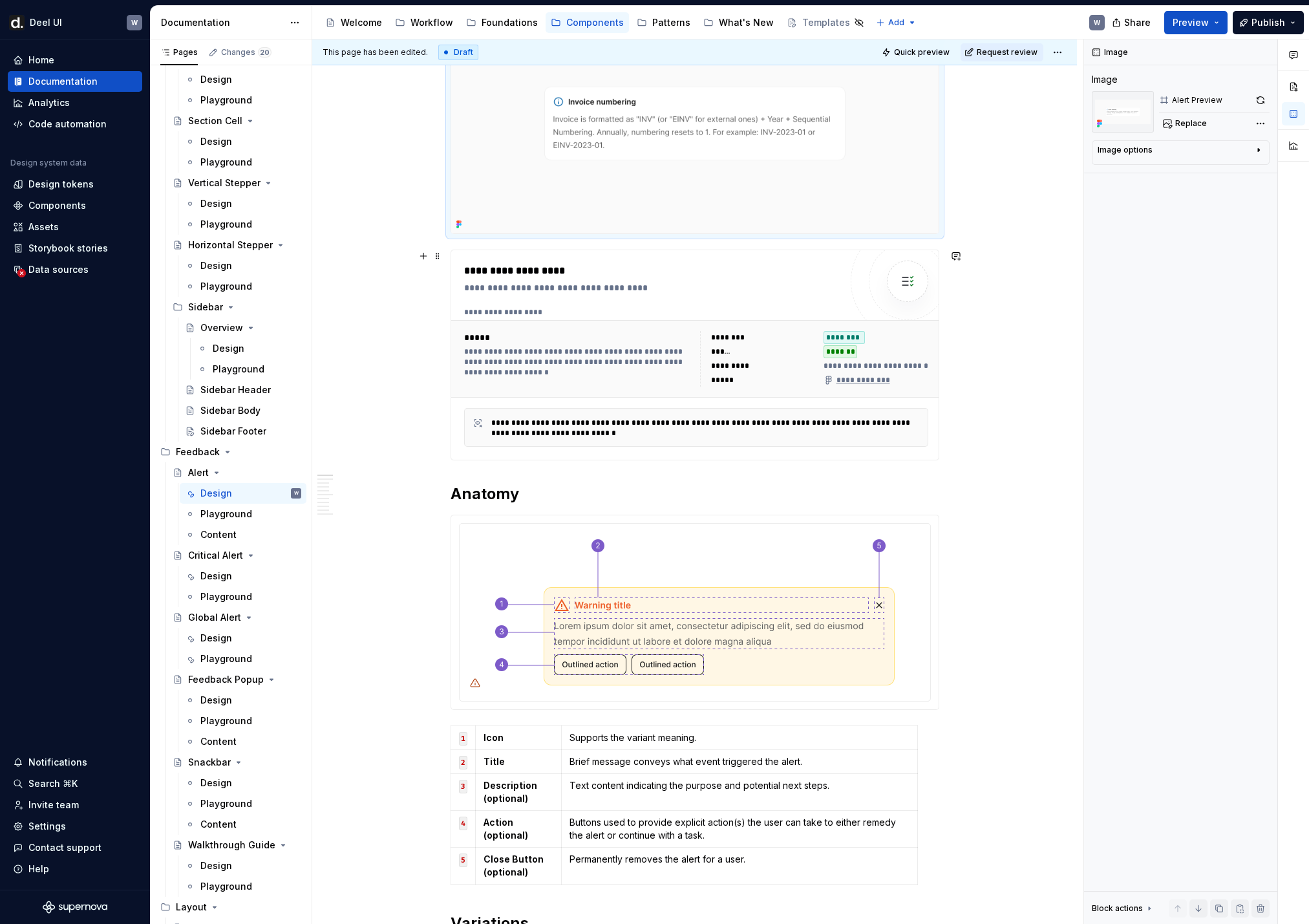
scroll to position [0, 0]
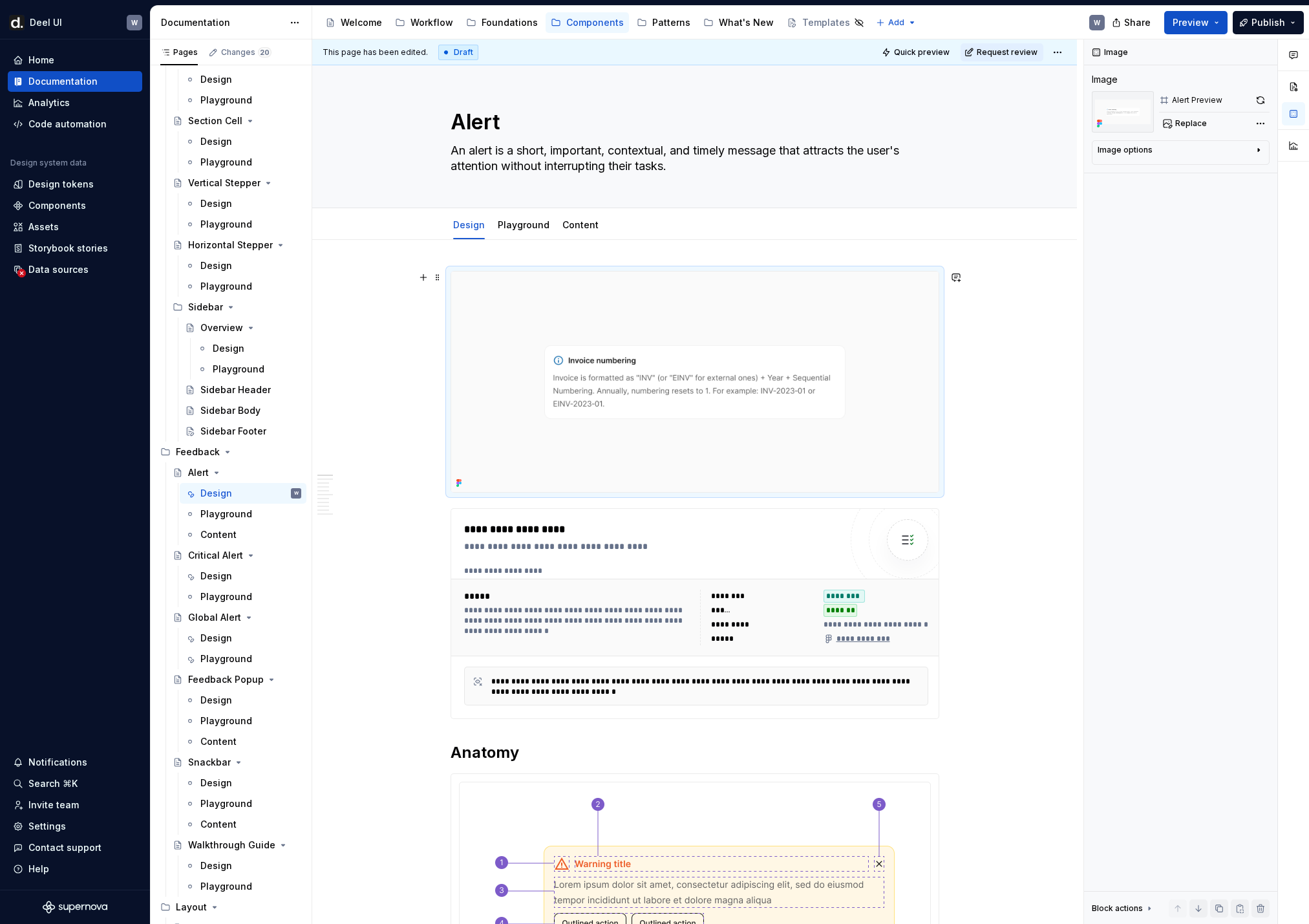
click at [728, 345] on img at bounding box center [694, 382] width 487 height 220
click at [899, 100] on button "button" at bounding box center [1260, 100] width 18 height 18
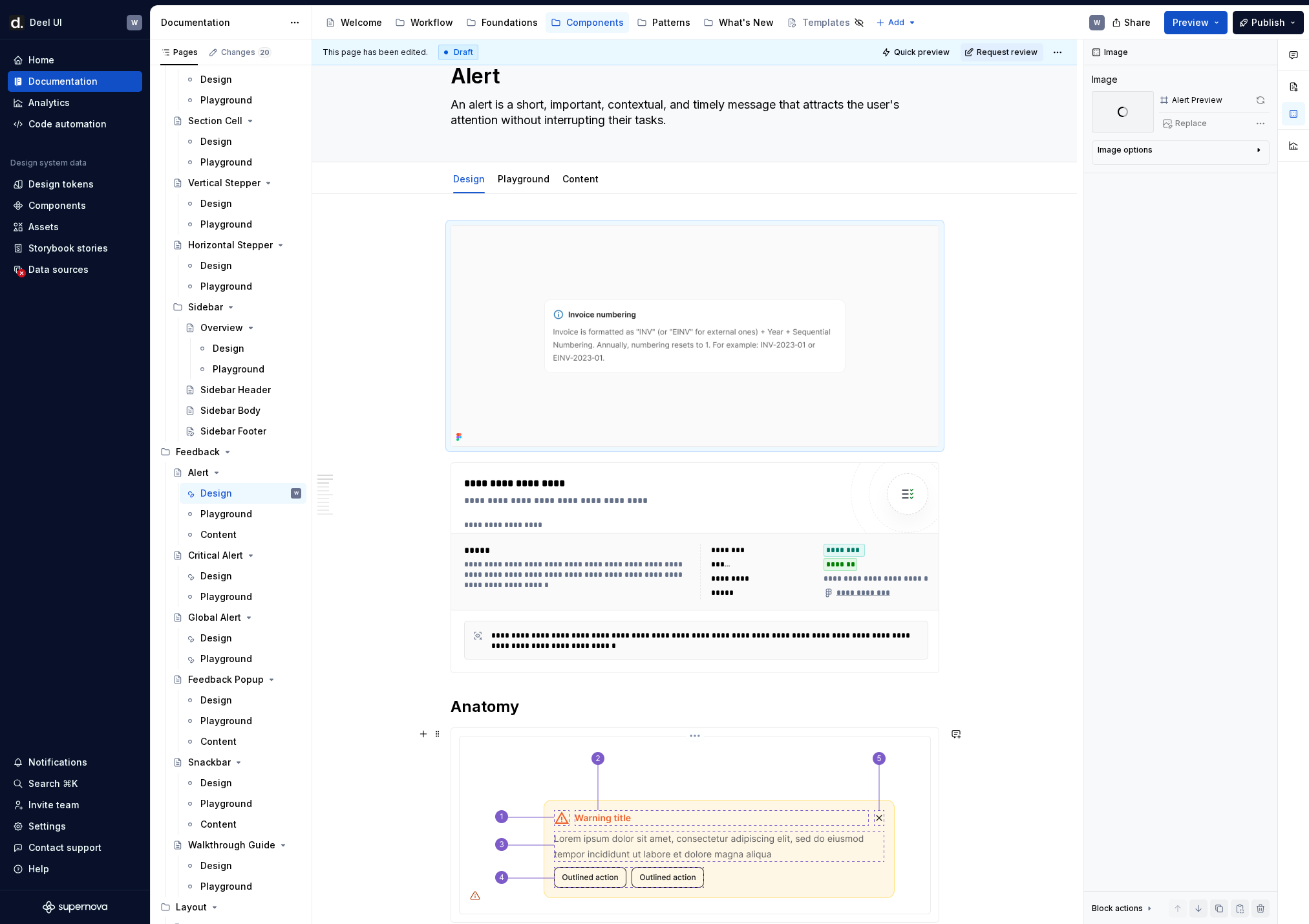
scroll to position [383, 0]
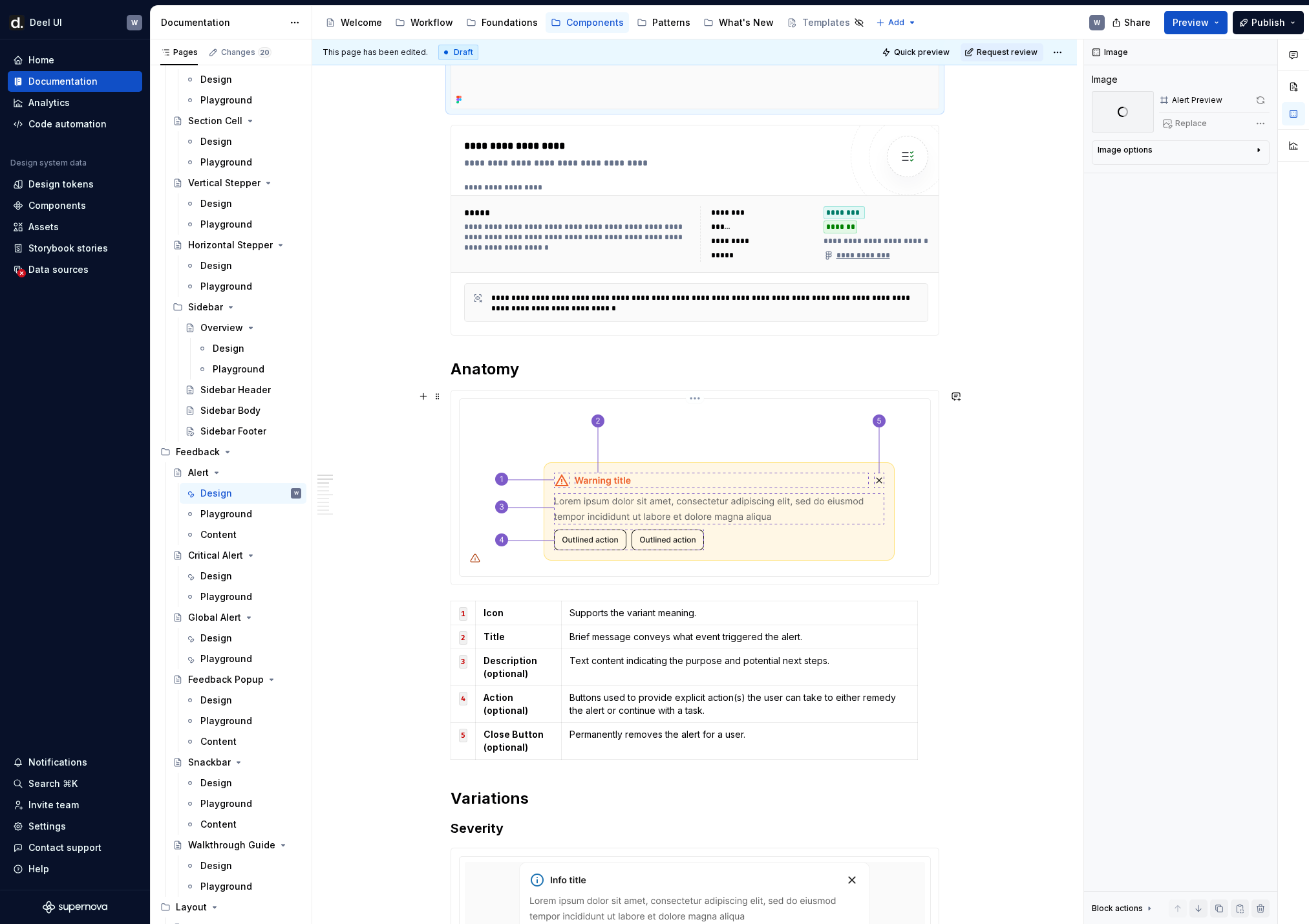
click at [756, 556] on img at bounding box center [695, 486] width 418 height 164
type textarea "*"
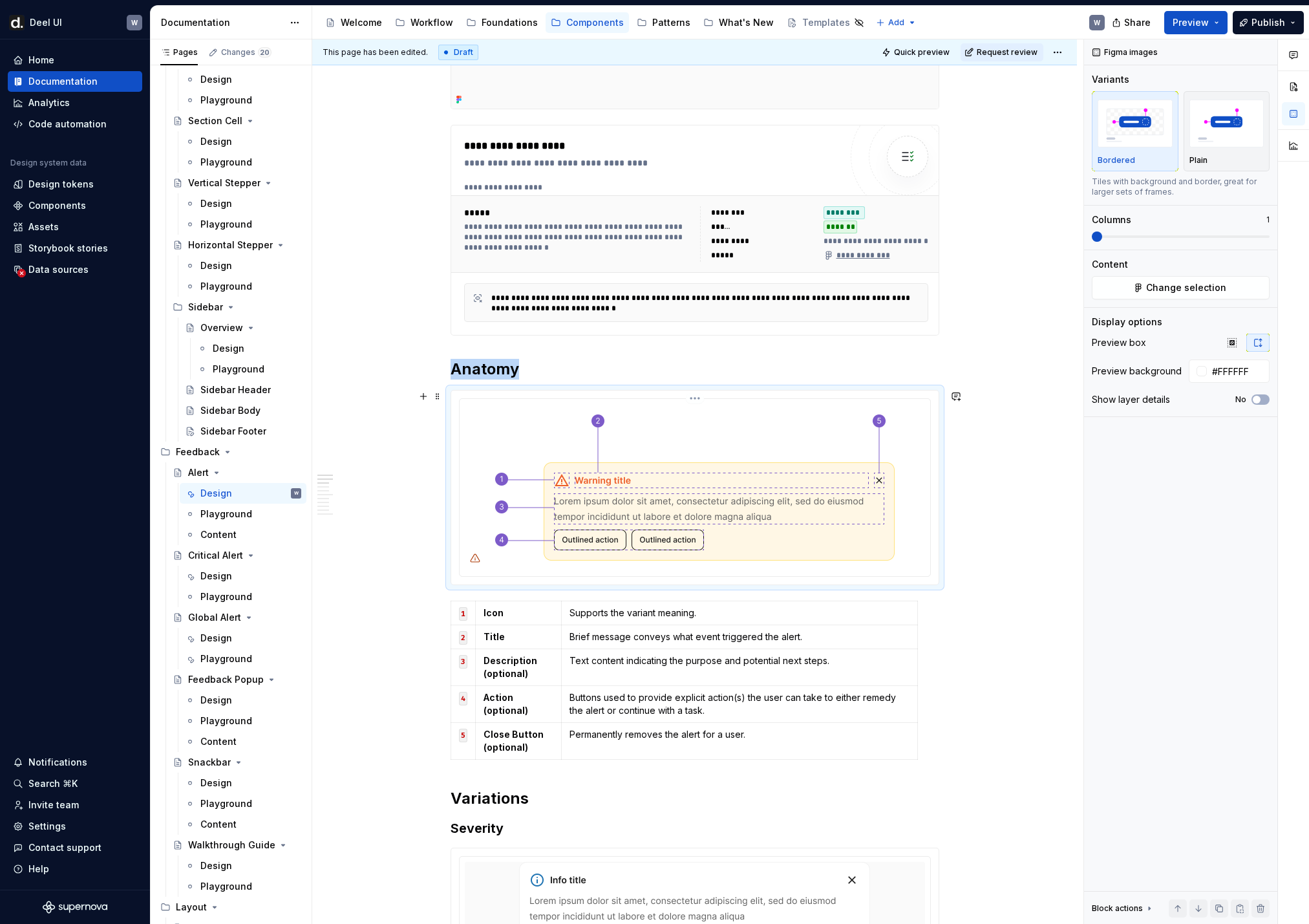
click at [703, 396] on html "[PERSON_NAME] UI W Home Documentation Analytics Code automation Design system d…" at bounding box center [654, 462] width 1309 height 924
click at [740, 466] on div "Update Figma image" at bounding box center [767, 466] width 108 height 13
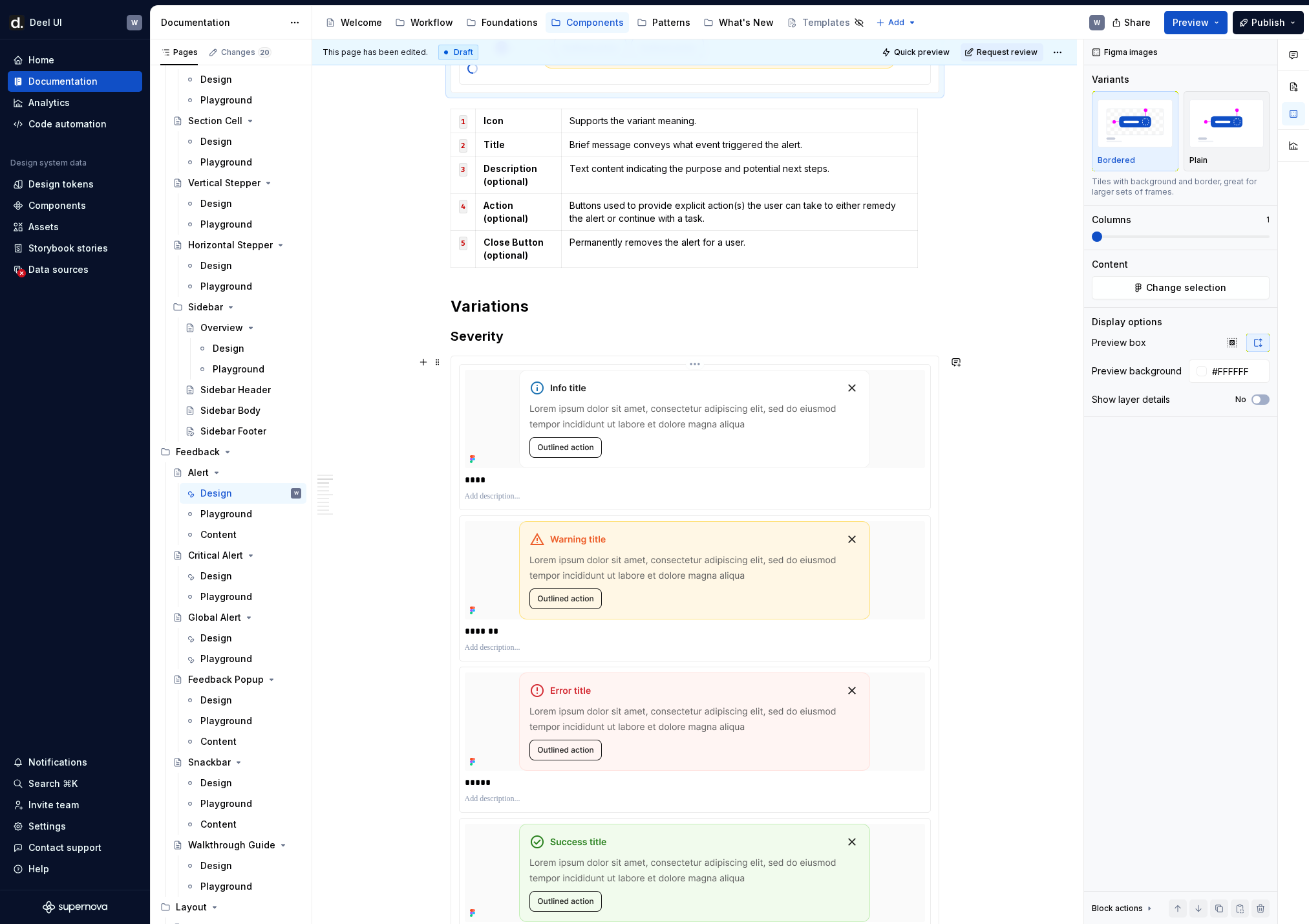
scroll to position [878, 0]
click at [705, 484] on div "****" at bounding box center [695, 477] width 460 height 18
type input "#FAFAFA"
click at [696, 358] on html "[PERSON_NAME] UI W Home Documentation Analytics Code automation Design system d…" at bounding box center [654, 462] width 1309 height 924
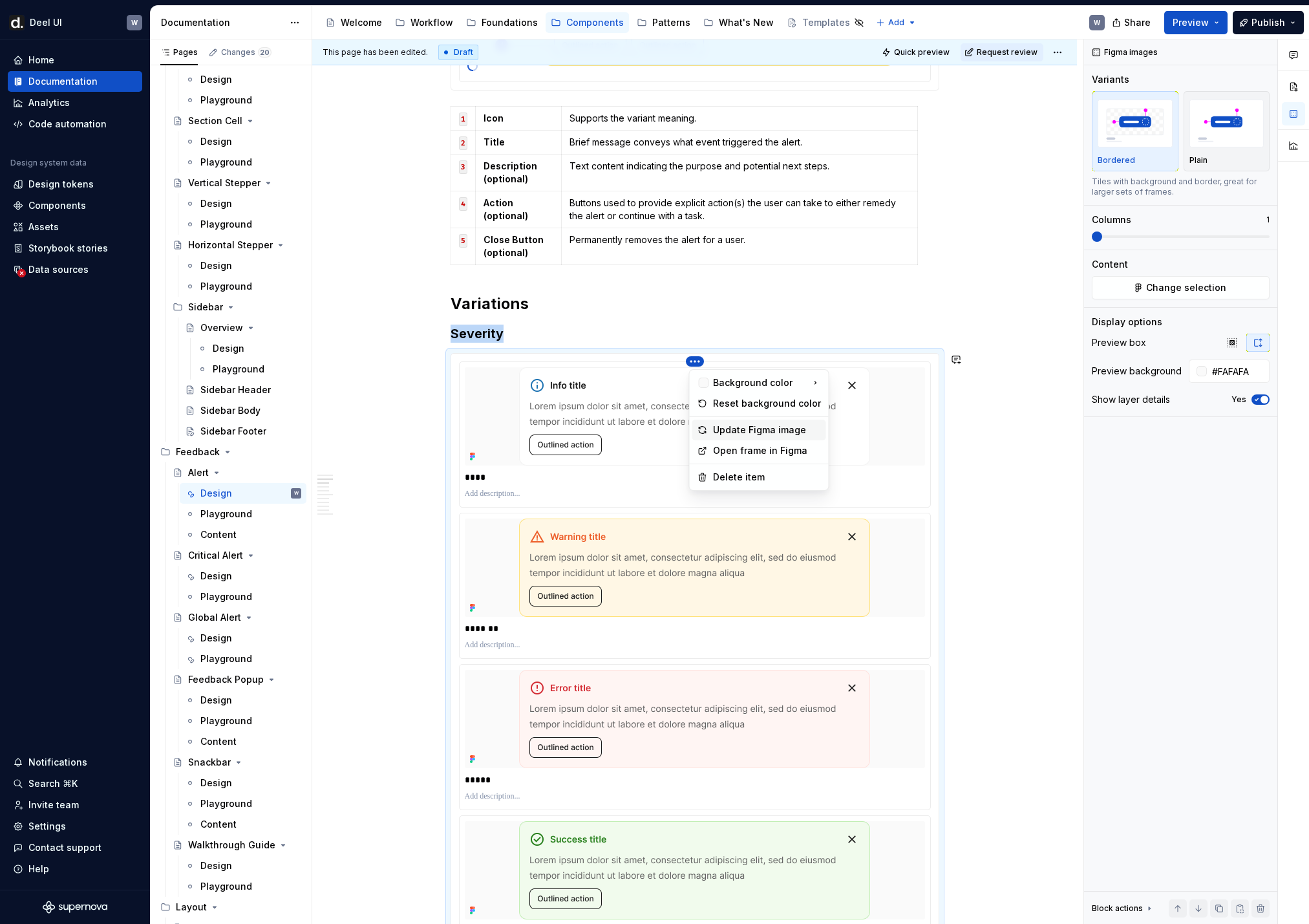
click at [727, 431] on div "Update Figma image" at bounding box center [767, 430] width 108 height 13
click at [704, 513] on html "[PERSON_NAME] UI W Home Documentation Analytics Code automation Design system d…" at bounding box center [654, 462] width 1309 height 924
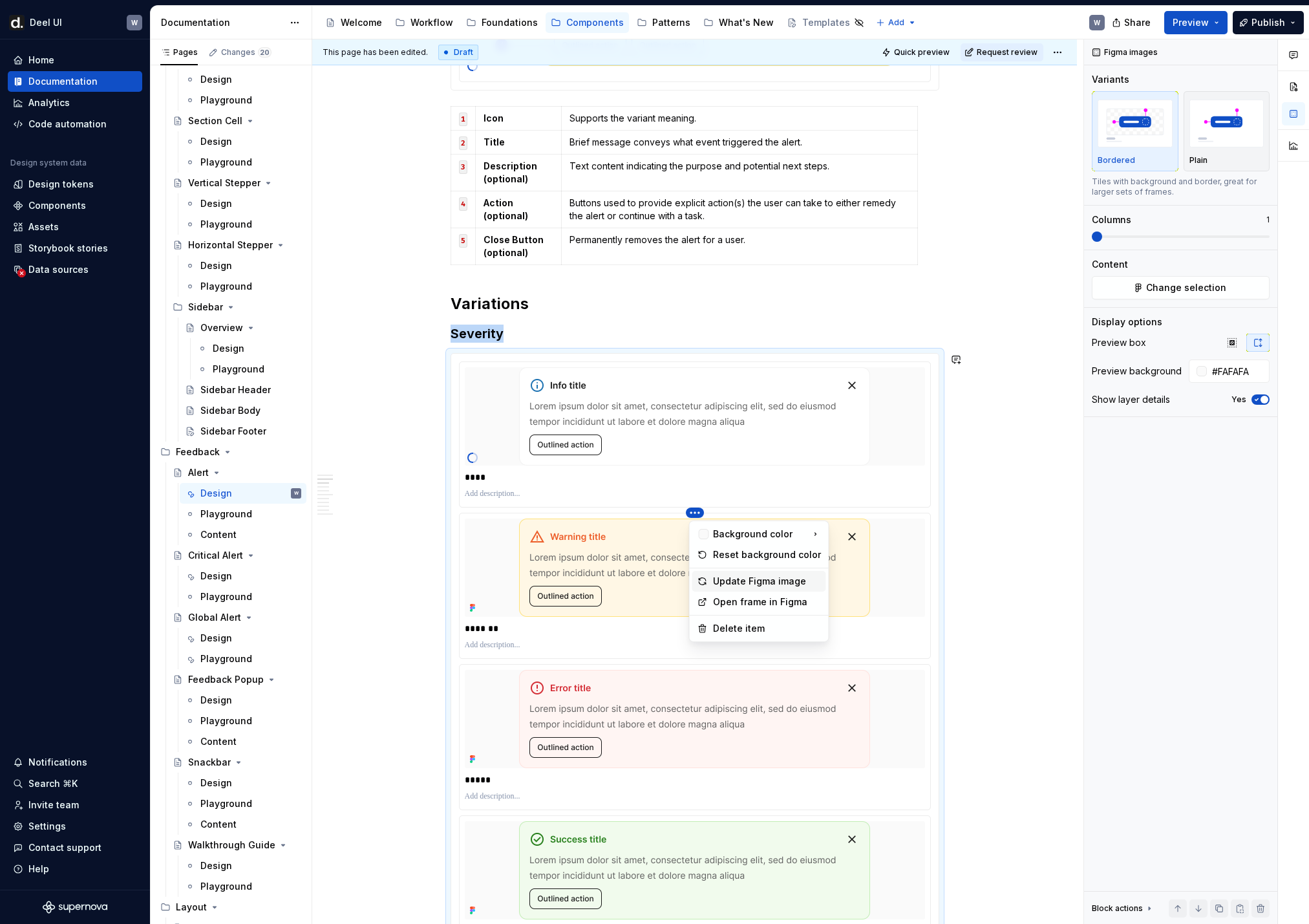
click at [732, 576] on div "Update Figma image" at bounding box center [767, 581] width 108 height 13
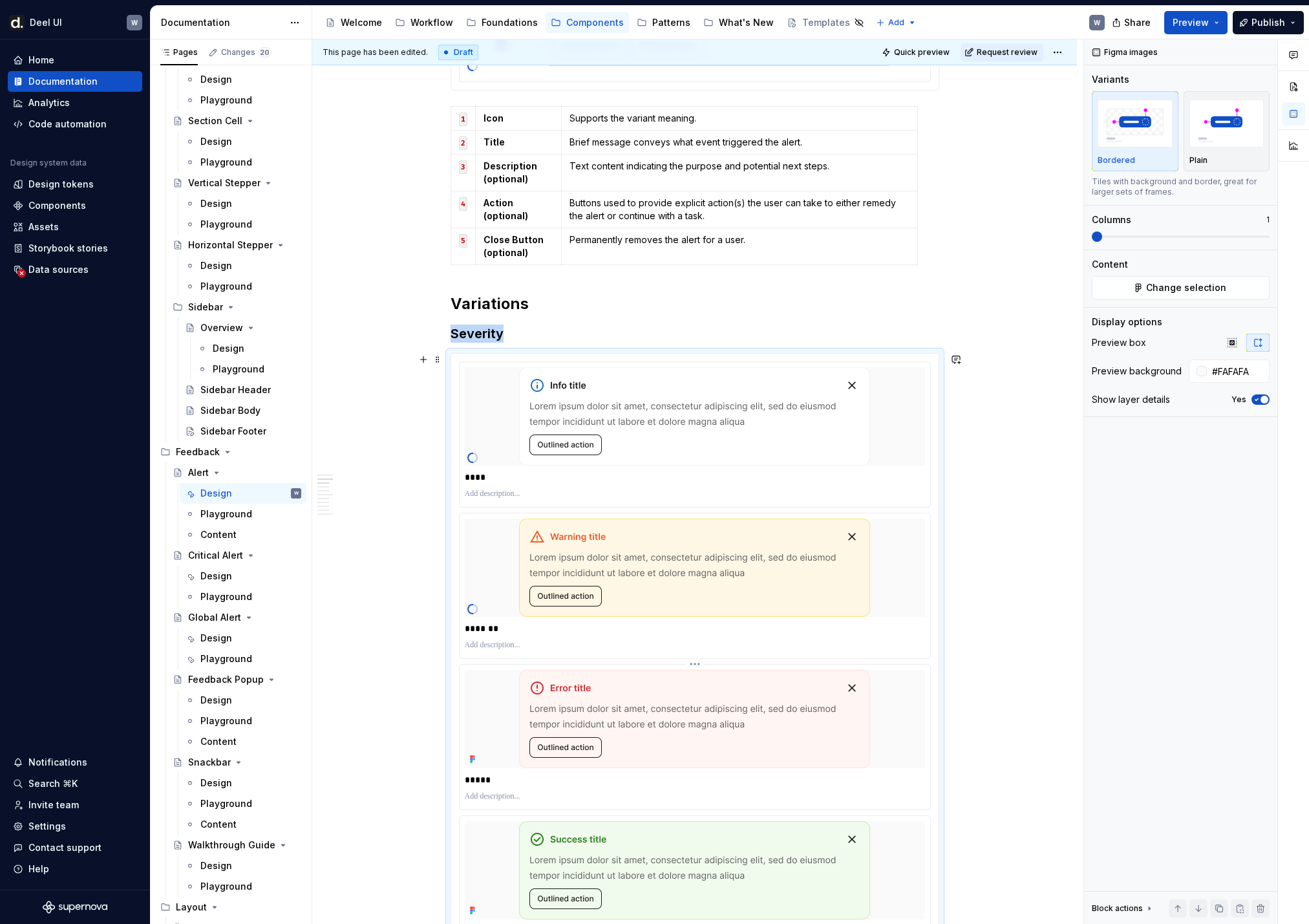
click at [717, 613] on div "*****" at bounding box center [694, 737] width 471 height 145
click at [700, 613] on html "[PERSON_NAME] UI W Home Documentation Analytics Code automation Design system d…" at bounding box center [654, 462] width 1309 height 924
click at [747, 613] on div "Update Figma image" at bounding box center [767, 732] width 108 height 13
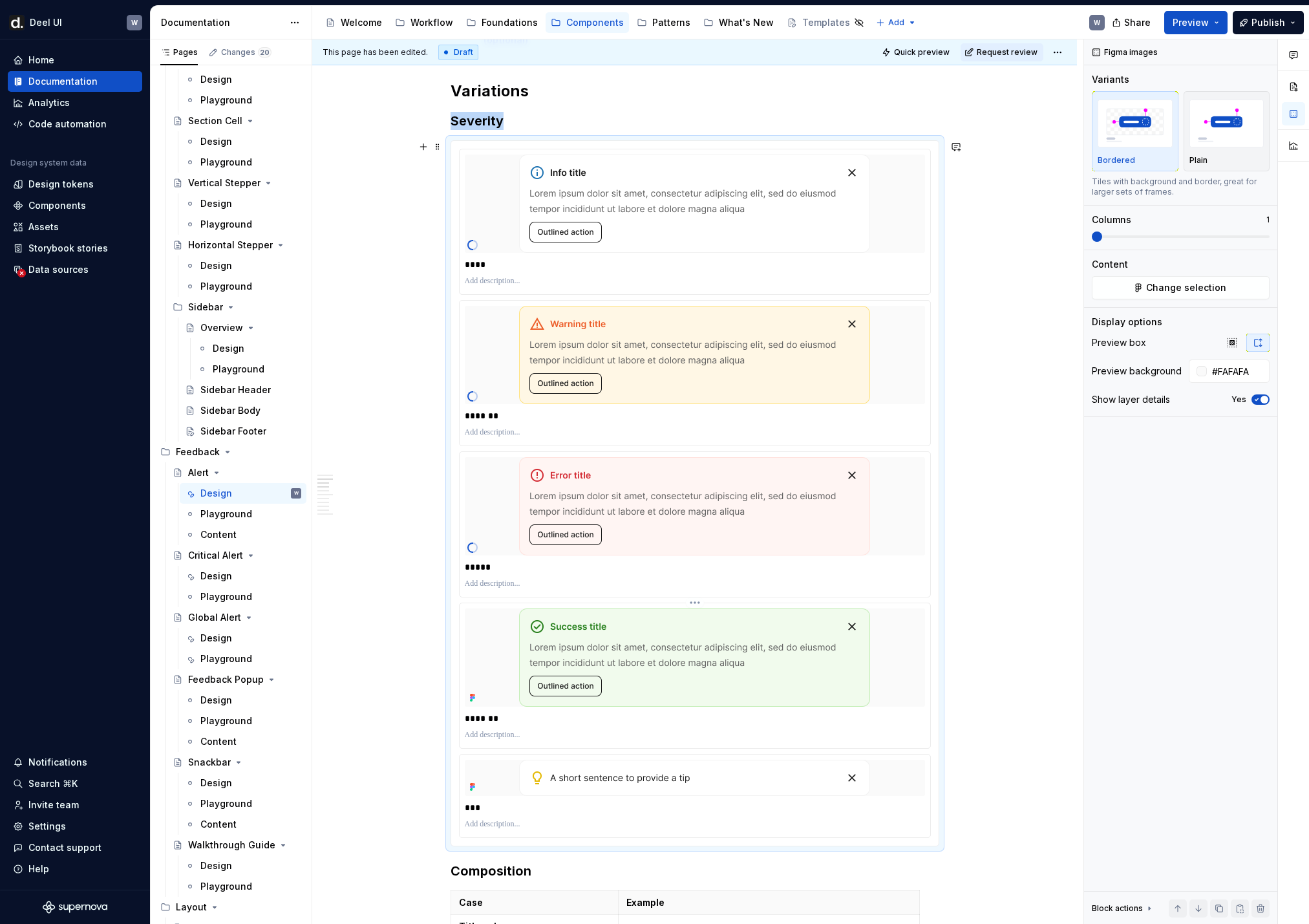
scroll to position [1097, 0]
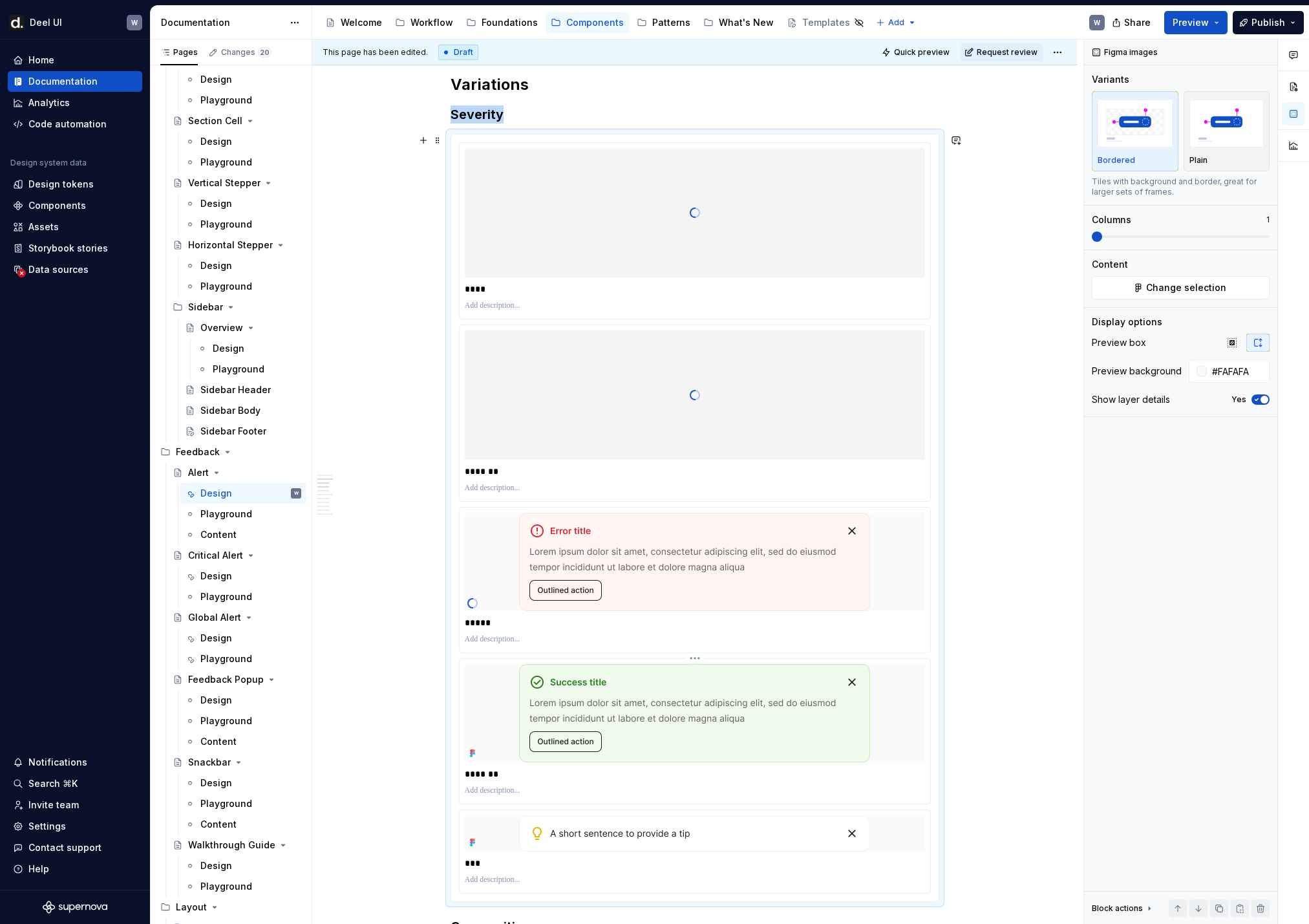
click at [702, 613] on html "[PERSON_NAME] UI W Home Documentation Analytics Code automation Design system d…" at bounding box center [654, 462] width 1309 height 924
click at [735, 613] on div "Update Figma image" at bounding box center [767, 726] width 108 height 13
click at [697, 613] on html "[PERSON_NAME] UI W Home Documentation Analytics Code automation Design system d…" at bounding box center [654, 462] width 1309 height 924
click at [723, 613] on div "Update Figma image" at bounding box center [767, 741] width 108 height 13
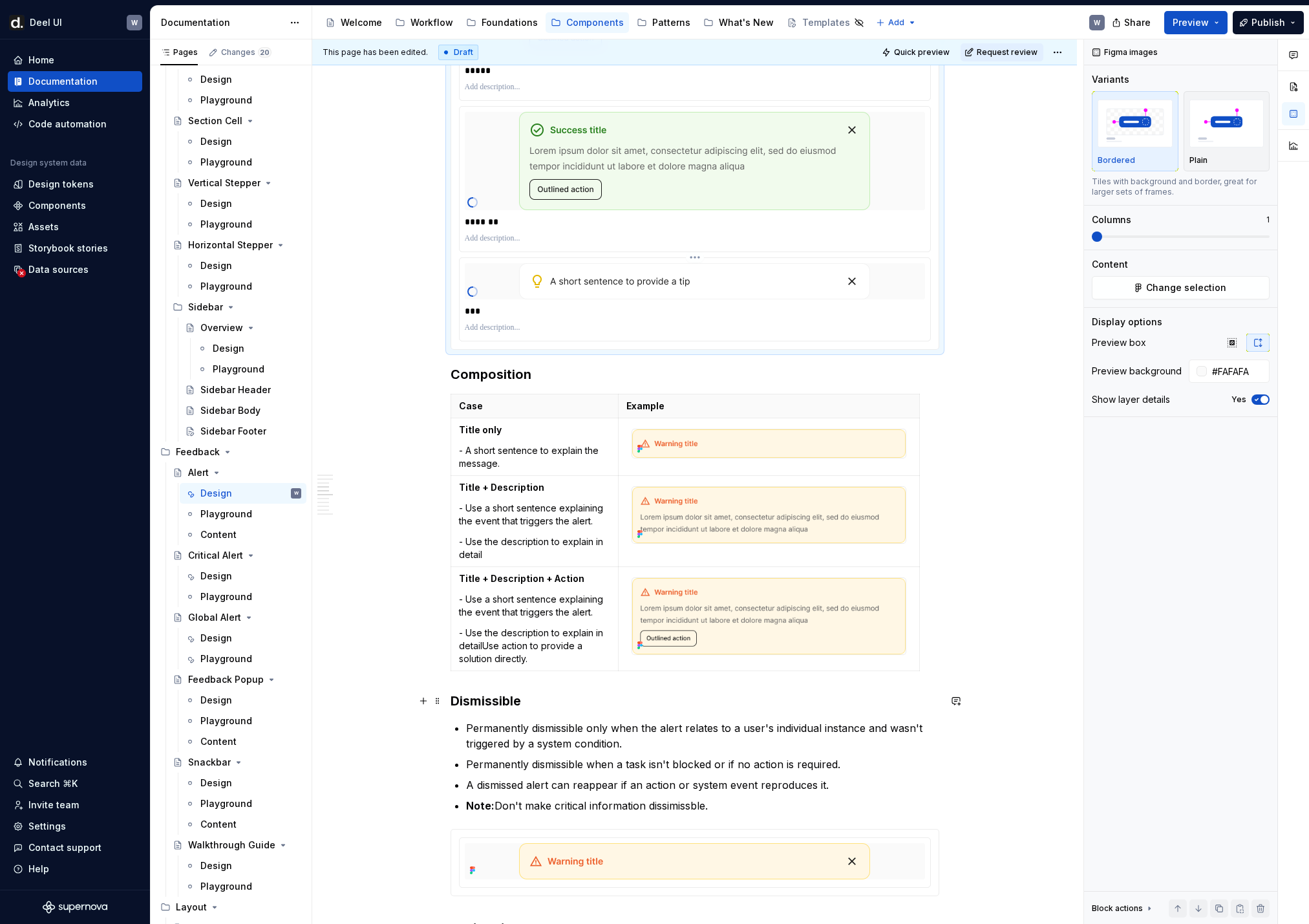
scroll to position [1654, 0]
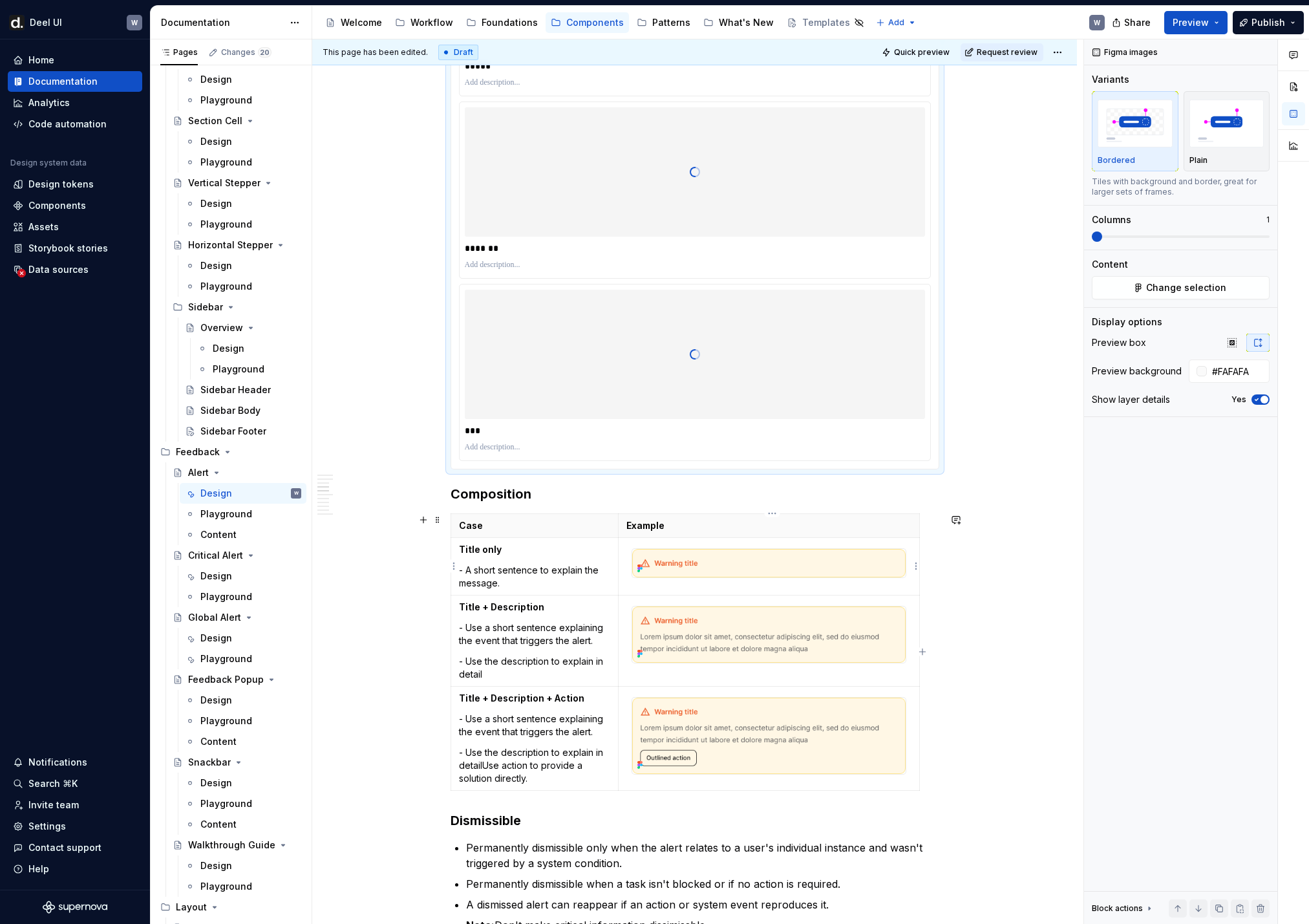
click at [707, 557] on img at bounding box center [769, 563] width 273 height 28
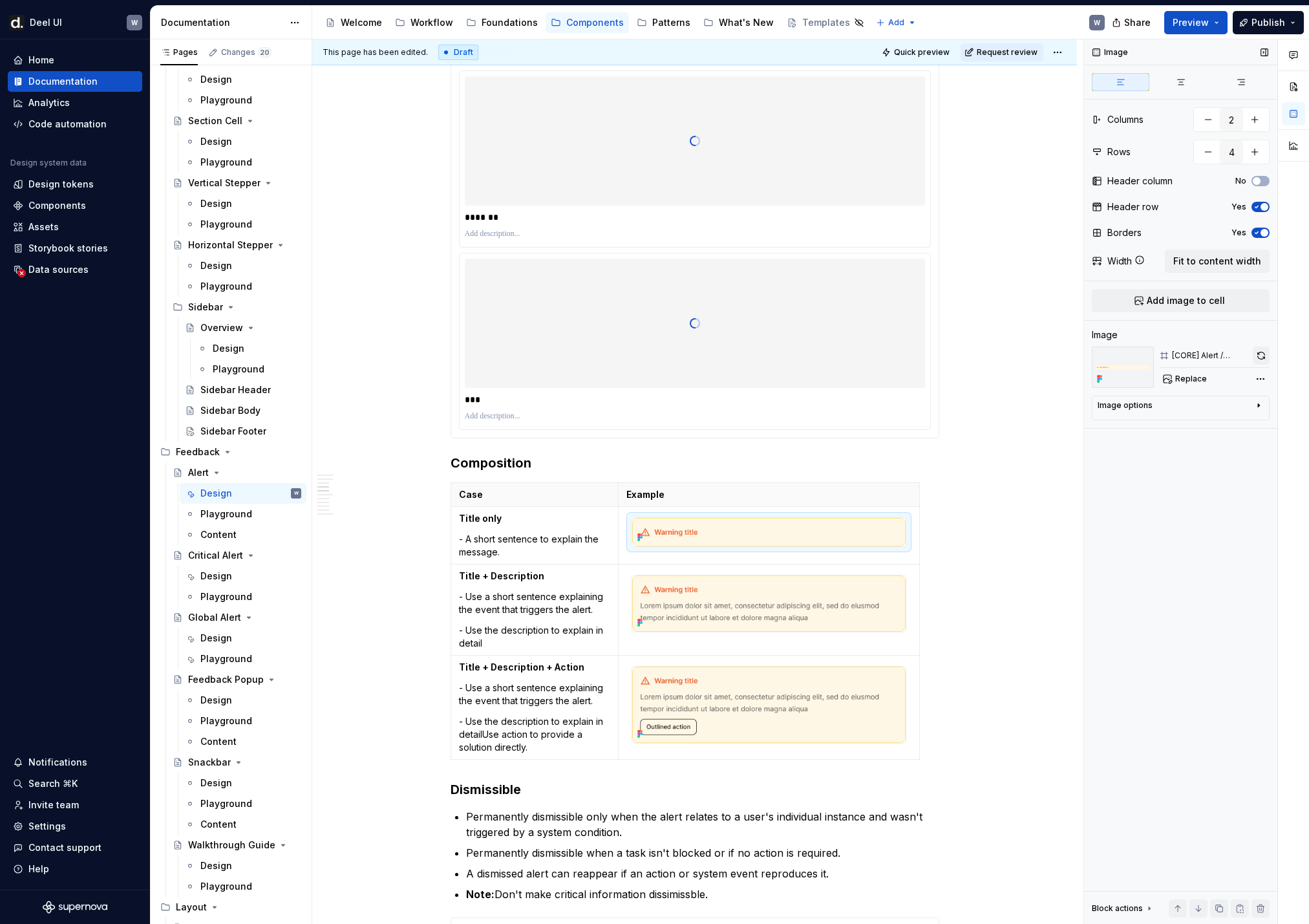
click at [899, 351] on button "button" at bounding box center [1261, 356] width 17 height 18
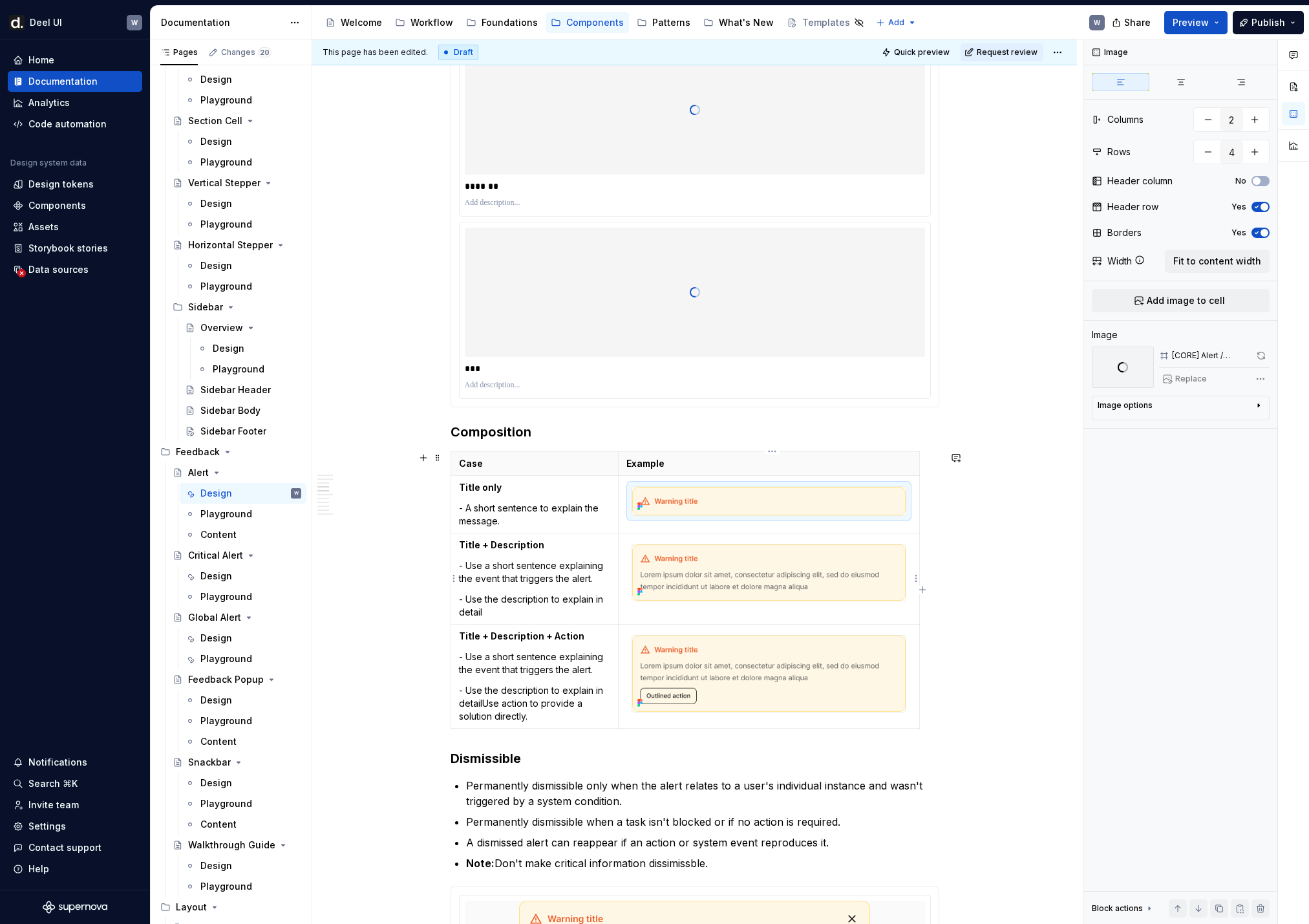
click at [847, 596] on img at bounding box center [769, 573] width 273 height 57
click at [899, 352] on button "button" at bounding box center [1261, 356] width 17 height 18
click at [812, 613] on img at bounding box center [769, 673] width 273 height 76
click at [899, 354] on button "button" at bounding box center [1261, 356] width 17 height 18
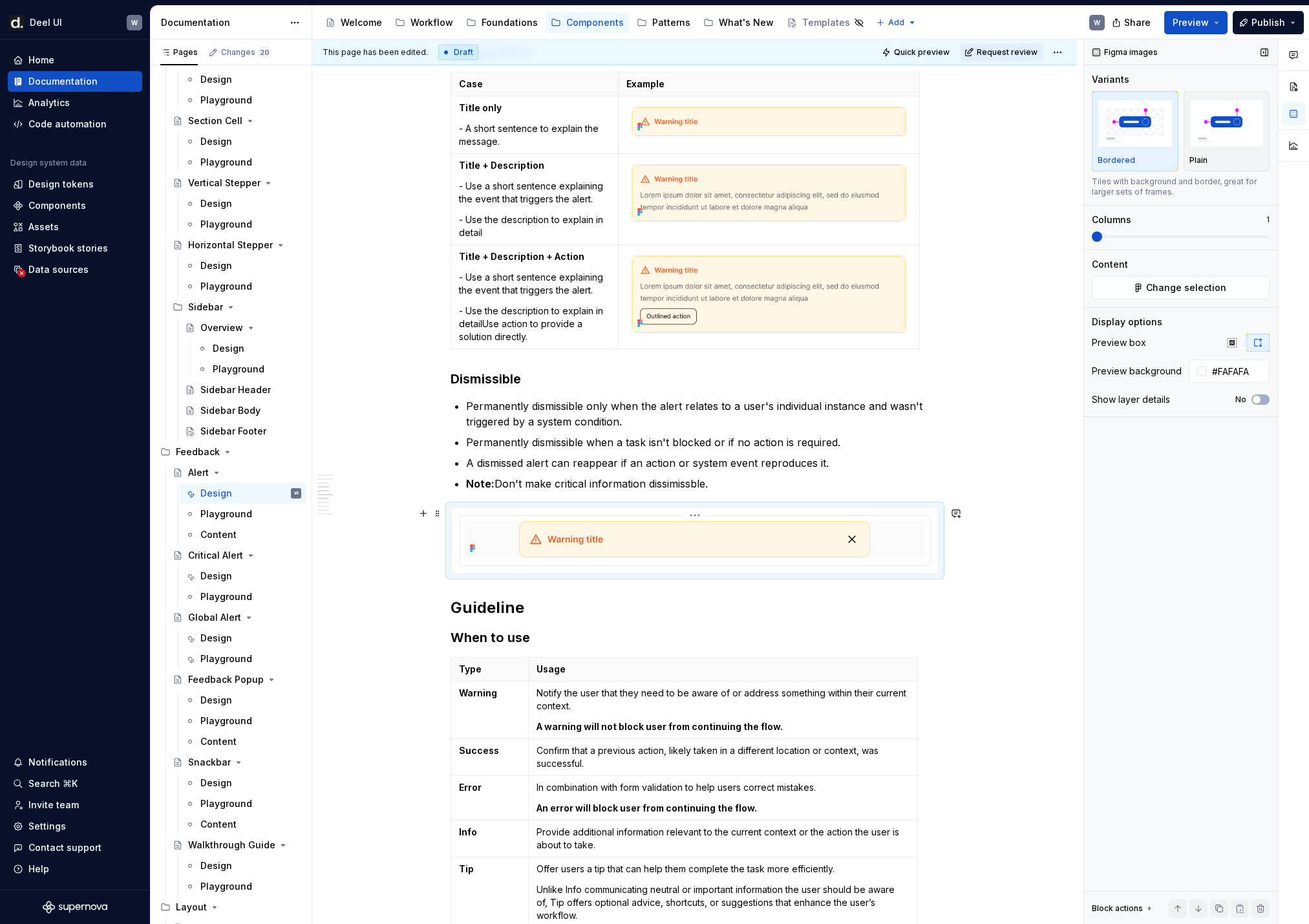
scroll to position [2051, 0]
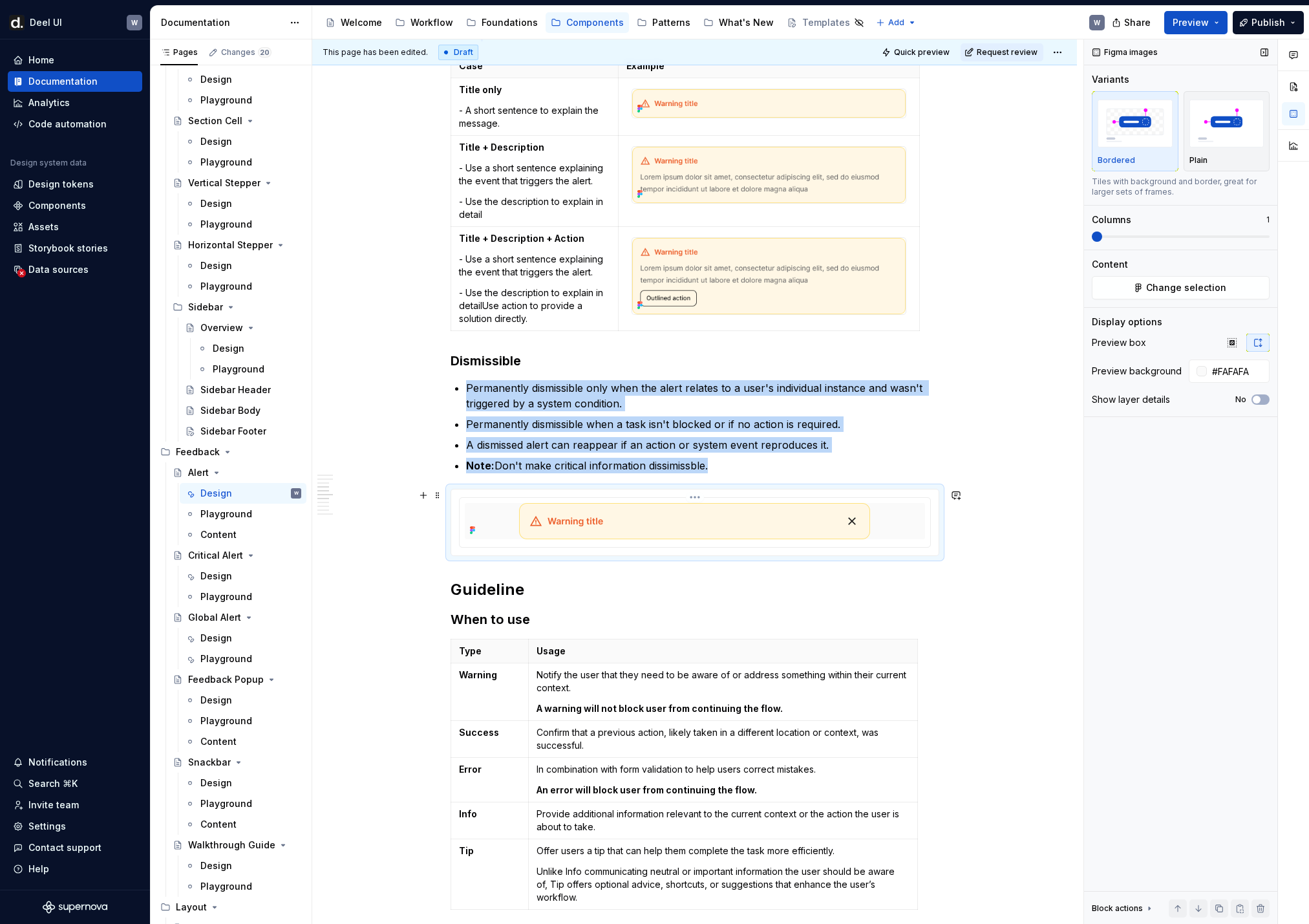
click at [824, 529] on img at bounding box center [694, 521] width 351 height 37
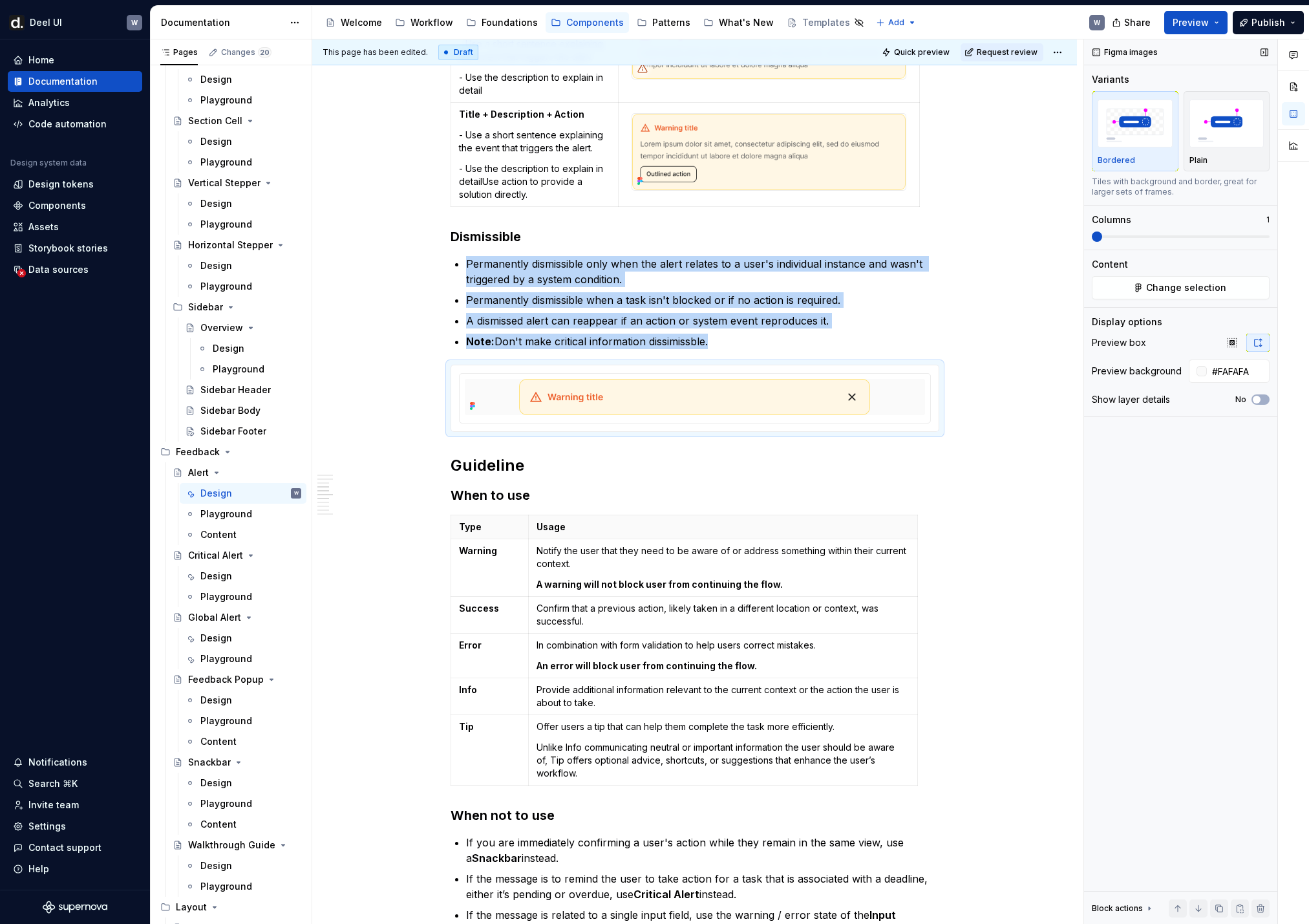
scroll to position [1927, 0]
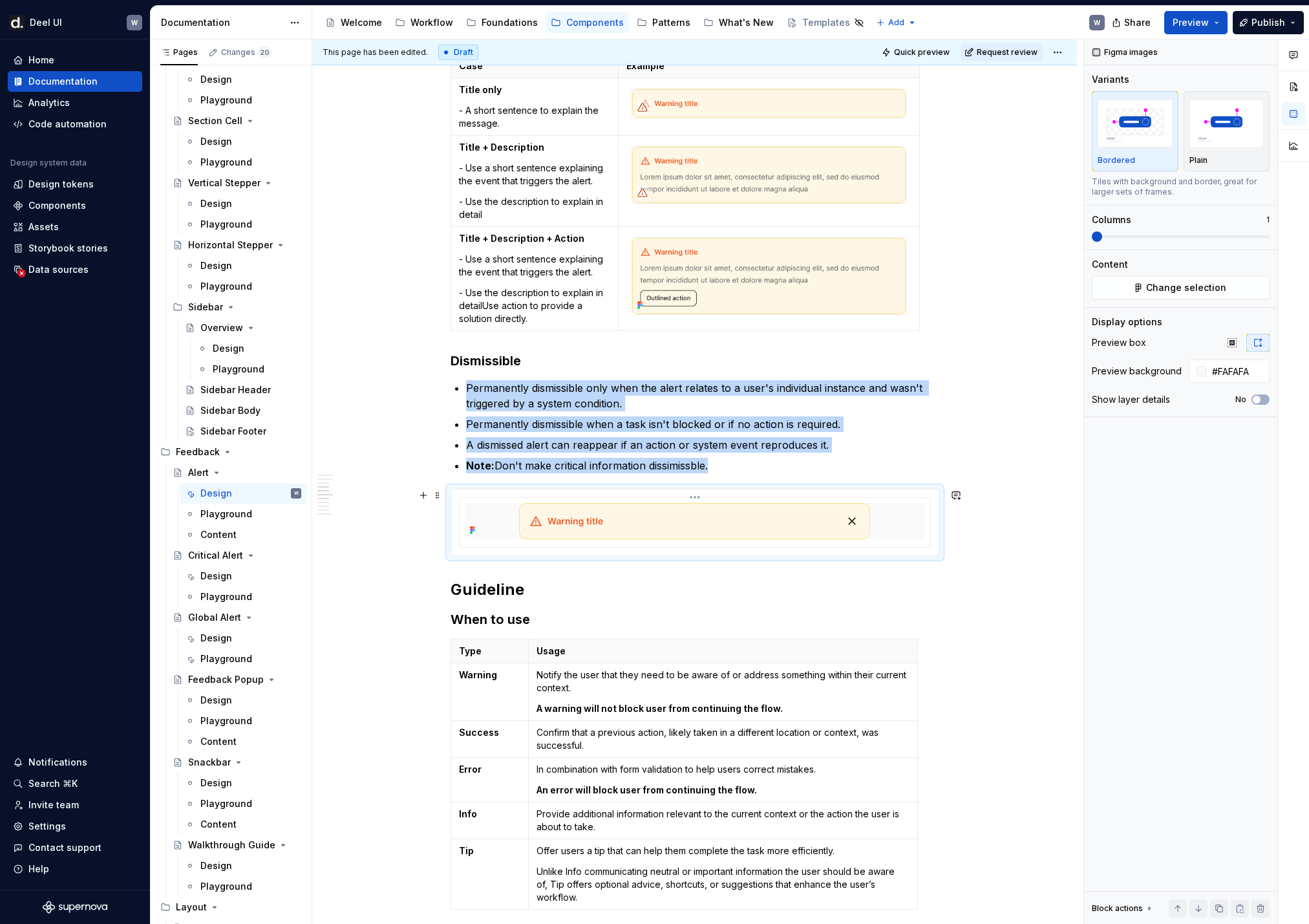
click at [692, 498] on html "[PERSON_NAME] UI W Home Documentation Analytics Code automation Design system d…" at bounding box center [654, 462] width 1309 height 924
click at [717, 561] on div "Update Figma image" at bounding box center [767, 566] width 108 height 13
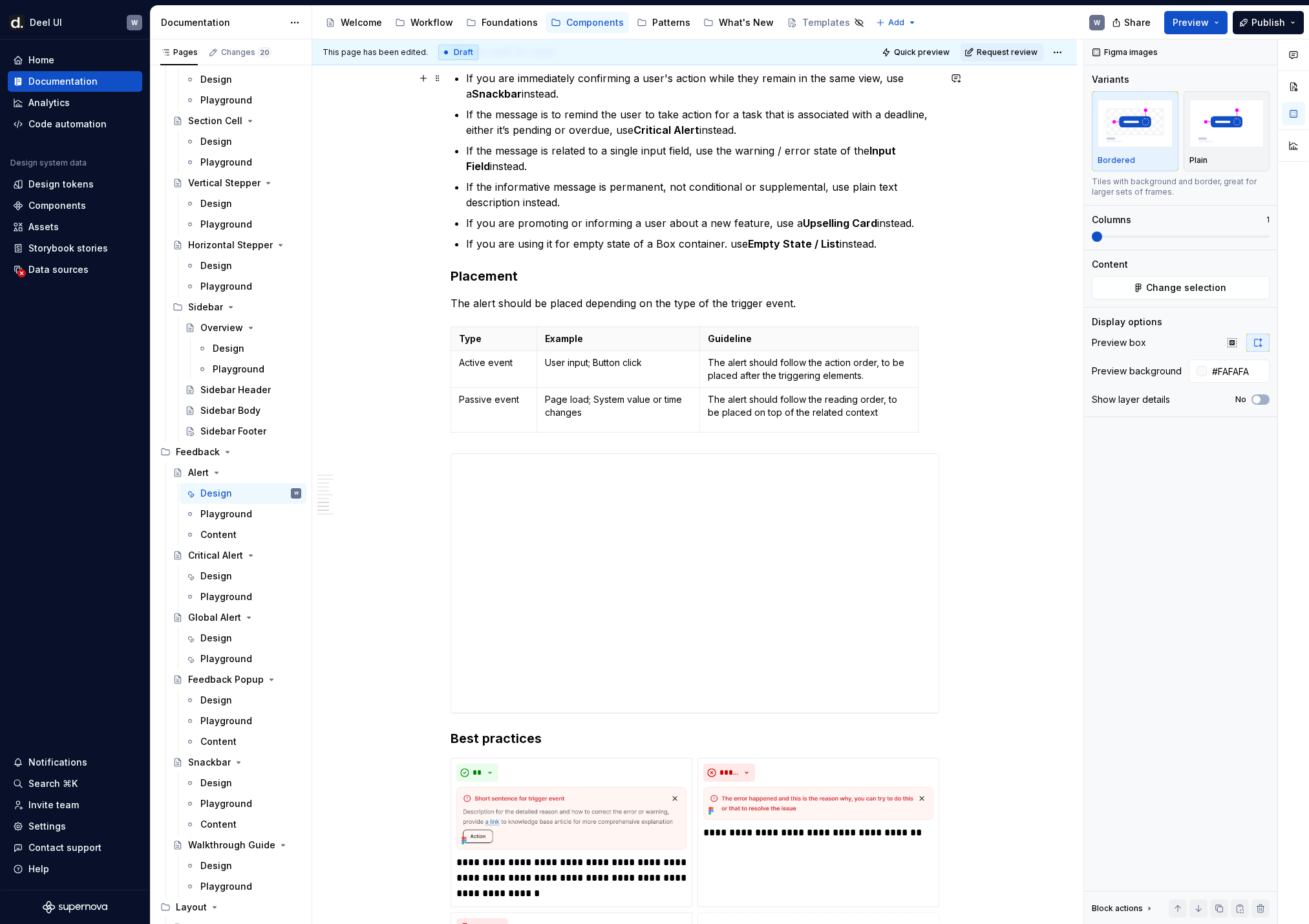
scroll to position [2722, 0]
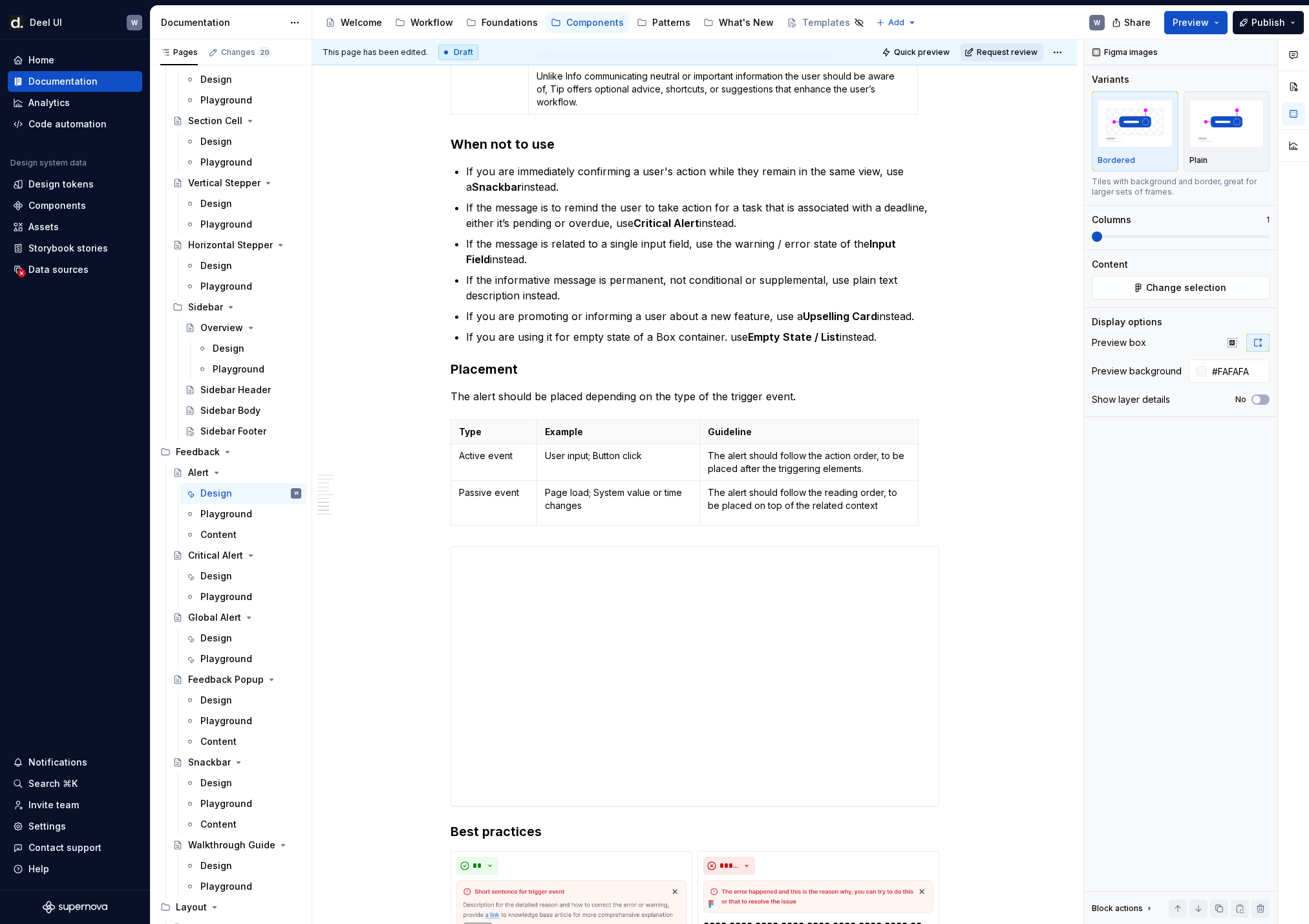
click at [899, 59] on button "Request review" at bounding box center [1002, 52] width 83 height 18
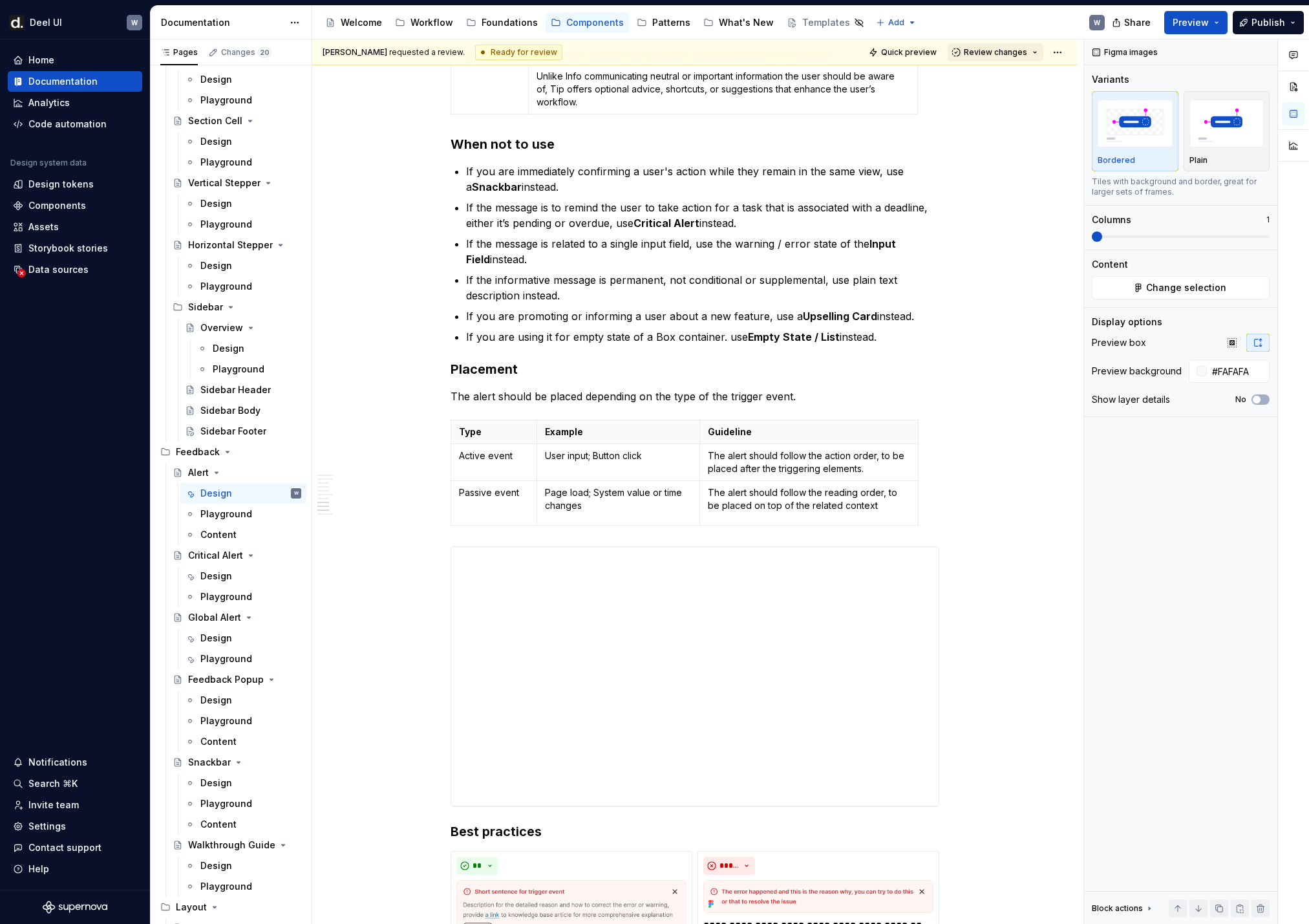
click at [899, 54] on span "Review changes" at bounding box center [996, 52] width 63 height 10
click at [899, 81] on div "Approve" at bounding box center [1038, 77] width 113 height 13
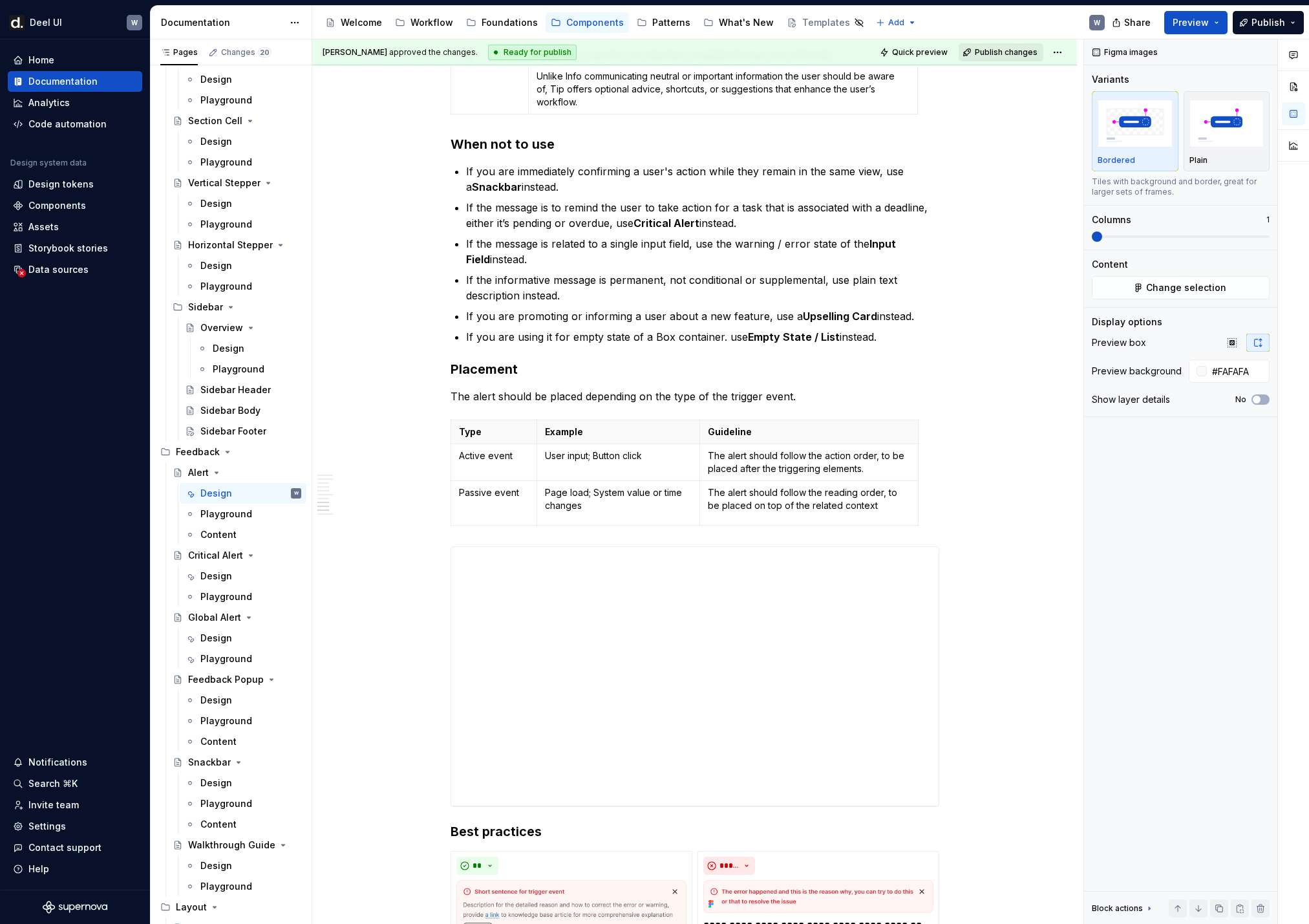
click at [899, 58] on button "Publish changes" at bounding box center [1000, 52] width 85 height 18
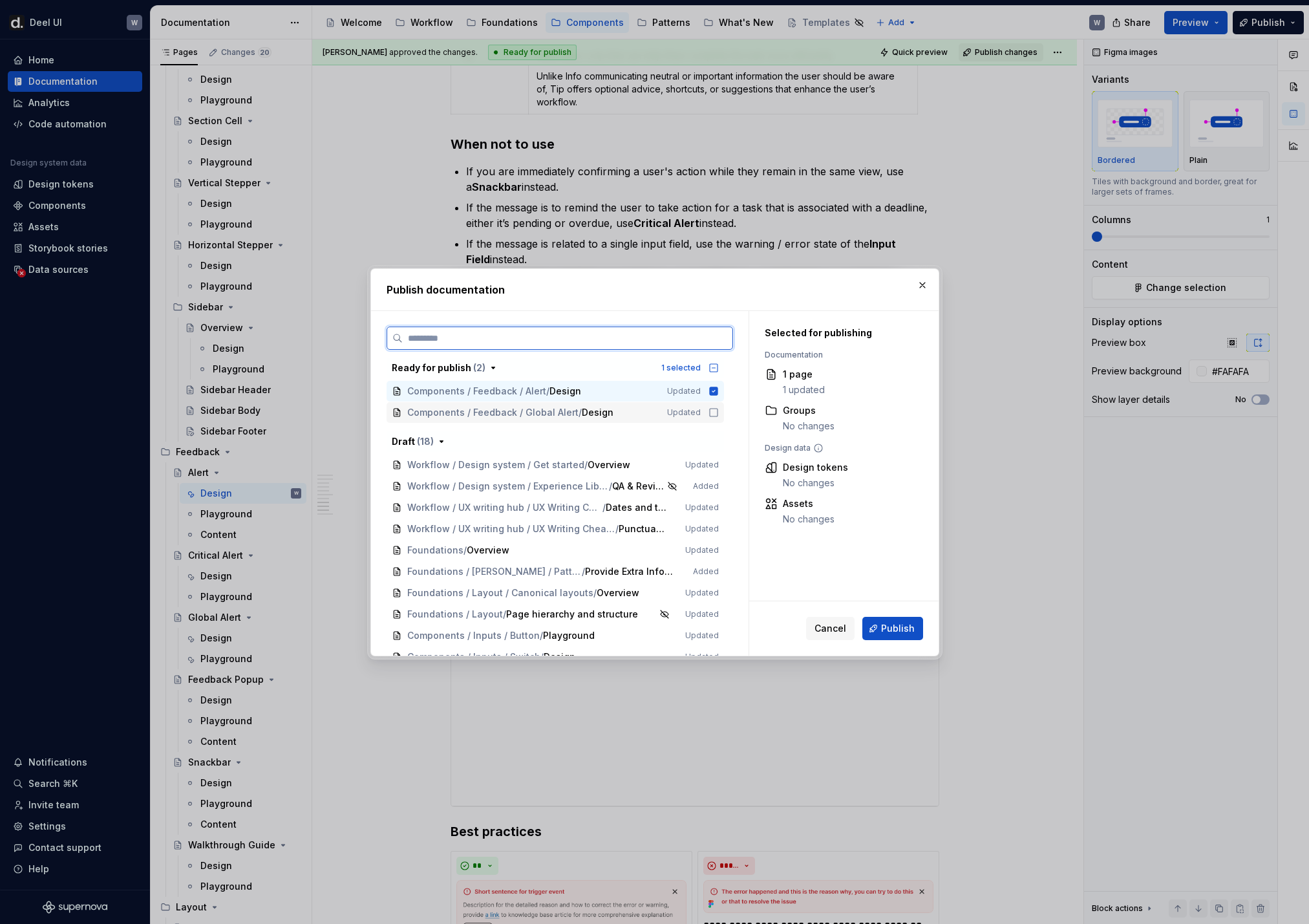
click at [718, 414] on icon at bounding box center [713, 412] width 10 height 10
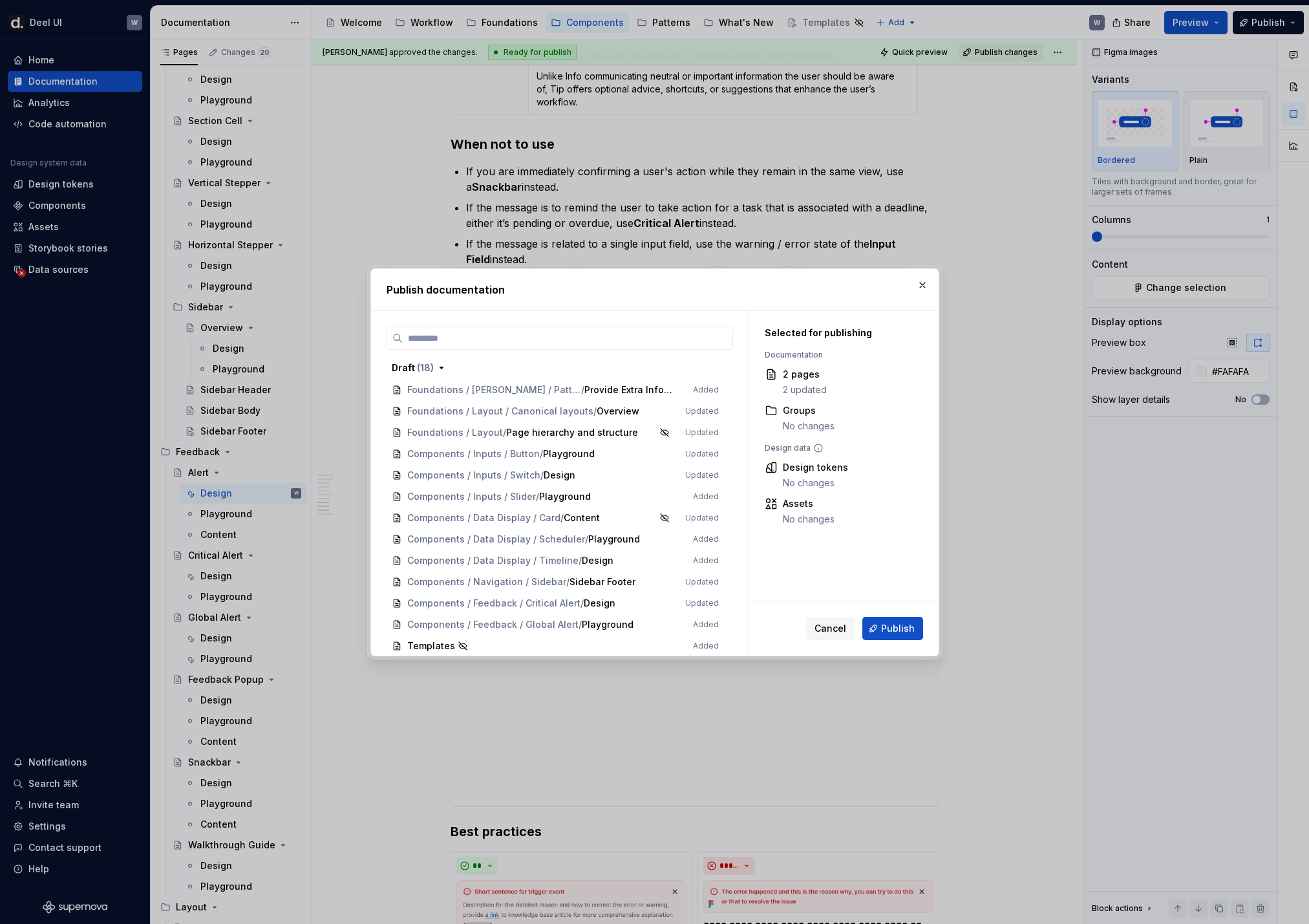
scroll to position [183, 0]
click at [888, 613] on span "Publish" at bounding box center [898, 628] width 34 height 13
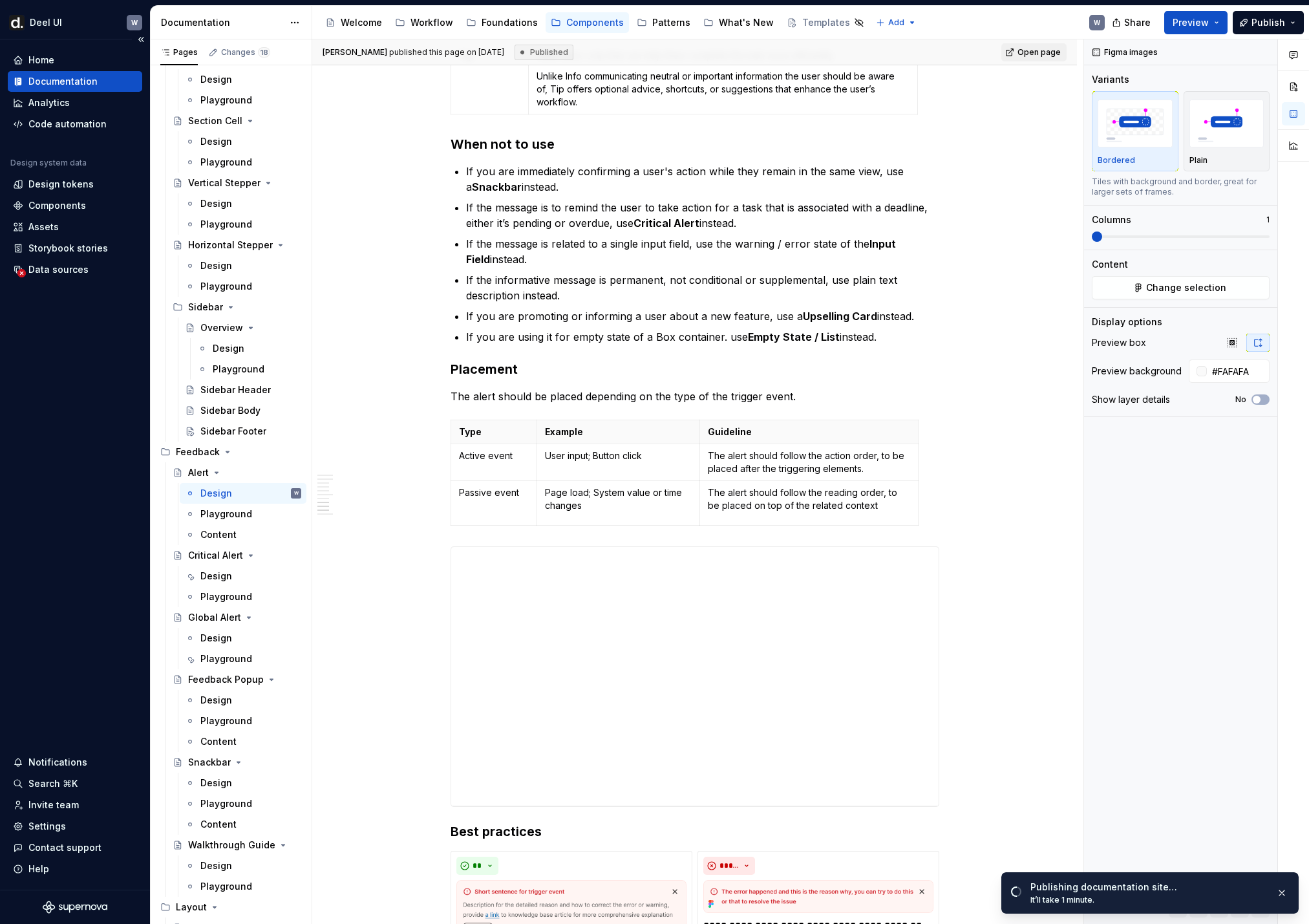
click at [96, 445] on div "Home Documentation Analytics Code automation Design system data Design tokens C…" at bounding box center [75, 464] width 150 height 850
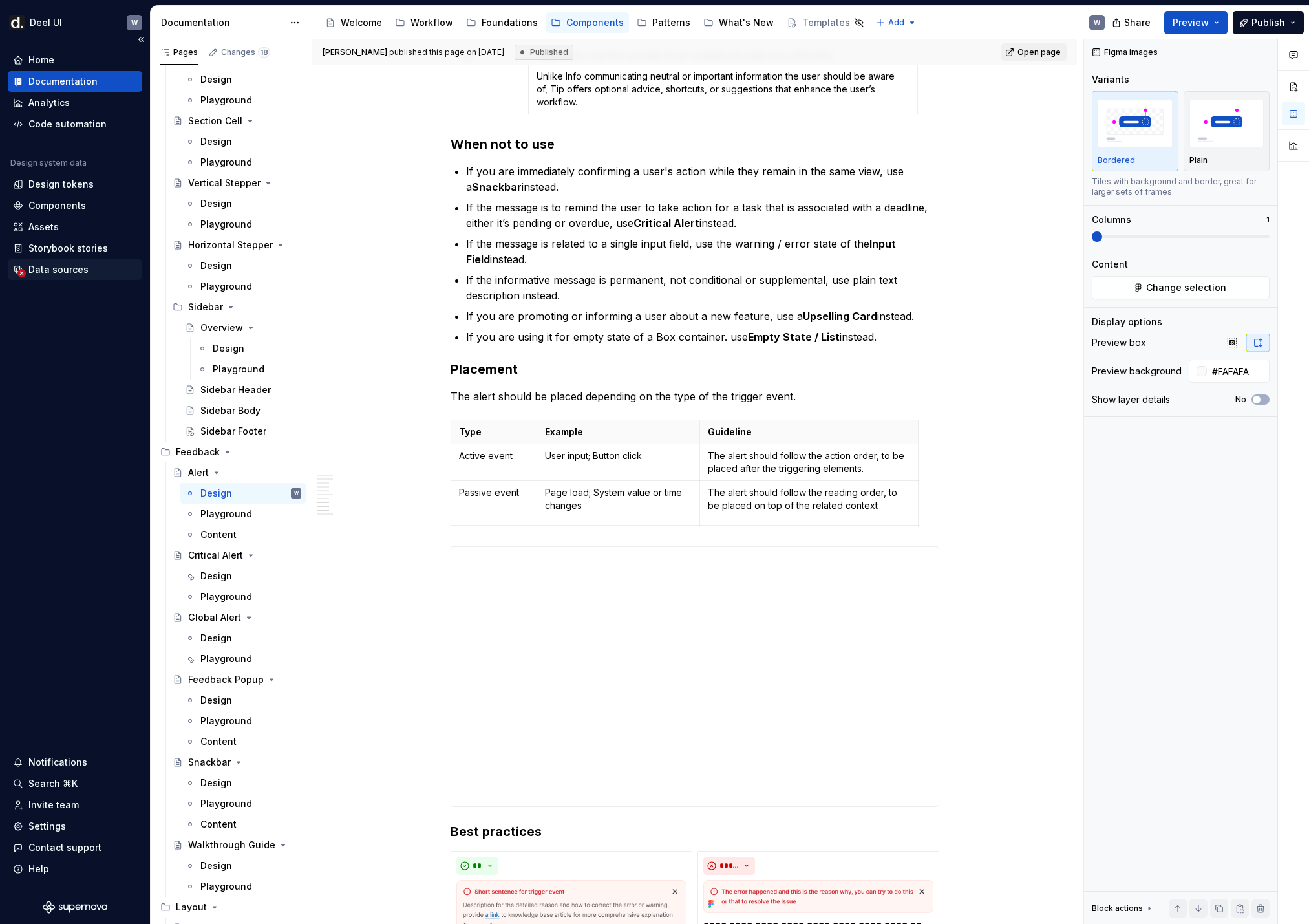
click at [72, 271] on div "Data sources" at bounding box center [58, 269] width 60 height 13
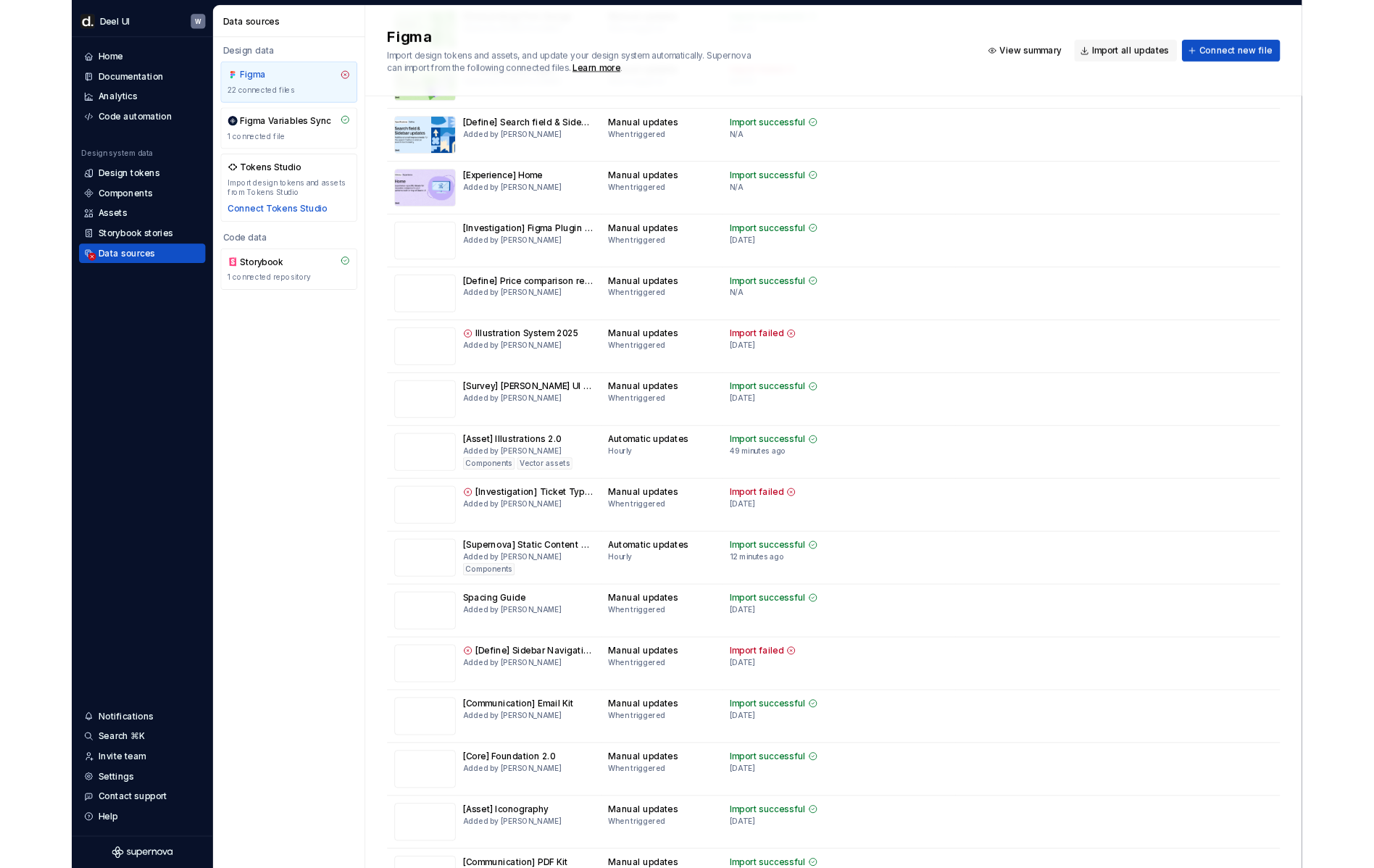
scroll to position [570, 0]
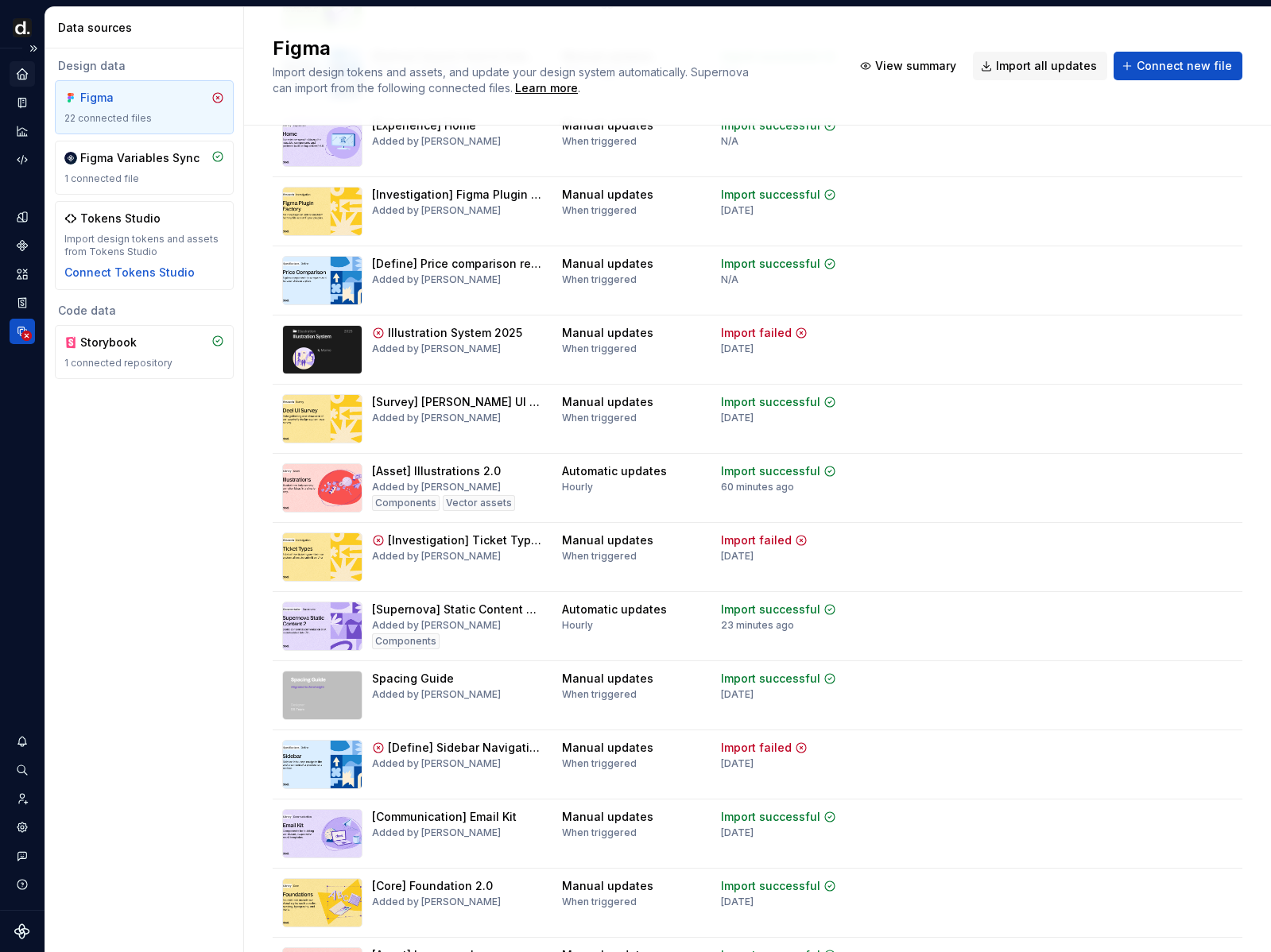
click at [16, 71] on icon "Home" at bounding box center [22, 74] width 14 height 14
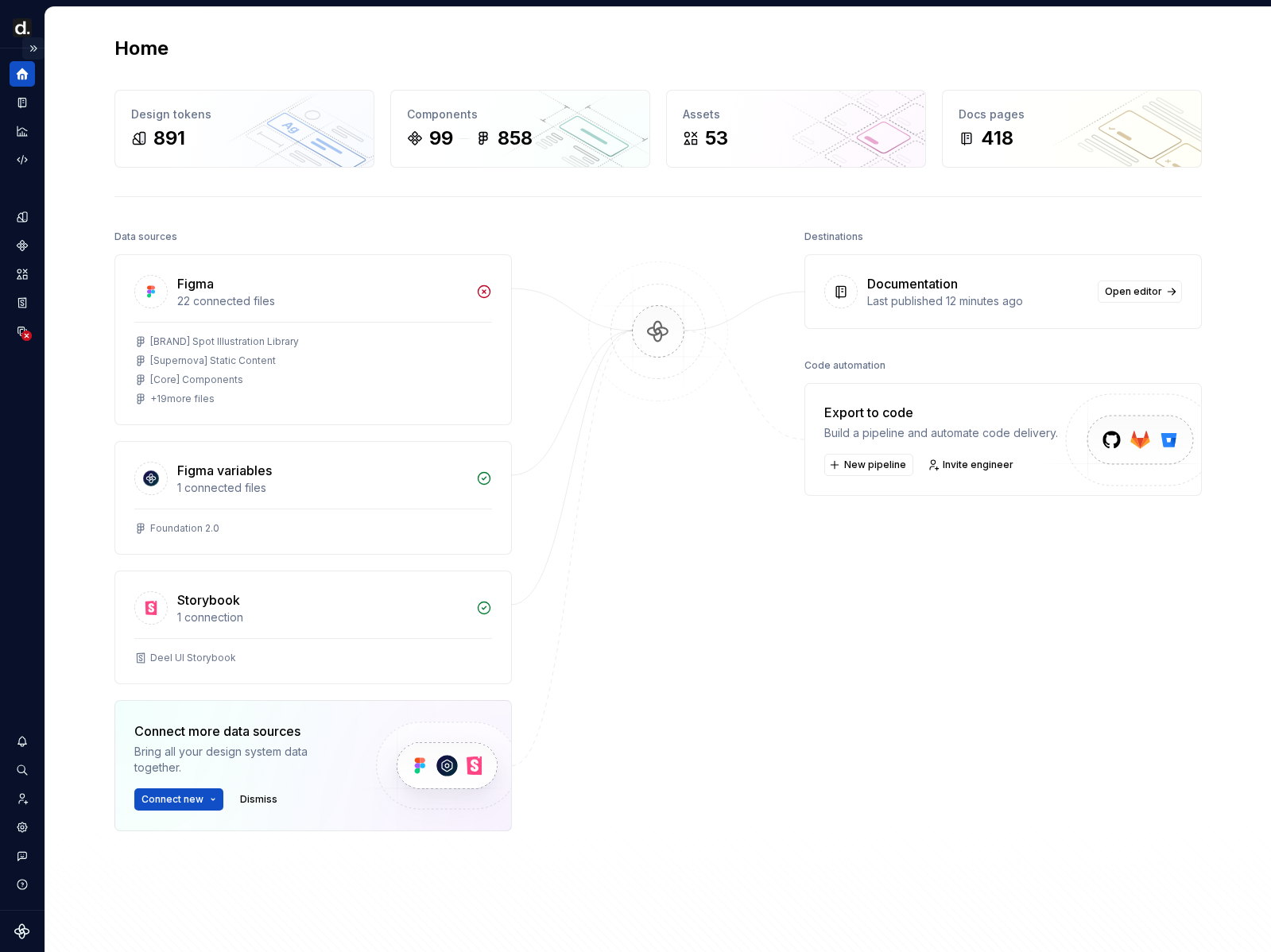
click at [34, 47] on button "Expand sidebar" at bounding box center [33, 48] width 22 height 22
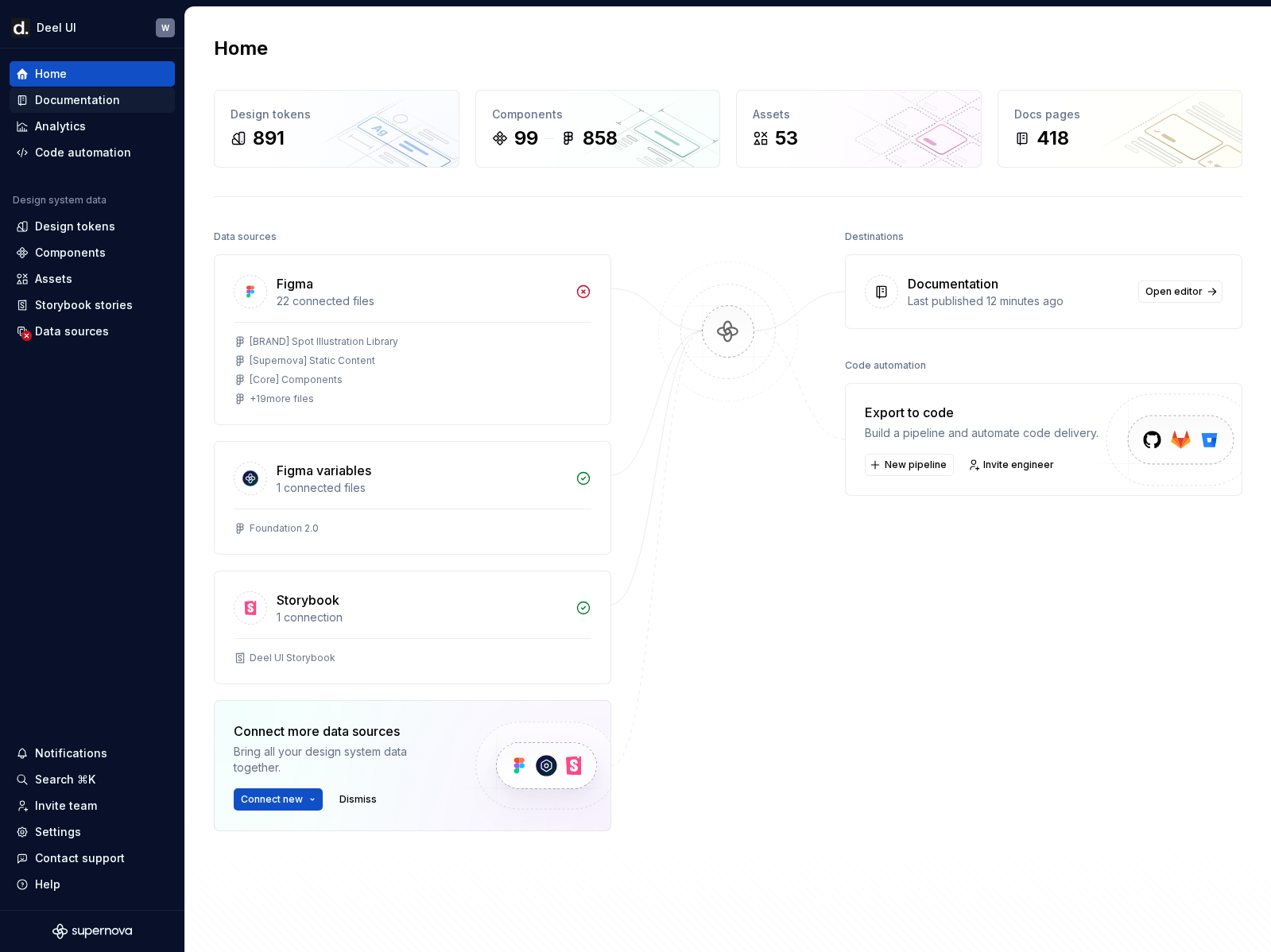
click at [85, 105] on div "Documentation" at bounding box center [77, 100] width 85 height 16
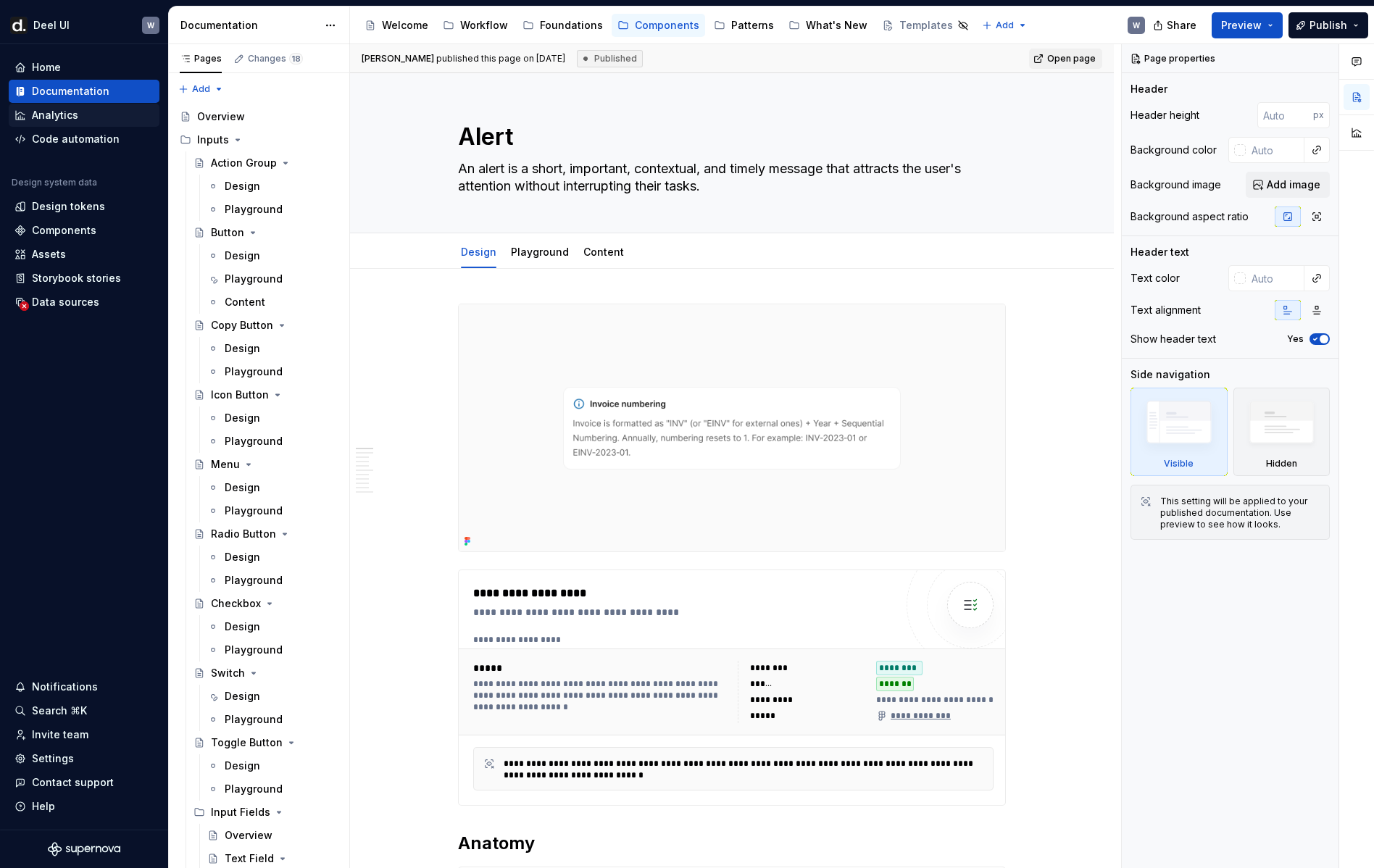
click at [80, 119] on div "Analytics" at bounding box center [84, 115] width 139 height 15
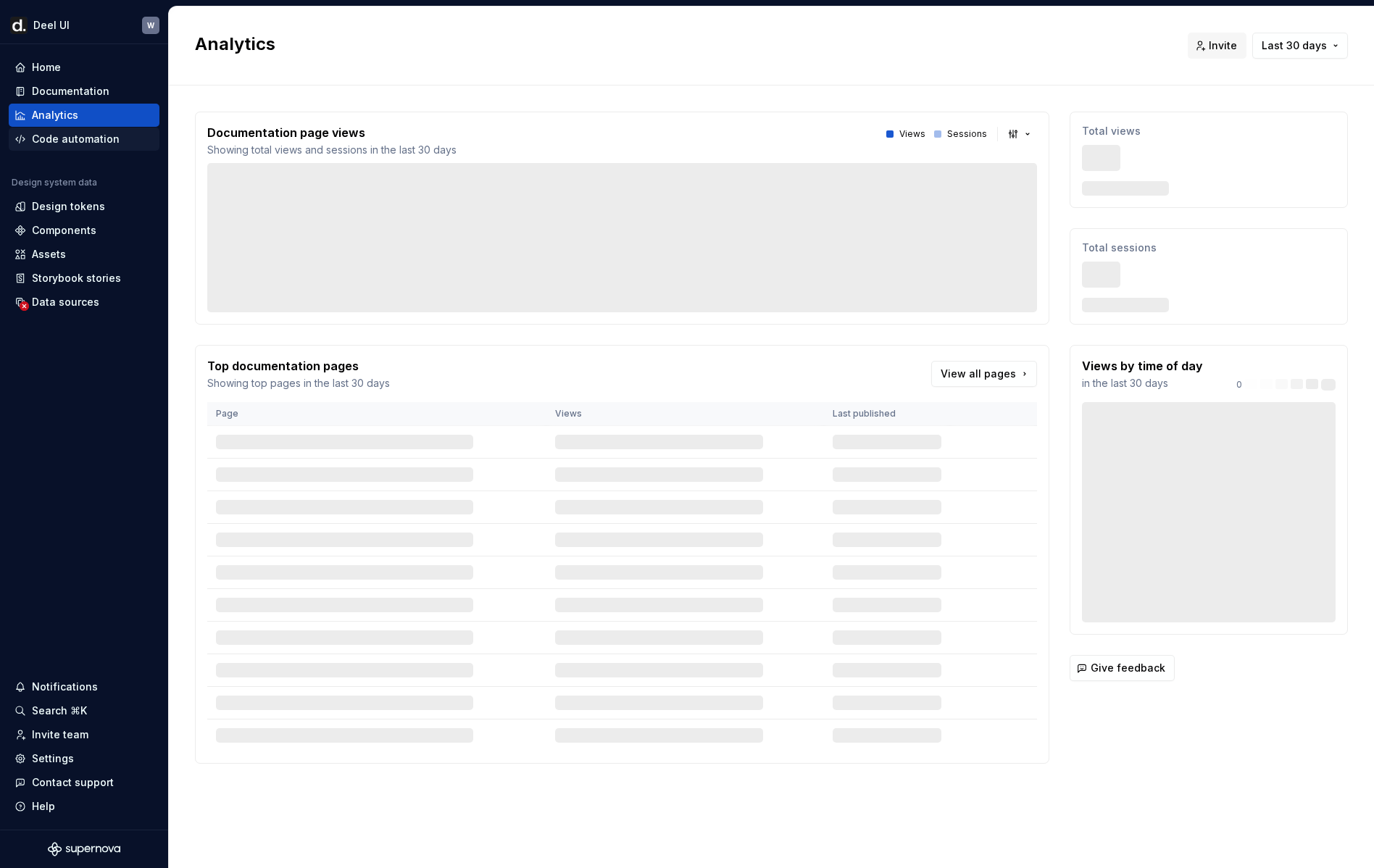
click at [79, 133] on div "Code automation" at bounding box center [76, 139] width 88 height 15
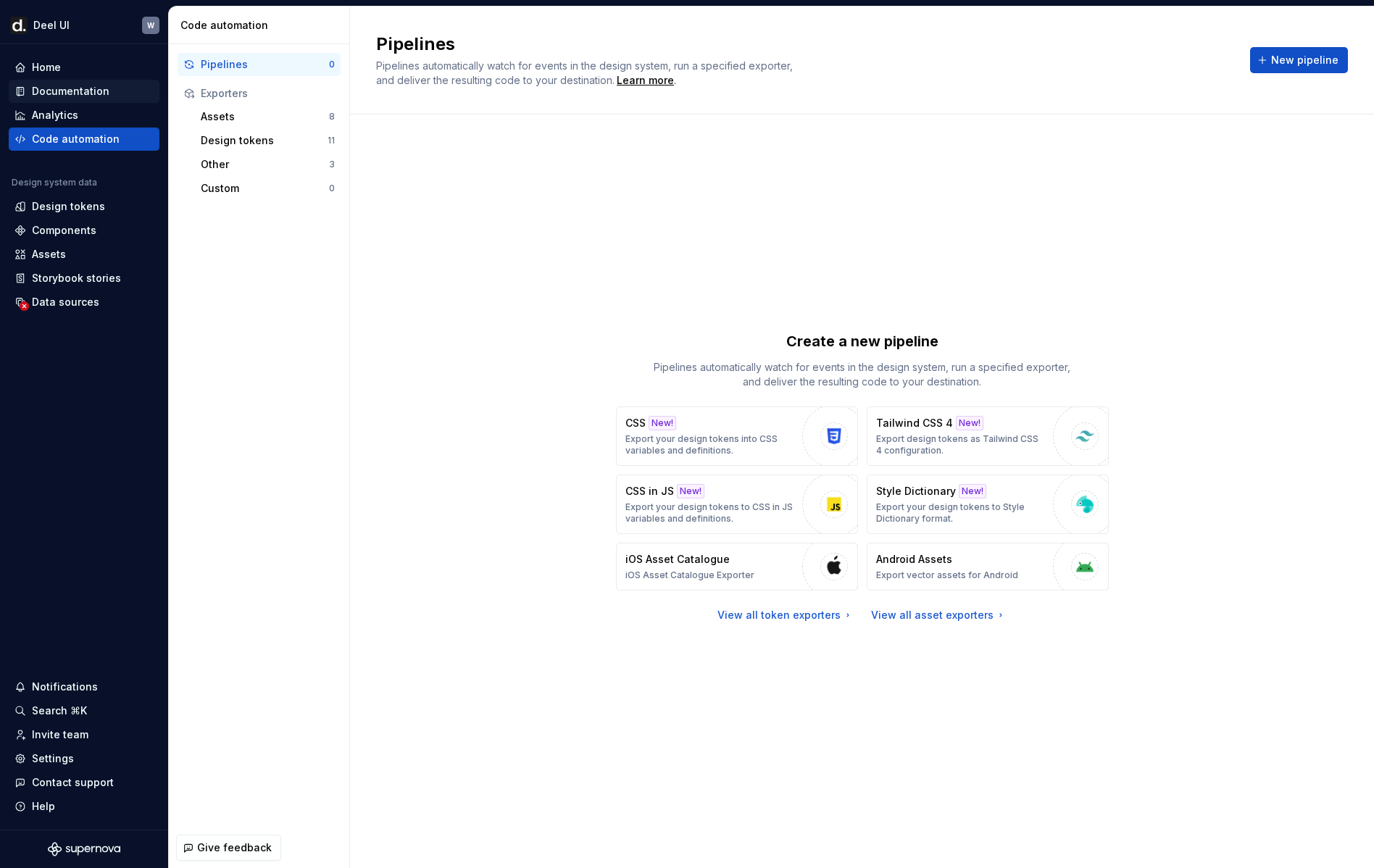
click at [77, 91] on div "Documentation" at bounding box center [70, 91] width 77 height 15
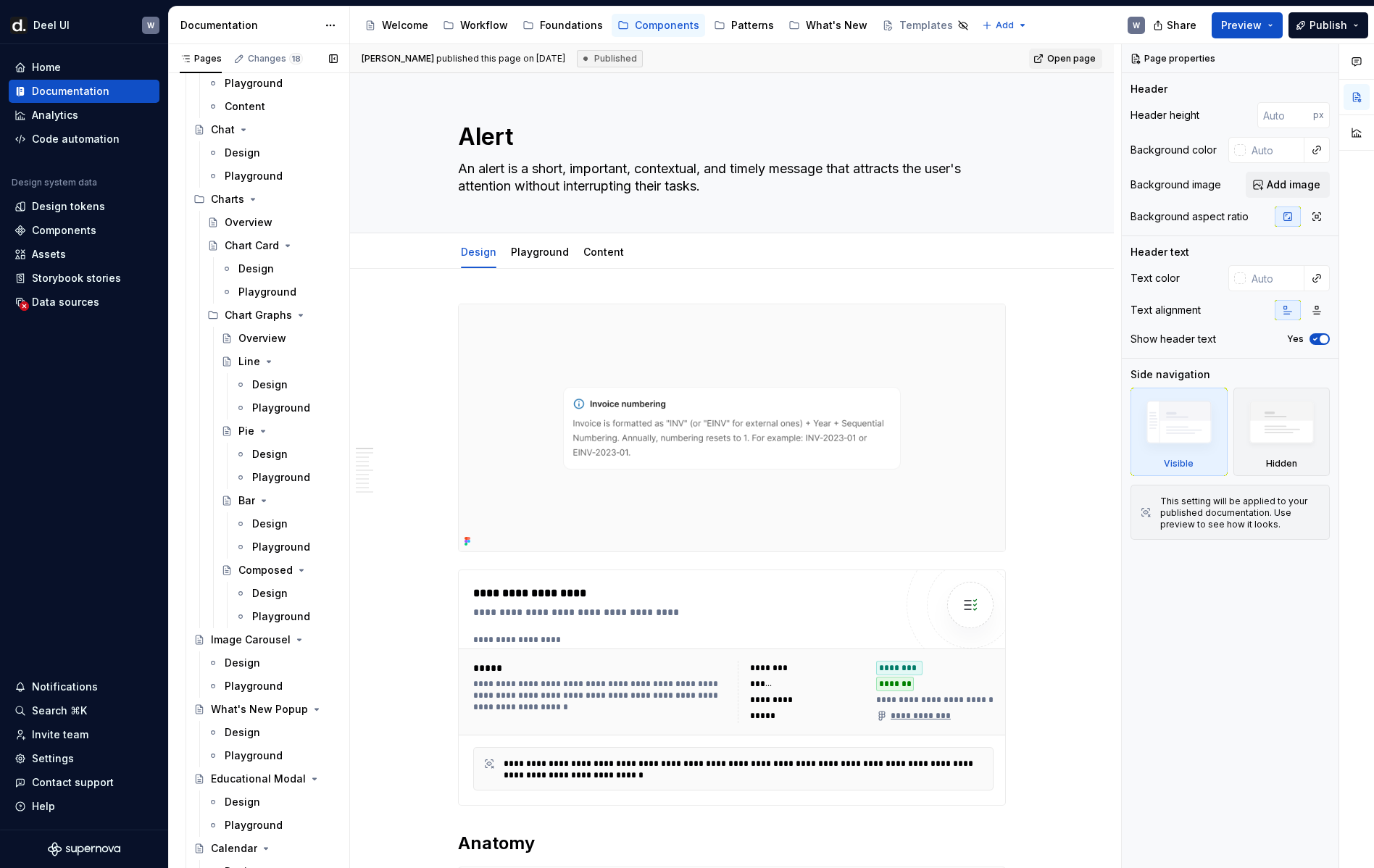
scroll to position [6235, 0]
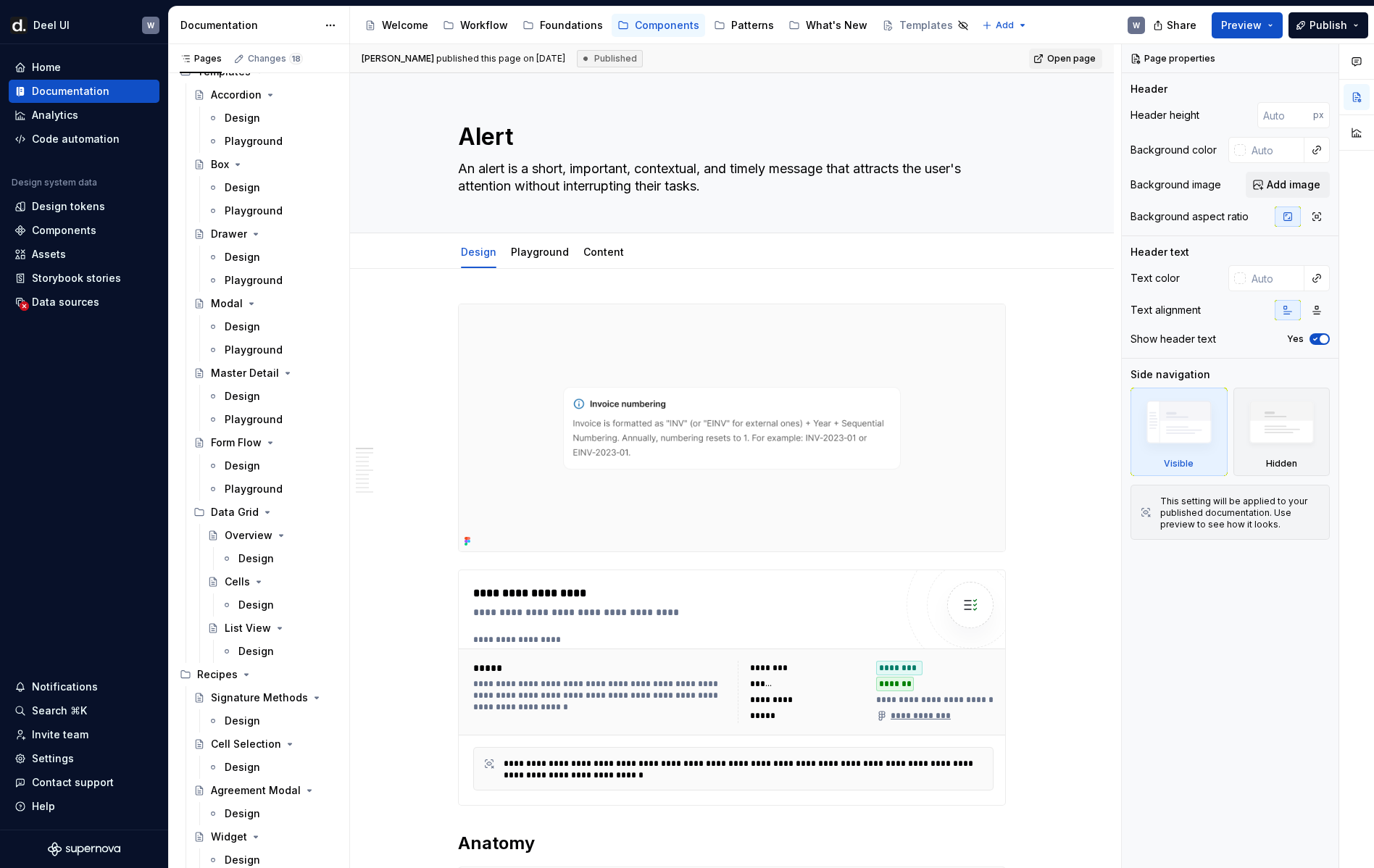
click at [256, 603] on div "Design" at bounding box center [256, 605] width 36 height 15
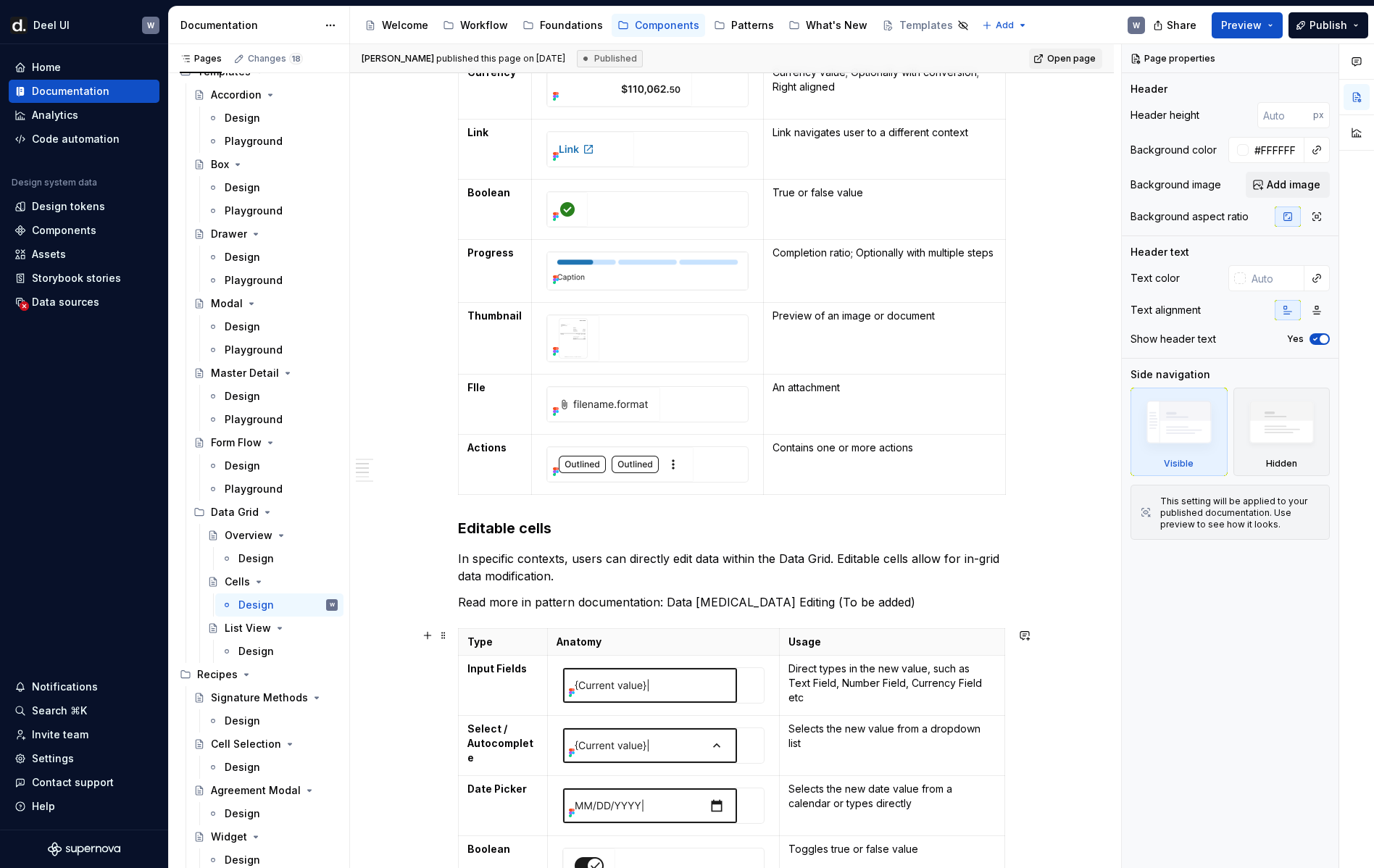
scroll to position [1194, 0]
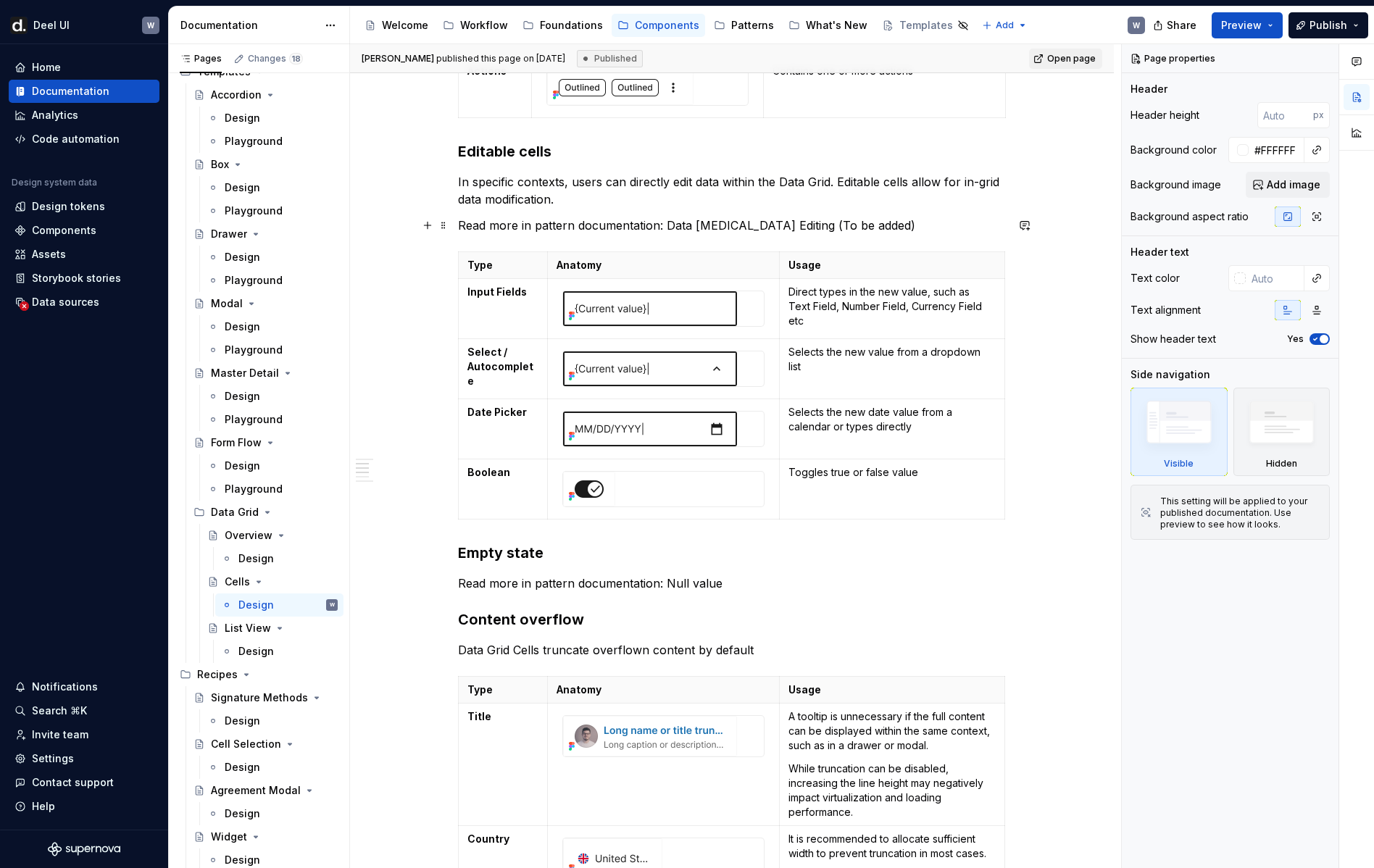
click at [746, 226] on p "Read more in pattern documentation: Data [MEDICAL_DATA] Editing (To be added)" at bounding box center [731, 225] width 548 height 18
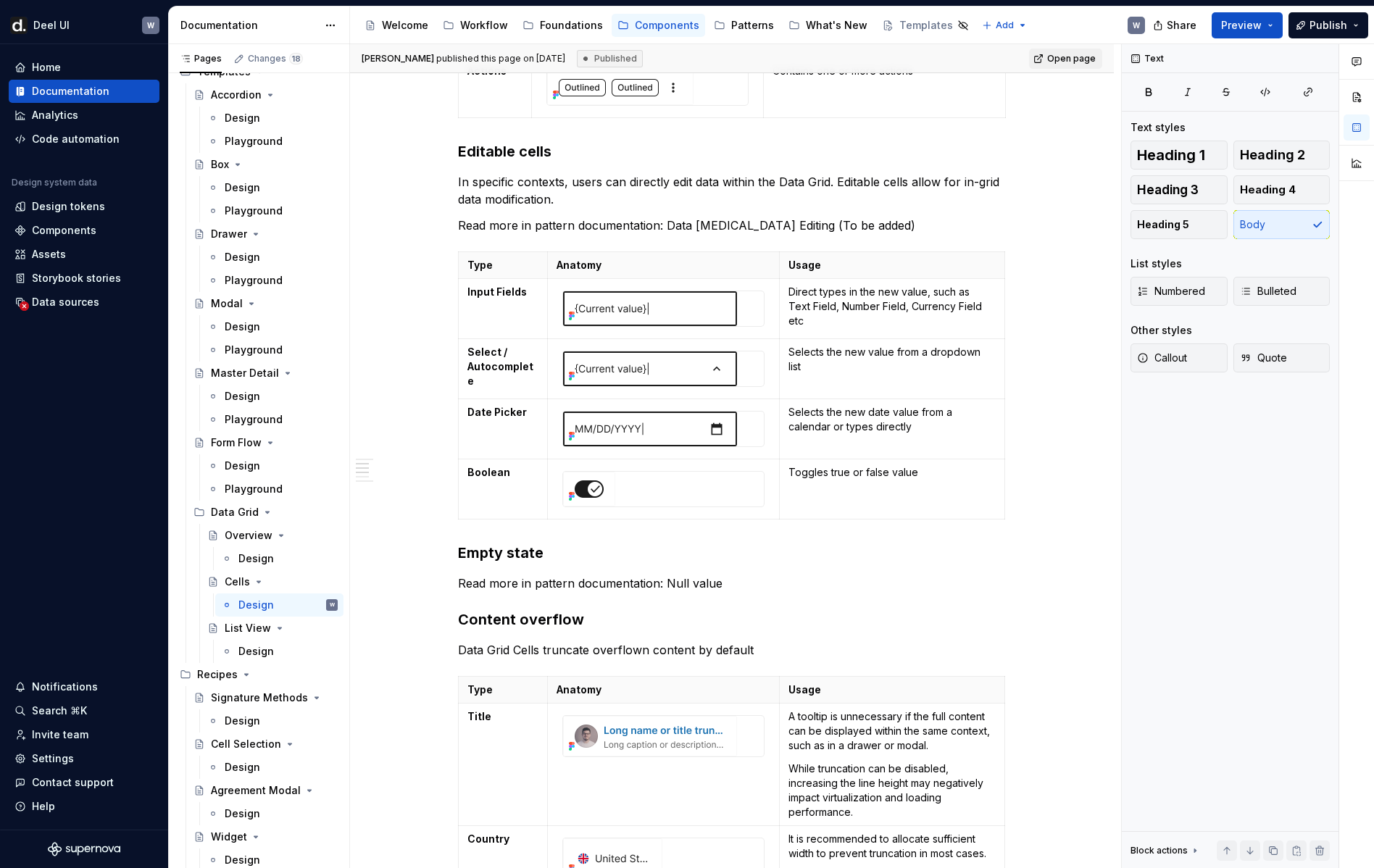
click at [713, 229] on p "Read more in pattern documentation: Data [MEDICAL_DATA] Editing (To be added)" at bounding box center [731, 225] width 548 height 18
click at [763, 225] on p "Read more in pattern documentation: Data [MEDICAL_DATA] Editing (To be added)" at bounding box center [731, 225] width 548 height 18
drag, startPoint x: 812, startPoint y: 225, endPoint x: 863, endPoint y: 224, distance: 51.0
click at [863, 224] on p "Read more in pattern documentation: Data [MEDICAL_DATA] Editing (To be added)" at bounding box center [731, 225] width 548 height 18
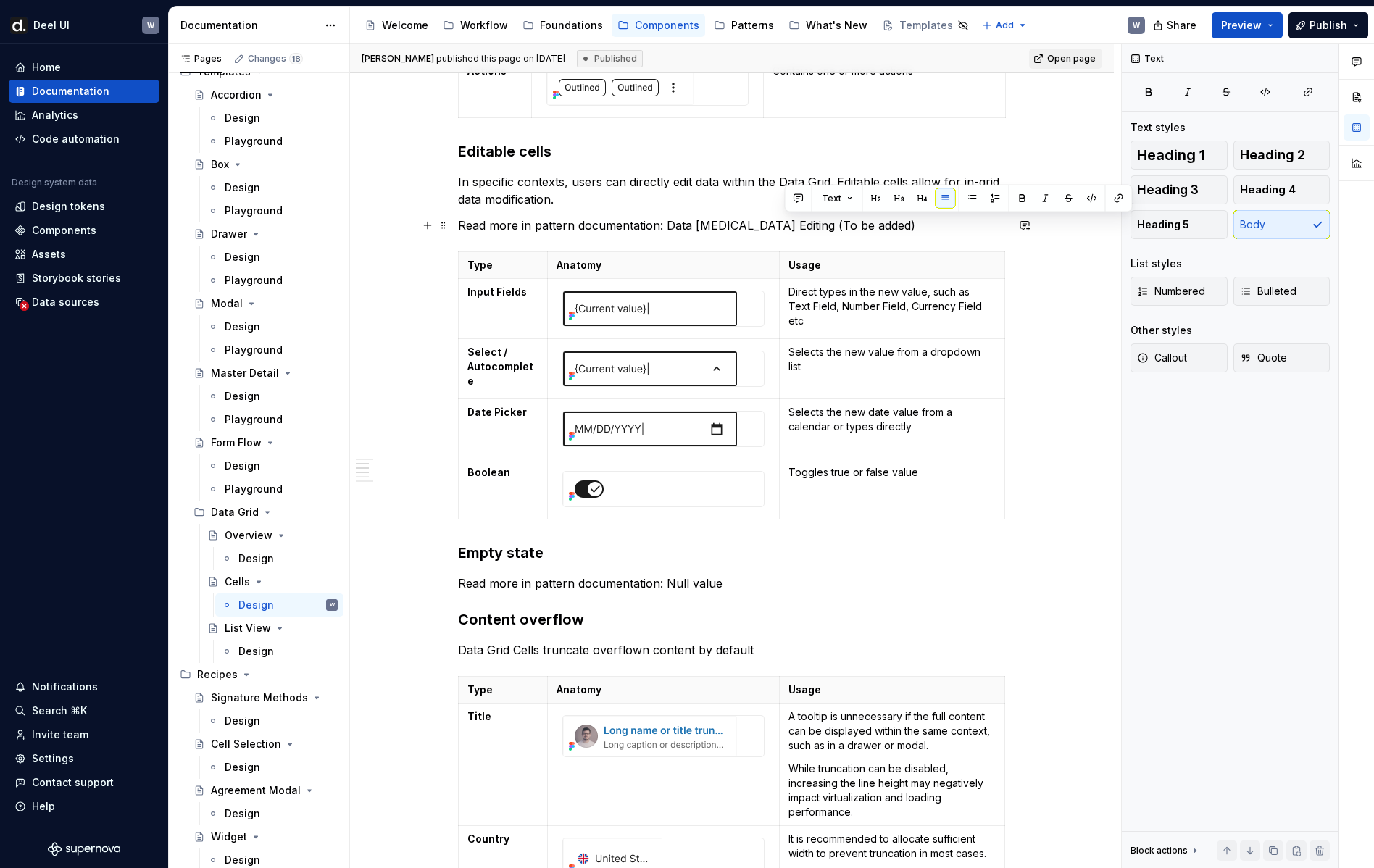
click at [871, 230] on p "Read more in pattern documentation: Data [MEDICAL_DATA] Editing (To be added)" at bounding box center [731, 225] width 548 height 18
drag, startPoint x: 871, startPoint y: 230, endPoint x: 786, endPoint y: 229, distance: 85.0
click at [786, 229] on p "Read more in pattern documentation: Data [MEDICAL_DATA] Editing (To be added)" at bounding box center [731, 225] width 548 height 18
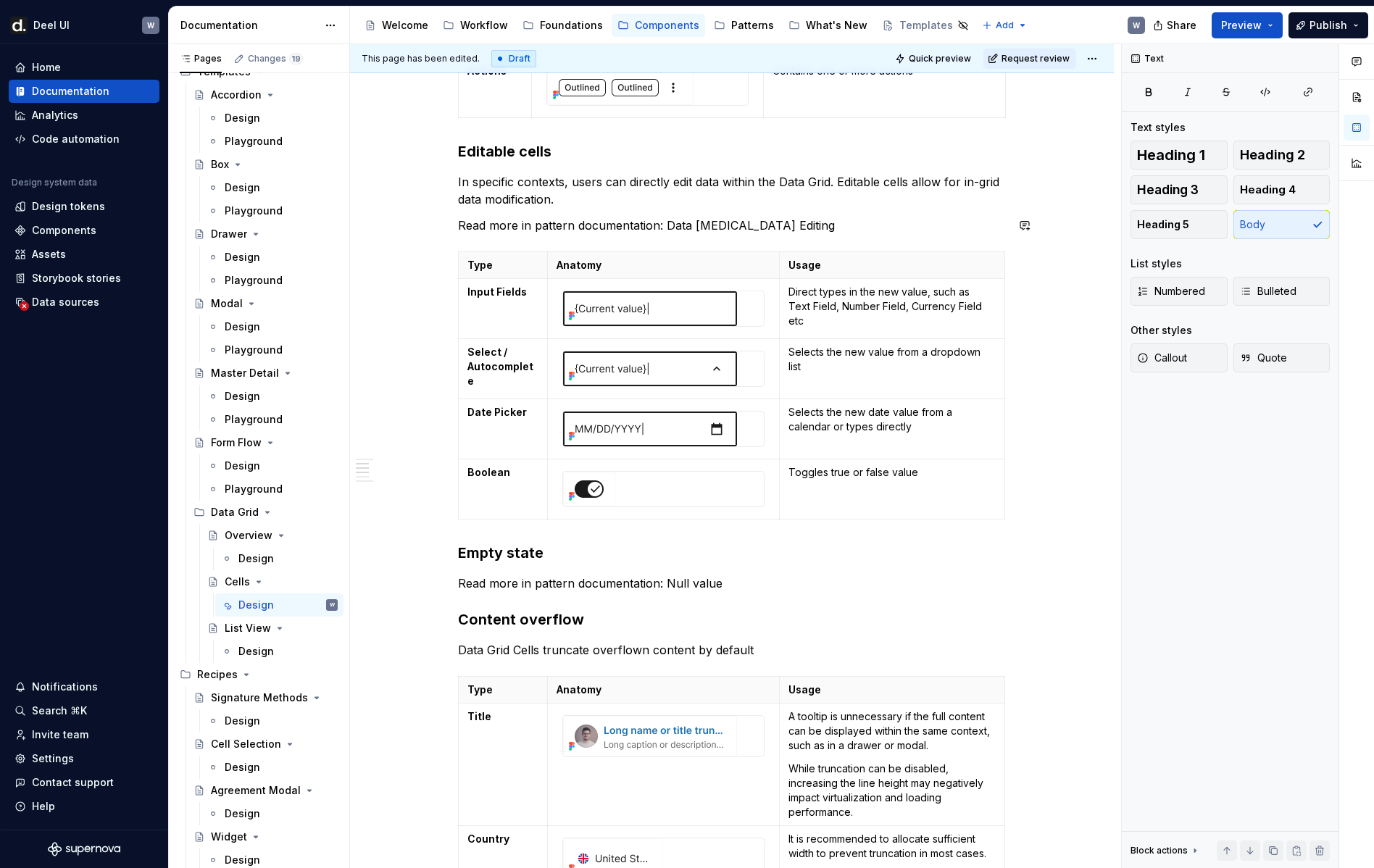
type textarea "*"
drag, startPoint x: 782, startPoint y: 226, endPoint x: 666, endPoint y: 228, distance: 116.0
click at [666, 228] on p "Read more in pattern documentation: Data [MEDICAL_DATA] Editing" at bounding box center [731, 225] width 548 height 18
click at [996, 195] on button "button" at bounding box center [999, 198] width 20 height 20
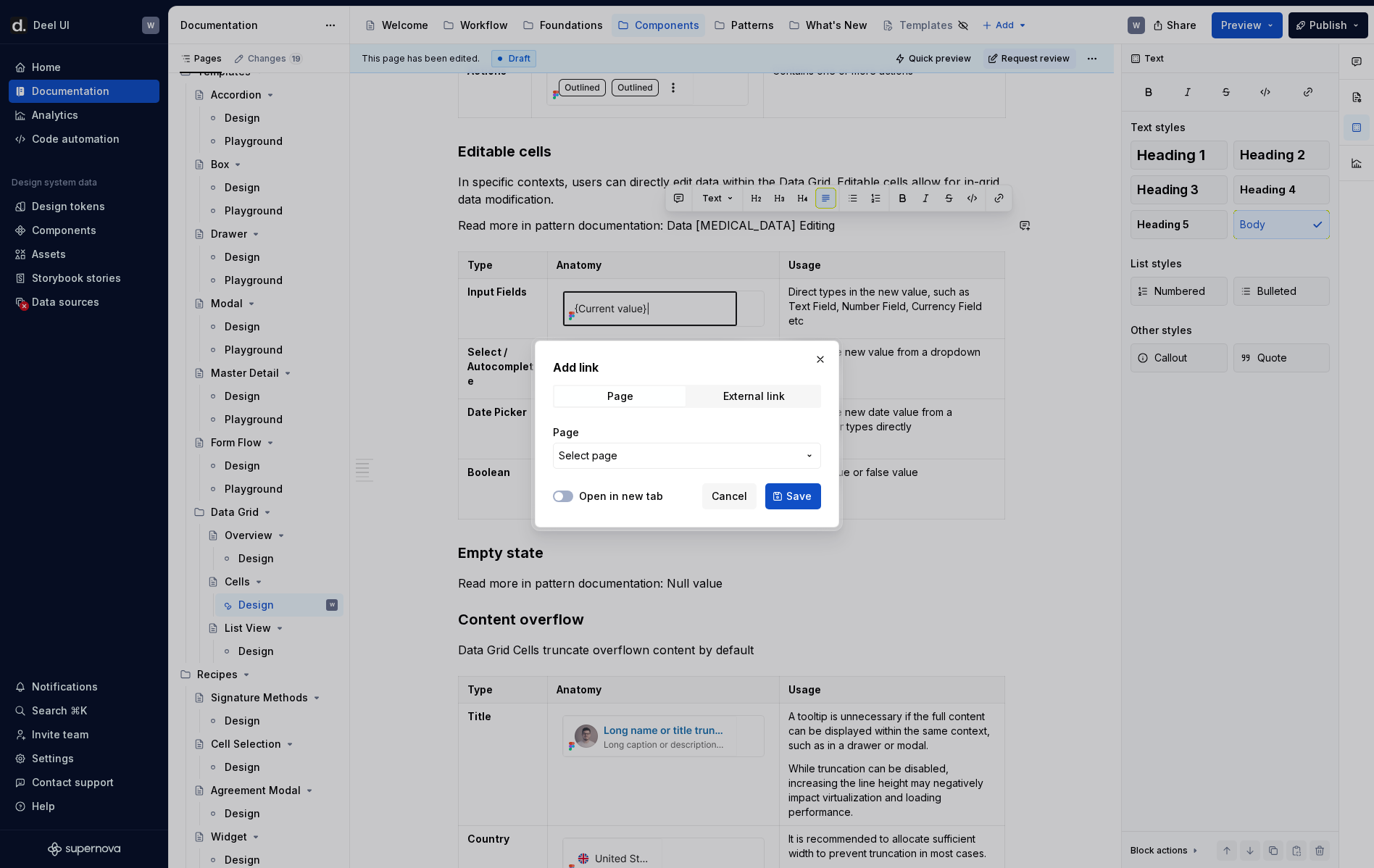
drag, startPoint x: 701, startPoint y: 442, endPoint x: 695, endPoint y: 451, distance: 10.8
click at [701, 442] on div "Page Select page" at bounding box center [687, 447] width 268 height 43
click at [695, 452] on span "Select page" at bounding box center [678, 456] width 239 height 15
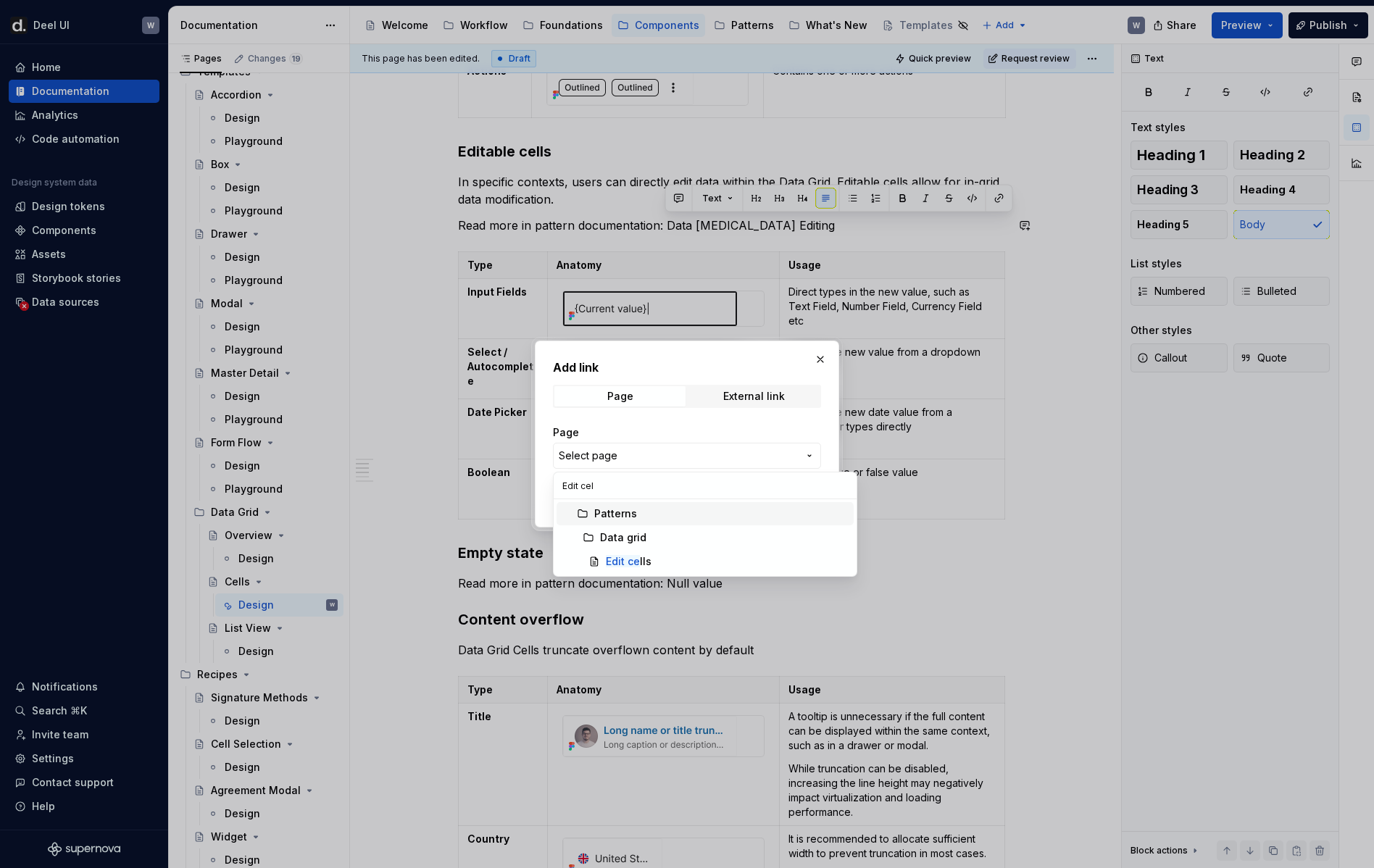
type input "Edit cell"
click at [690, 552] on span "Edit cell s" at bounding box center [705, 561] width 297 height 23
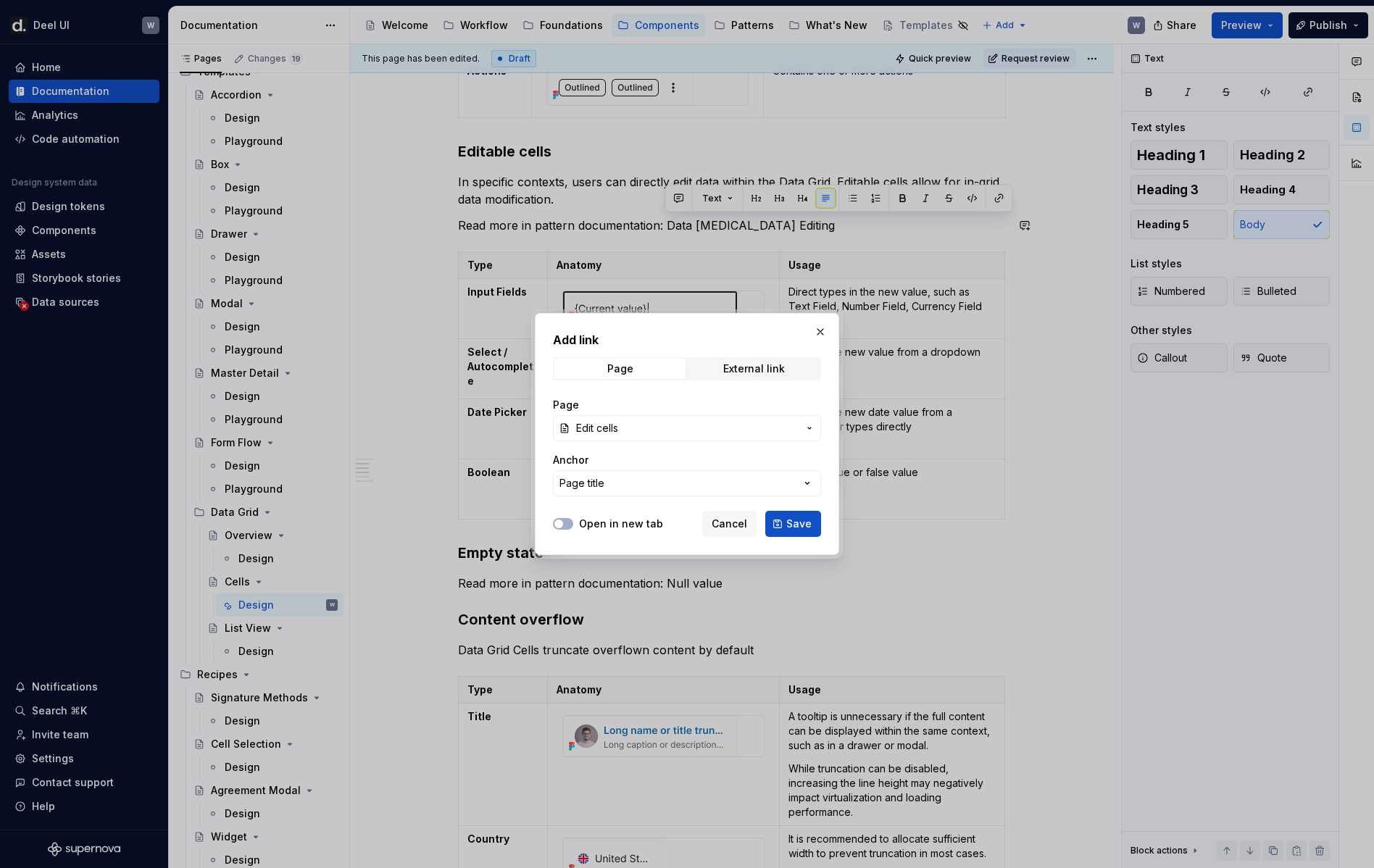
click at [785, 530] on button "Save" at bounding box center [793, 524] width 56 height 26
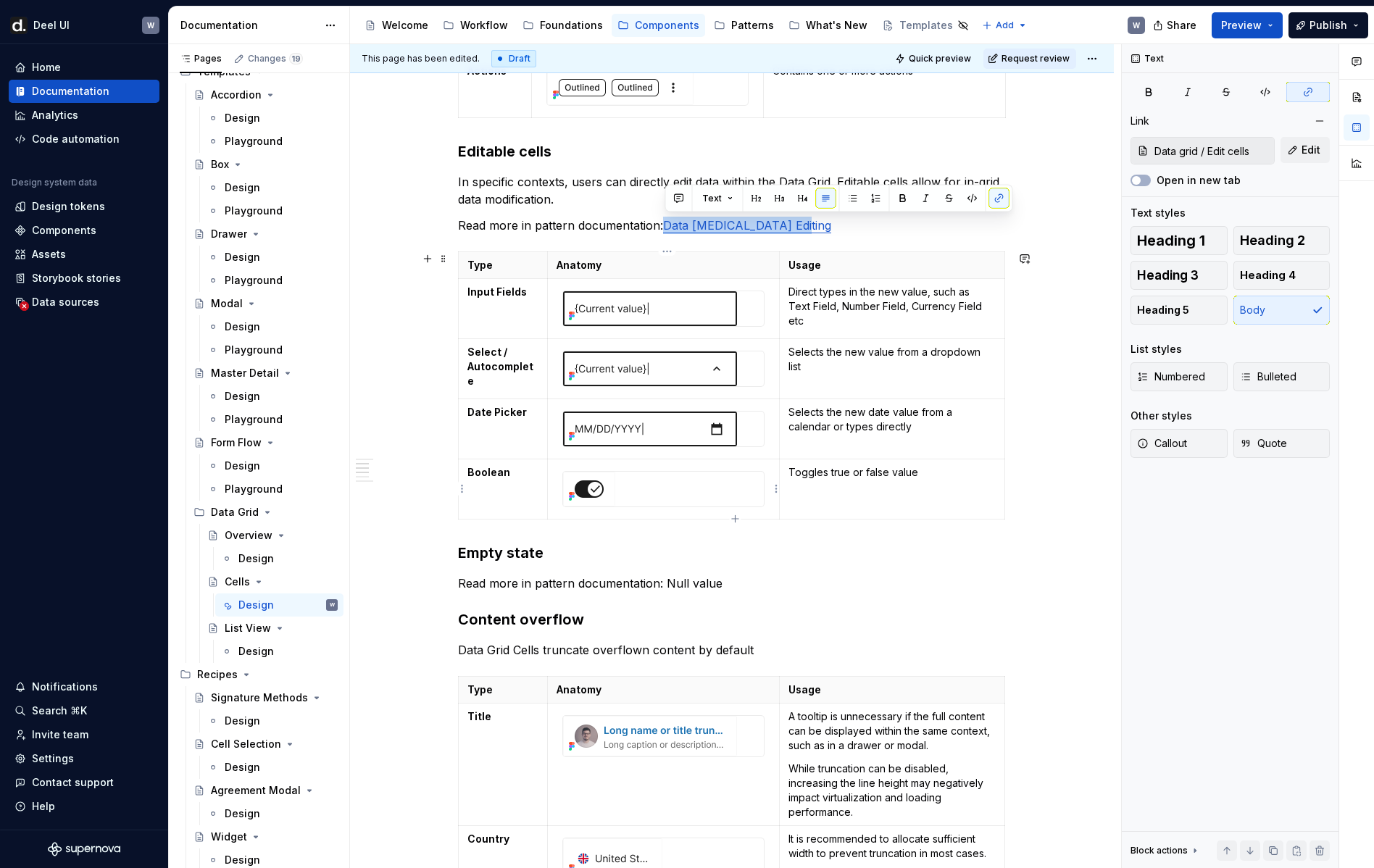
click at [711, 476] on div at bounding box center [663, 489] width 202 height 35
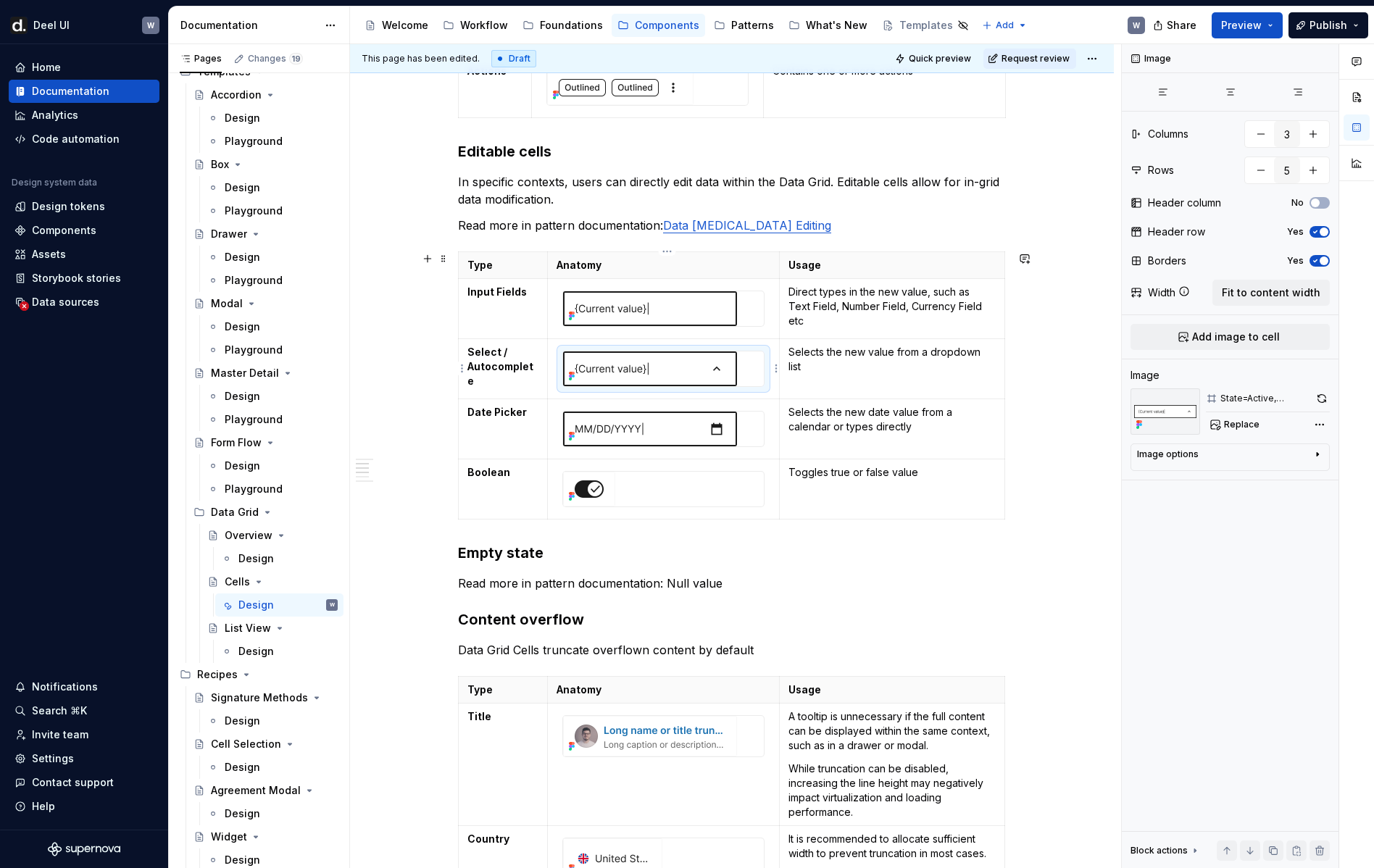
click at [698, 369] on img at bounding box center [650, 368] width 174 height 35
type textarea "*"
click at [687, 314] on img at bounding box center [650, 308] width 174 height 35
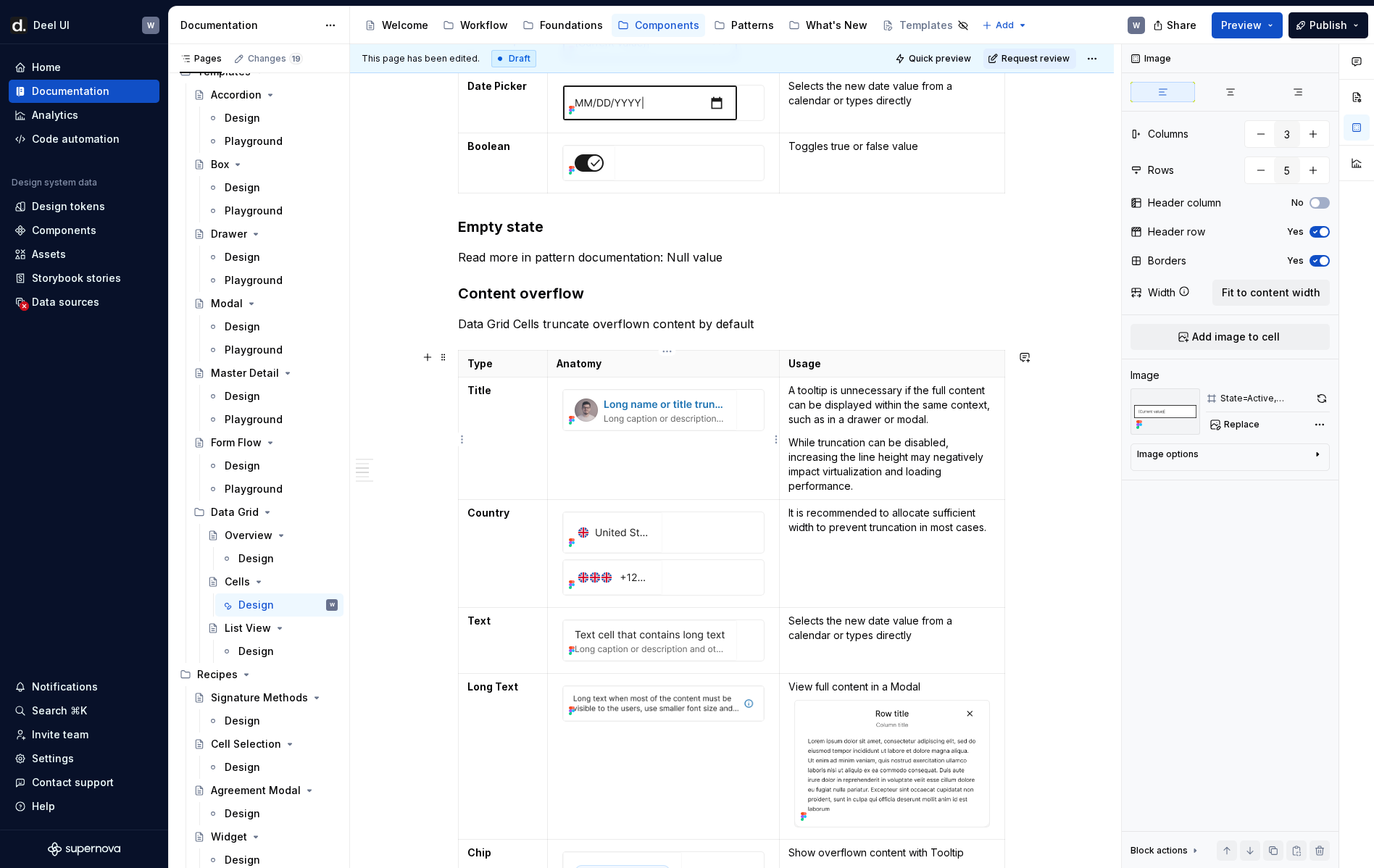
scroll to position [1519, 0]
click at [671, 257] on p "Read more in pattern documentation: Null value" at bounding box center [731, 259] width 548 height 18
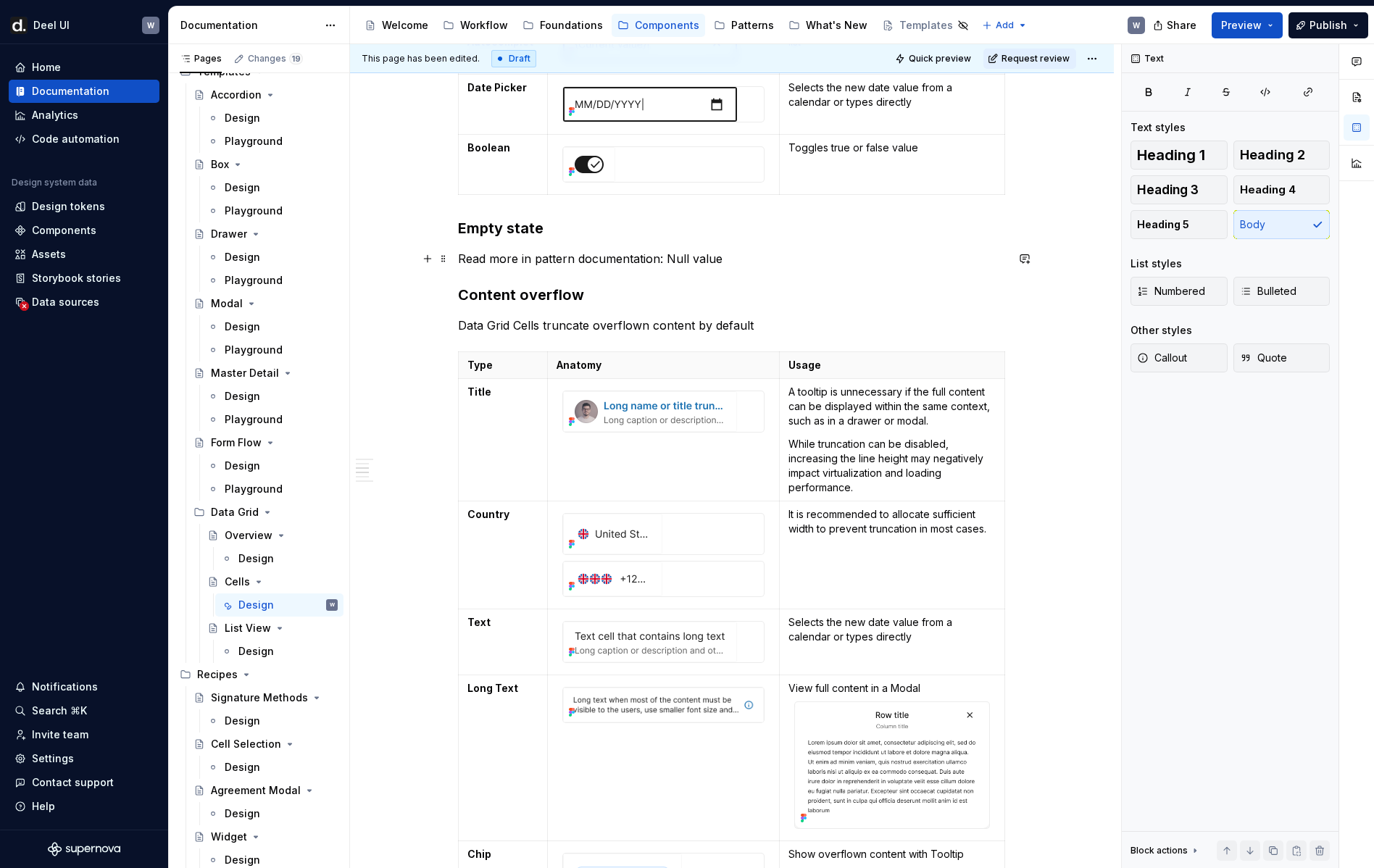
drag, startPoint x: 670, startPoint y: 255, endPoint x: 718, endPoint y: 257, distance: 48.0
click at [670, 255] on p "Read more in pattern documentation: Null value" at bounding box center [731, 259] width 548 height 18
click at [724, 257] on p "Read more in pattern documentation: Null value" at bounding box center [731, 259] width 548 height 18
click at [728, 258] on p "Read more in pattern documentation: Null value" at bounding box center [731, 259] width 548 height 18
drag, startPoint x: 669, startPoint y: 257, endPoint x: 721, endPoint y: 260, distance: 52.1
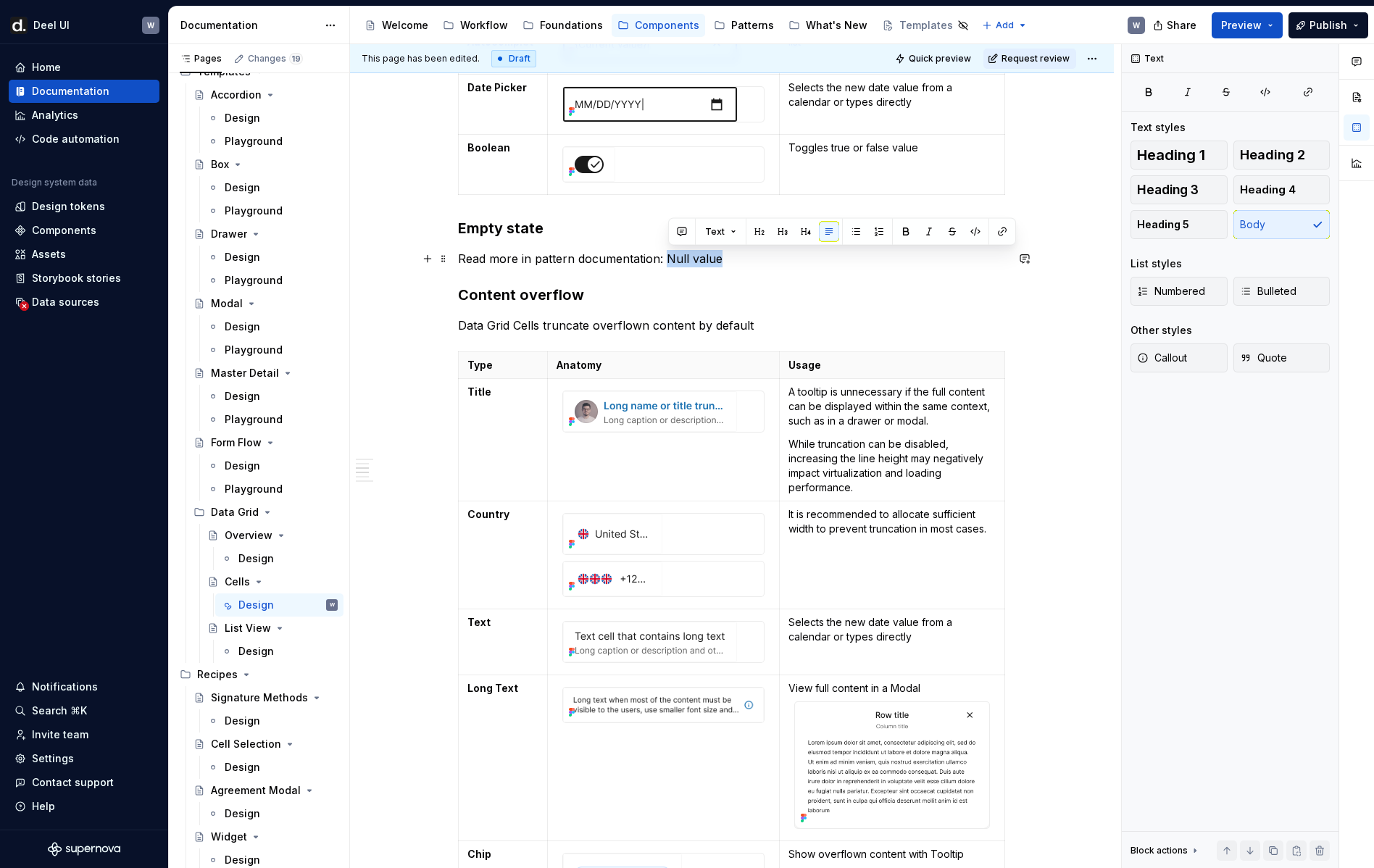
click at [721, 260] on p "Read more in pattern documentation: Null value" at bounding box center [731, 259] width 548 height 18
click at [996, 233] on button "button" at bounding box center [1002, 232] width 20 height 20
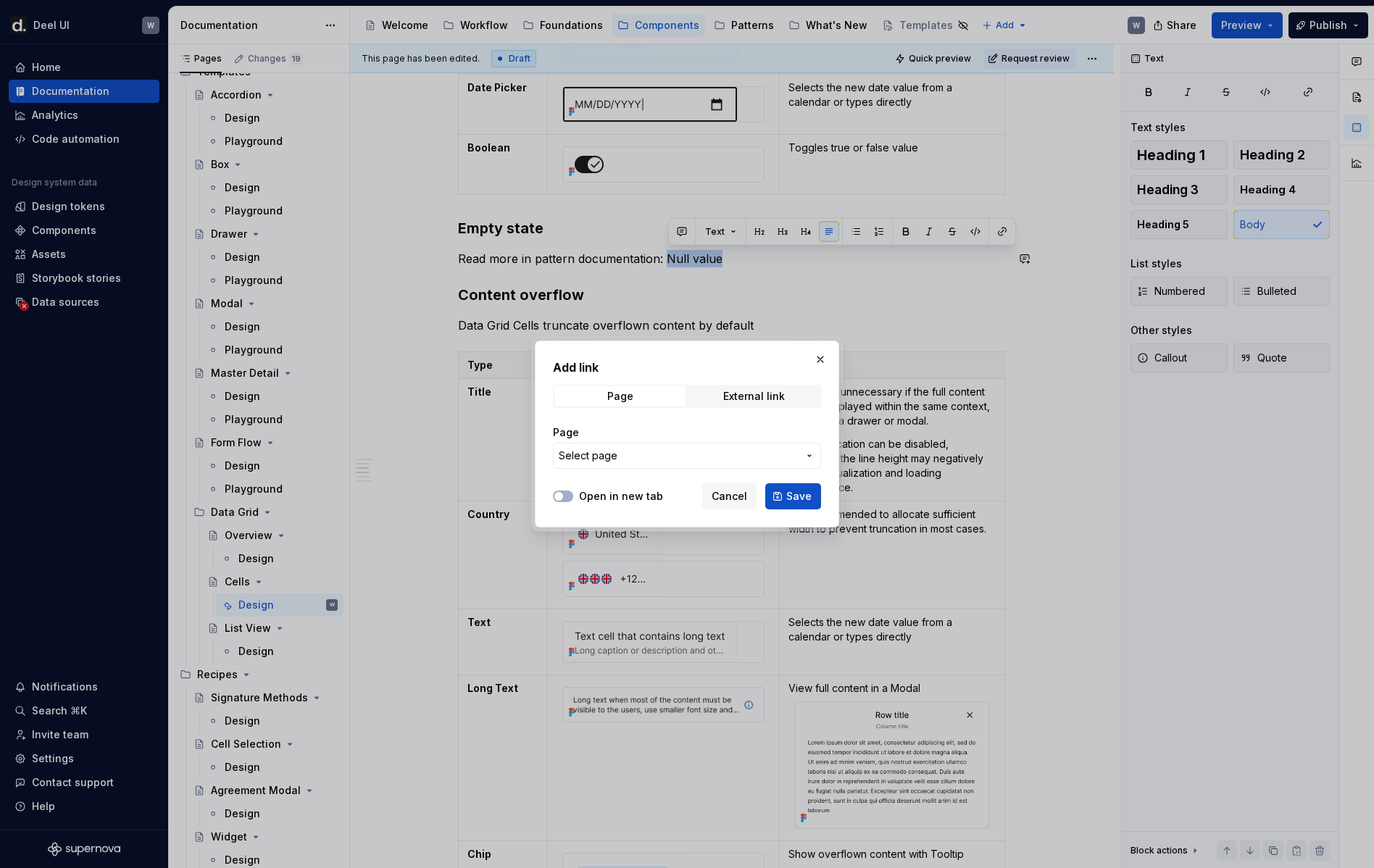
click at [673, 463] on button "Select page" at bounding box center [687, 456] width 268 height 26
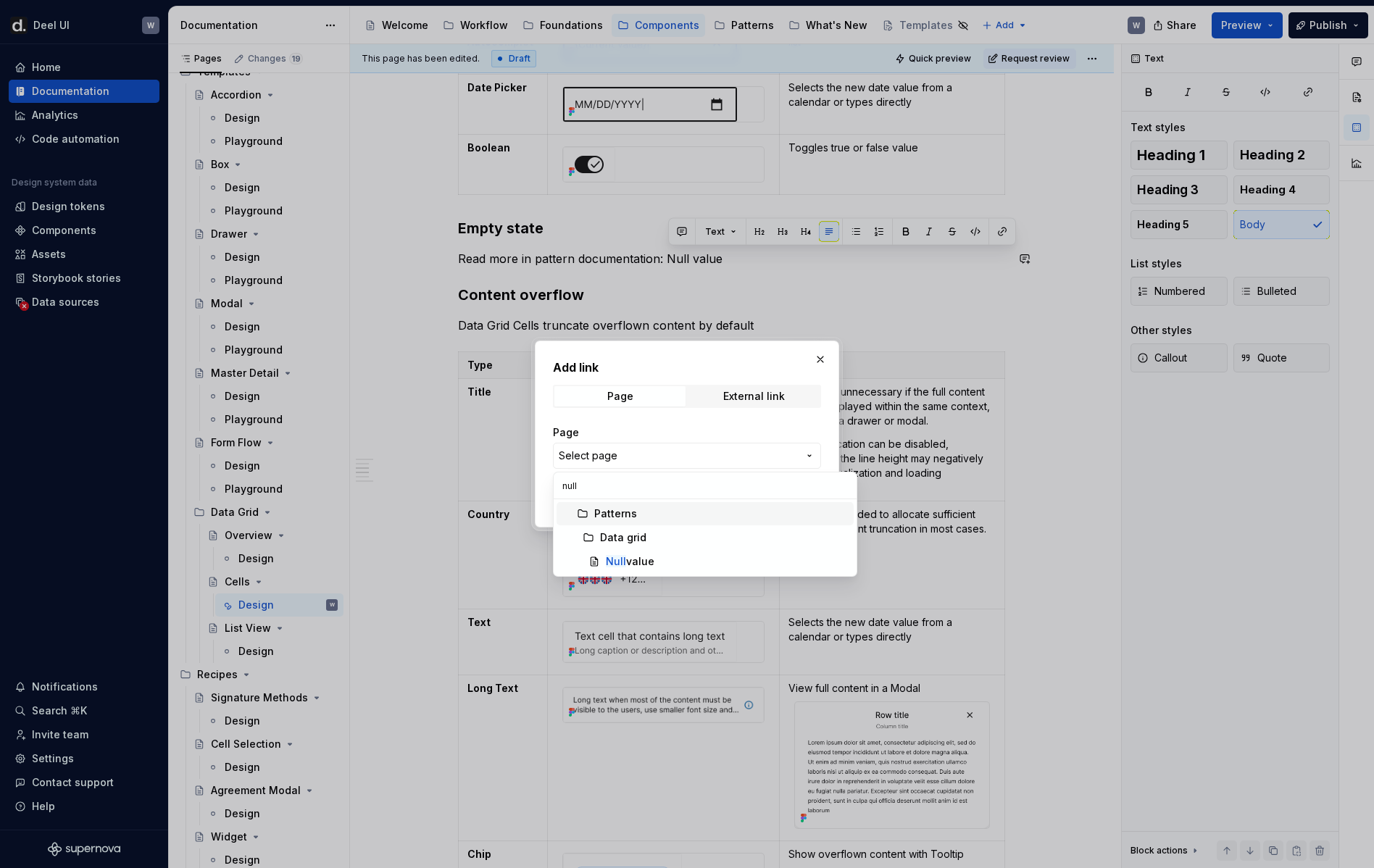
type input "null"
click at [673, 556] on div "Null value" at bounding box center [726, 561] width 242 height 15
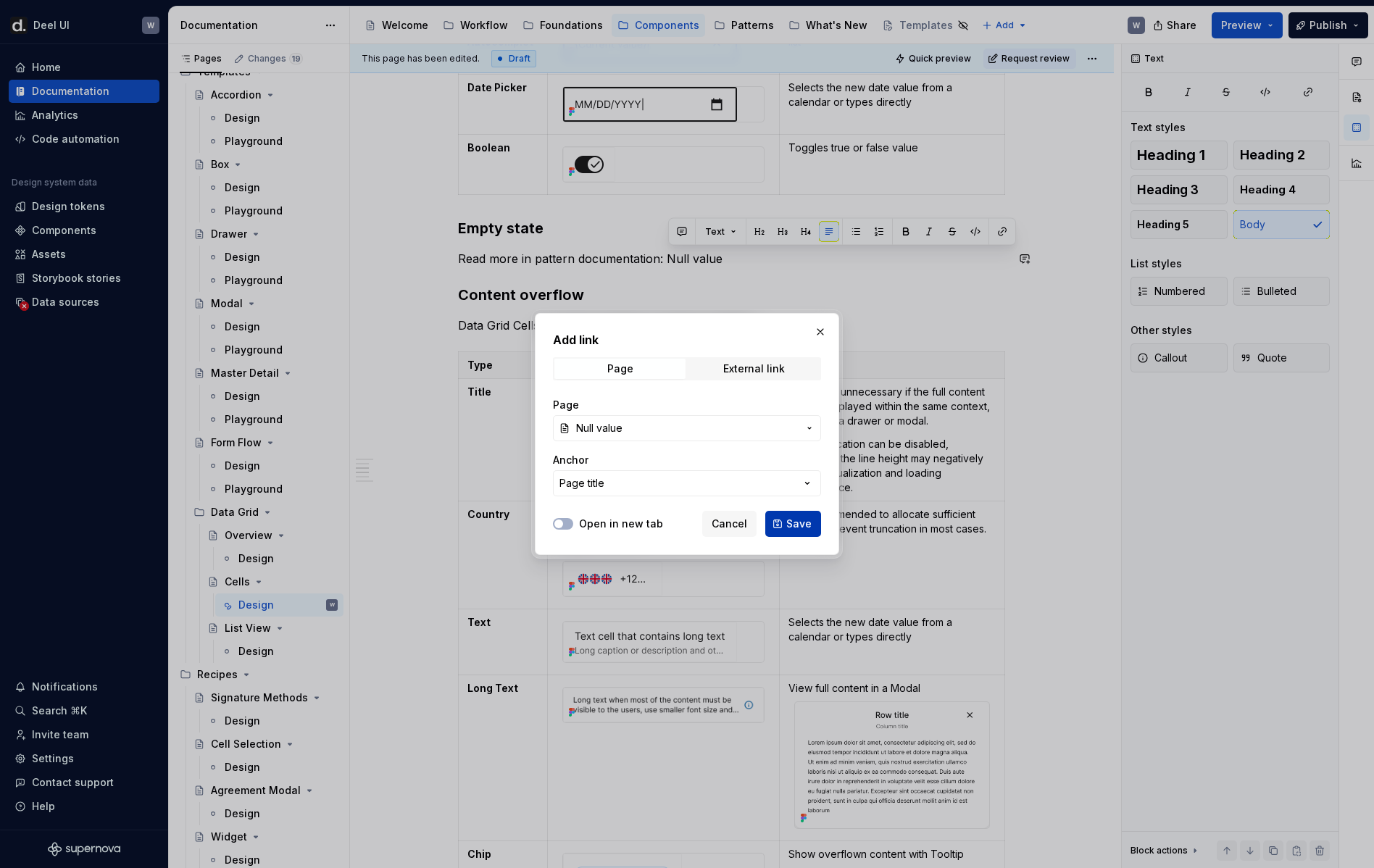
click at [797, 526] on span "Save" at bounding box center [799, 524] width 25 height 15
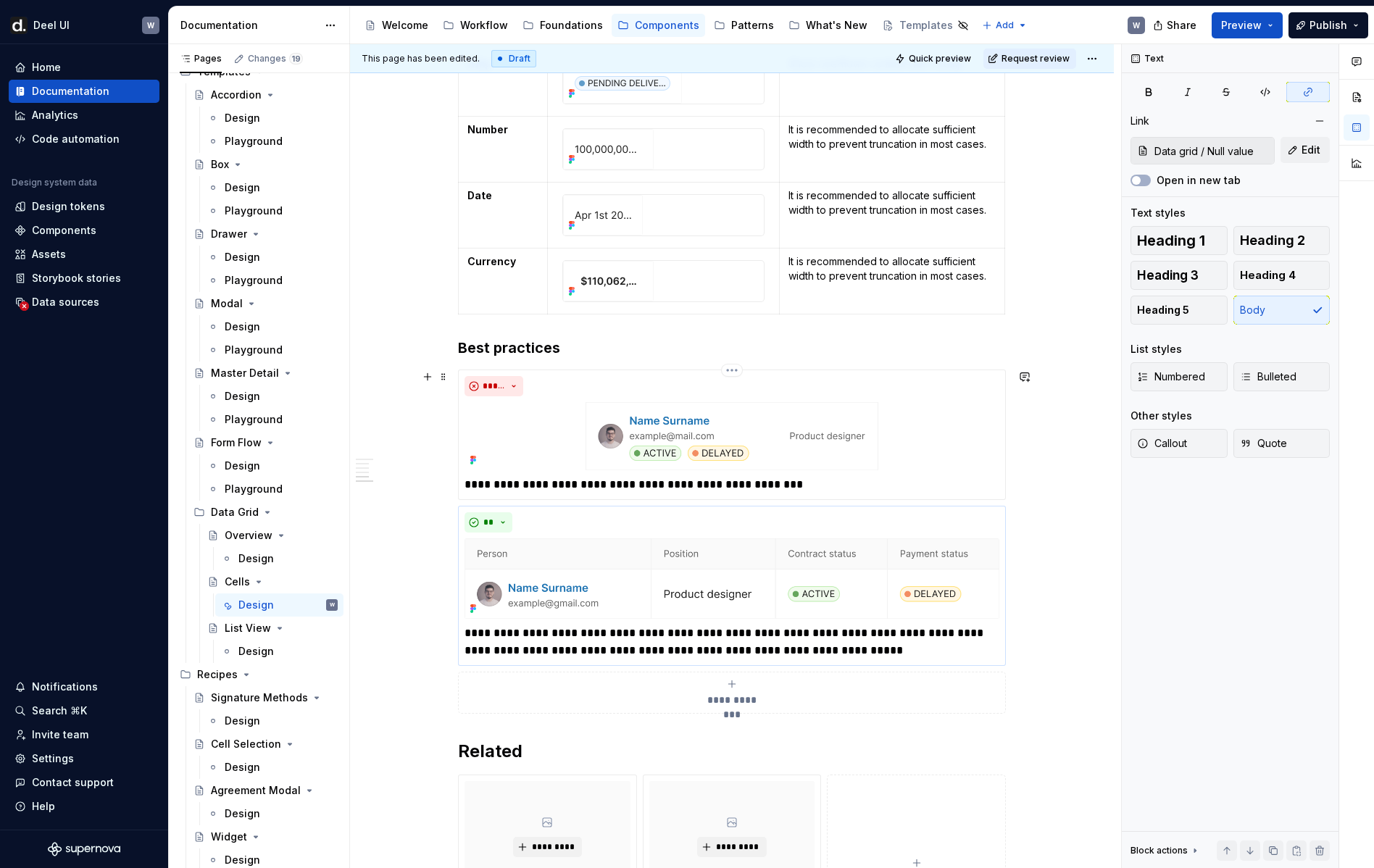
scroll to position [2596, 0]
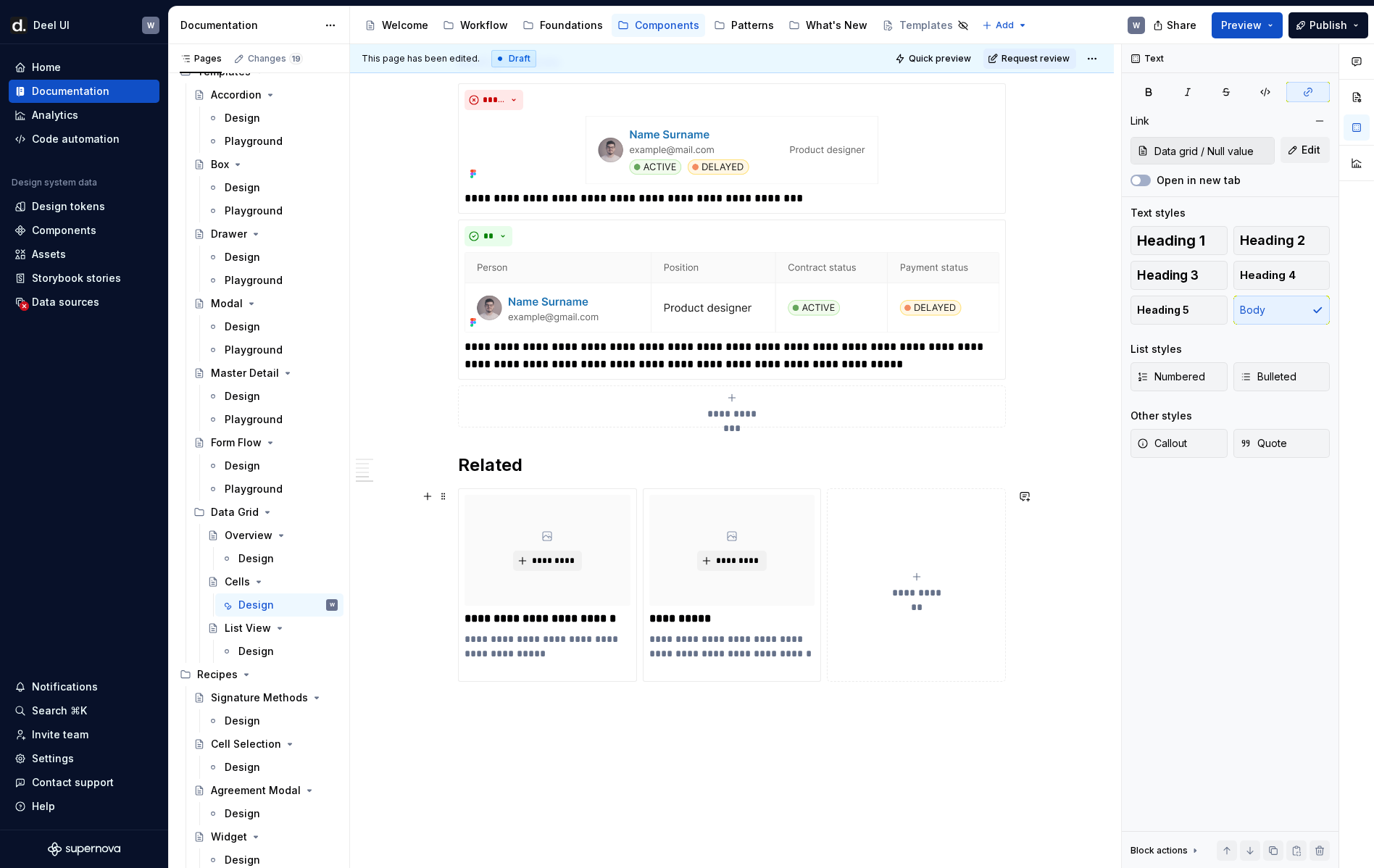
click at [925, 568] on button "**********" at bounding box center [917, 585] width 179 height 193
type textarea "*"
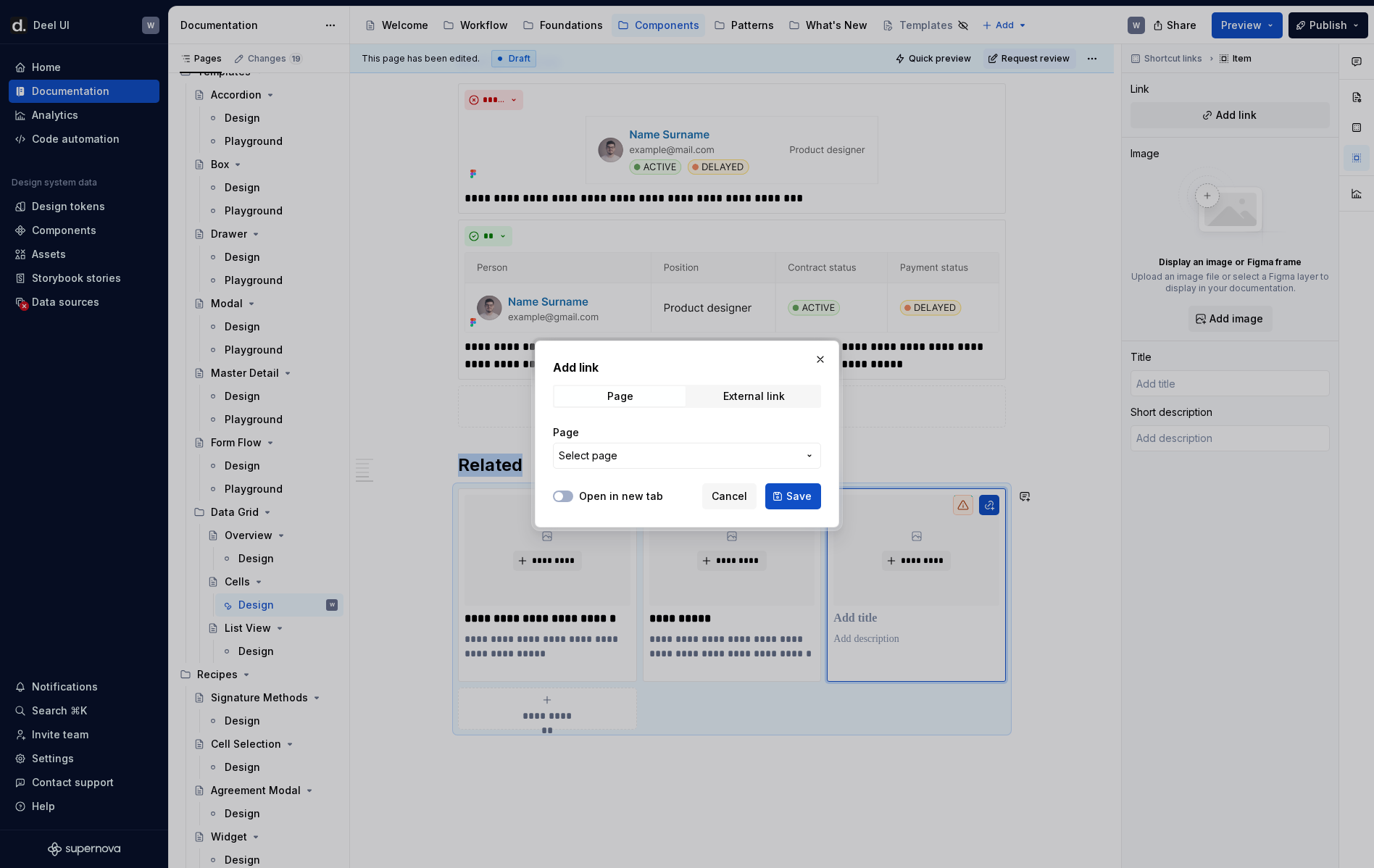
click at [694, 457] on span "Select page" at bounding box center [678, 456] width 239 height 15
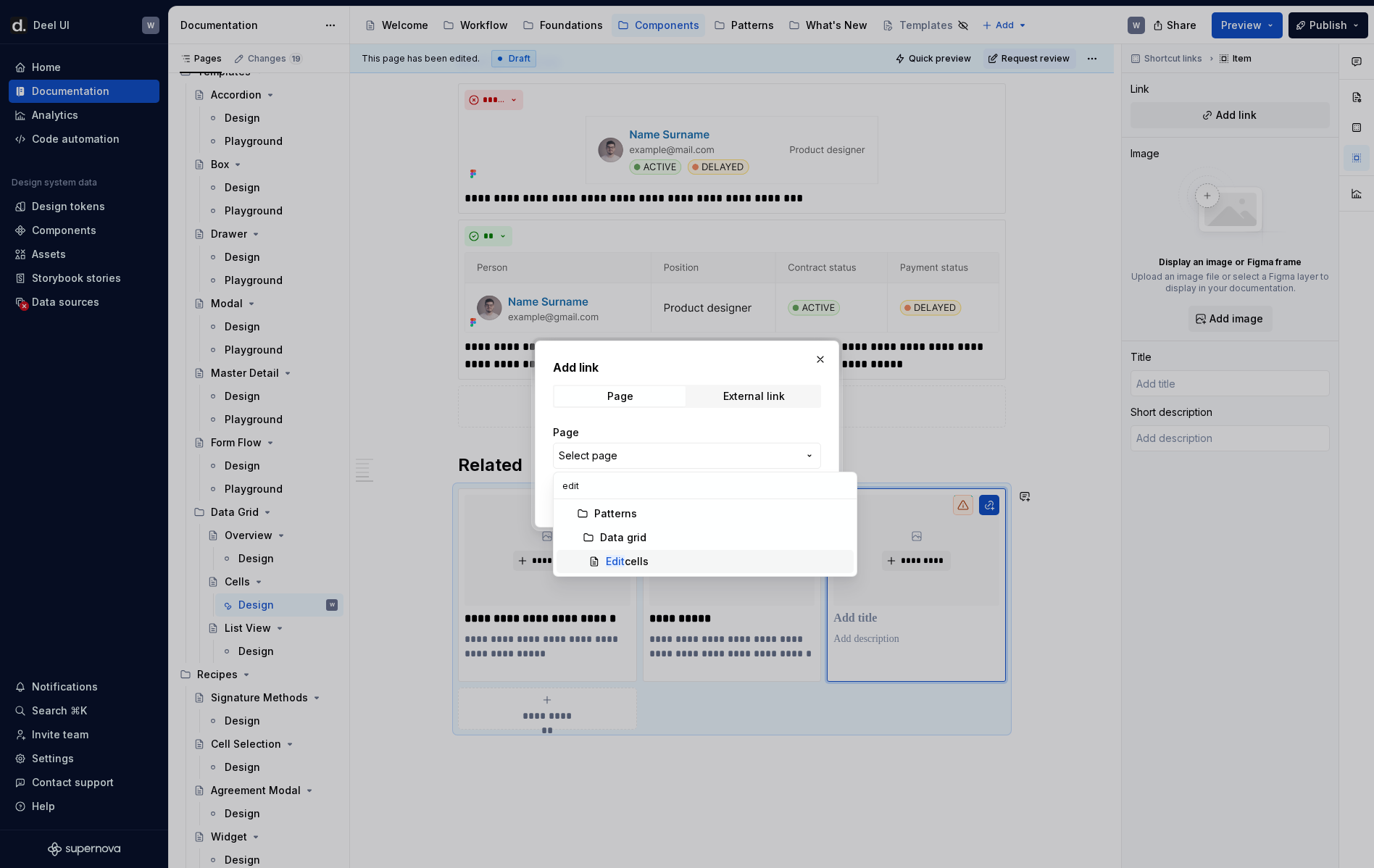
type input "edit"
click at [713, 555] on div "Edit cells" at bounding box center [726, 561] width 242 height 15
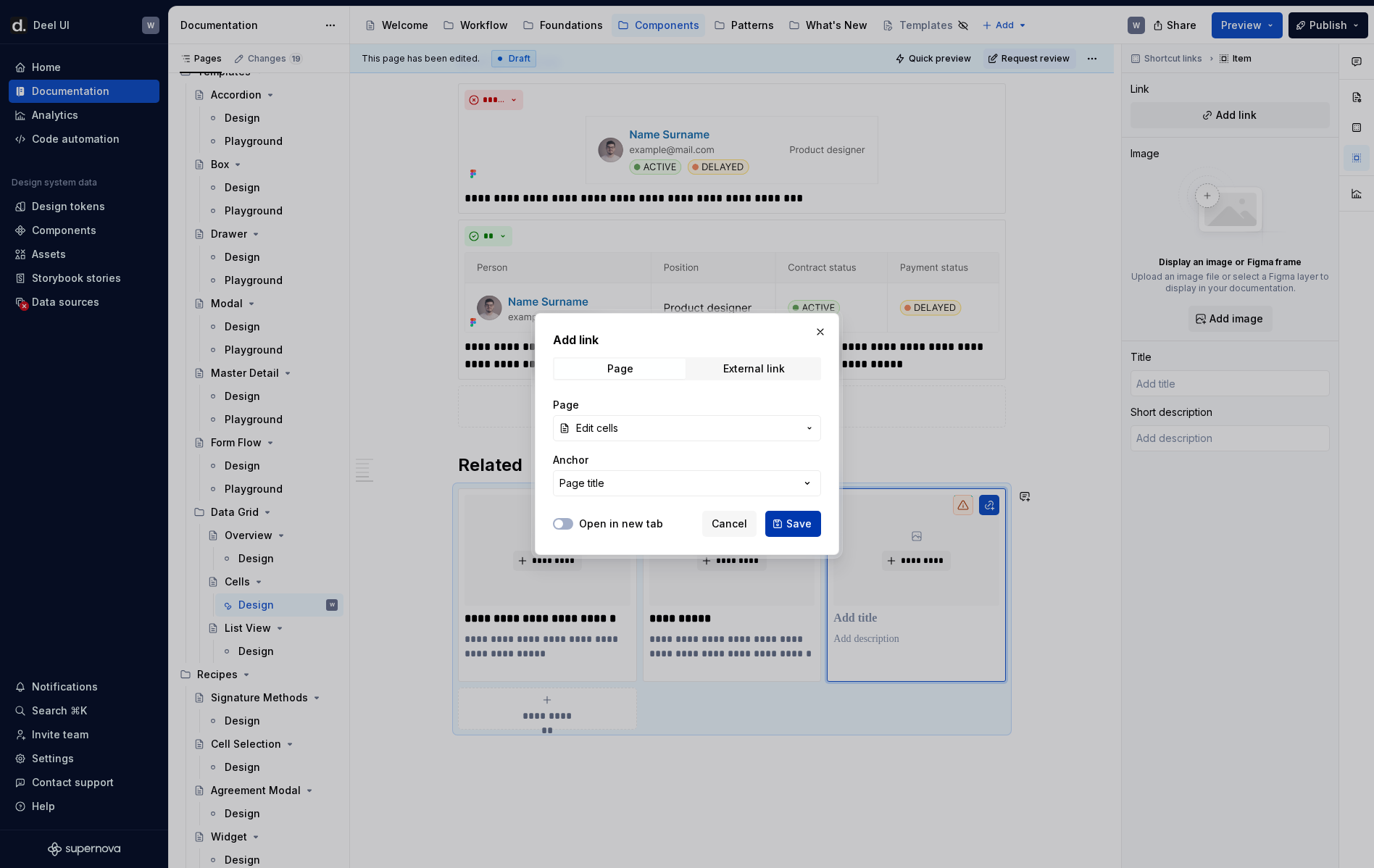
click at [800, 519] on span "Save" at bounding box center [799, 524] width 25 height 15
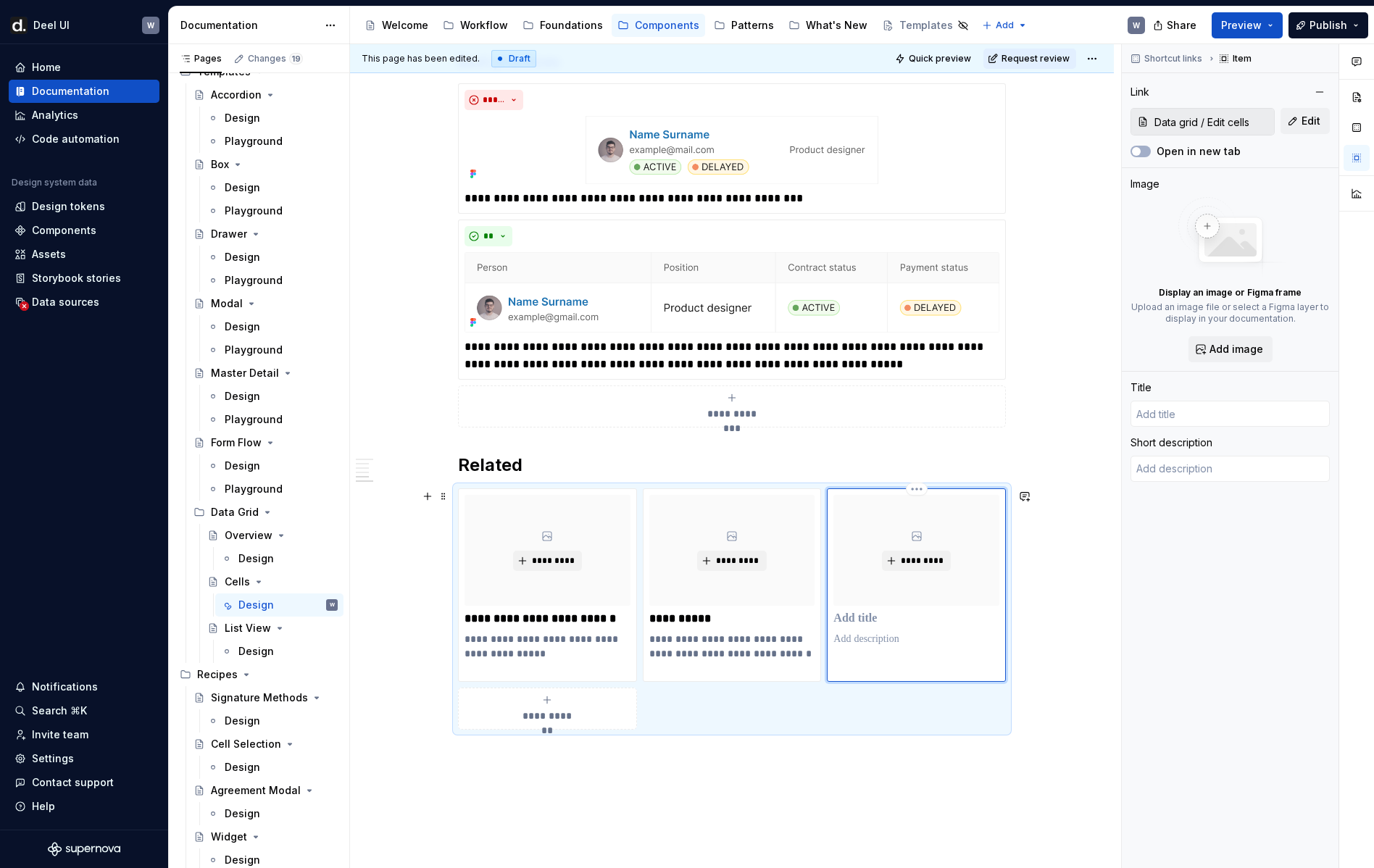
click at [867, 615] on p at bounding box center [916, 619] width 166 height 15
type textarea "*"
type input "E"
type textarea "*"
type input "Ed"
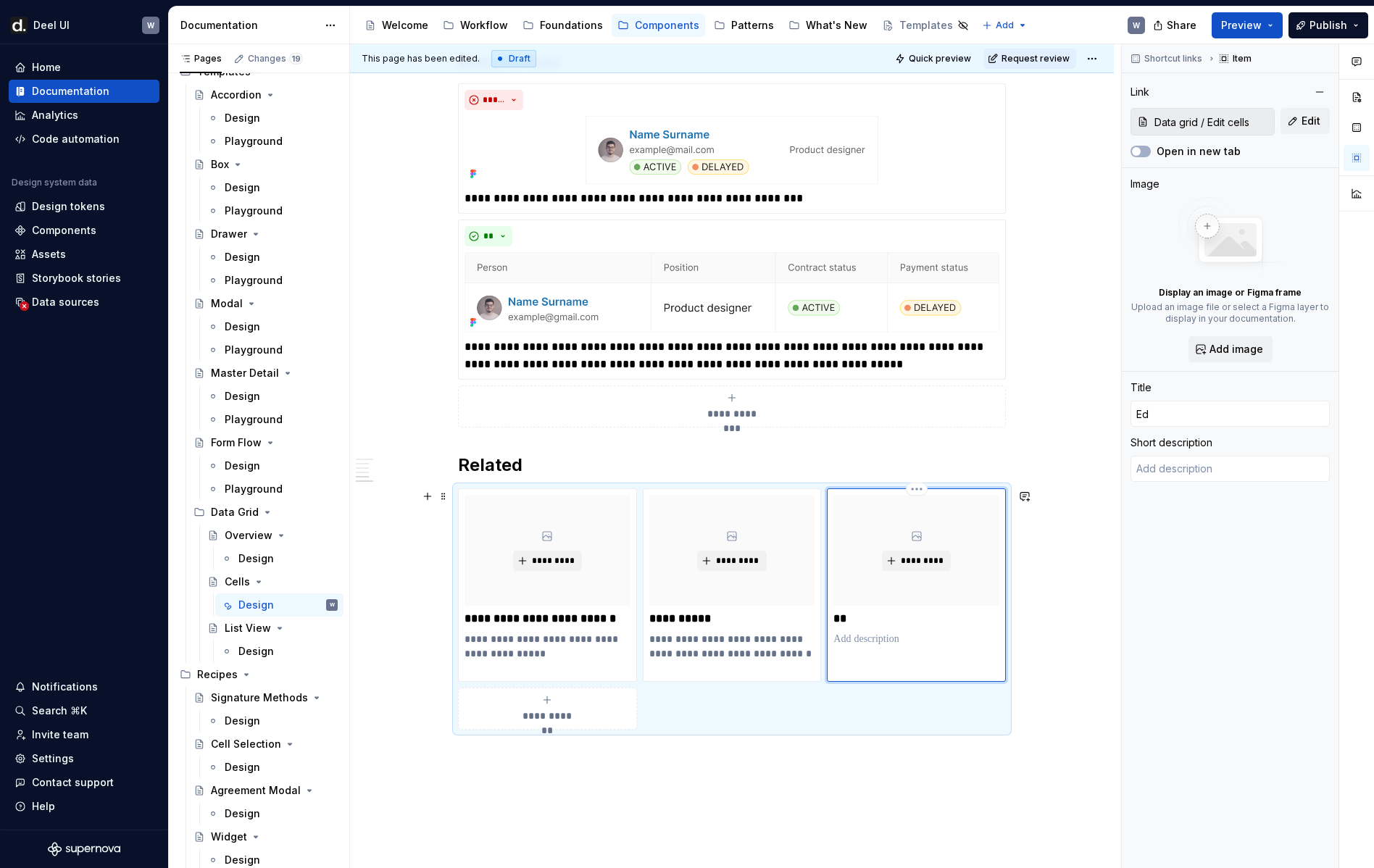
type textarea "*"
type input "Edu"
type textarea "*"
type input "Edut"
type textarea "*"
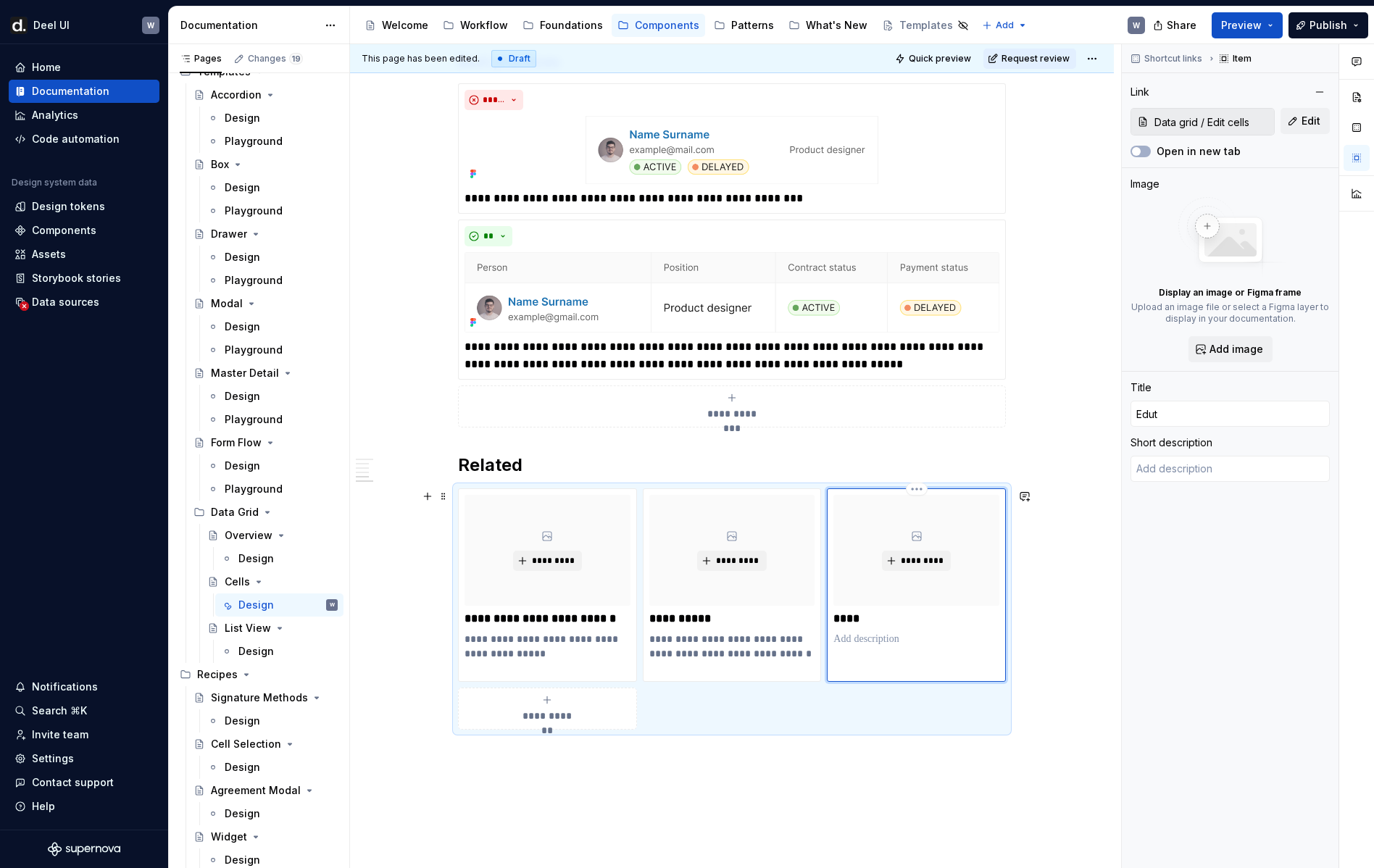
type input "Edu"
type textarea "*"
type input "Edit cells"
type textarea "*"
type input "Edit cell"
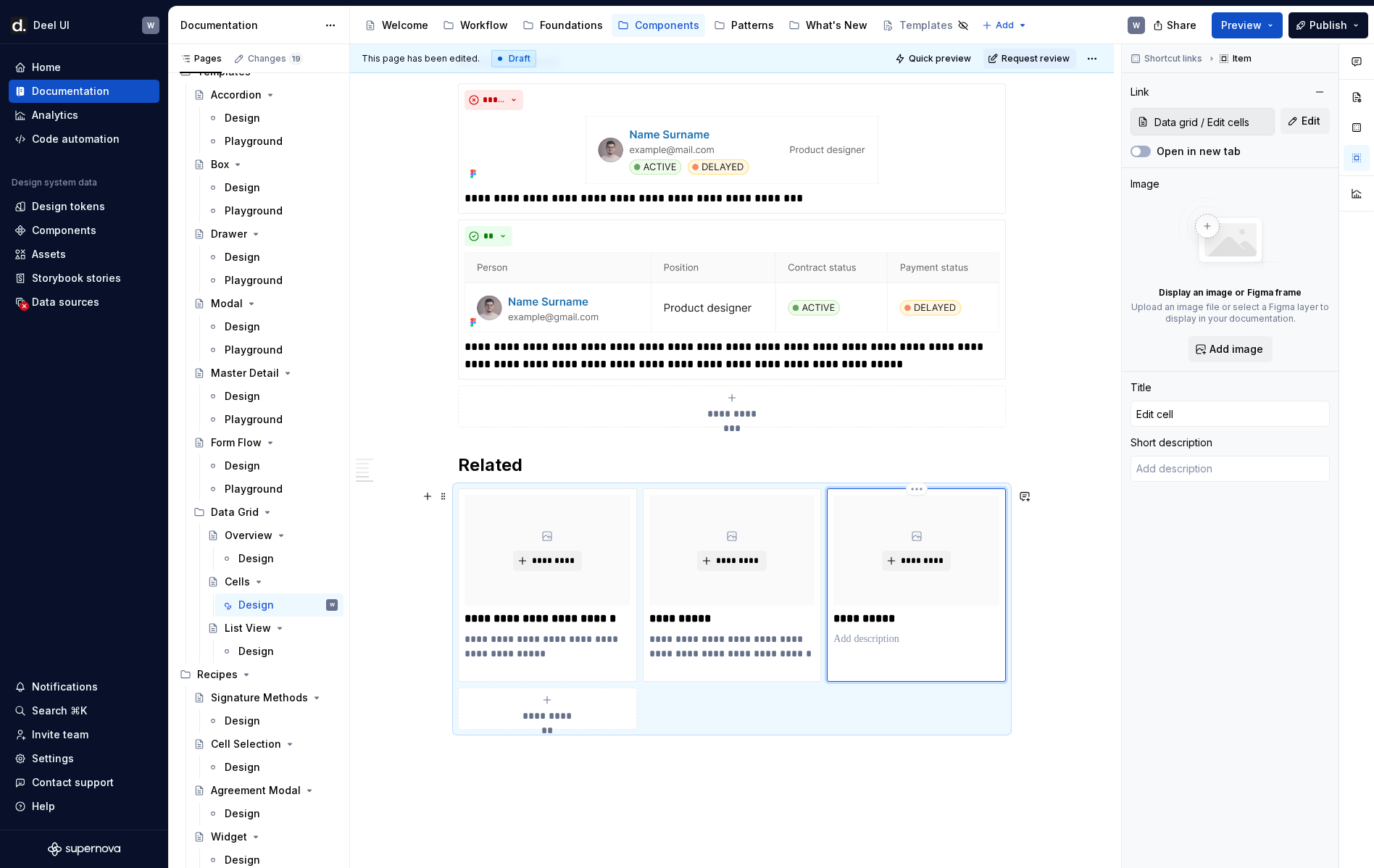
type textarea "*"
type input "Edit [PERSON_NAME]"
type textarea "*"
type input "Edit cellit"
type textarea "*"
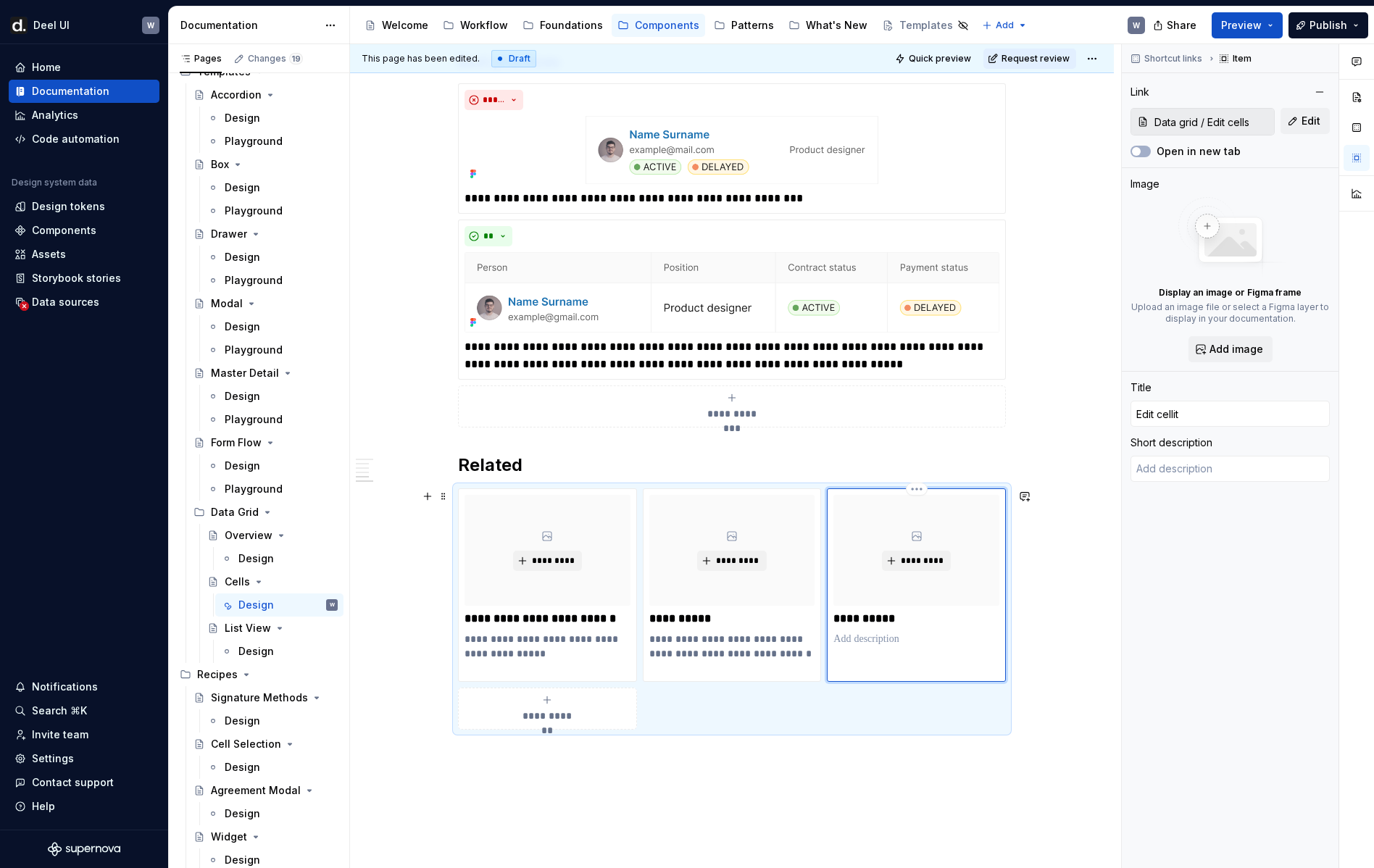
type input "Edit cellit"
type textarea "*"
type input "Edit cellit C"
type textarea "*"
type input "Edit cellit Ce"
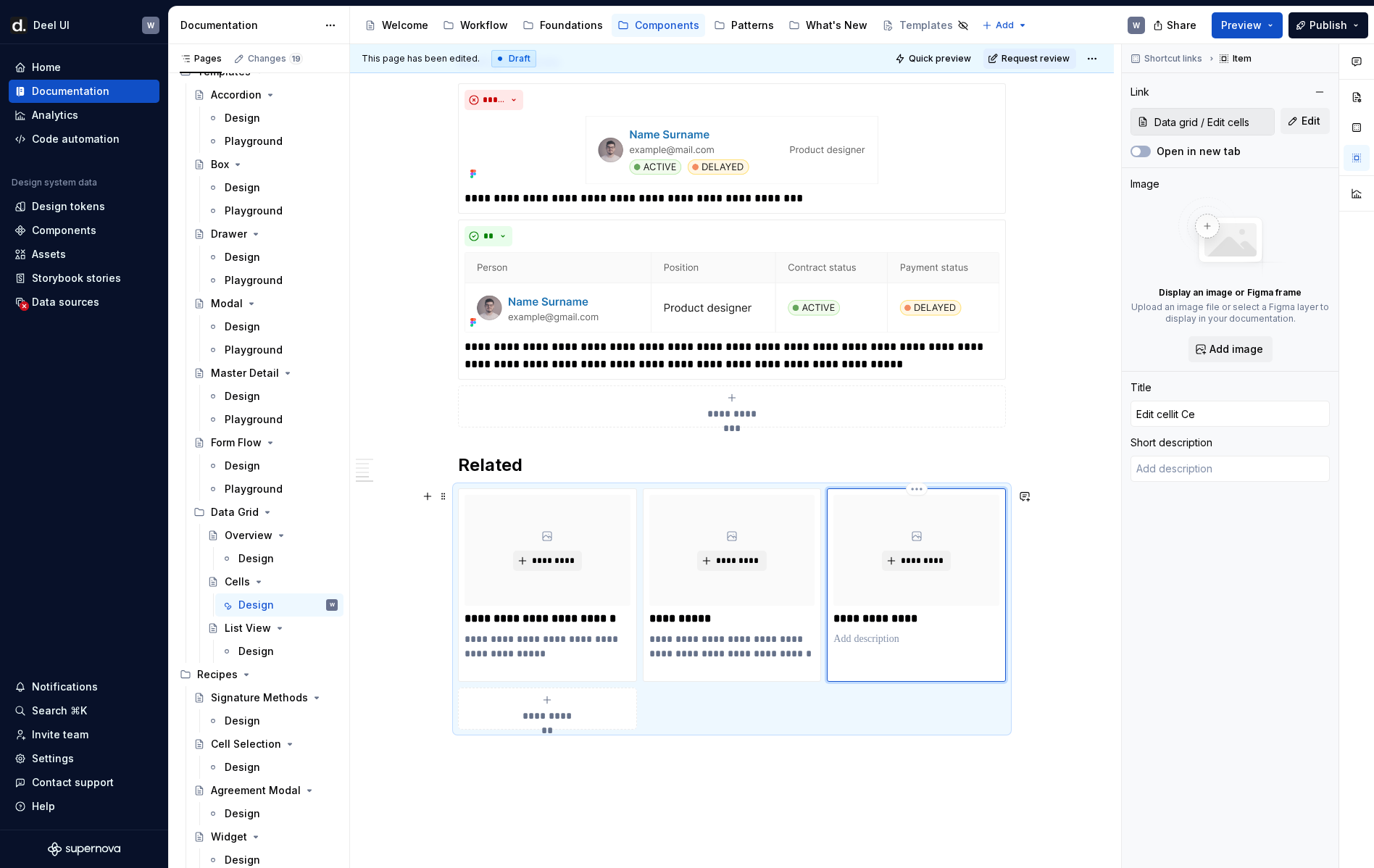
type textarea "*"
type input "Edit cellit [PERSON_NAME]"
type textarea "*"
type input "Edit cellit Cell"
type textarea "*"
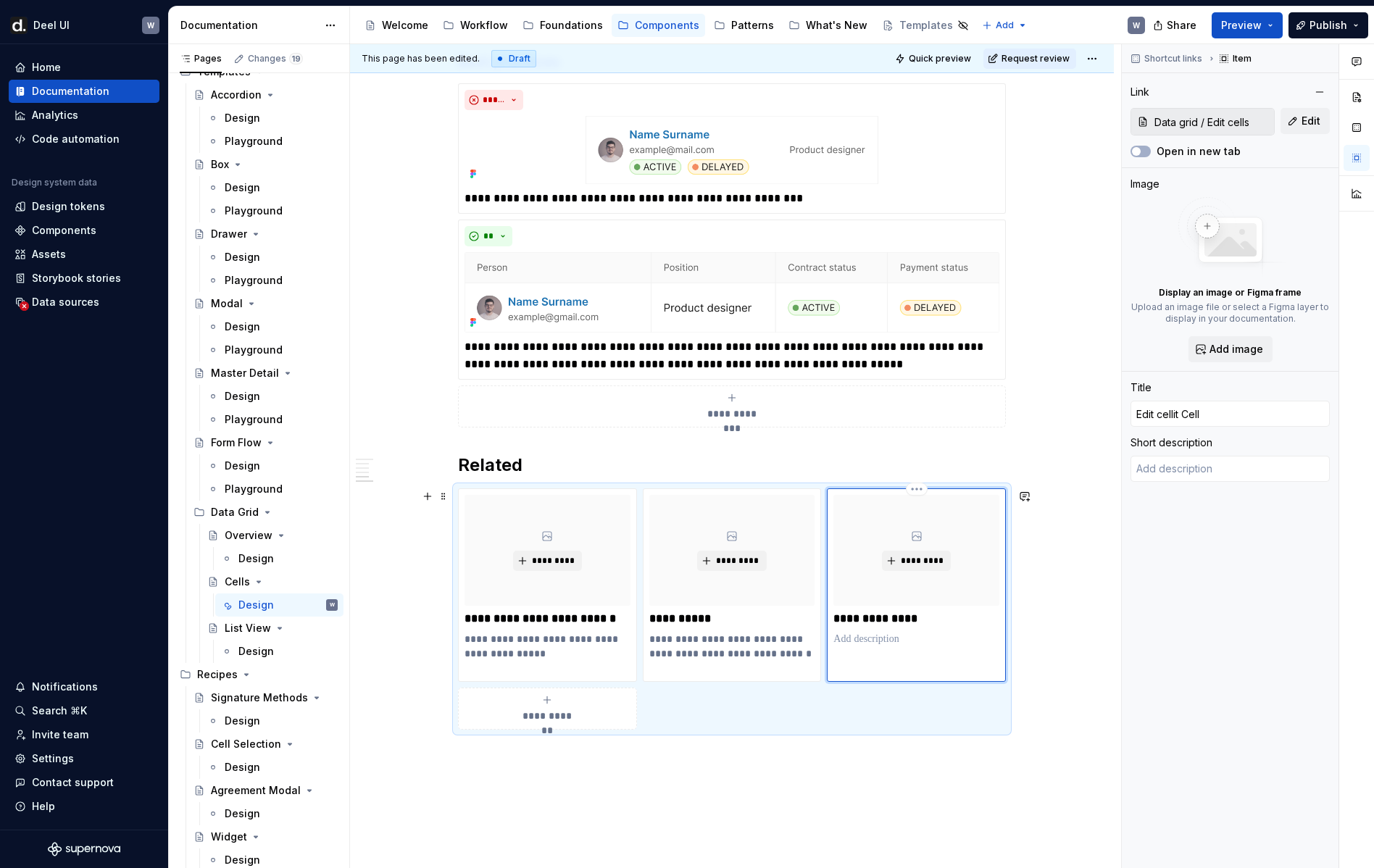
type input "Edit cellit Cells"
type textarea "*"
type input "E"
type textarea "*"
type input "Ed"
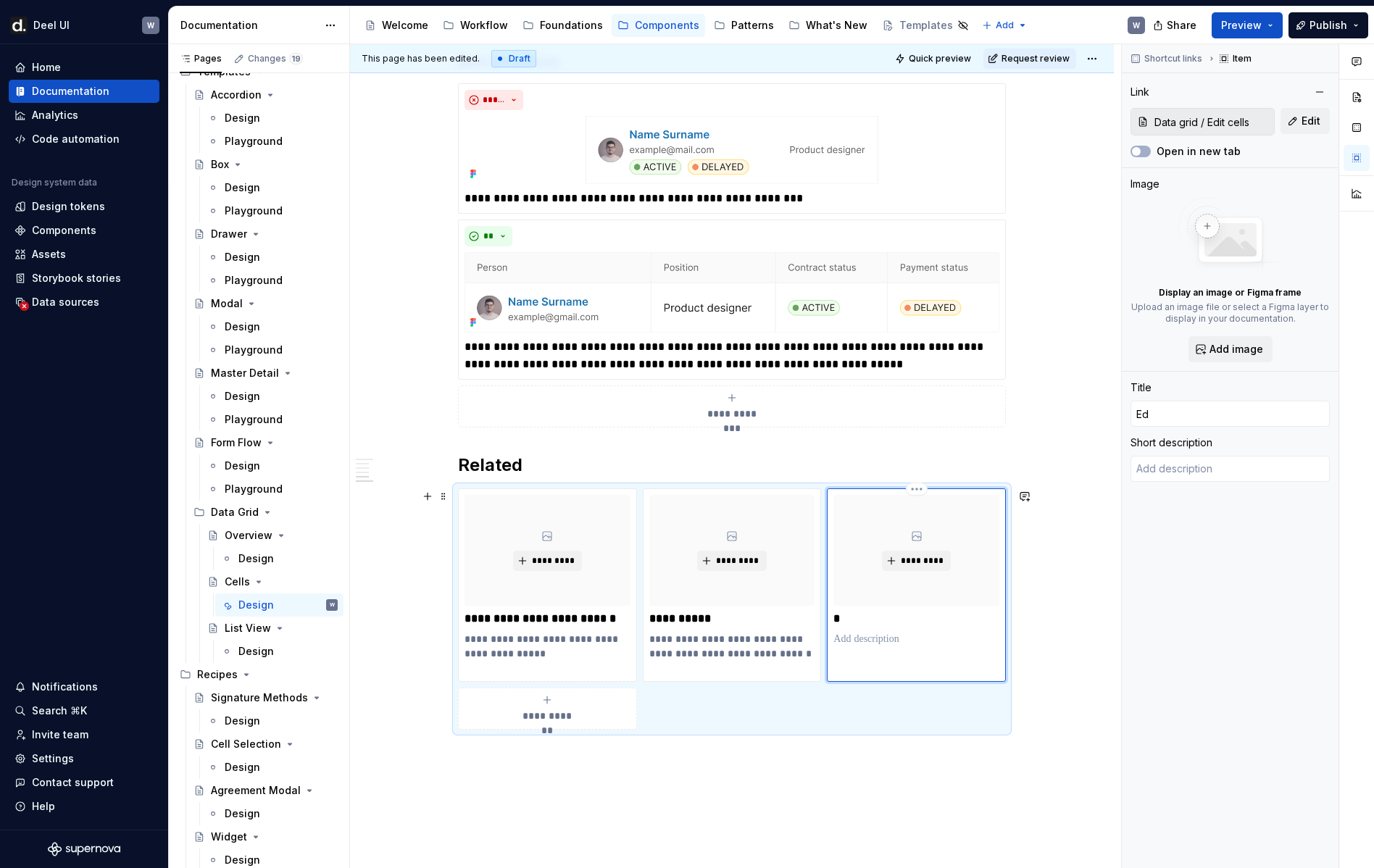
type textarea "*"
type input "Edi"
type textarea "*"
type input "Edit"
type textarea "*"
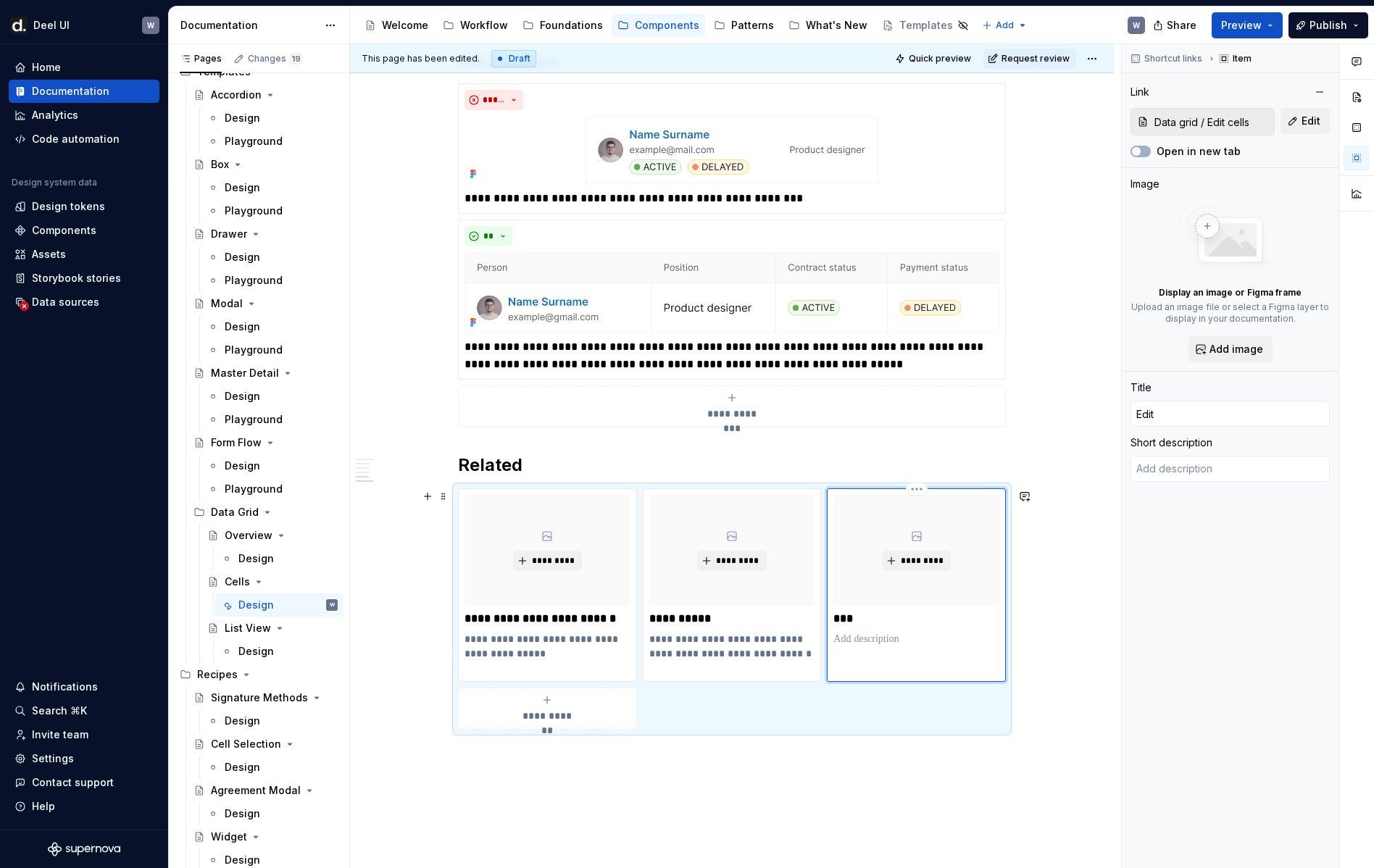
type input "Edit"
type textarea "*"
type input "Edit c"
type textarea "*"
type input "Edit ce"
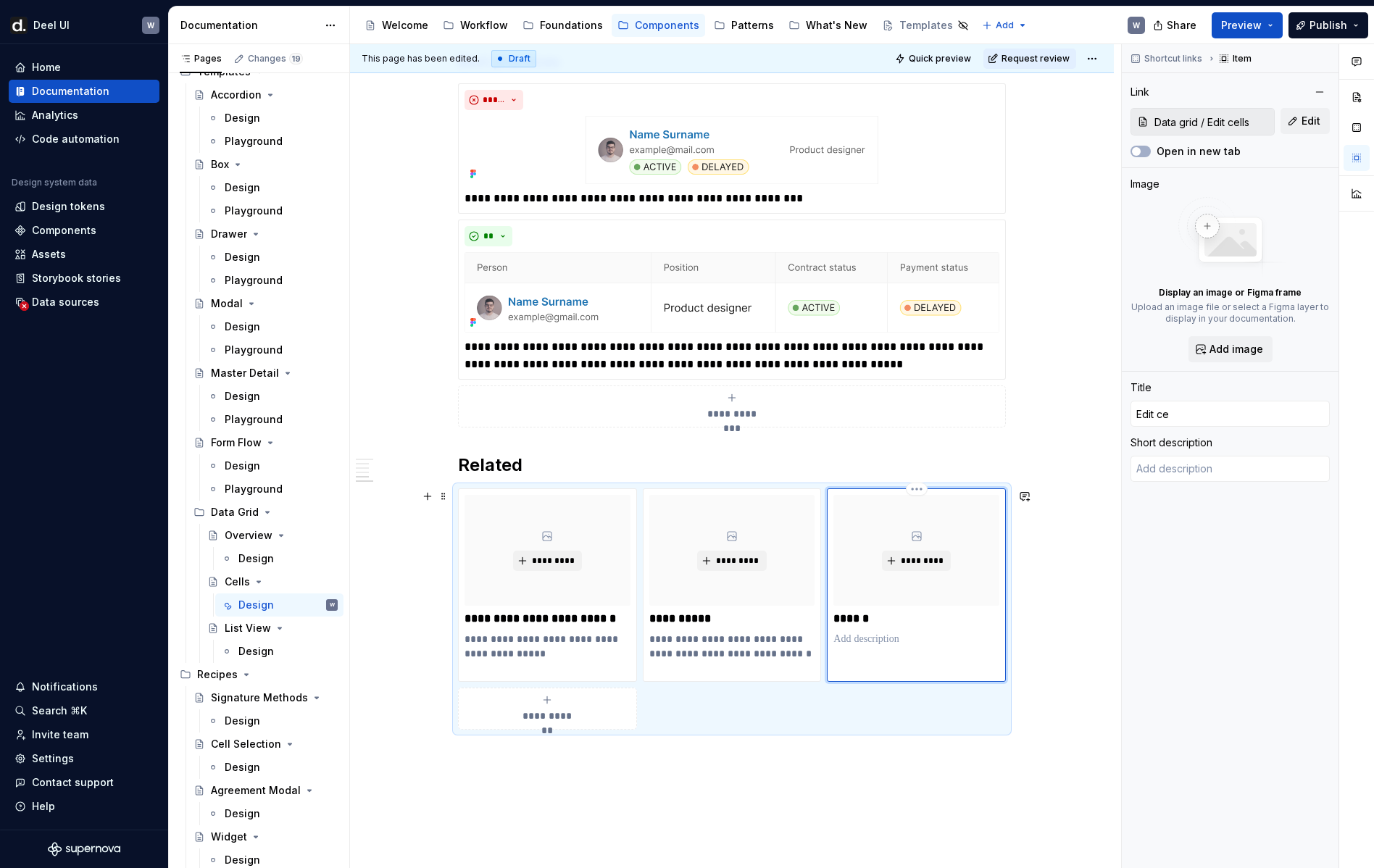
type textarea "*"
type input "Edit cel"
type textarea "*"
type input "Edit cell"
type textarea "*"
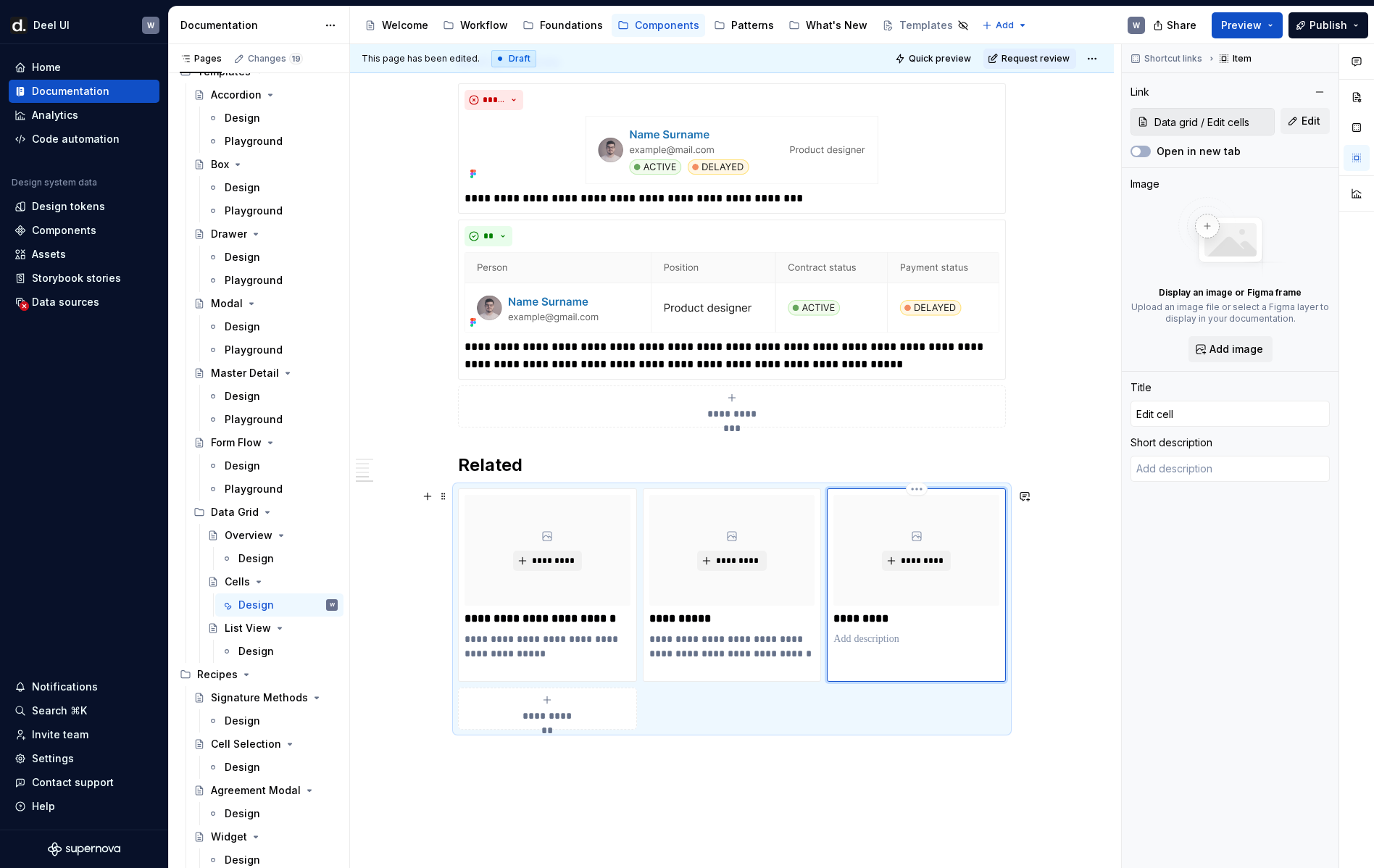
type input "Edit cells"
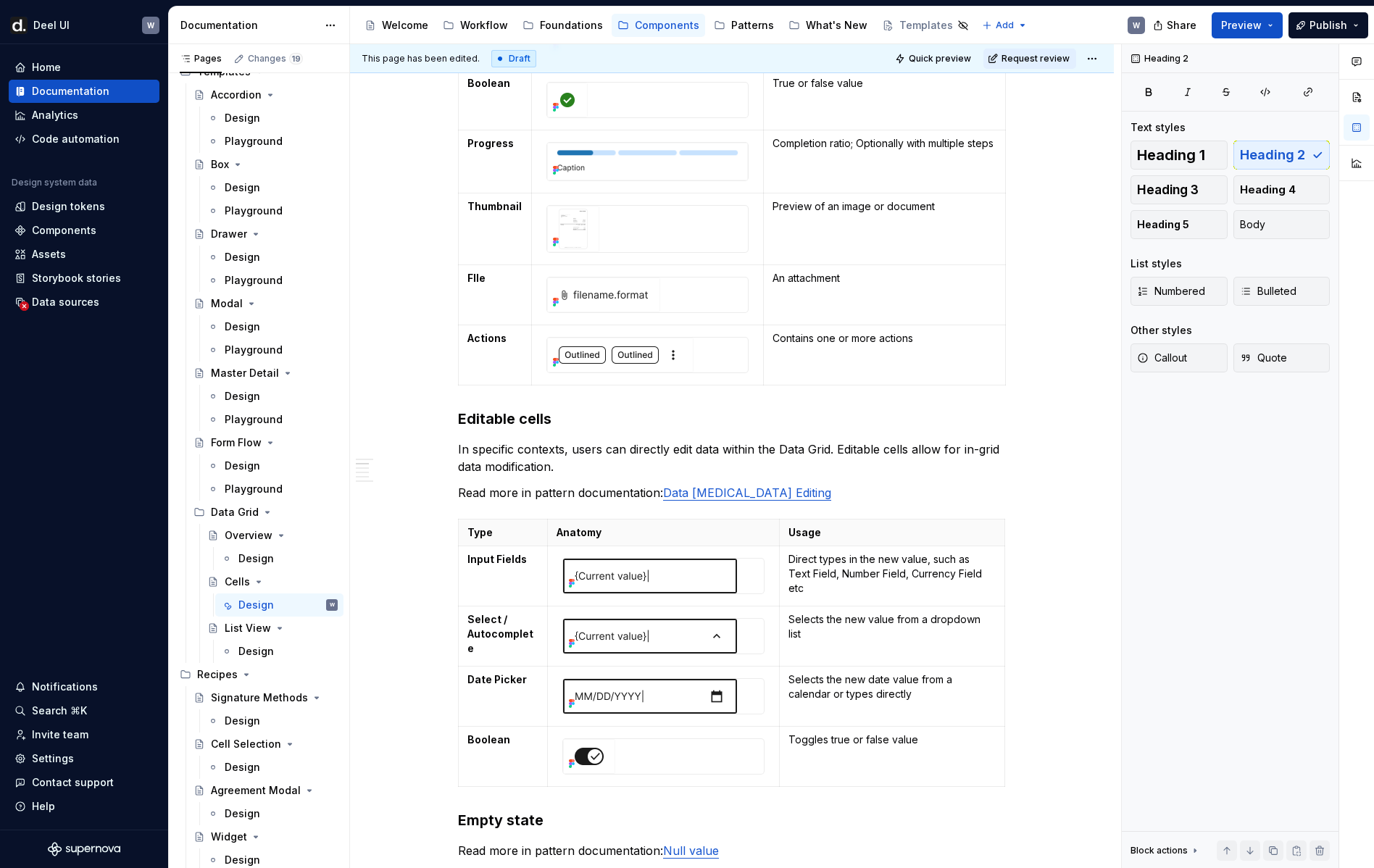
scroll to position [940, 0]
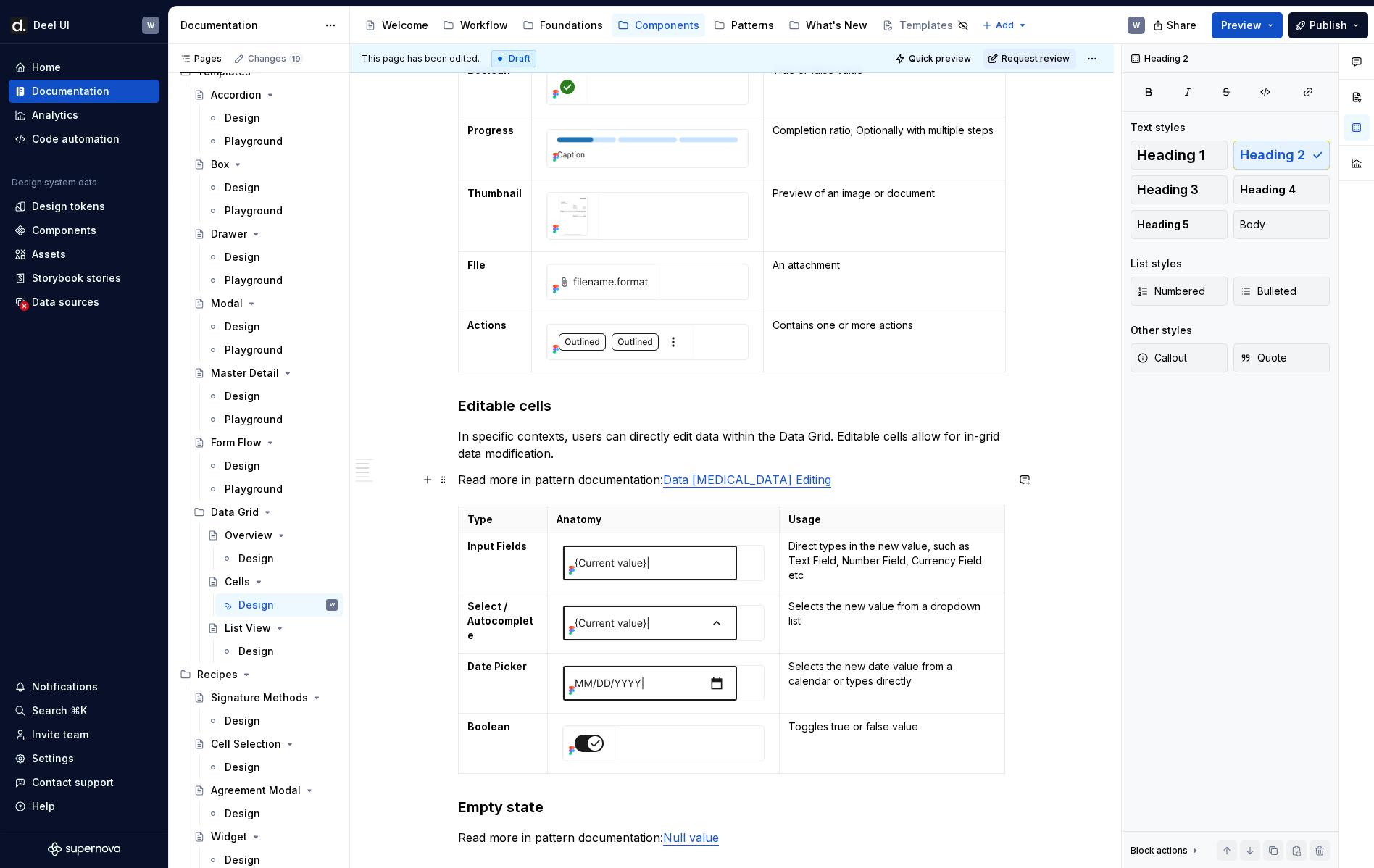
click at [668, 486] on link "Data [MEDICAL_DATA] Editing" at bounding box center [747, 480] width 168 height 15
click at [711, 568] on img at bounding box center [650, 562] width 174 height 35
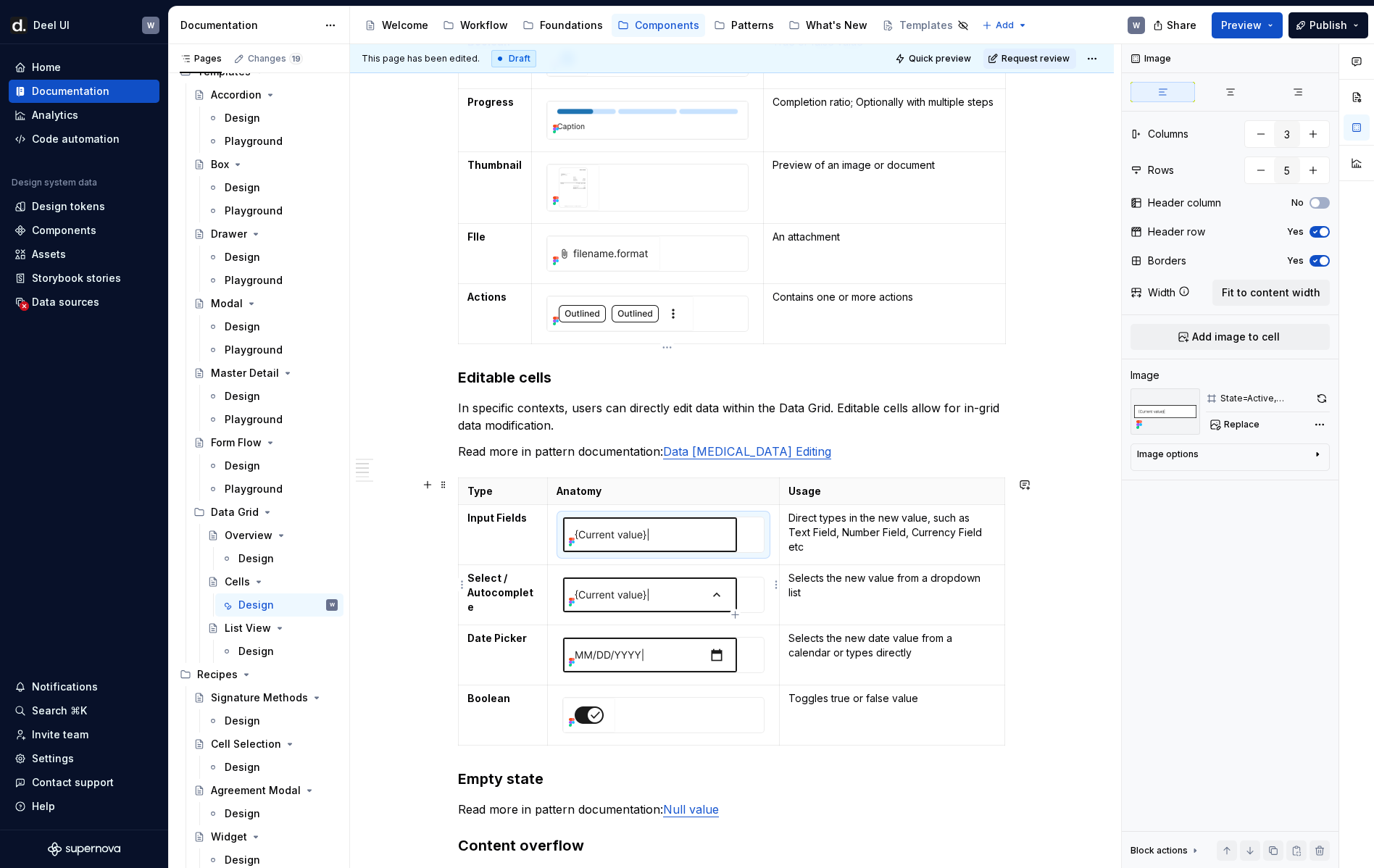
scroll to position [1097, 0]
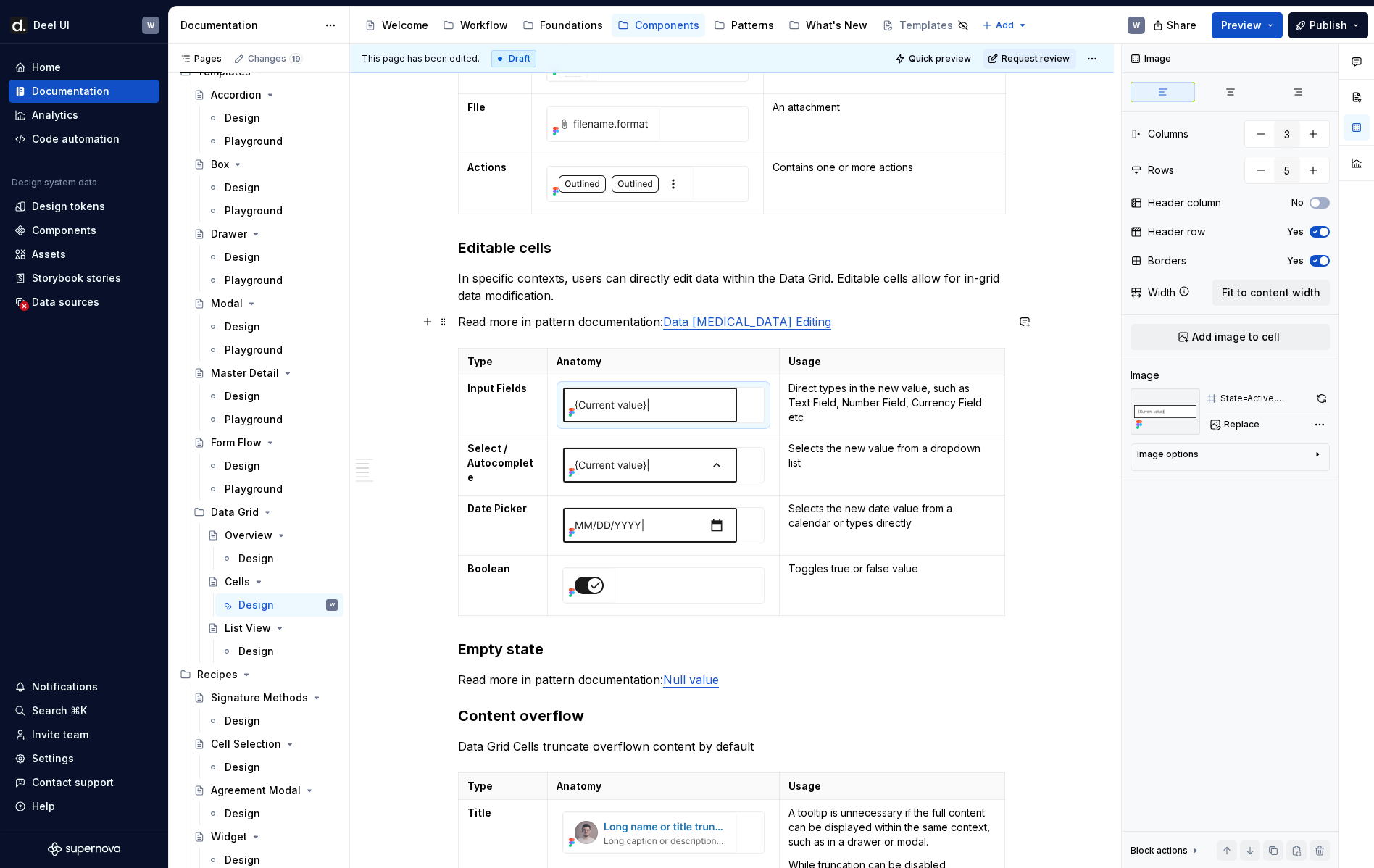
click at [828, 327] on p "Read more in pattern documentation: Data [MEDICAL_DATA] Editing" at bounding box center [731, 321] width 548 height 18
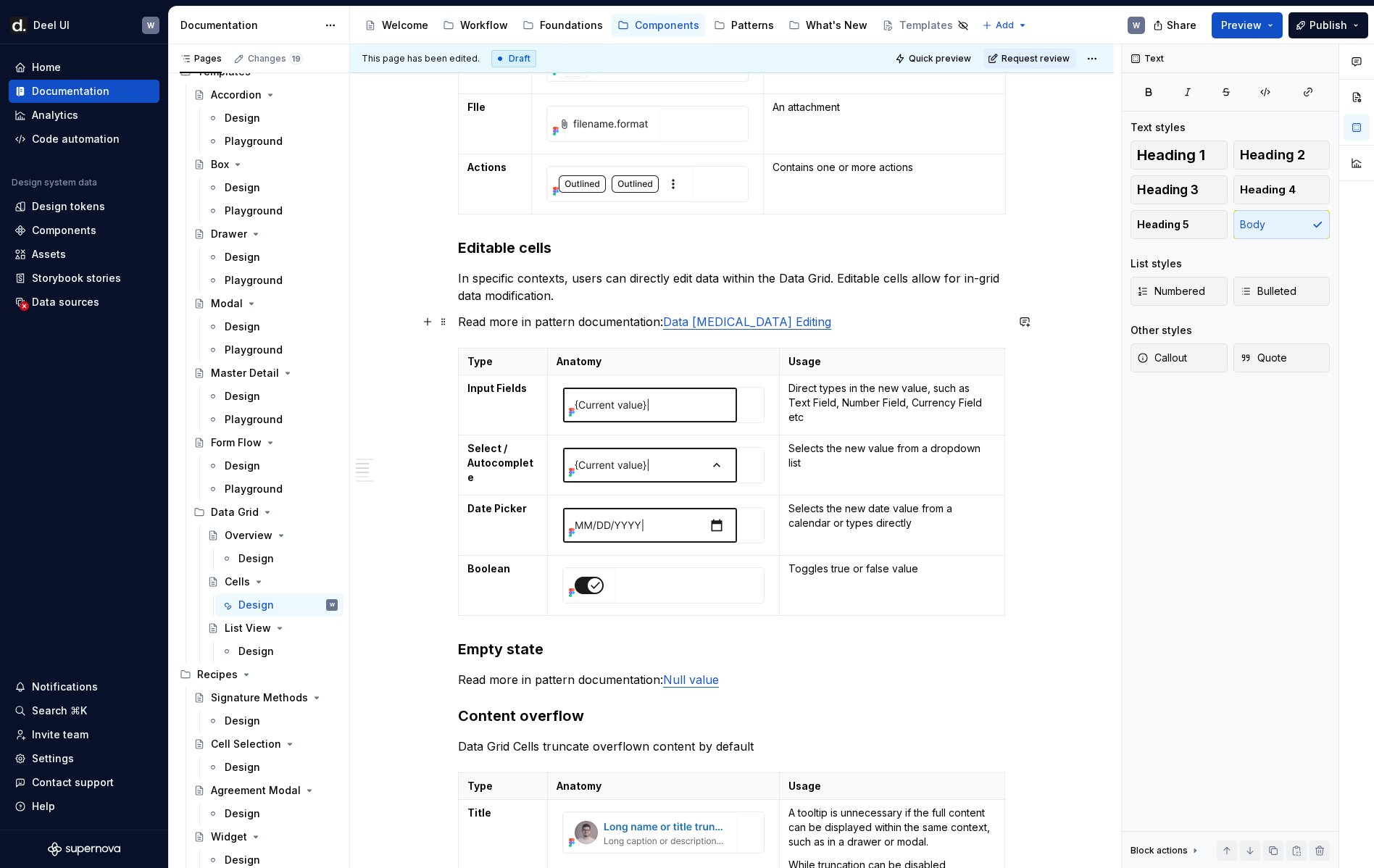
click at [828, 325] on p "Read more in pattern documentation: Data [MEDICAL_DATA] Editing" at bounding box center [731, 321] width 548 height 18
type textarea "*"
